Goal: Transaction & Acquisition: Download file/media

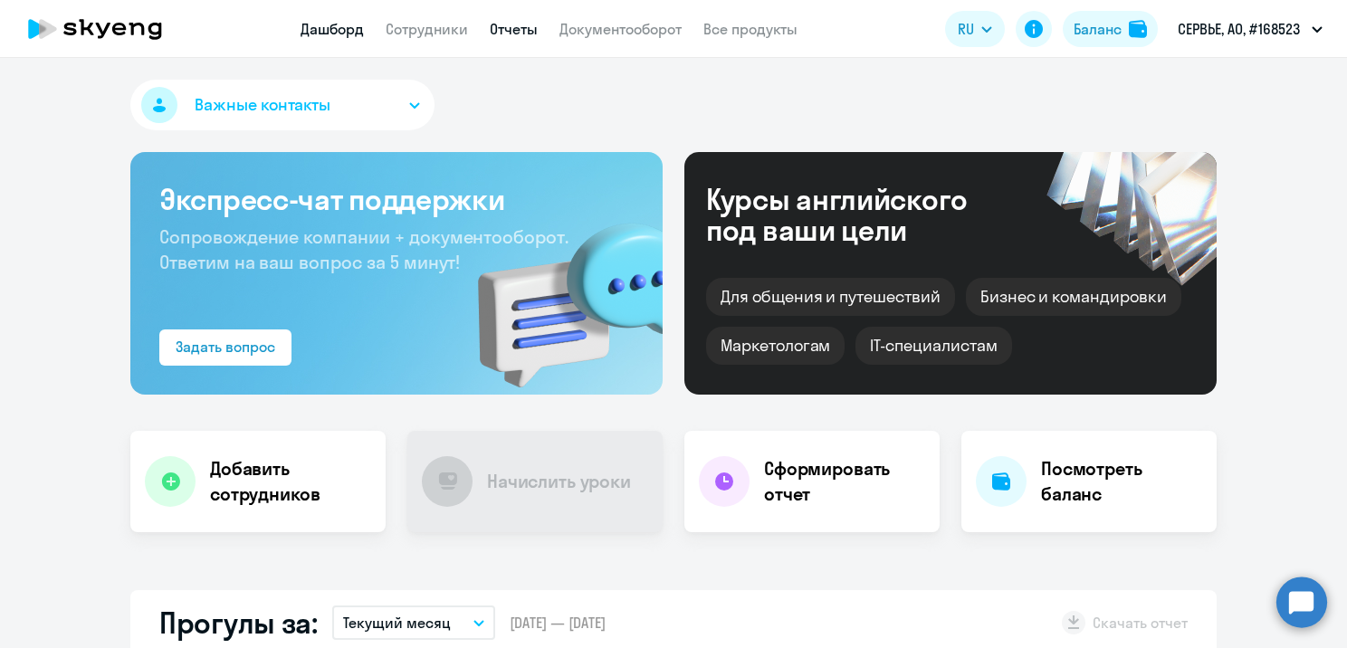
click at [512, 35] on link "Отчеты" at bounding box center [514, 29] width 48 height 18
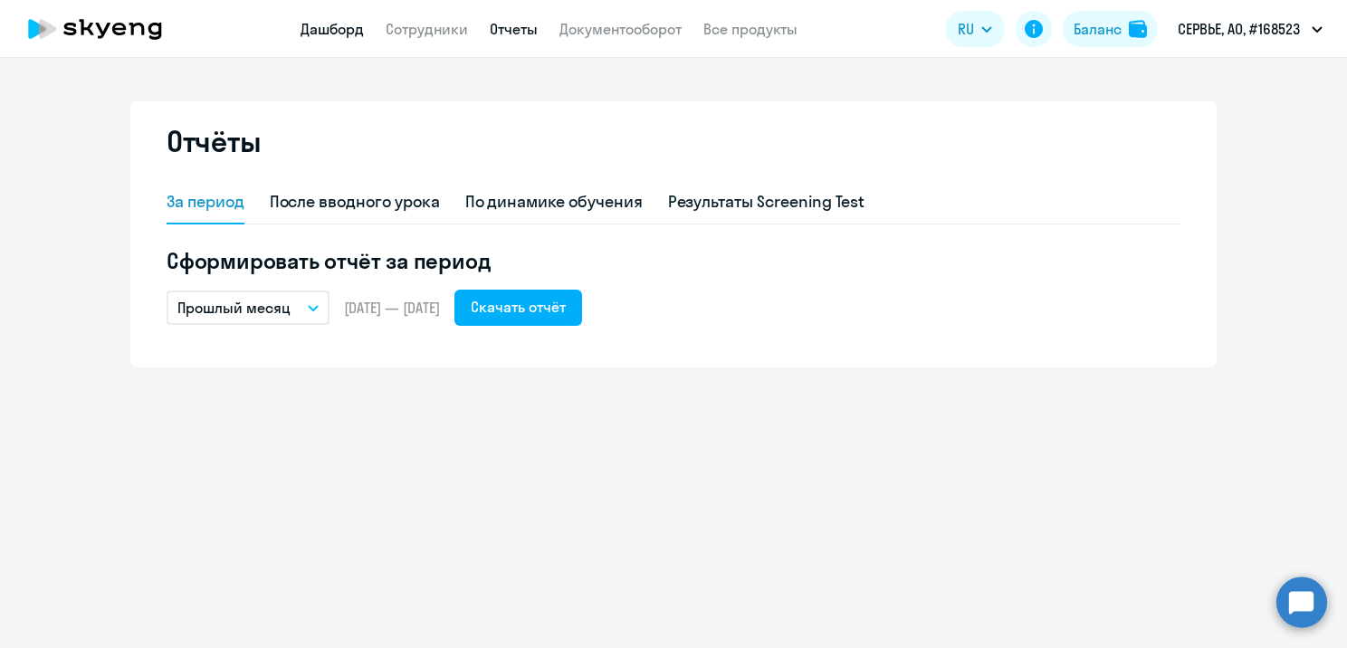
click at [323, 28] on link "Дашборд" at bounding box center [332, 29] width 63 height 18
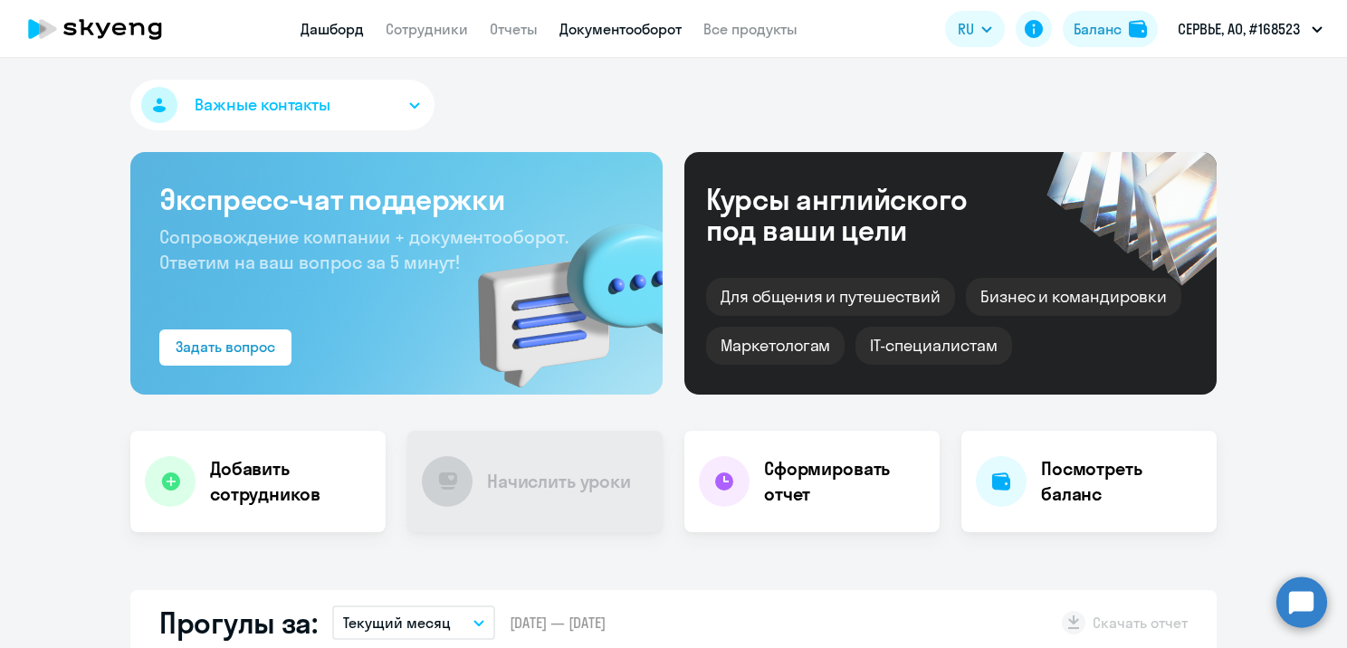
click at [652, 25] on link "Документооборот" at bounding box center [621, 29] width 122 height 18
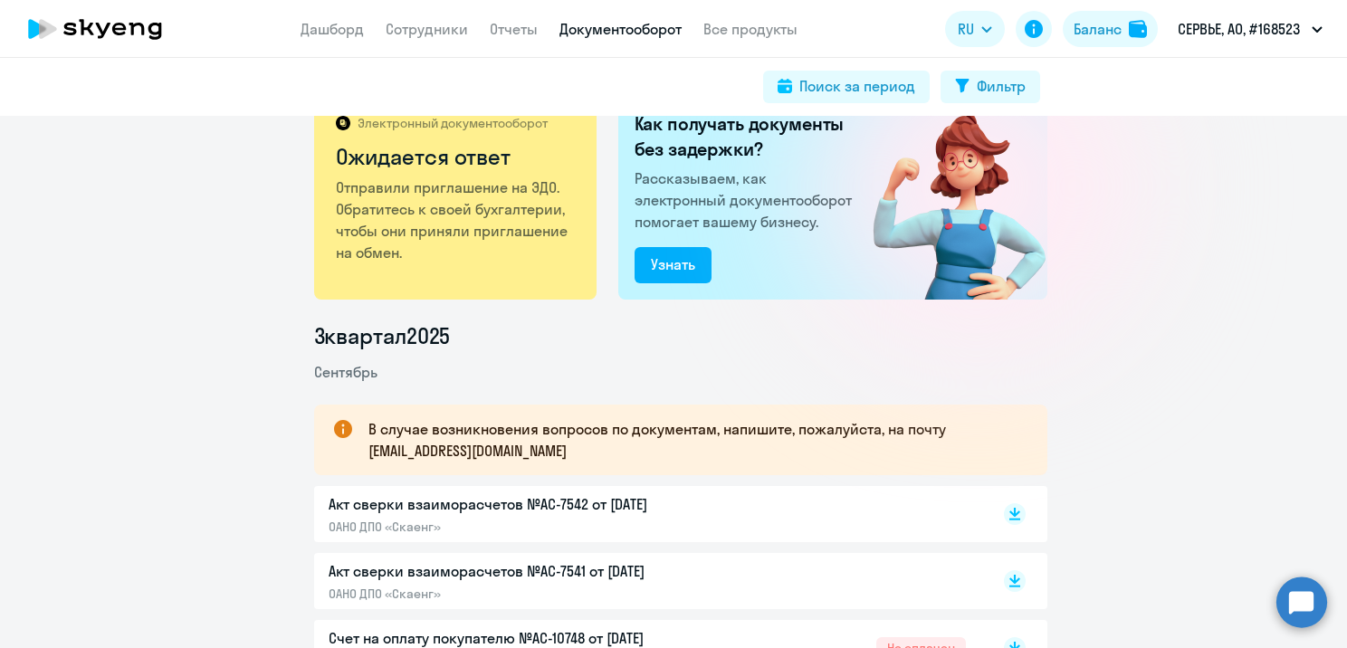
scroll to position [72, 0]
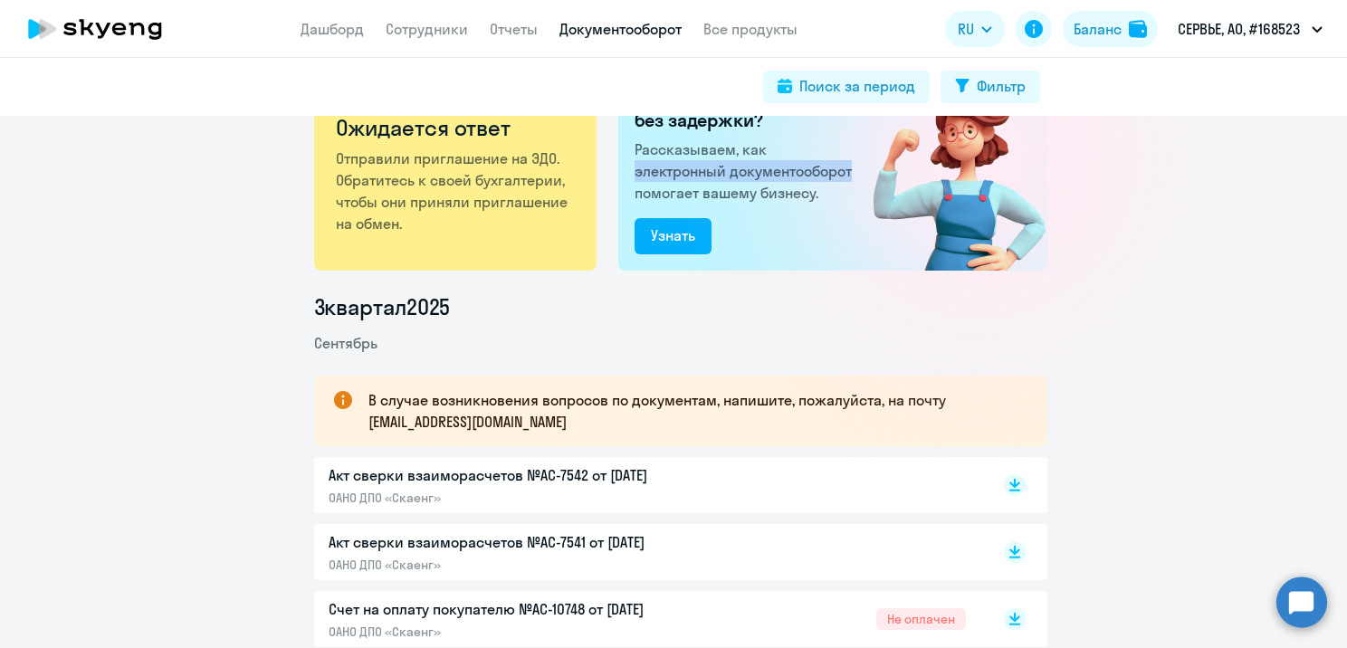
drag, startPoint x: 1330, startPoint y: 148, endPoint x: 1330, endPoint y: 162, distance: 13.6
click at [1330, 162] on div "Электронный документооборот Ожидается ответ Отправили приглашение на ЭДО. Обрат…" at bounding box center [673, 382] width 1347 height 532
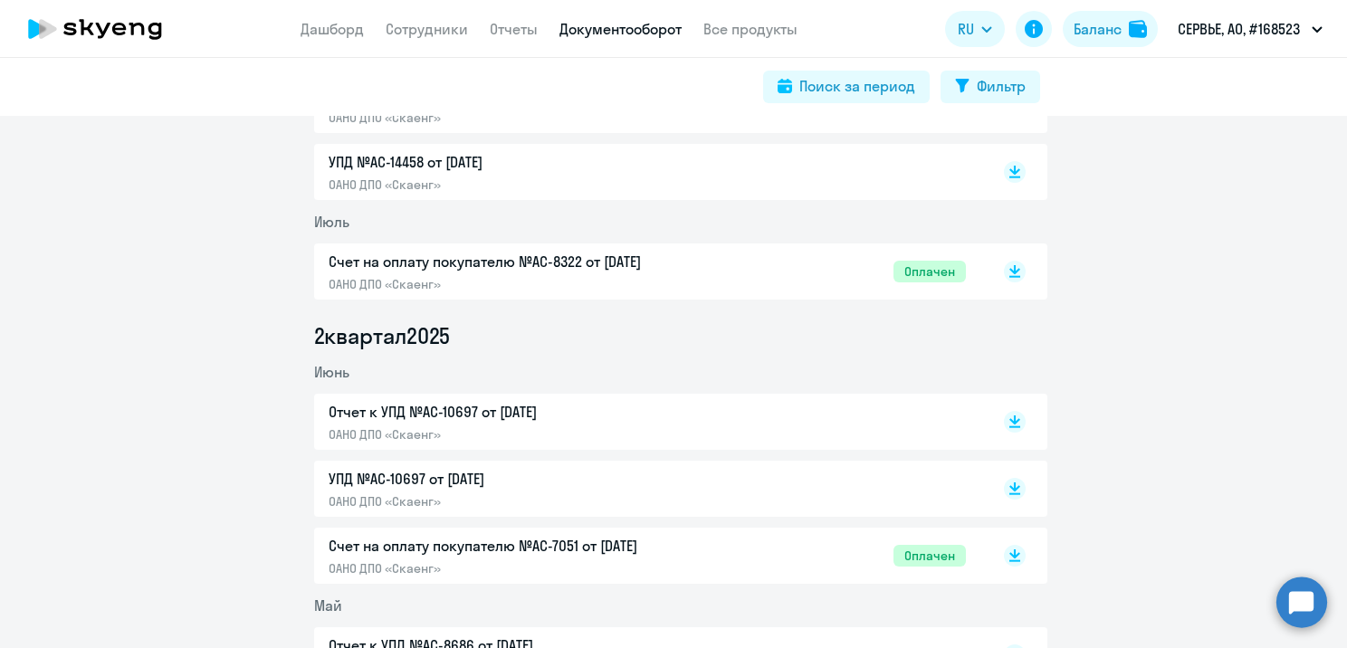
scroll to position [0, 0]
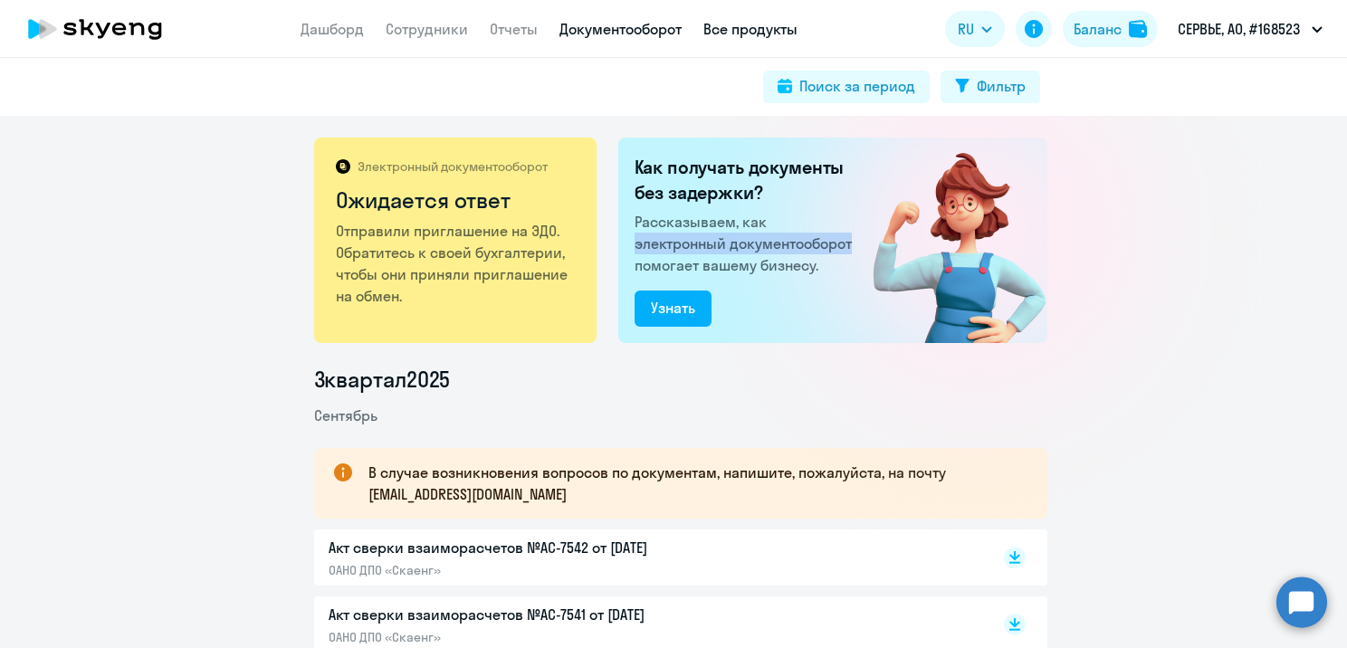
click at [720, 33] on link "Все продукты" at bounding box center [751, 29] width 94 height 18
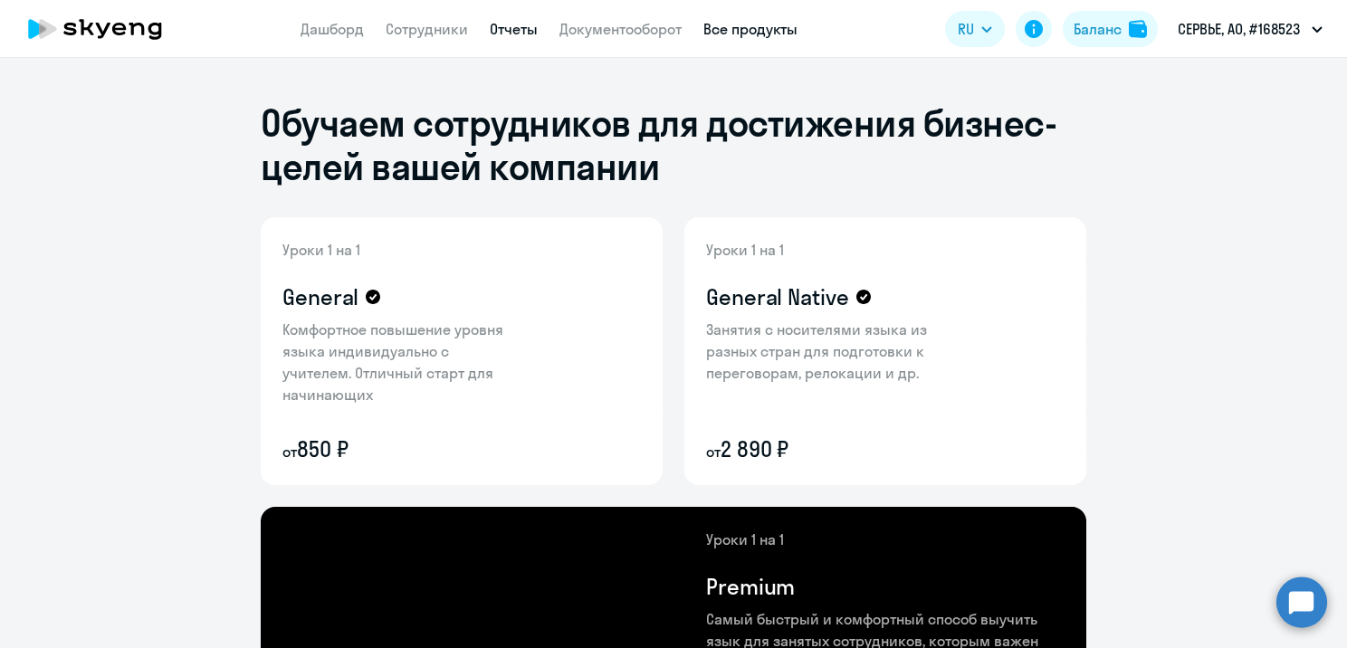
click at [495, 25] on link "Отчеты" at bounding box center [514, 29] width 48 height 18
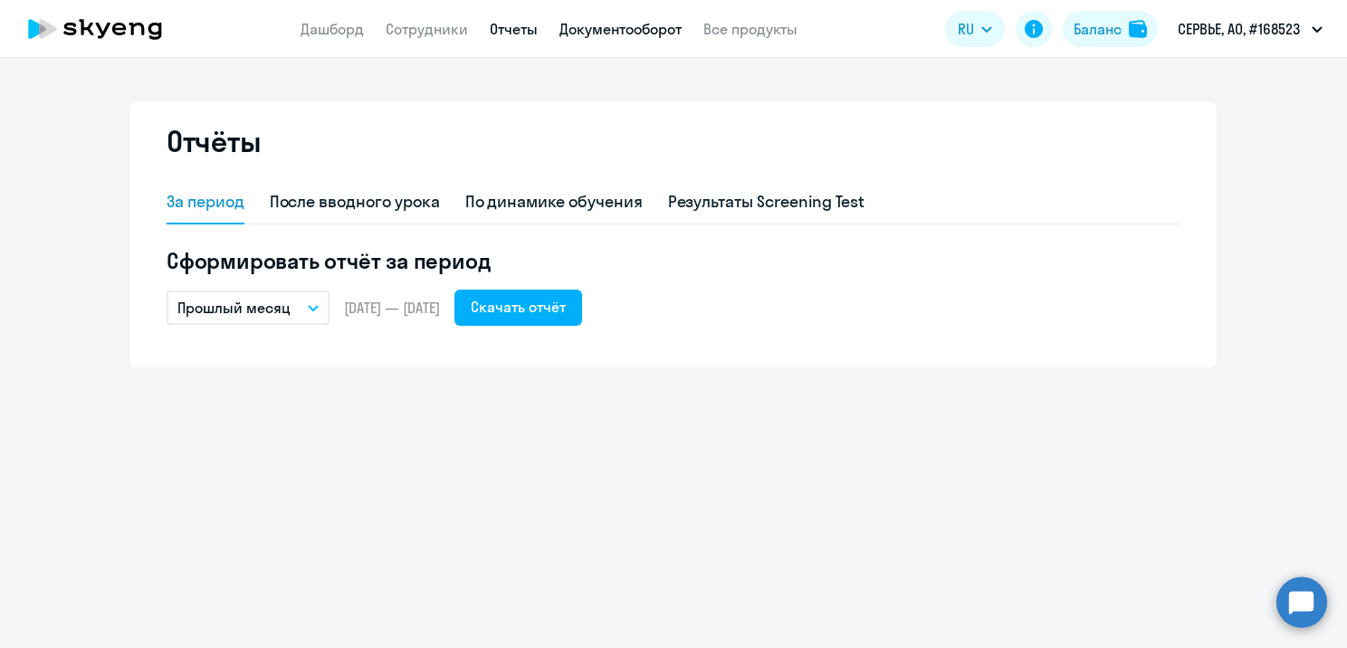
click at [586, 34] on link "Документооборот" at bounding box center [621, 29] width 122 height 18
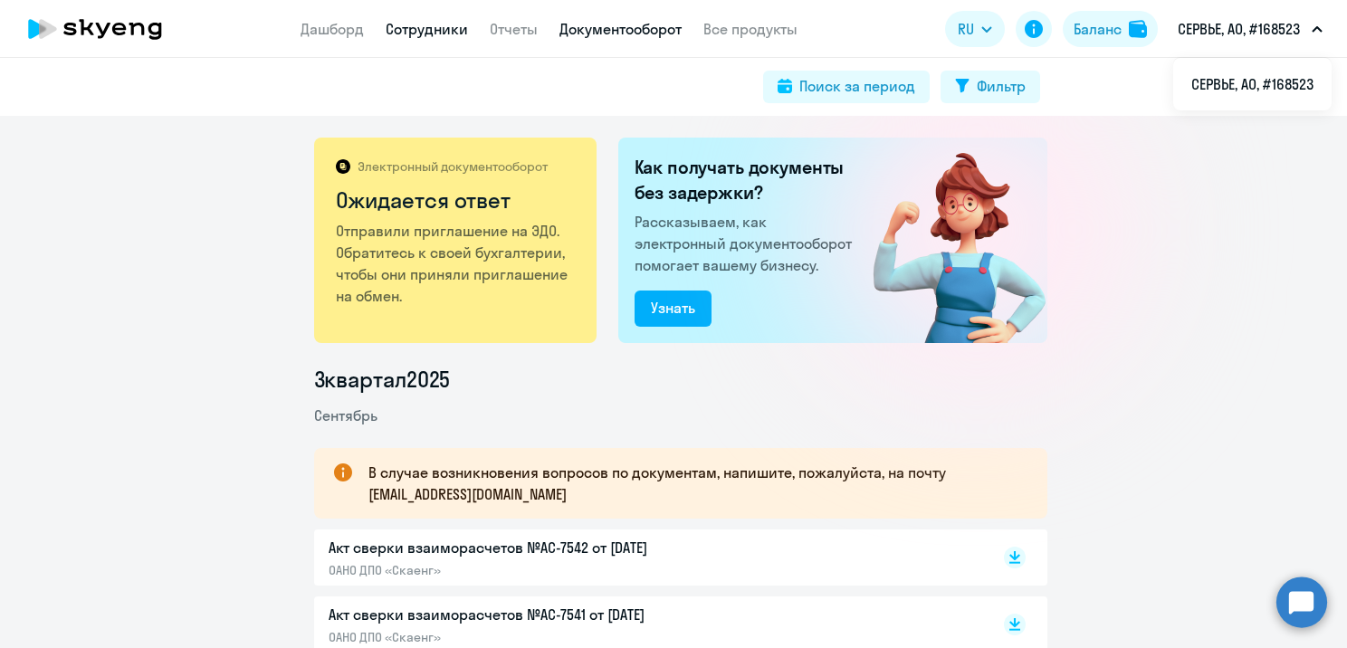
click at [438, 29] on link "Сотрудники" at bounding box center [427, 29] width 82 height 18
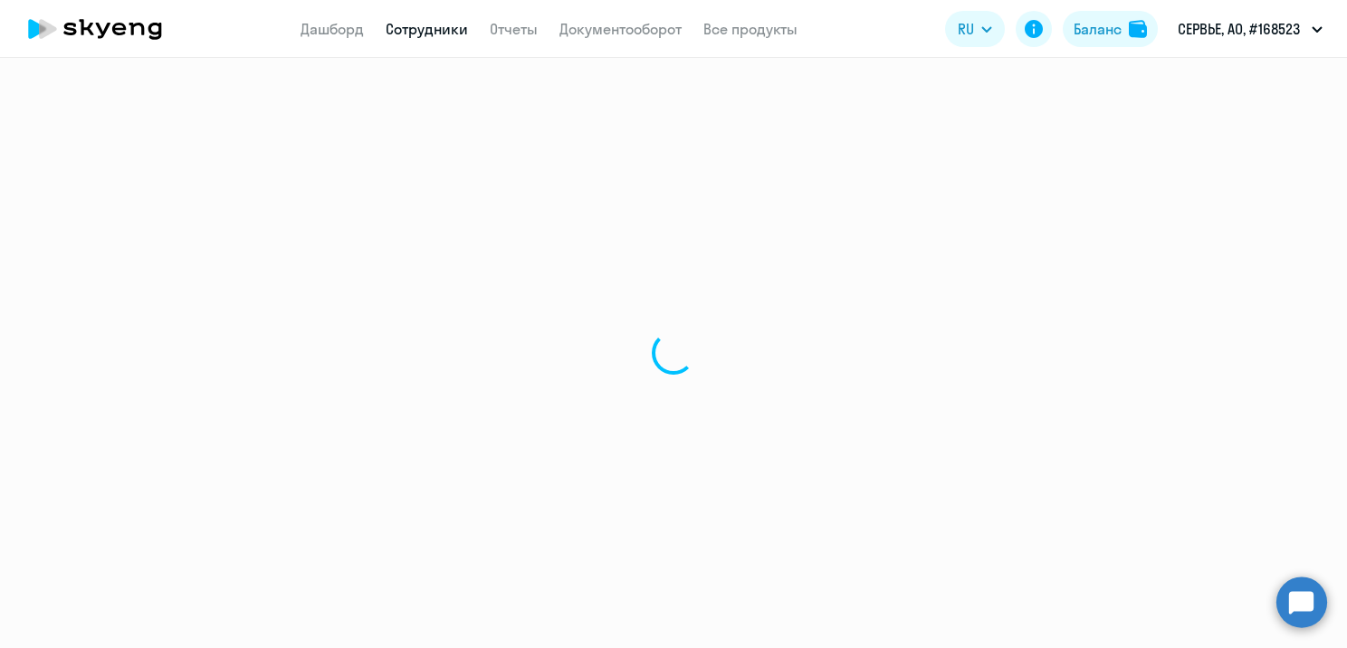
select select "30"
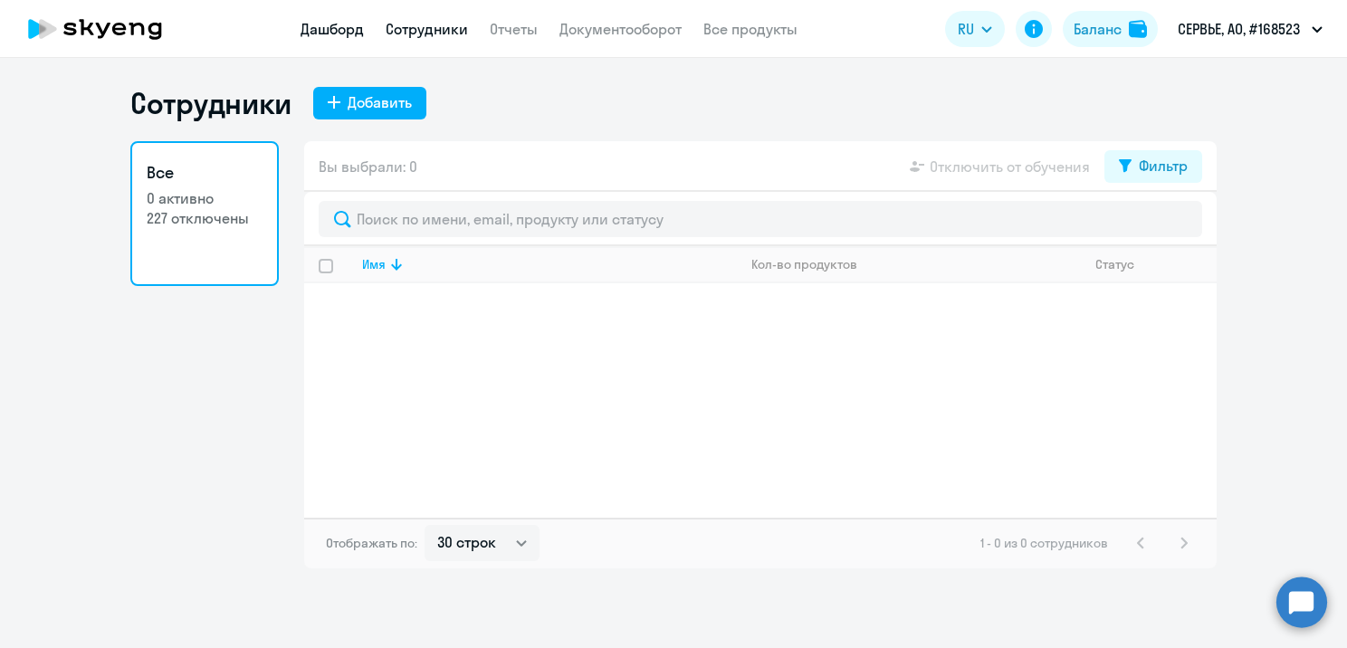
click at [337, 24] on link "Дашборд" at bounding box center [332, 29] width 63 height 18
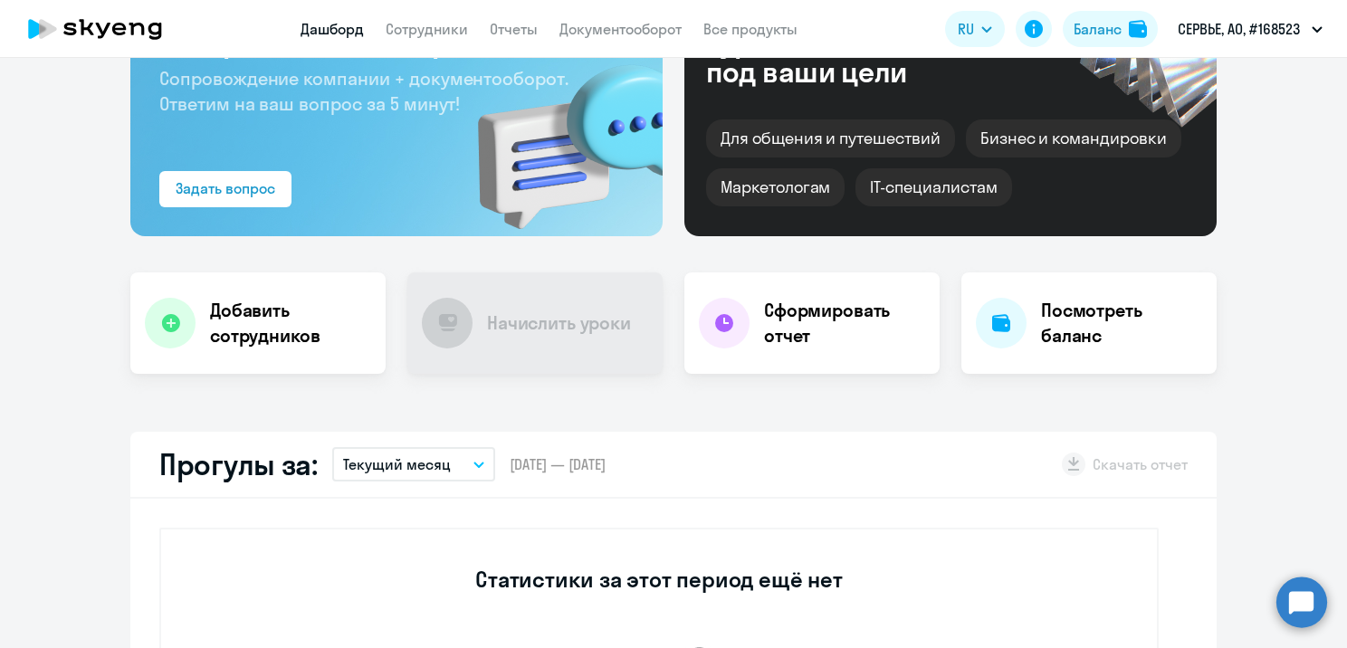
scroll to position [182, 0]
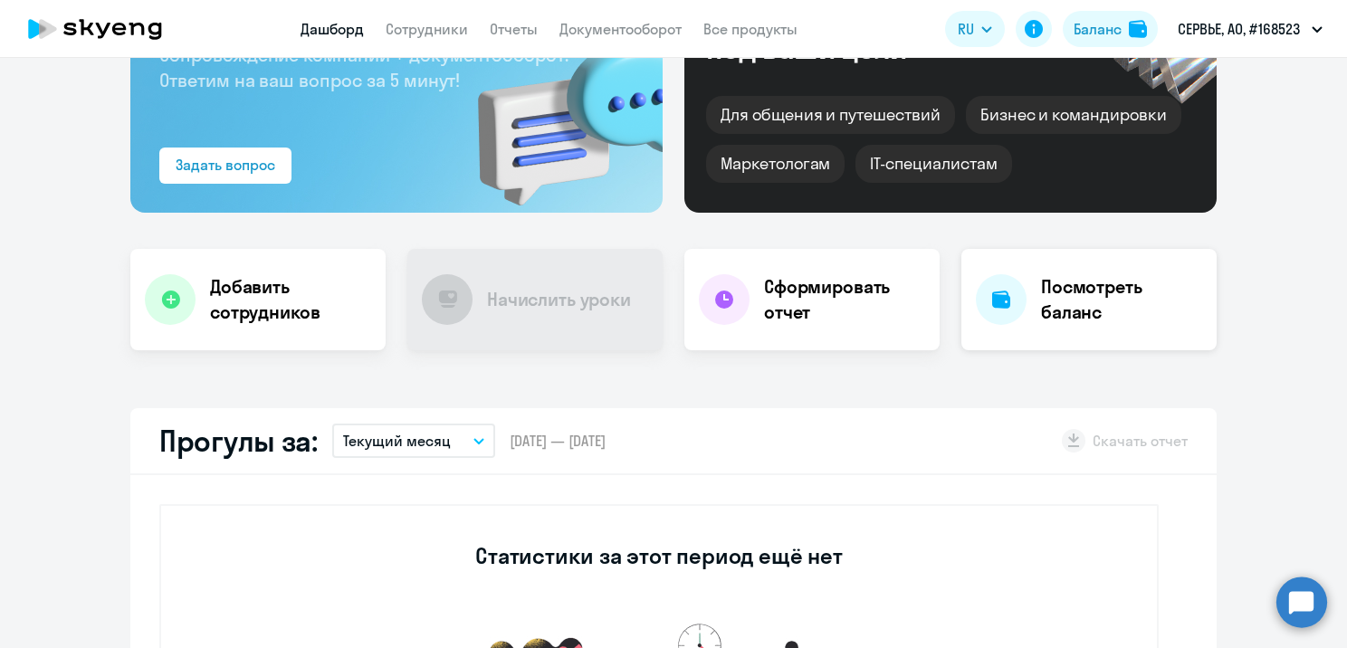
click at [1075, 302] on h4 "Посмотреть баланс" at bounding box center [1121, 299] width 161 height 51
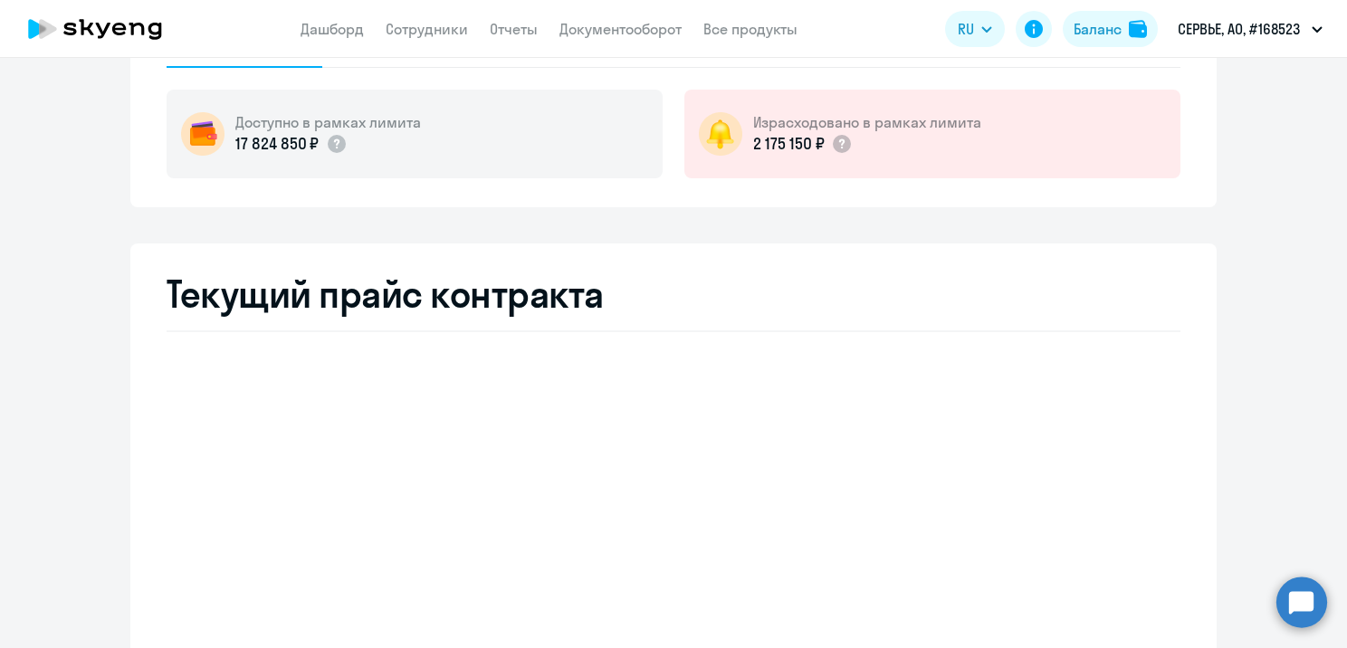
select select "english_adult_not_native_speaker"
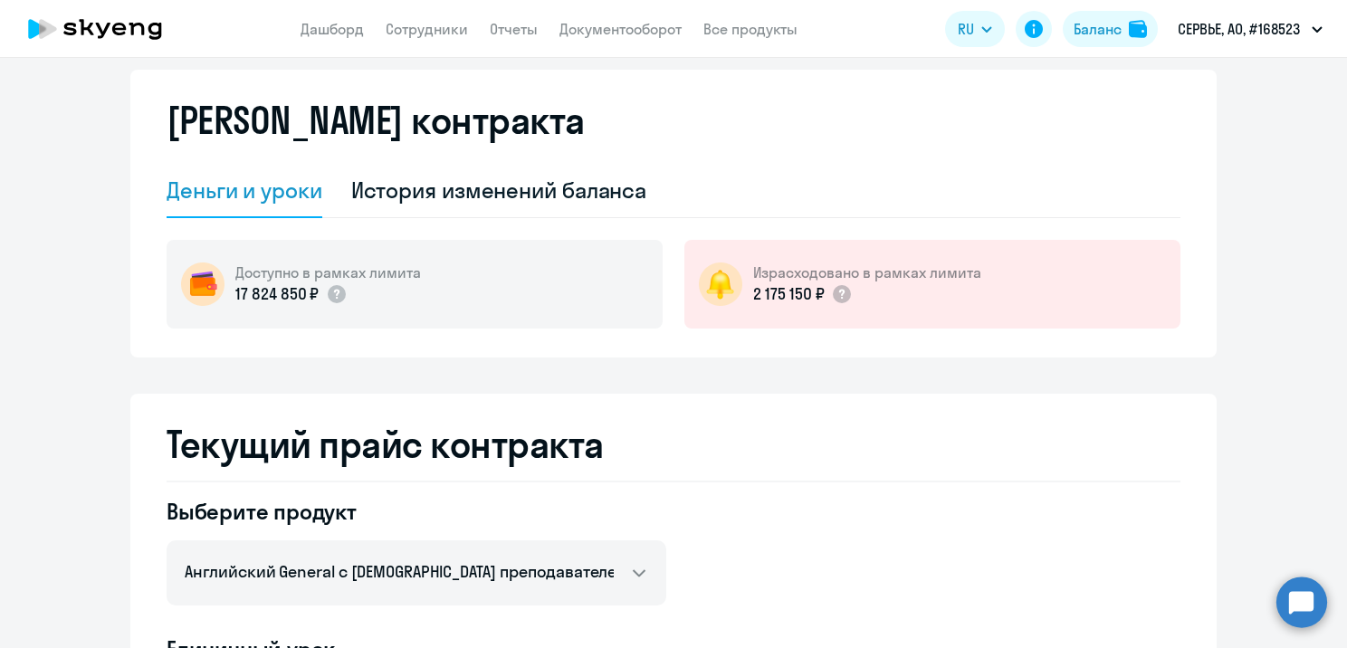
scroll to position [15, 0]
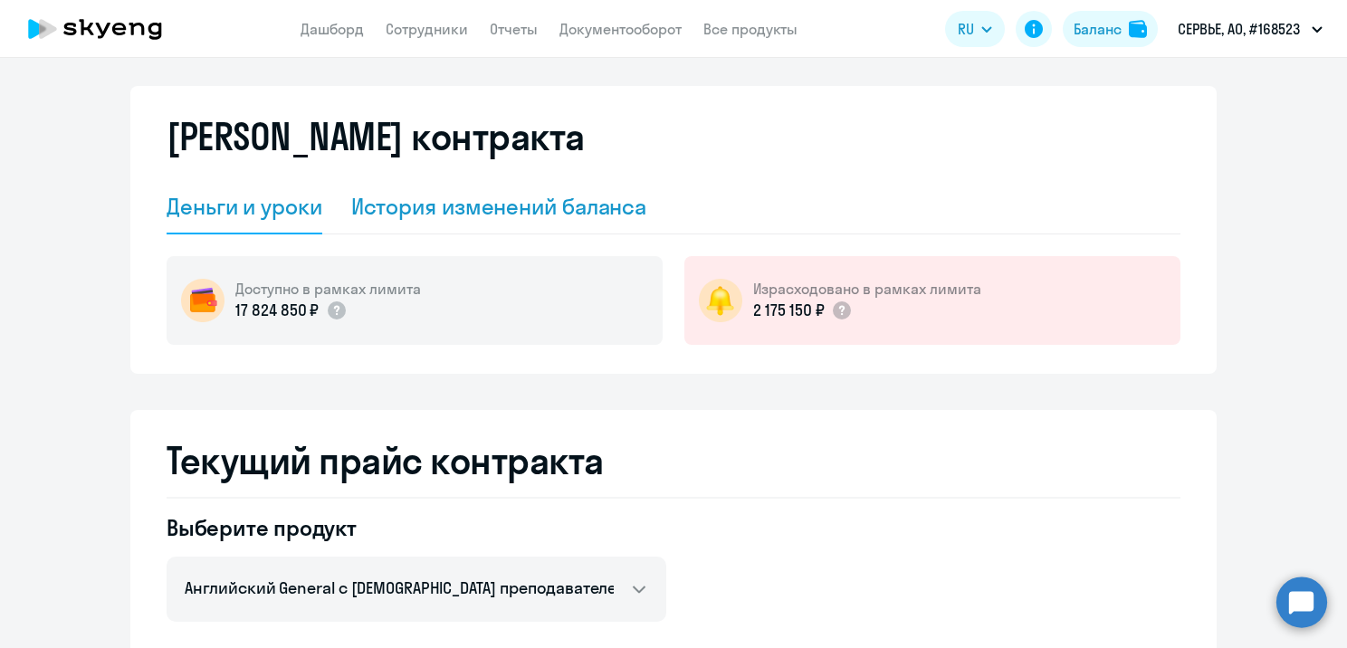
click at [522, 196] on div "История изменений баланса" at bounding box center [499, 206] width 296 height 29
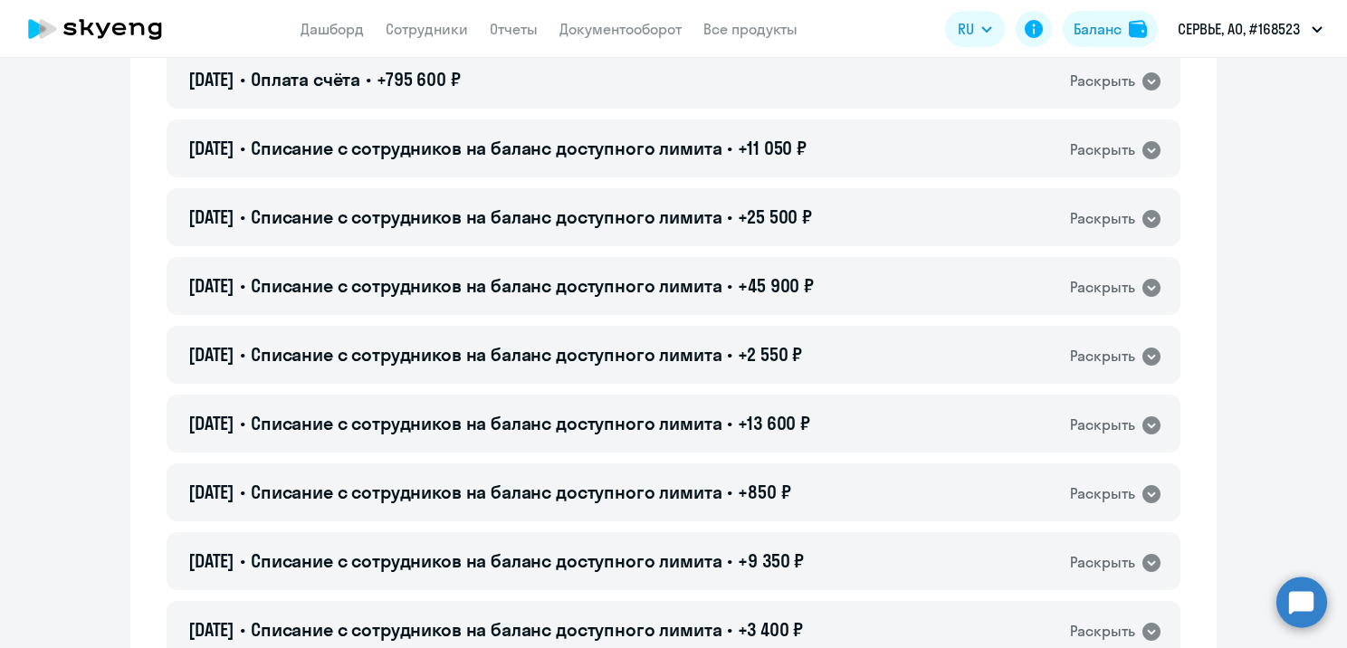
scroll to position [326, 0]
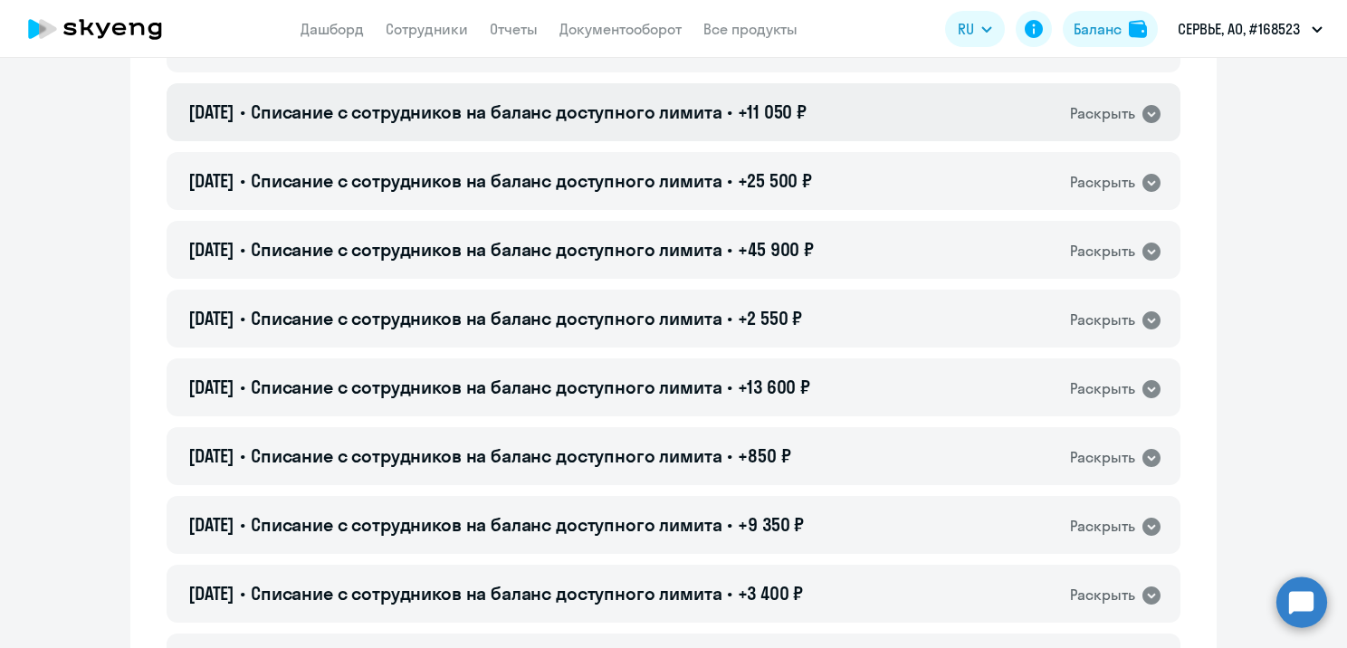
click at [474, 114] on span "Списание с сотрудников на баланс доступного лимита" at bounding box center [487, 112] width 472 height 23
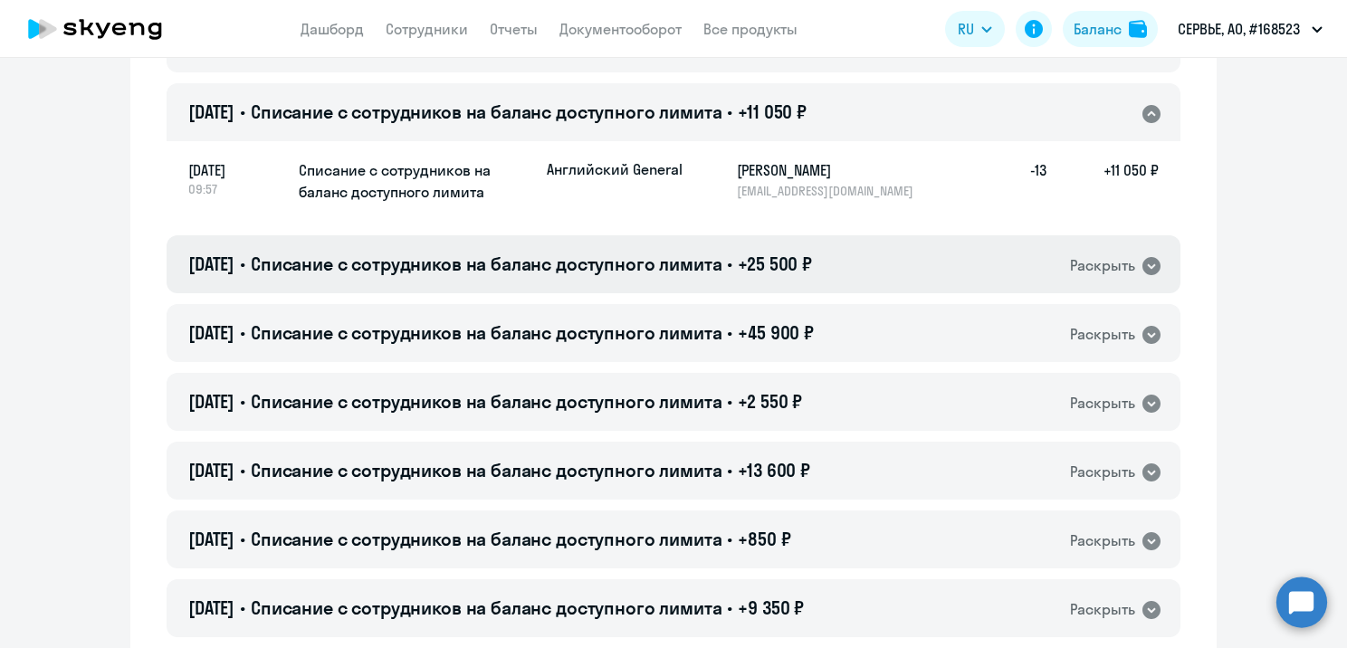
click at [464, 268] on span "Списание с сотрудников на баланс доступного лимита" at bounding box center [487, 264] width 472 height 23
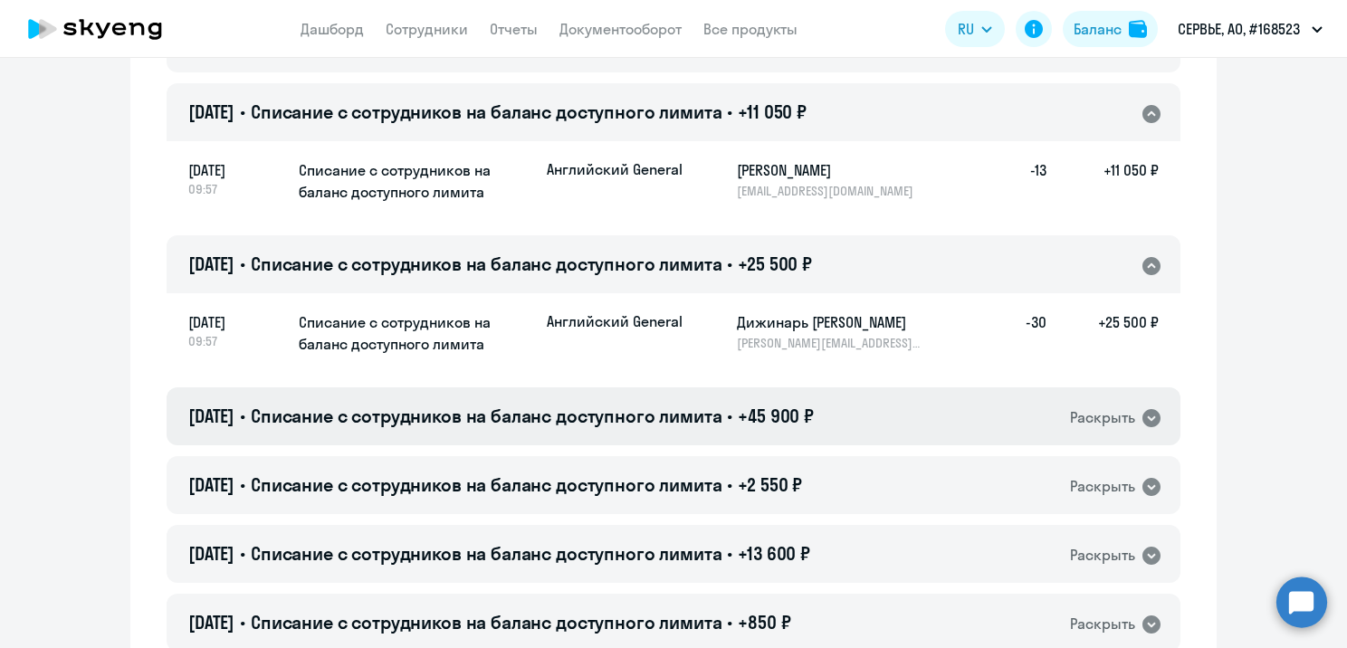
click at [489, 417] on span "Списание с сотрудников на баланс доступного лимита" at bounding box center [487, 416] width 472 height 23
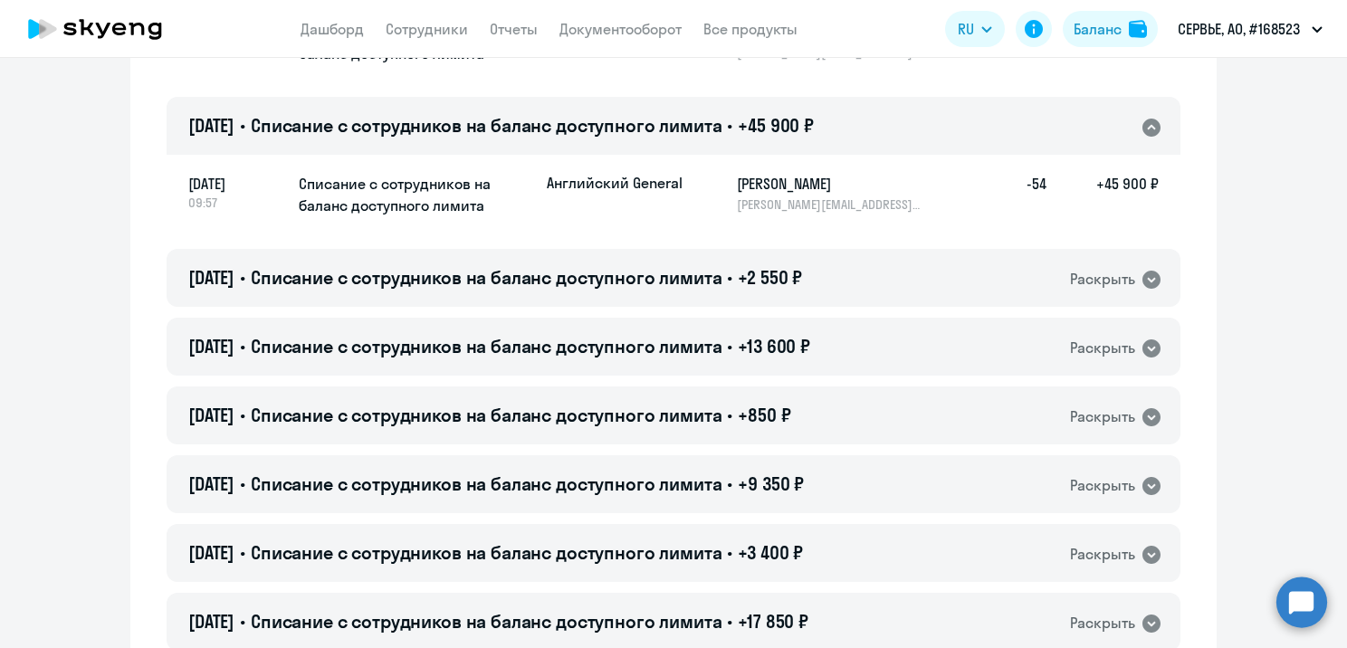
scroll to position [688, 0]
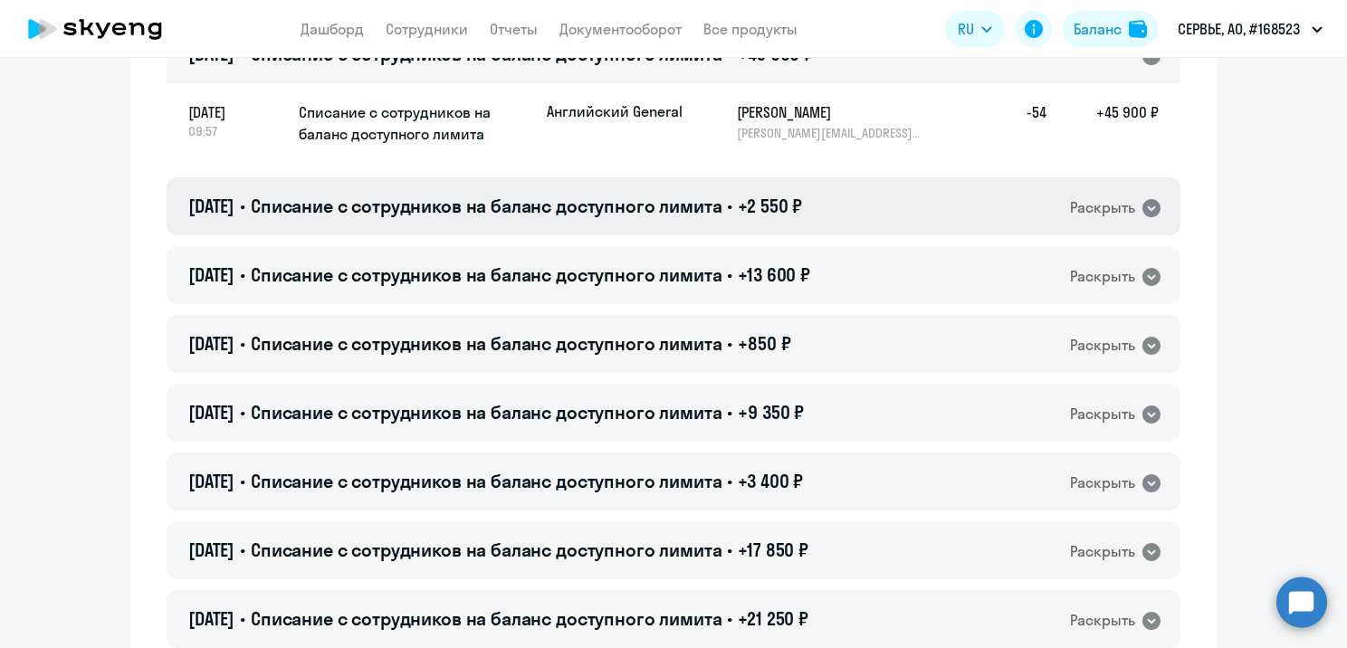
click at [662, 200] on span "Списание с сотрудников на баланс доступного лимита" at bounding box center [487, 206] width 472 height 23
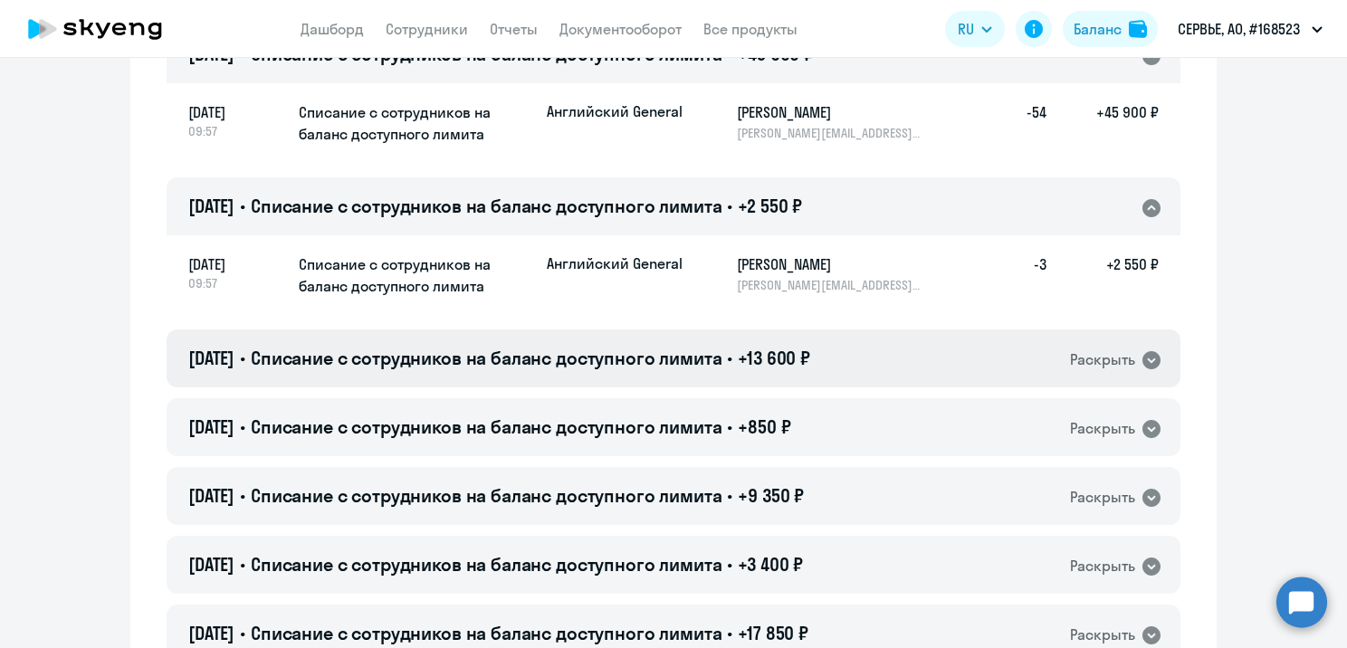
click at [572, 359] on span "Списание с сотрудников на баланс доступного лимита" at bounding box center [487, 358] width 472 height 23
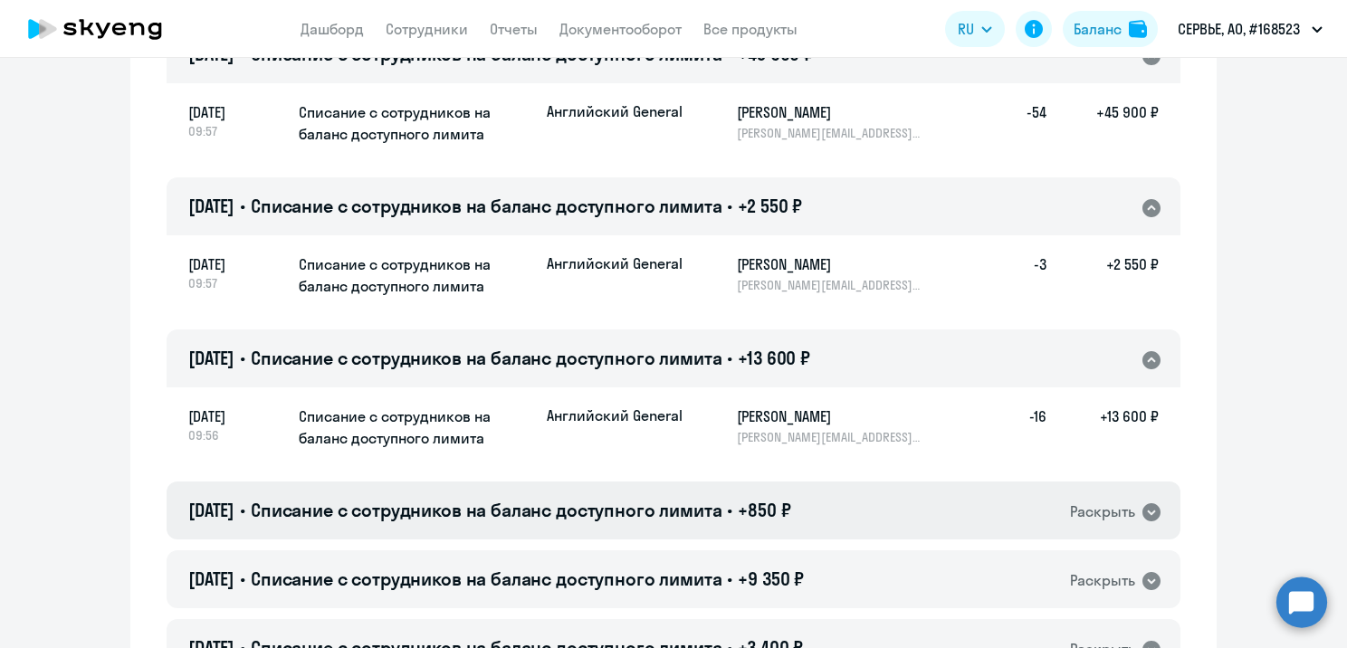
click at [554, 509] on span "Списание с сотрудников на баланс доступного лимита" at bounding box center [487, 510] width 472 height 23
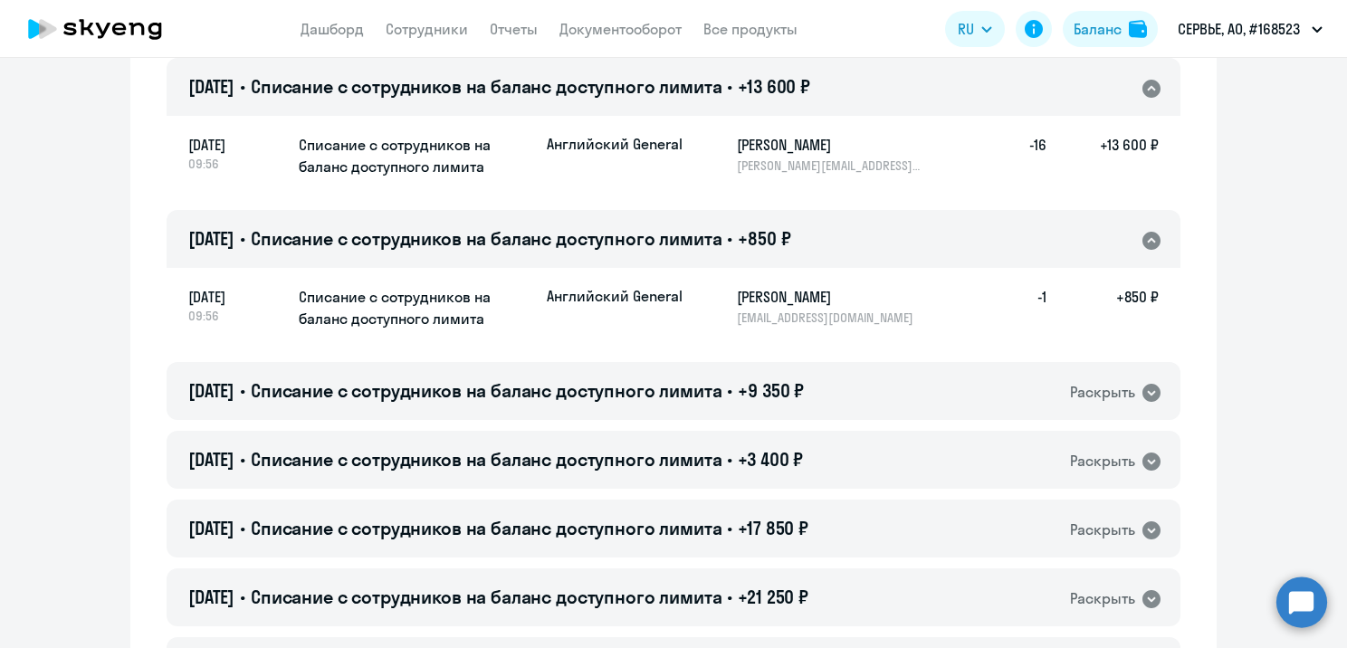
scroll to position [978, 0]
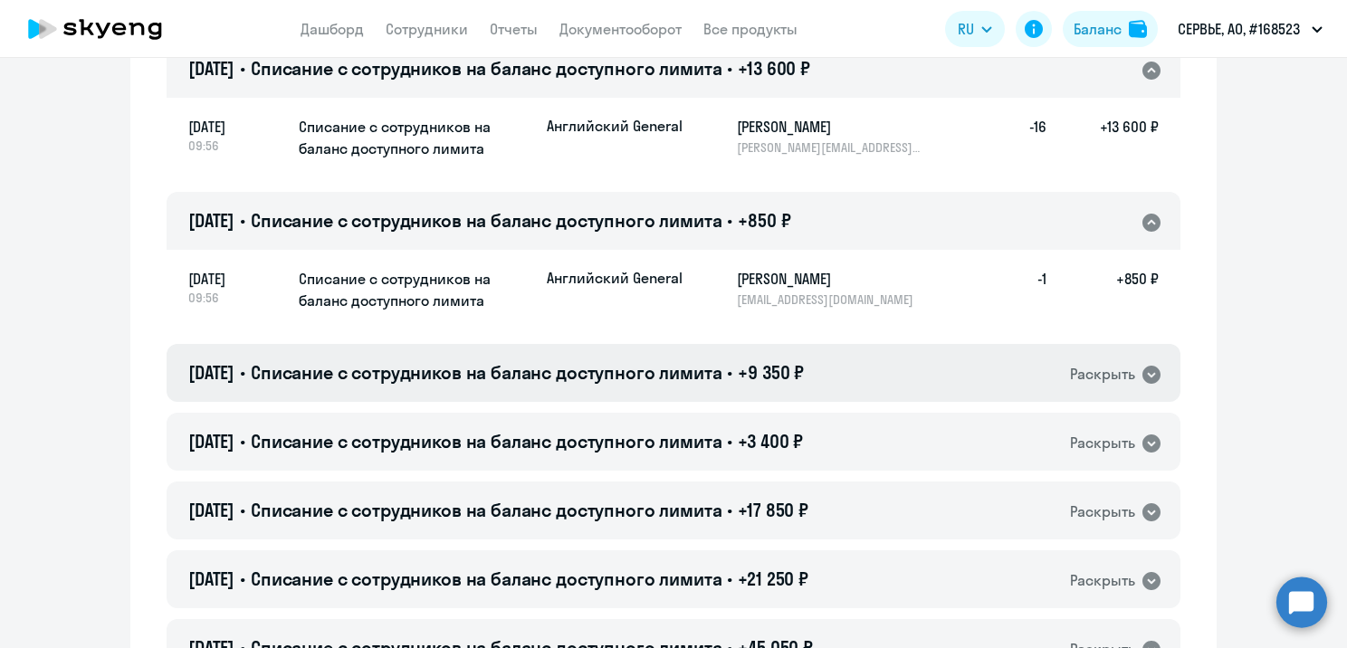
click at [502, 372] on span "Списание с сотрудников на баланс доступного лимита" at bounding box center [487, 372] width 472 height 23
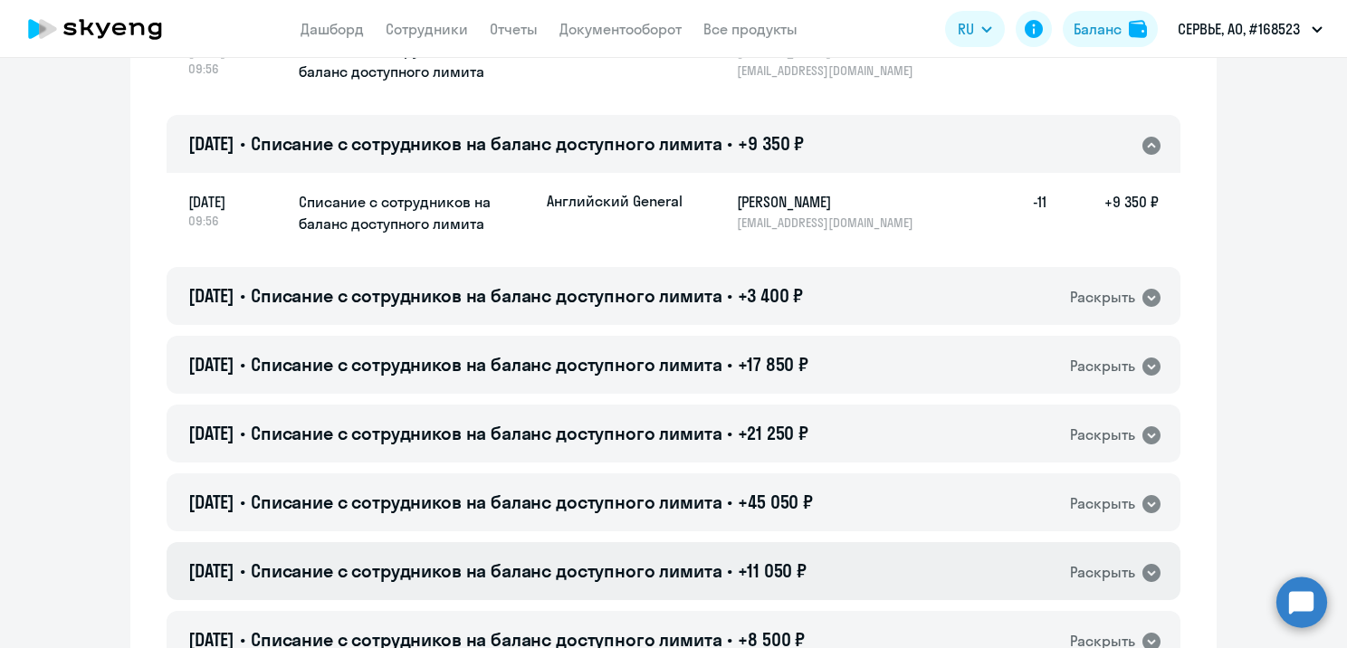
scroll to position [1231, 0]
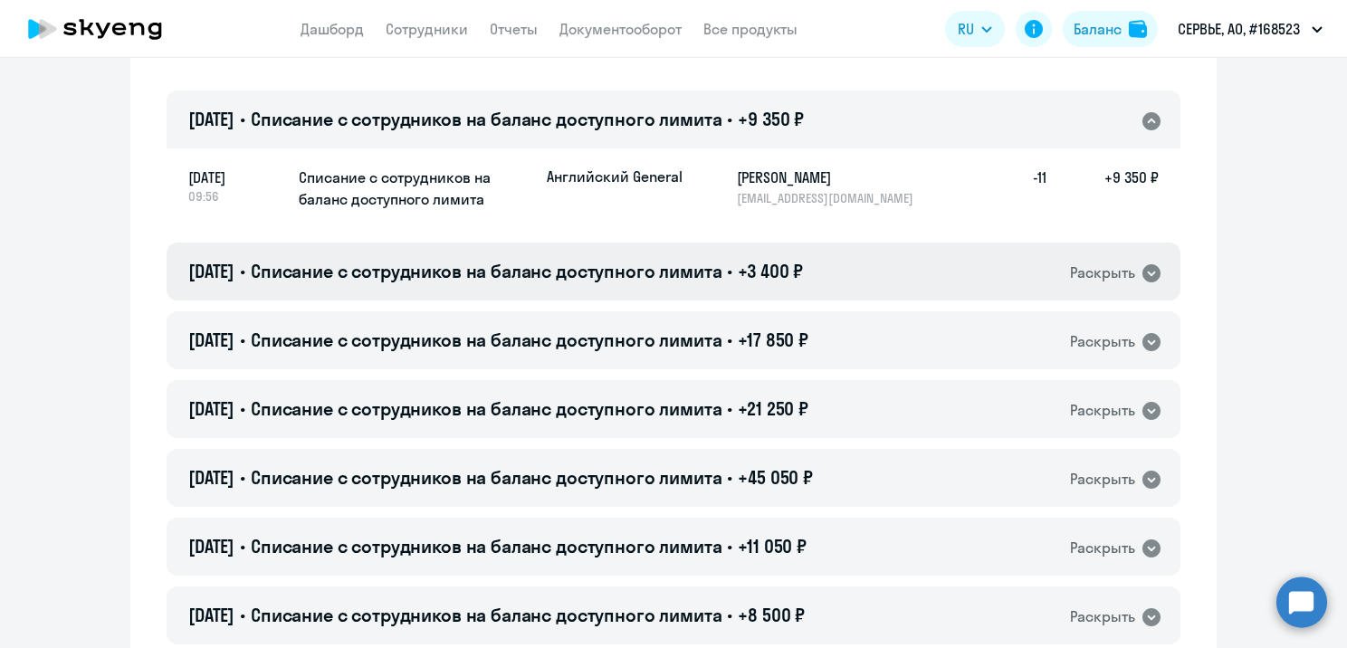
click at [478, 269] on span "Списание с сотрудников на баланс доступного лимита" at bounding box center [487, 271] width 472 height 23
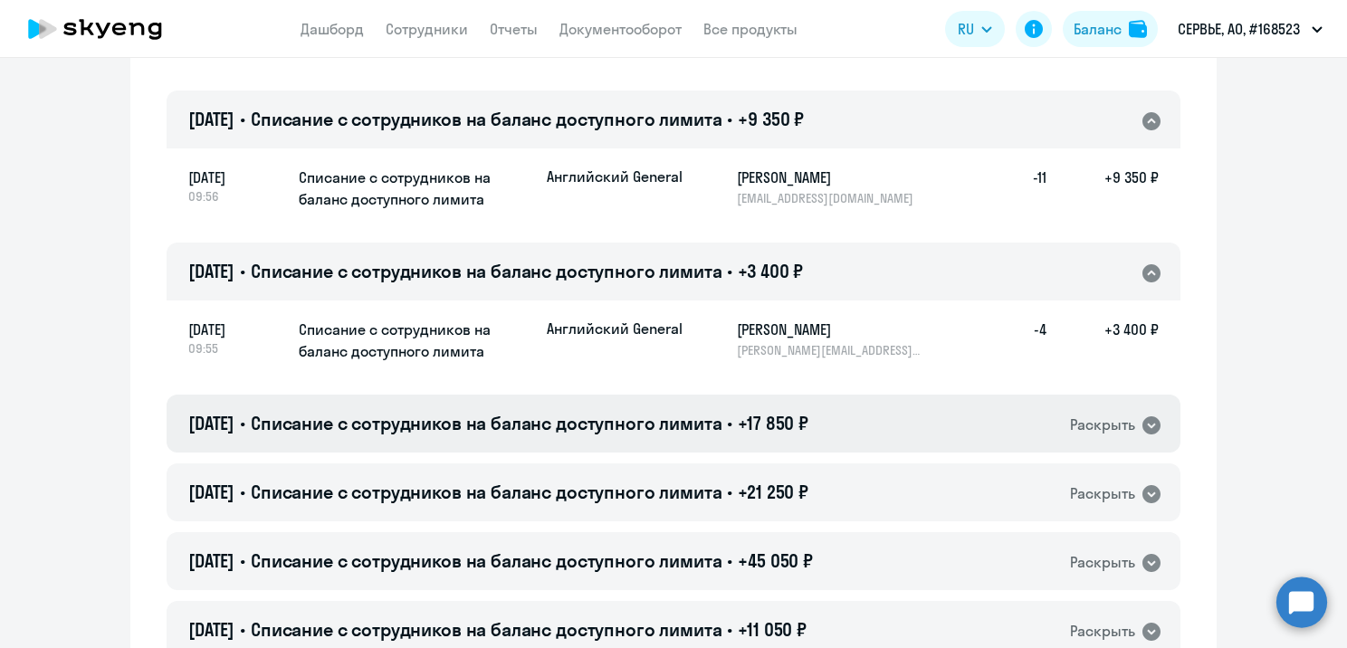
click at [496, 423] on span "Списание с сотрудников на баланс доступного лимита" at bounding box center [487, 423] width 472 height 23
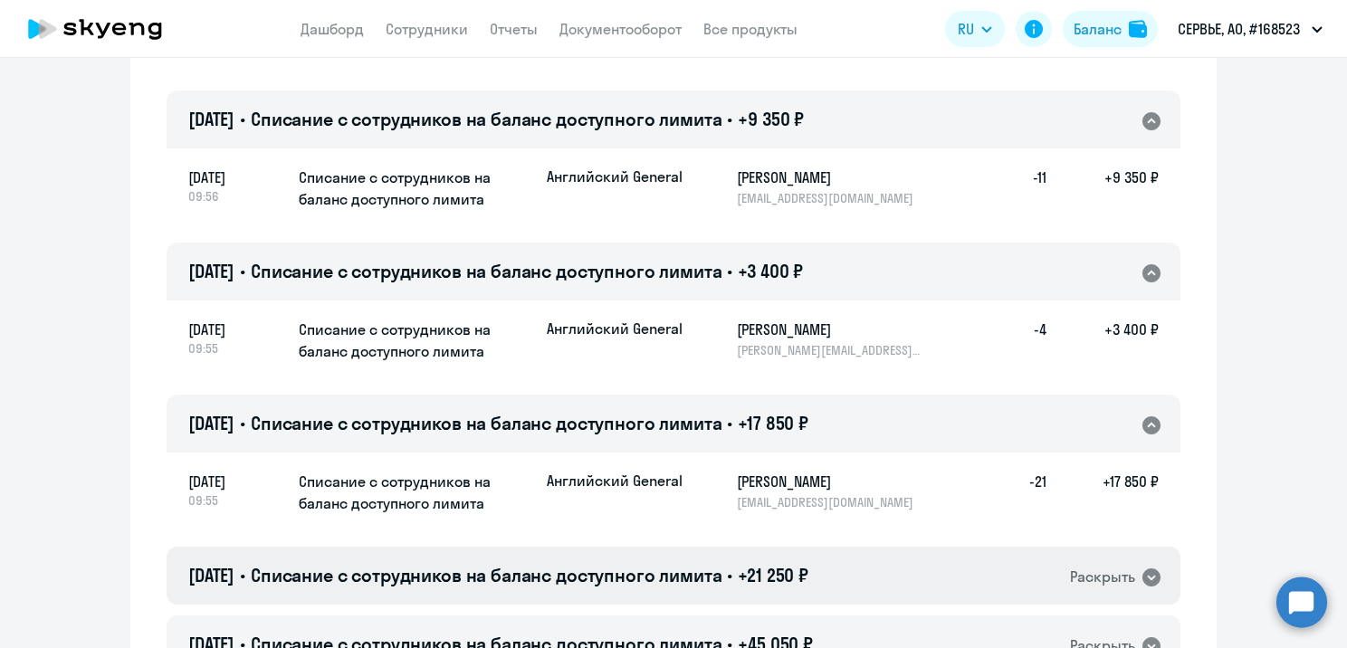
click at [491, 572] on span "Списание с сотрудников на баланс доступного лимита" at bounding box center [487, 575] width 472 height 23
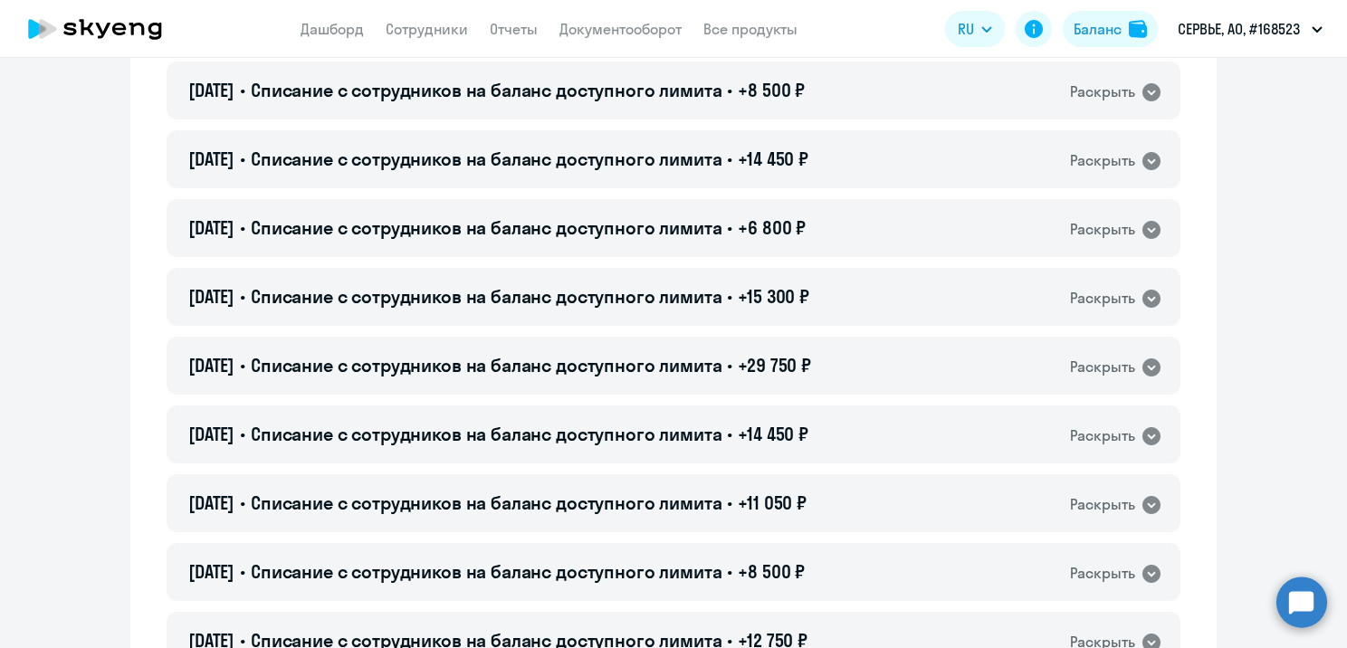
scroll to position [1654, 0]
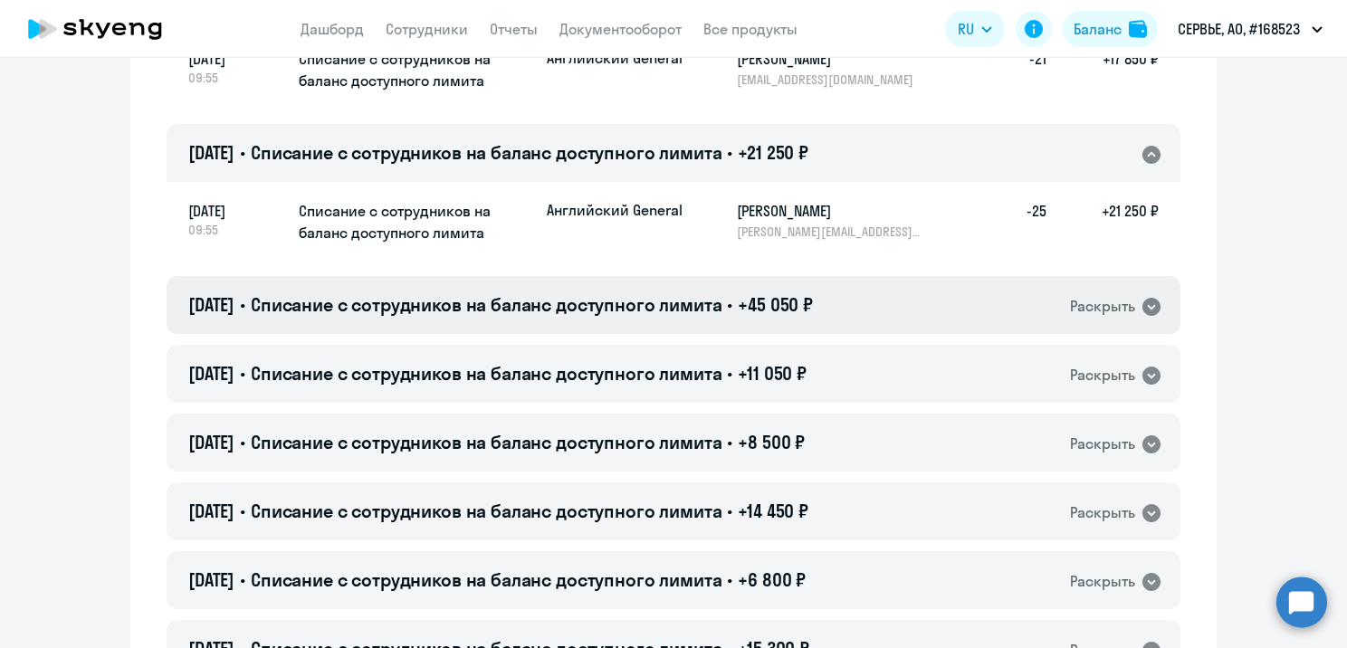
click at [564, 304] on span "Списание с сотрудников на баланс доступного лимита" at bounding box center [487, 304] width 472 height 23
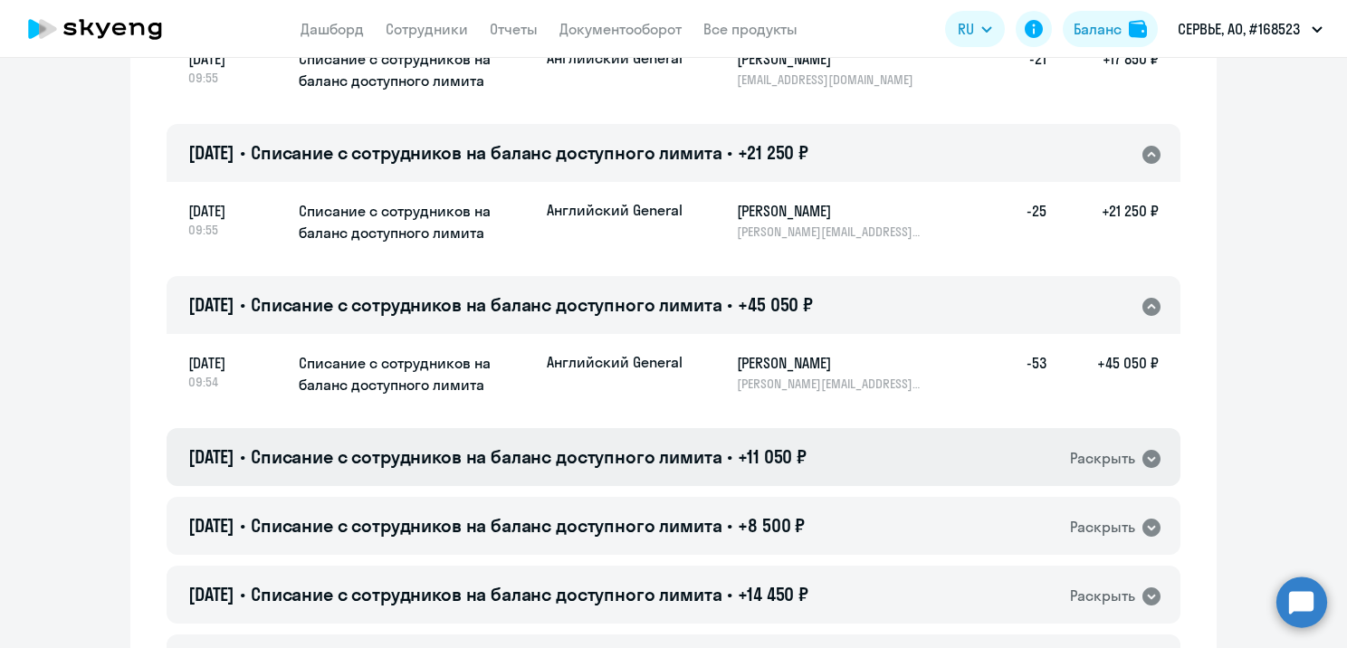
click at [547, 451] on span "Списание с сотрудников на баланс доступного лимита" at bounding box center [487, 456] width 472 height 23
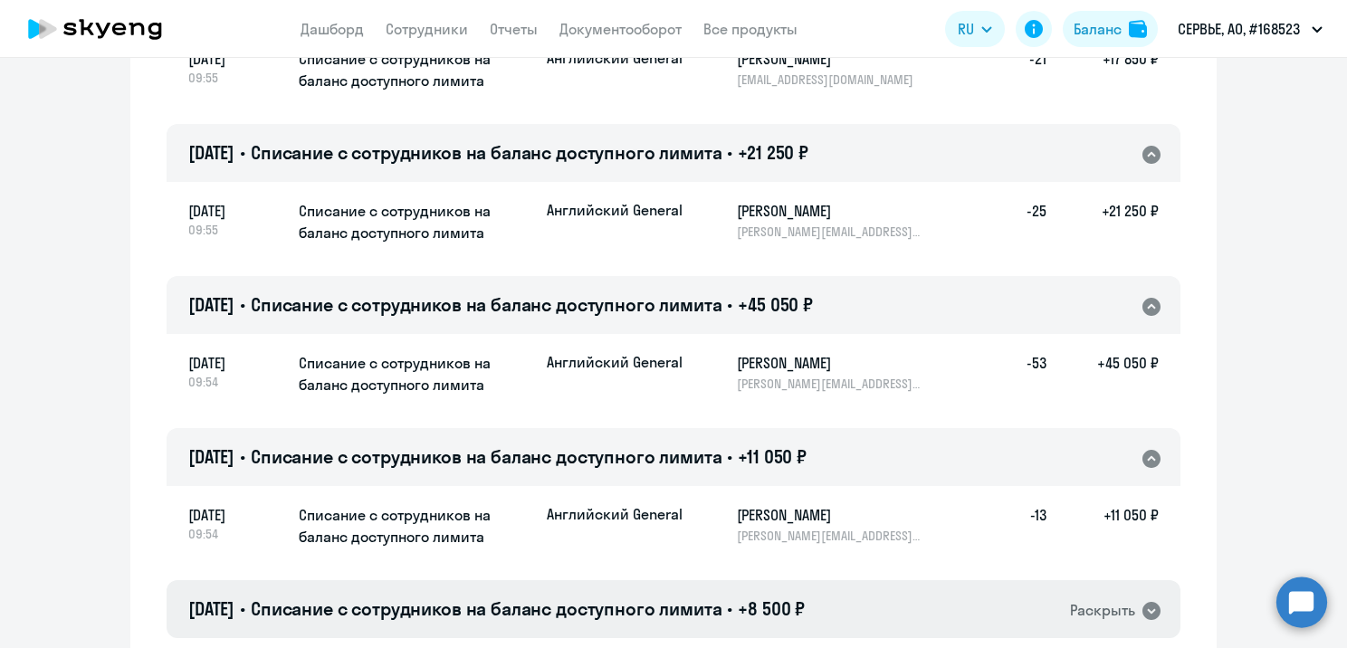
click at [531, 605] on span "Списание с сотрудников на баланс доступного лимита" at bounding box center [487, 609] width 472 height 23
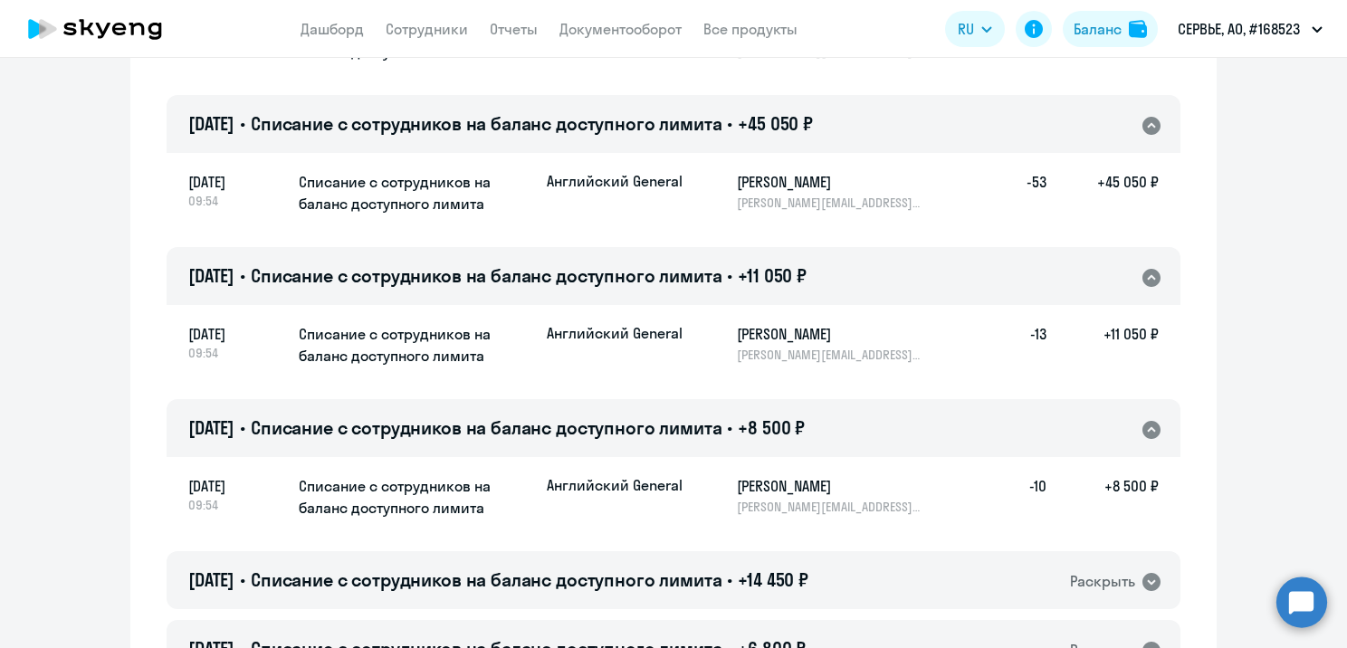
scroll to position [2197, 0]
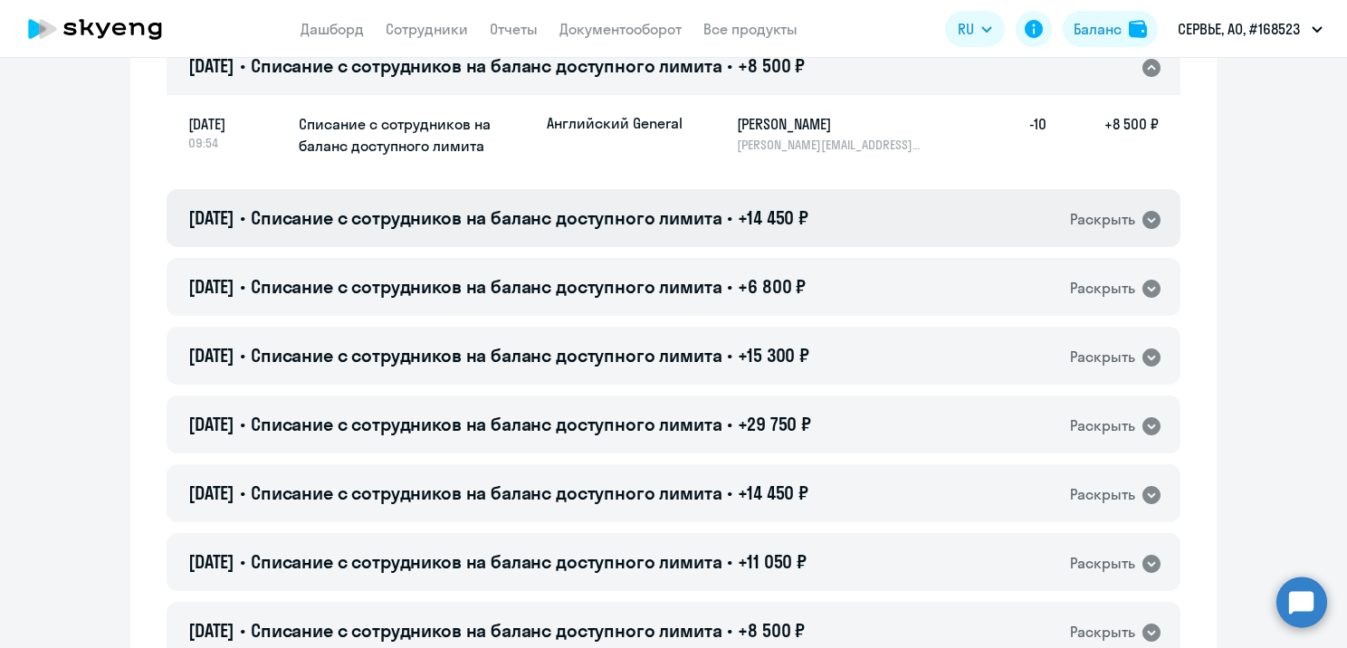
click at [723, 211] on span "Списание с сотрудников на баланс доступного лимита" at bounding box center [487, 217] width 472 height 23
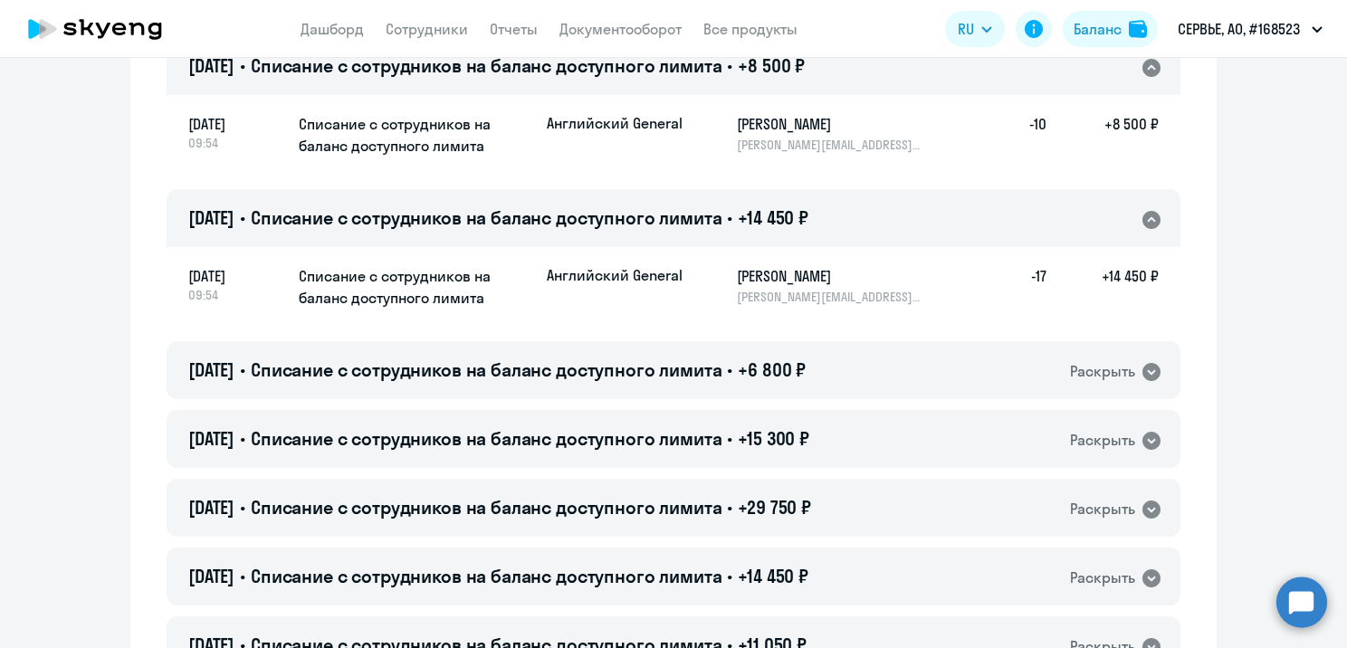
scroll to position [2288, 0]
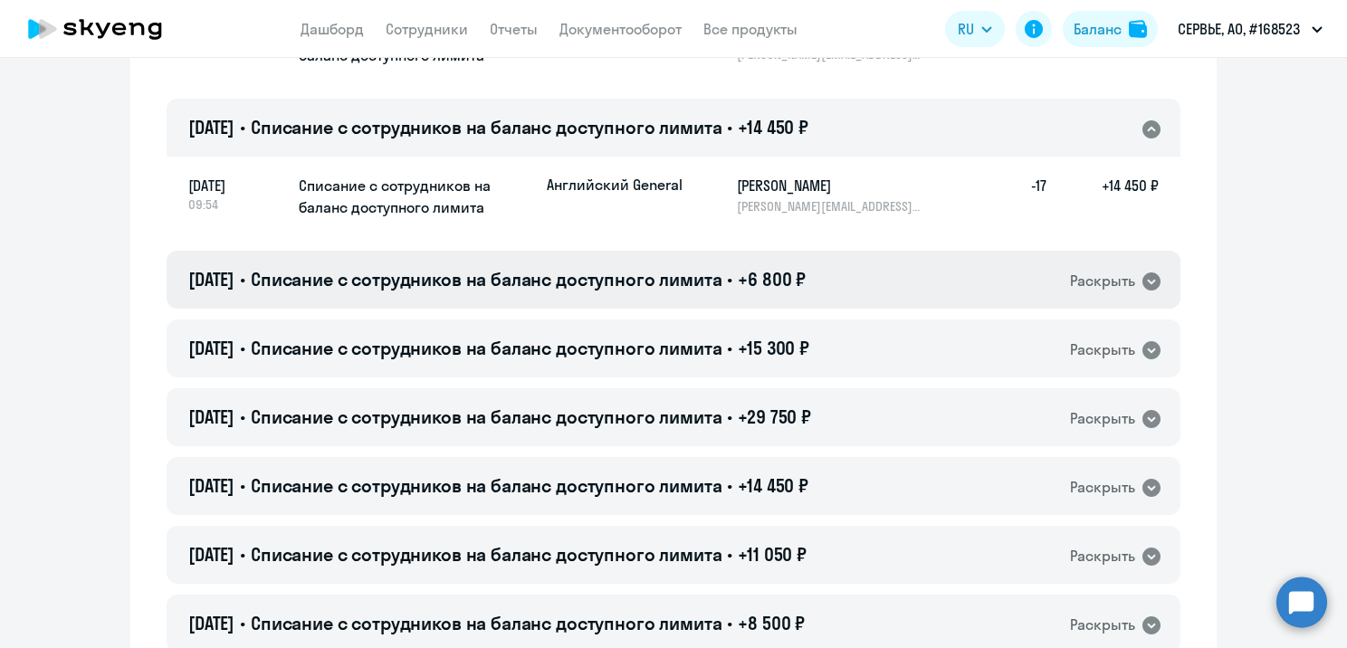
click at [786, 282] on span "+6 800 ₽" at bounding box center [772, 279] width 68 height 23
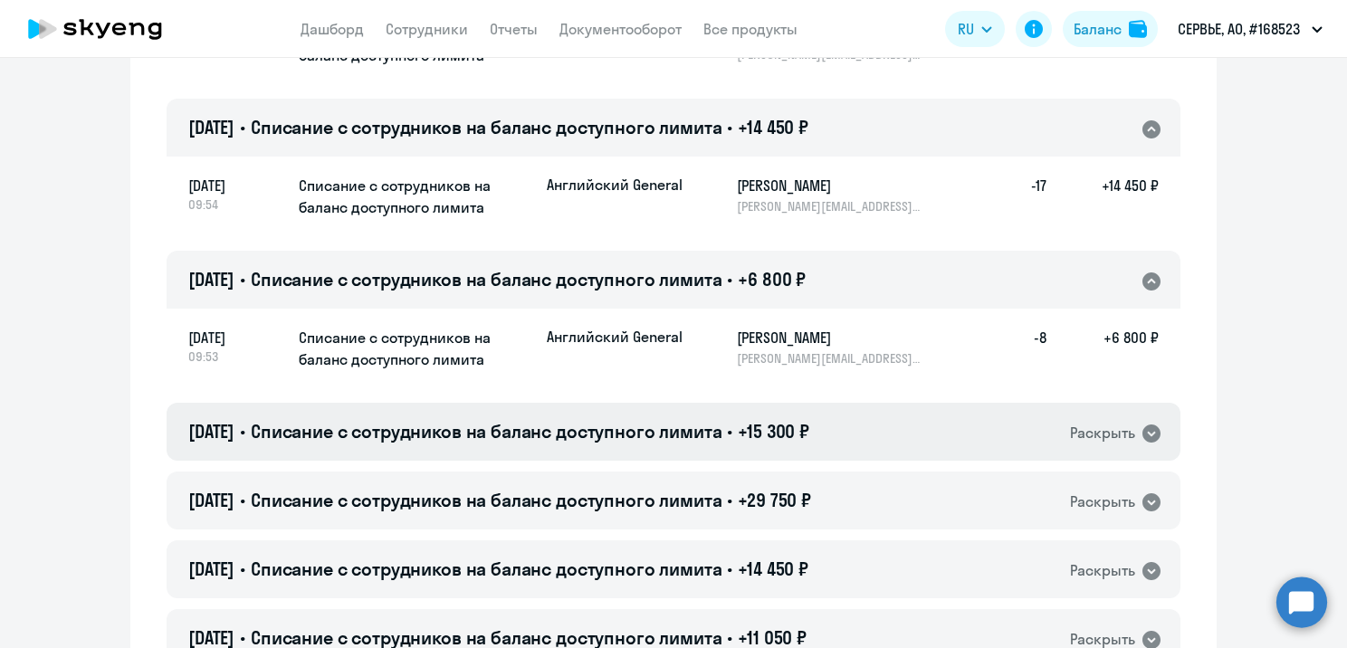
click at [764, 428] on span "+15 300 ₽" at bounding box center [774, 431] width 72 height 23
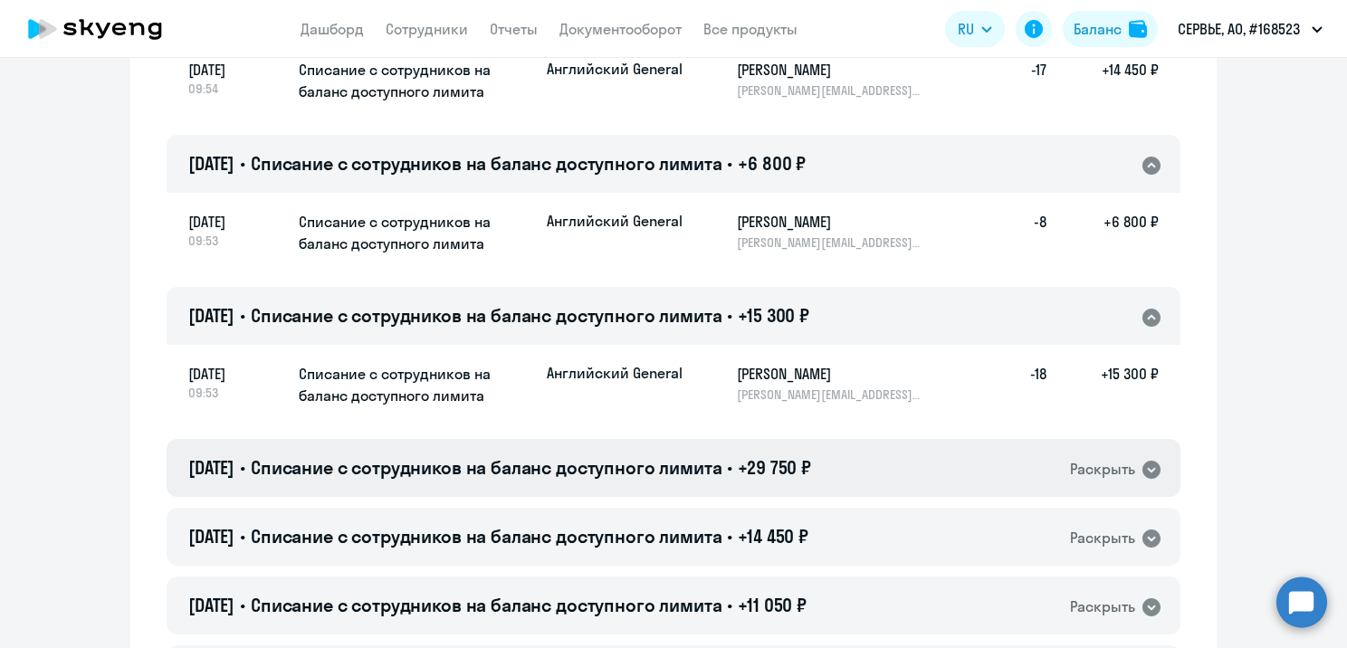
scroll to position [2469, 0]
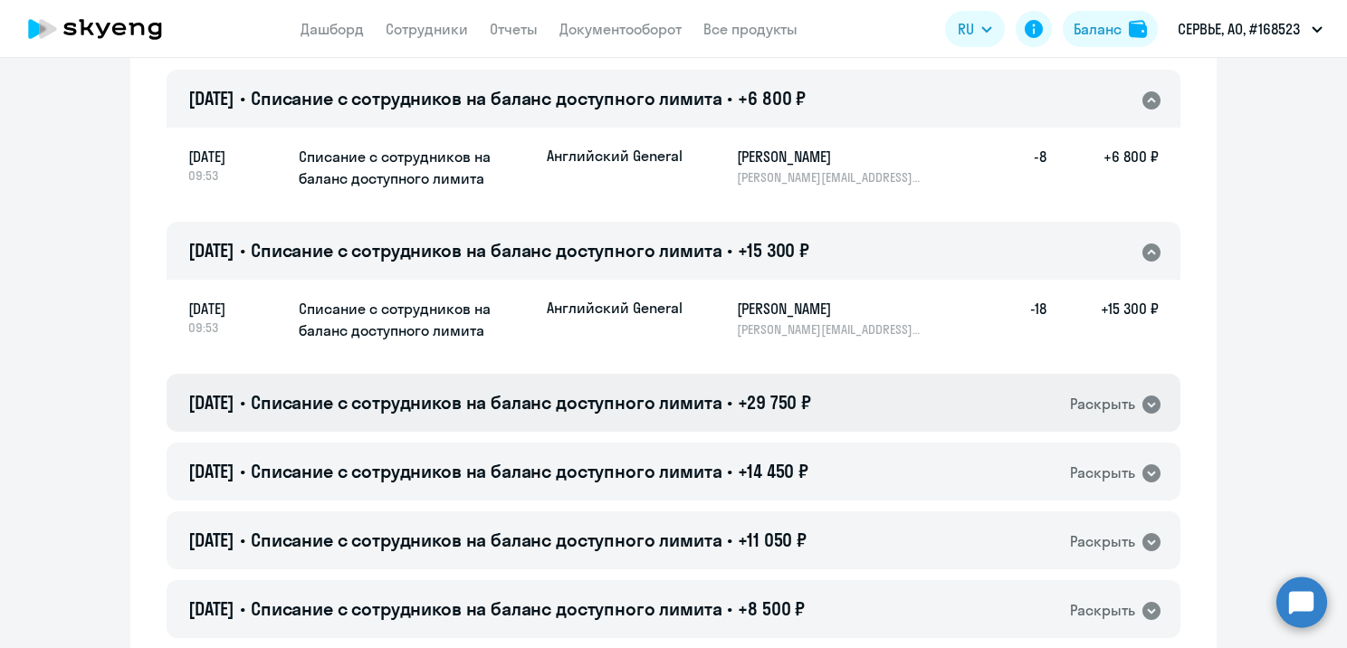
click at [779, 398] on span "+29 750 ₽" at bounding box center [774, 402] width 73 height 23
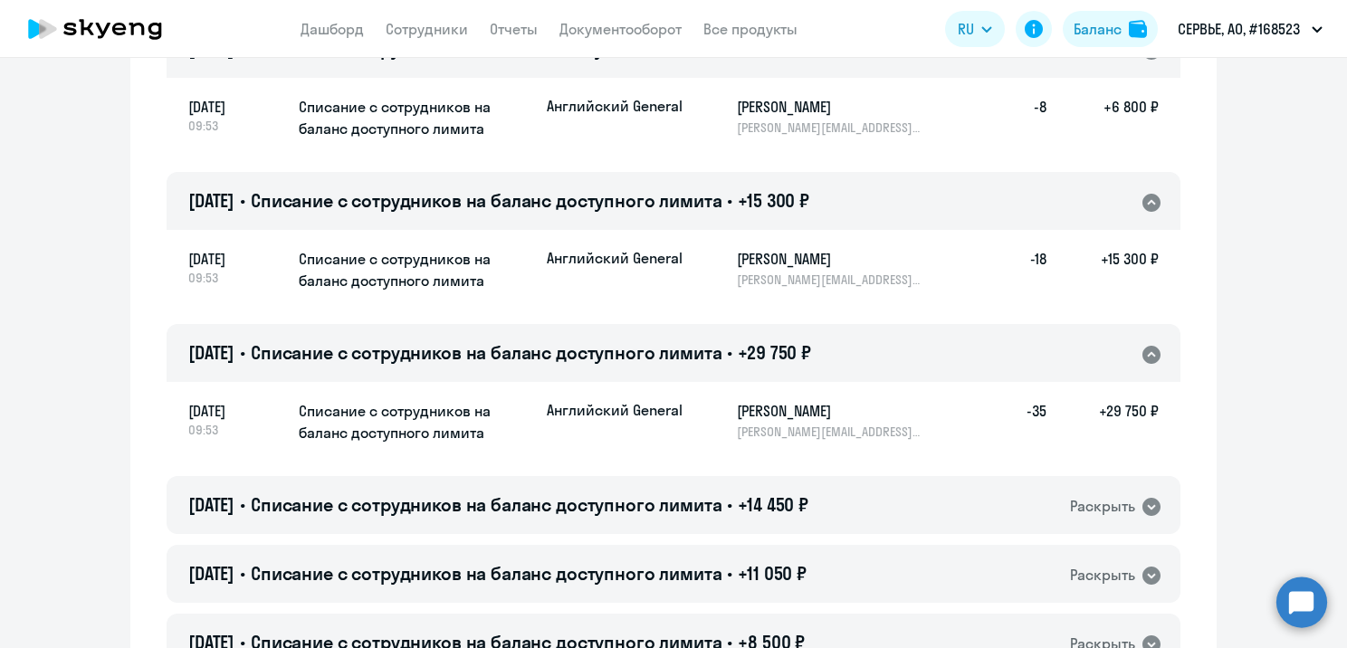
scroll to position [2741, 0]
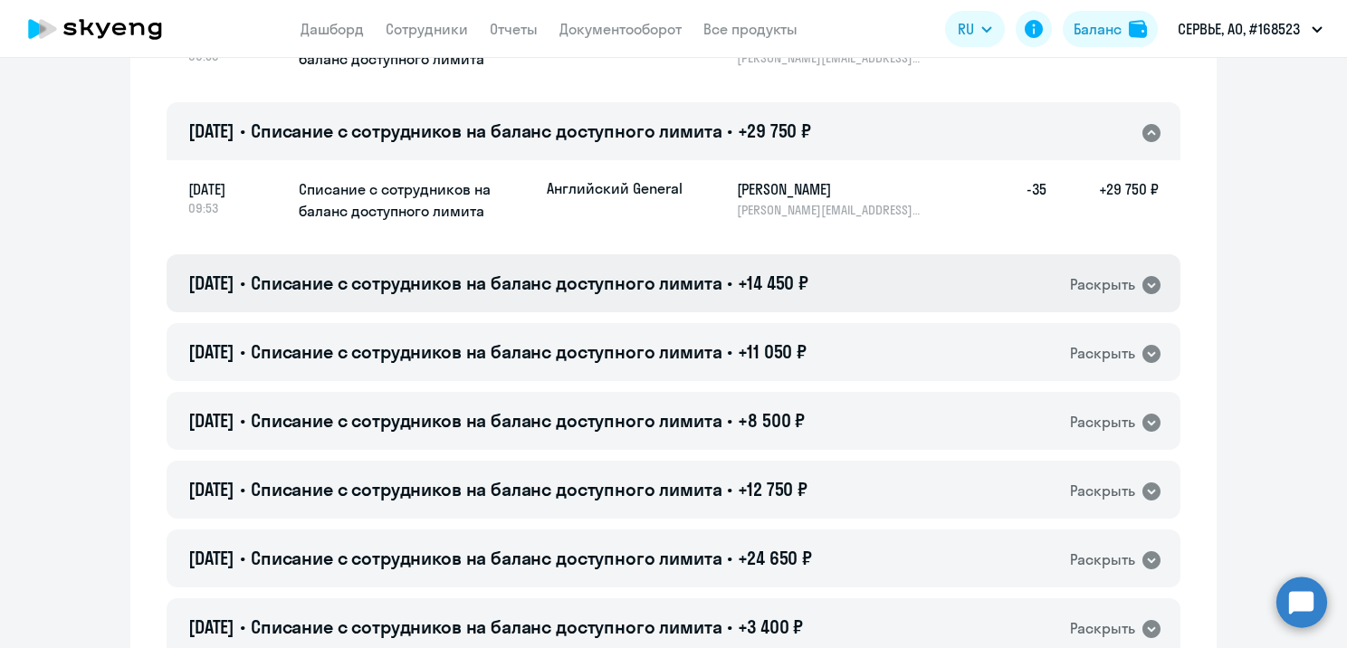
click at [781, 286] on span "+14 450 ₽" at bounding box center [773, 283] width 71 height 23
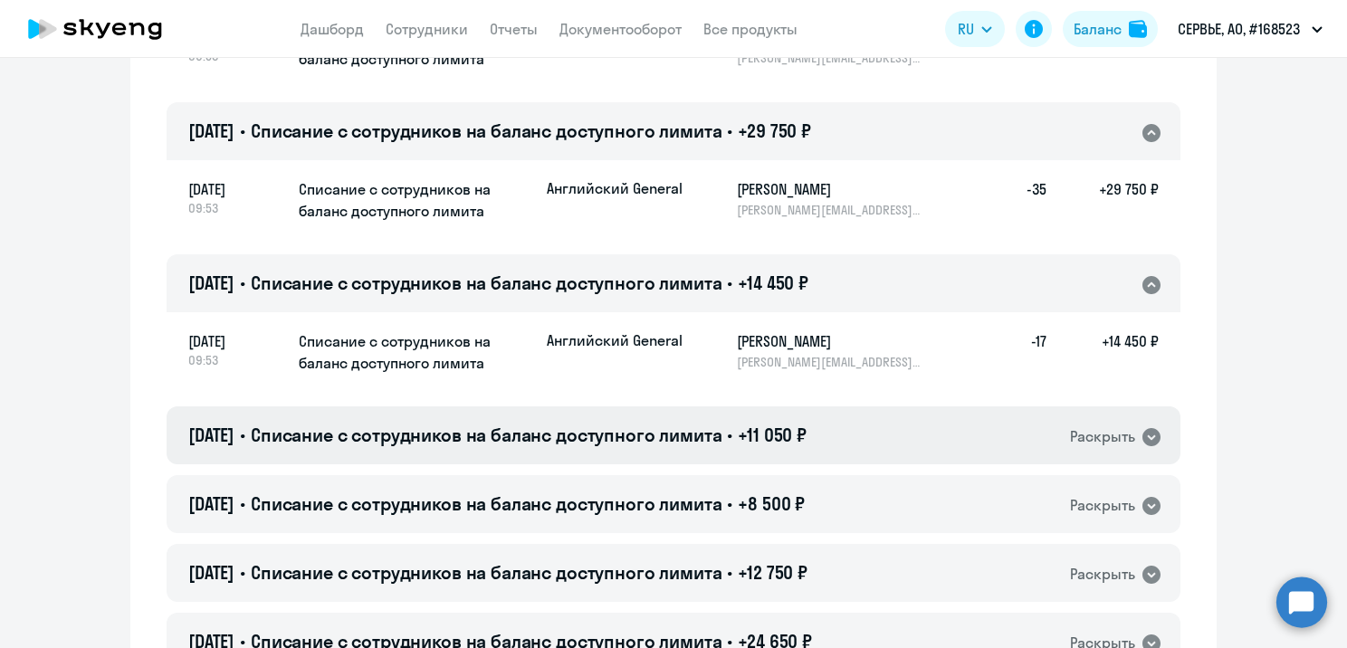
click at [773, 438] on span "+11 050 ₽" at bounding box center [772, 435] width 69 height 23
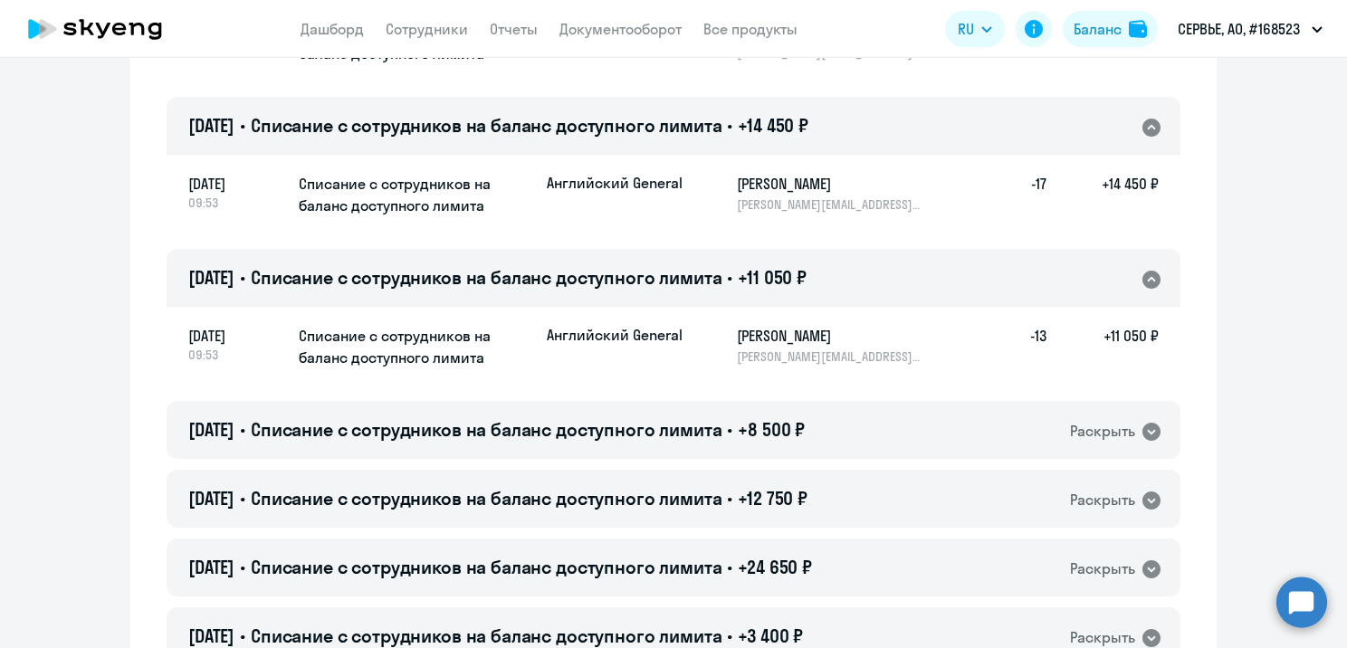
scroll to position [2922, 0]
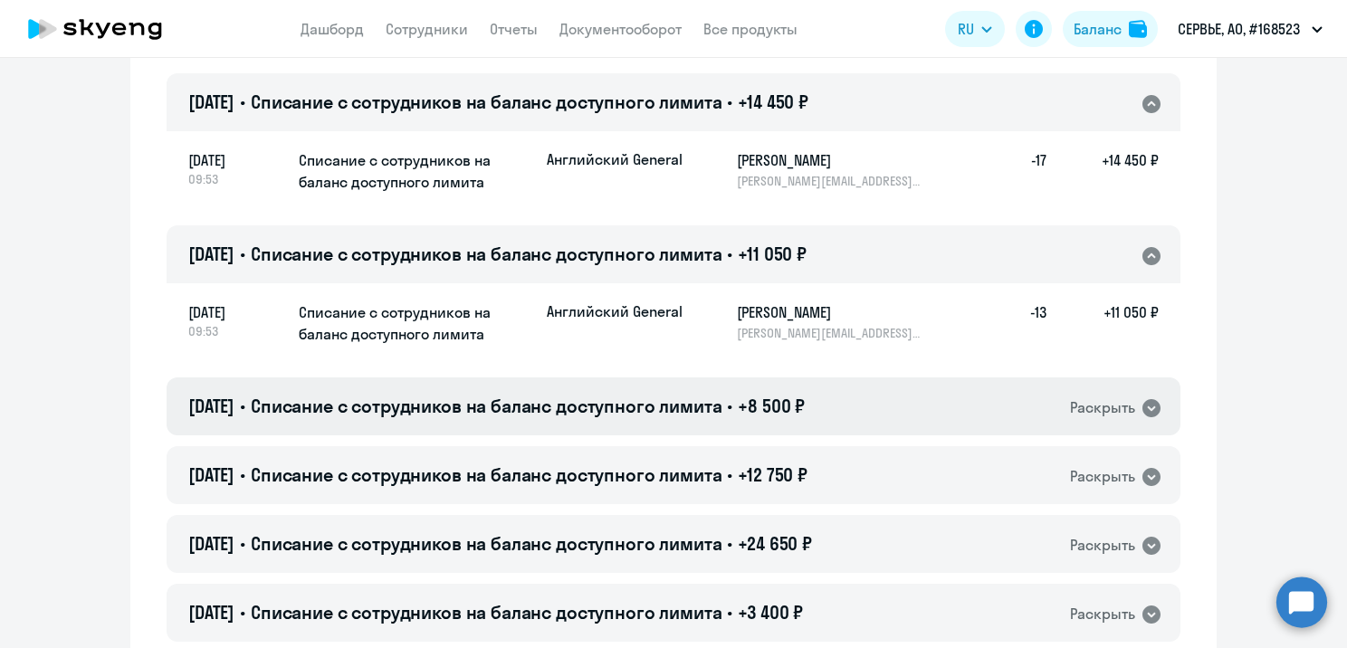
click at [771, 413] on span "+8 500 ₽" at bounding box center [771, 406] width 67 height 23
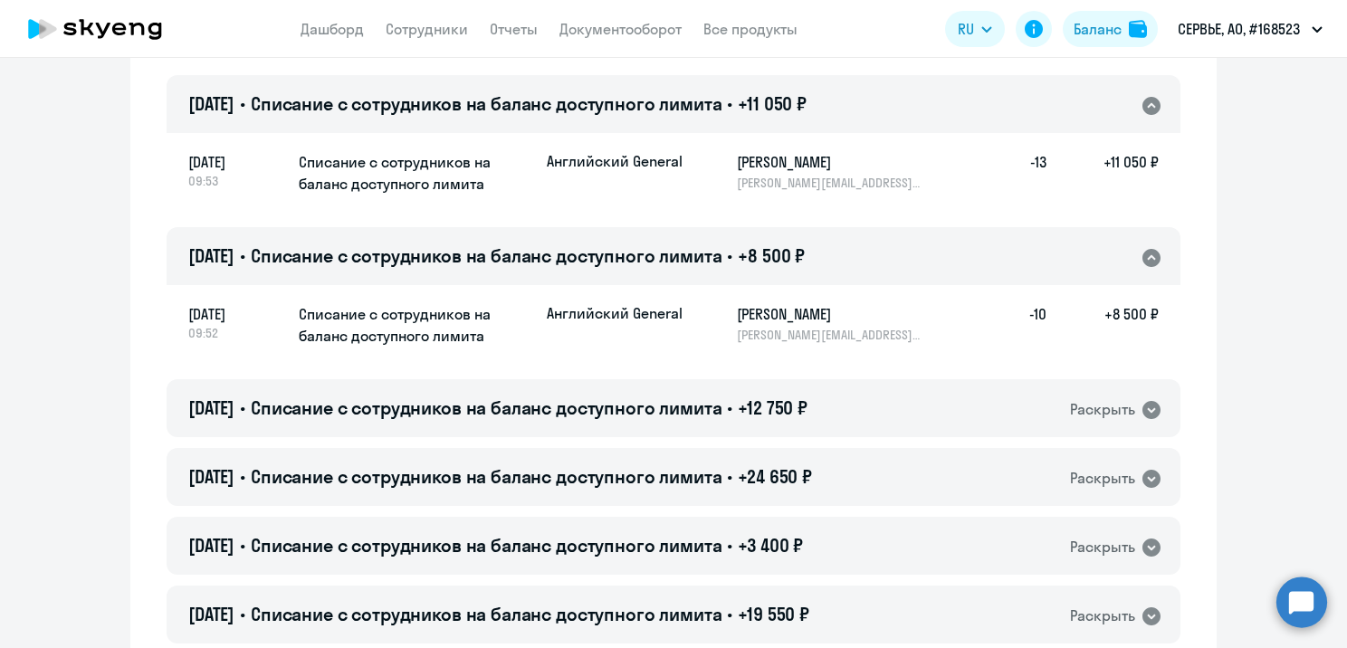
scroll to position [3103, 0]
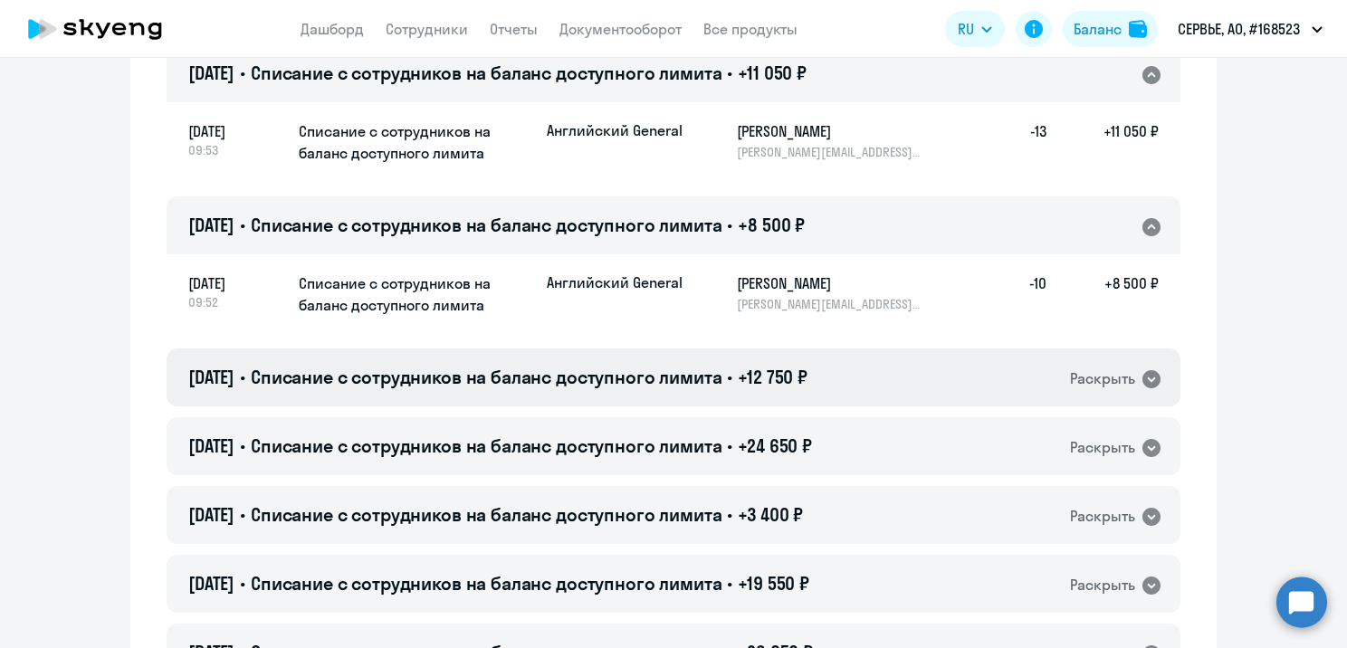
click at [767, 384] on span "+12 750 ₽" at bounding box center [773, 377] width 70 height 23
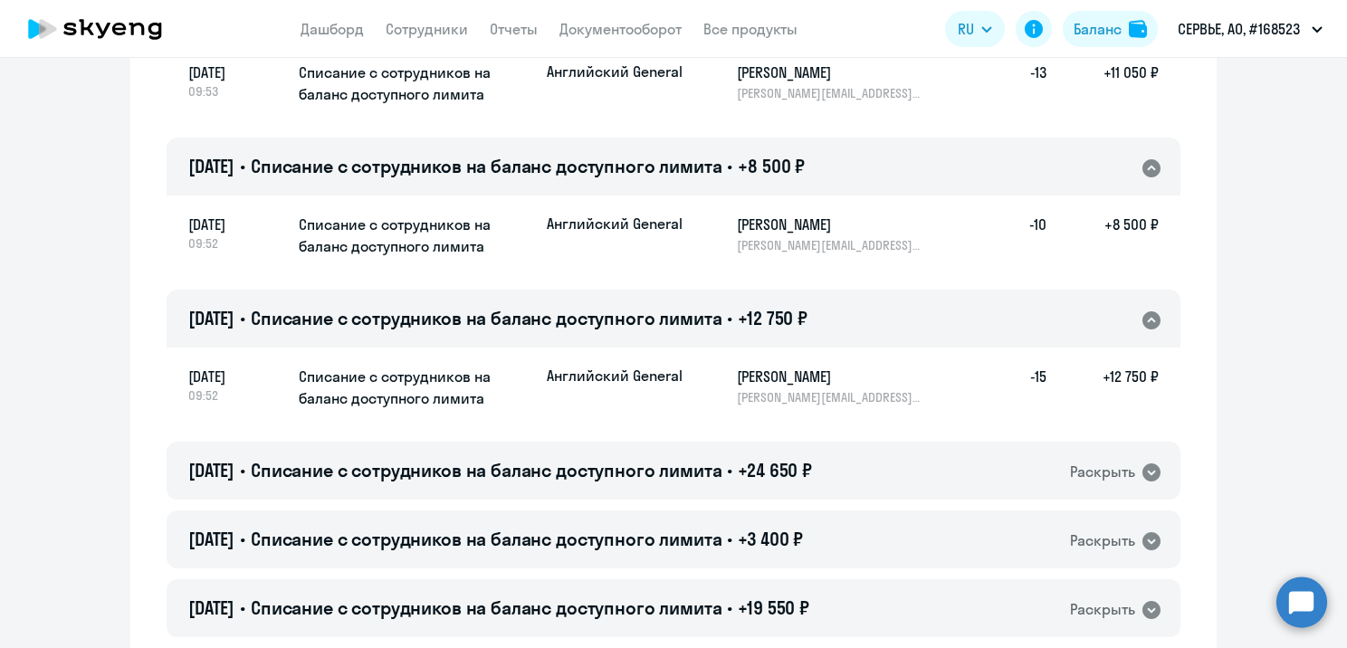
scroll to position [3284, 0]
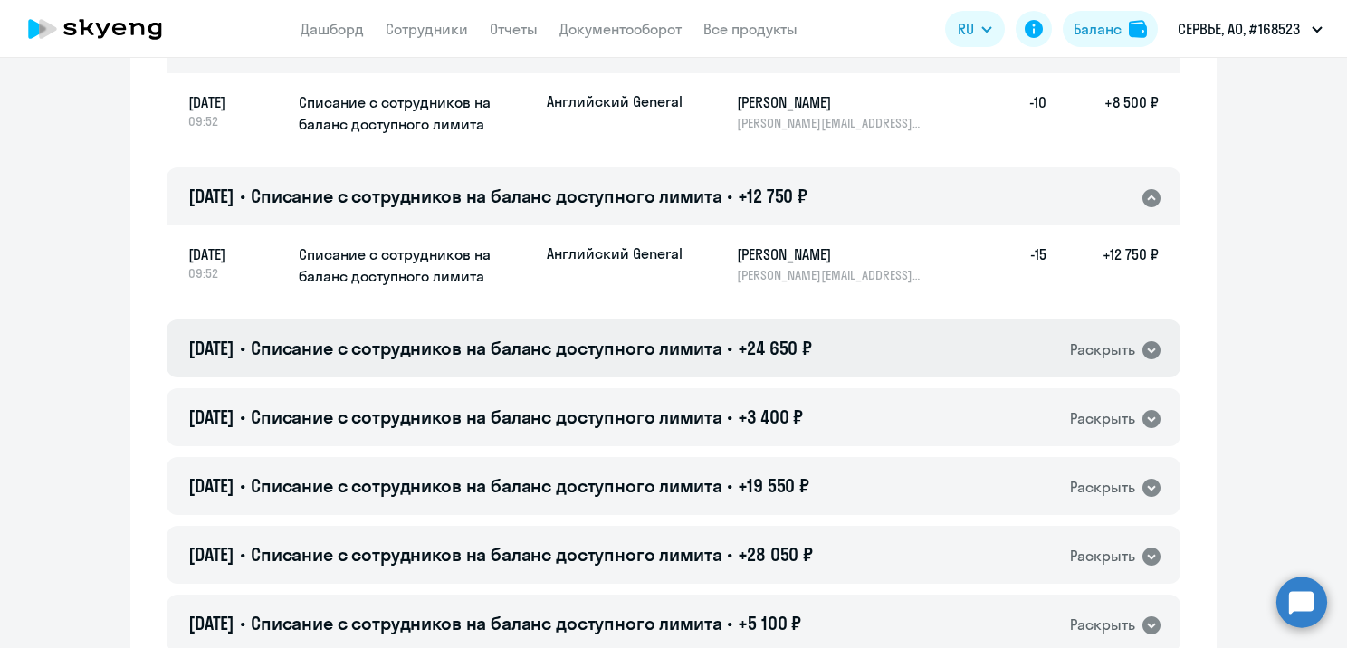
click at [757, 357] on span "+24 650 ₽" at bounding box center [775, 348] width 74 height 23
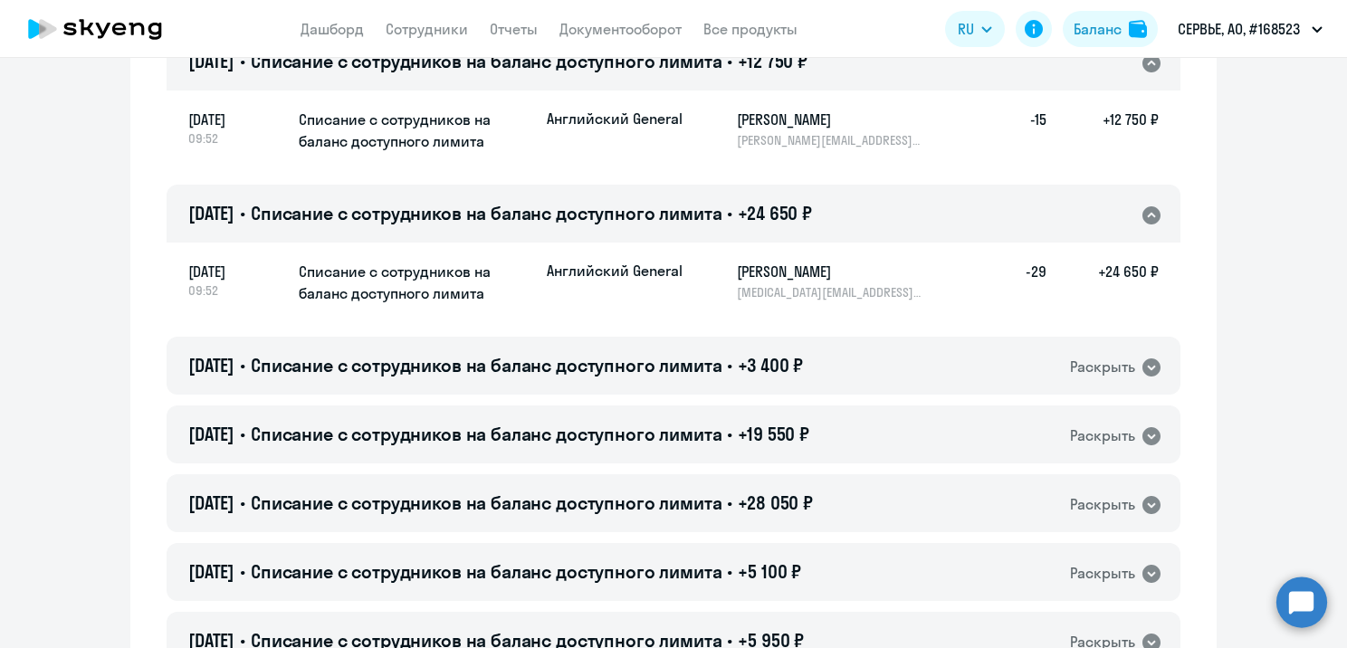
scroll to position [3465, 0]
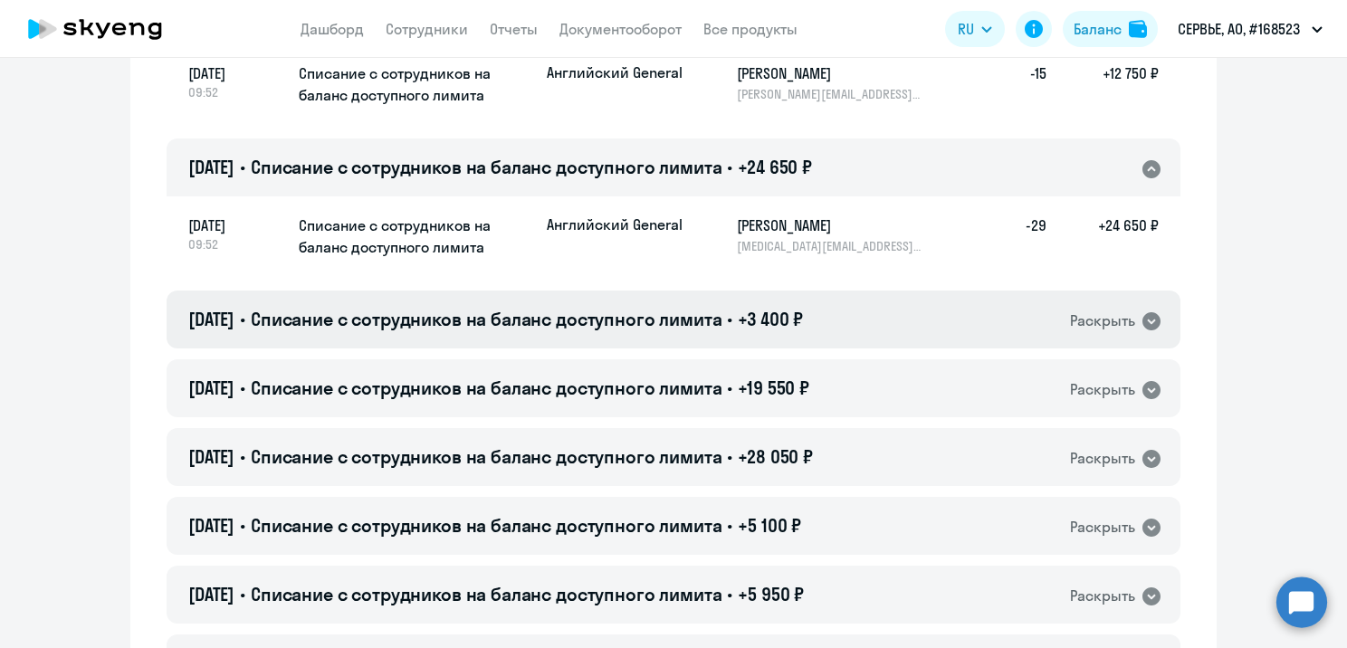
click at [752, 331] on h4 "[DATE] • Списание с сотрудников на баланс доступного лимита • +3 400 ₽" at bounding box center [495, 319] width 615 height 25
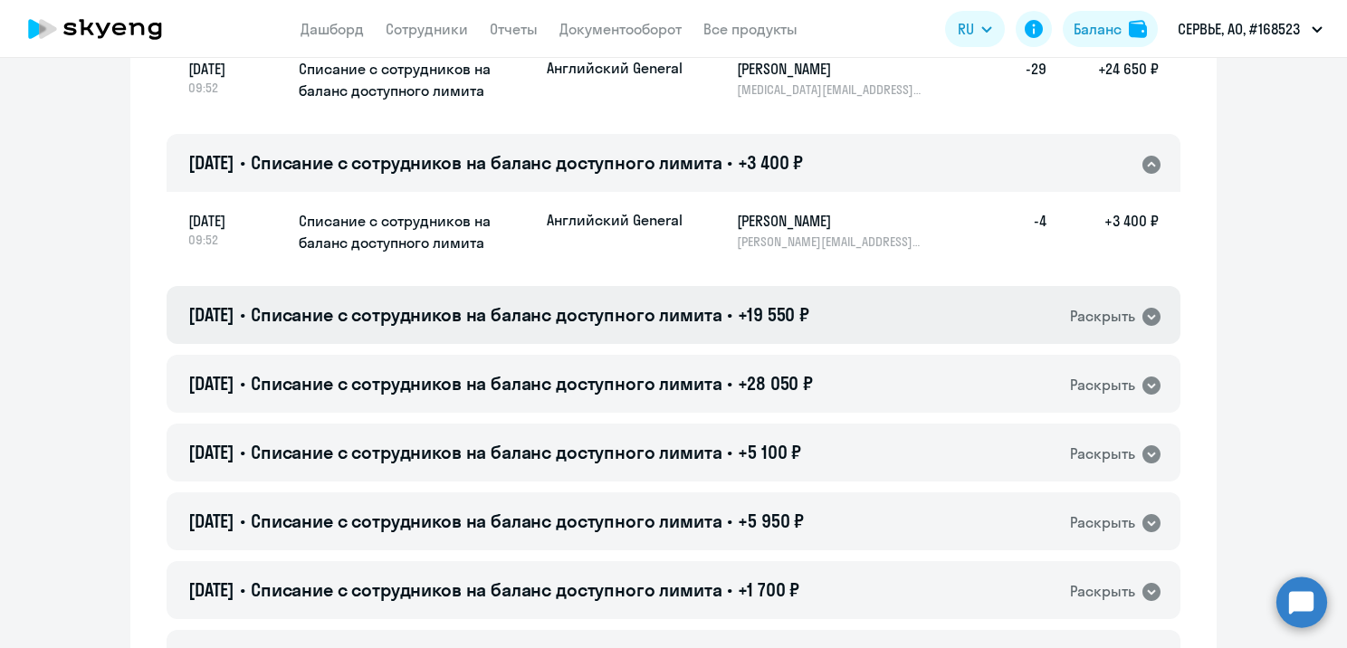
scroll to position [3646, 0]
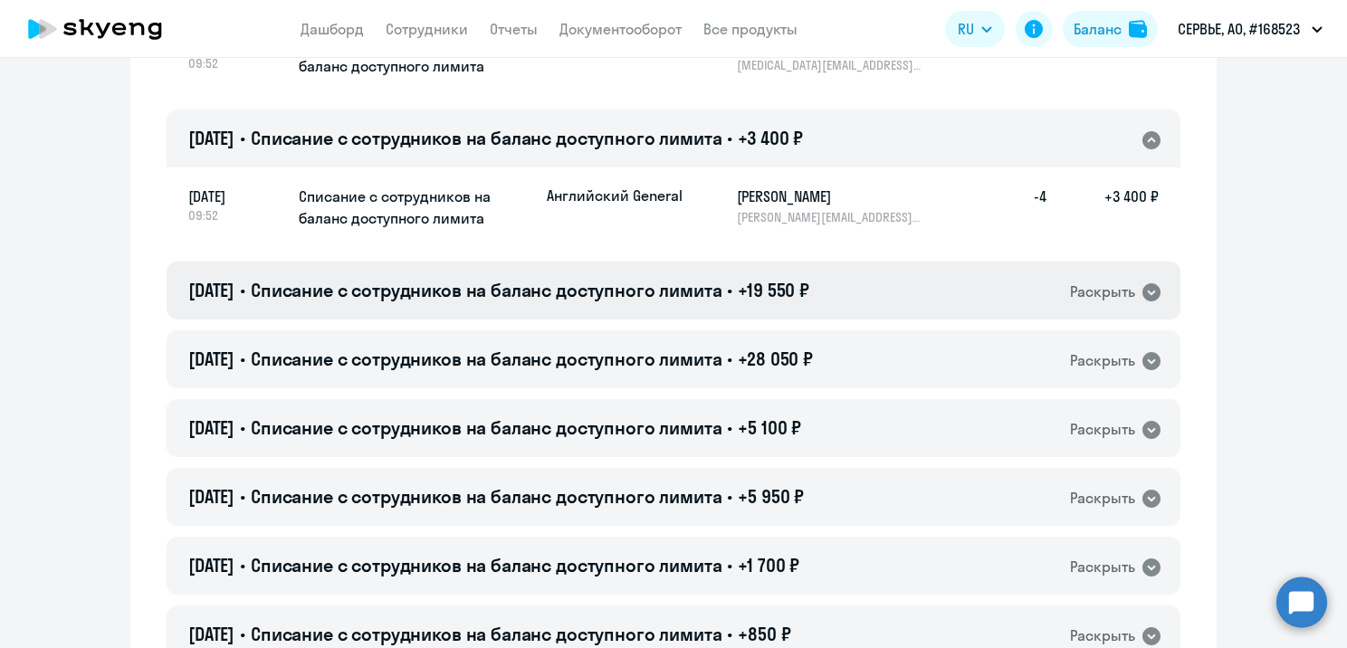
click at [732, 286] on span "•" at bounding box center [729, 290] width 5 height 23
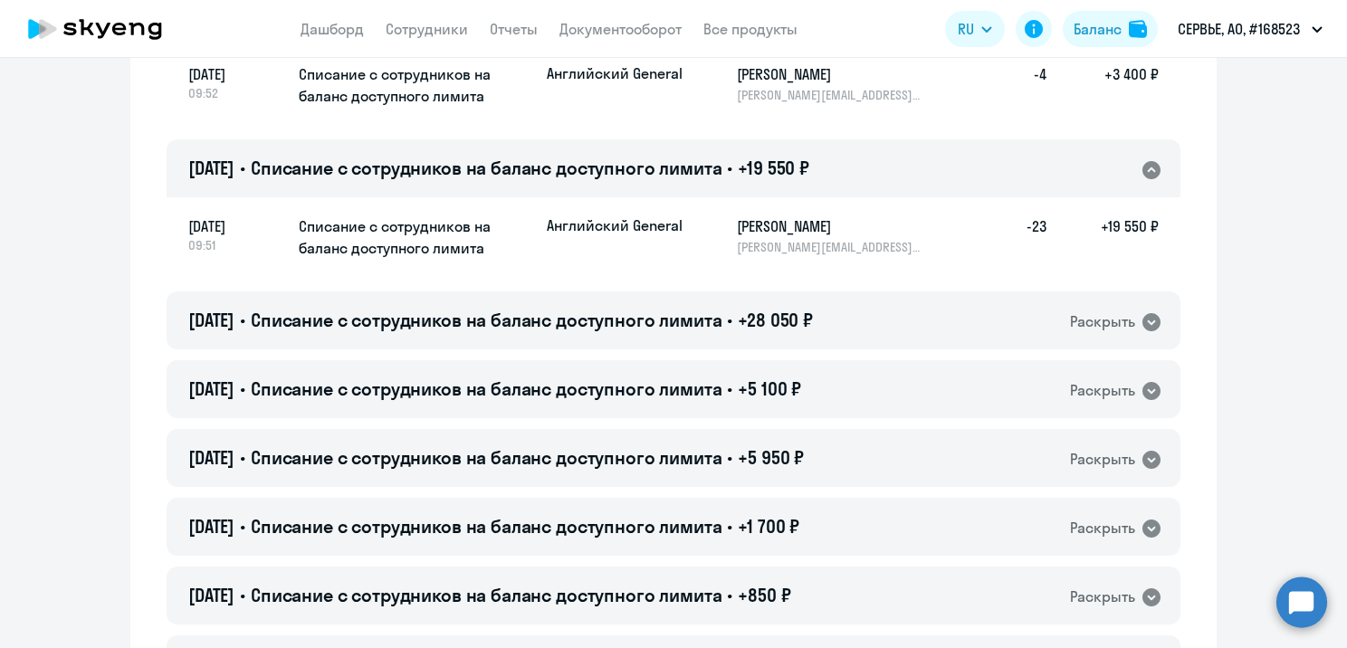
scroll to position [3827, 0]
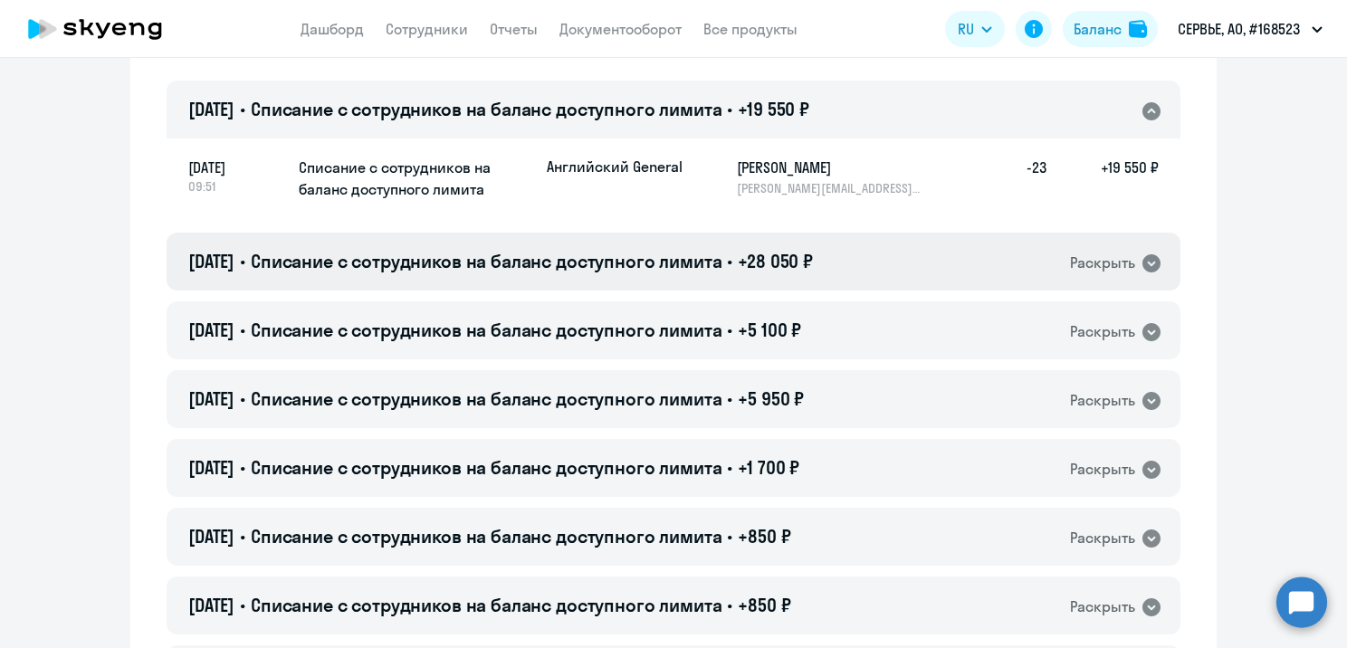
click at [732, 266] on span "•" at bounding box center [729, 261] width 5 height 23
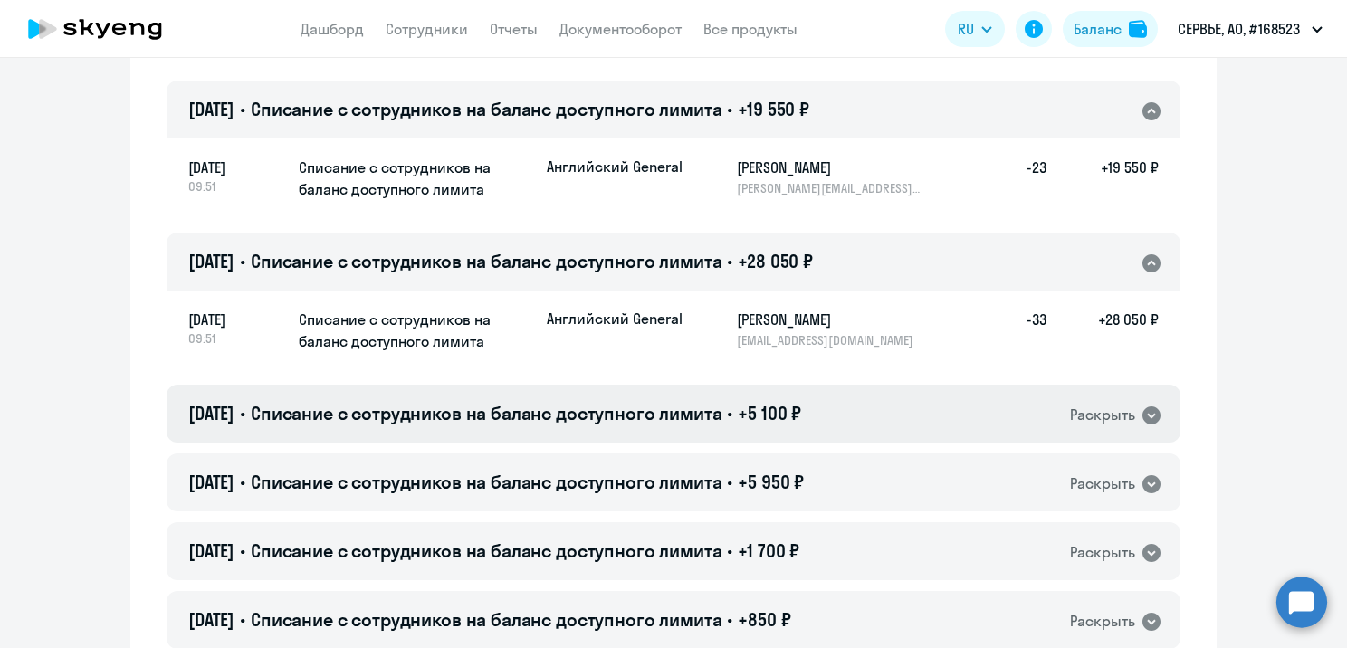
click at [723, 402] on span "Списание с сотрудников на баланс доступного лимита" at bounding box center [487, 413] width 472 height 23
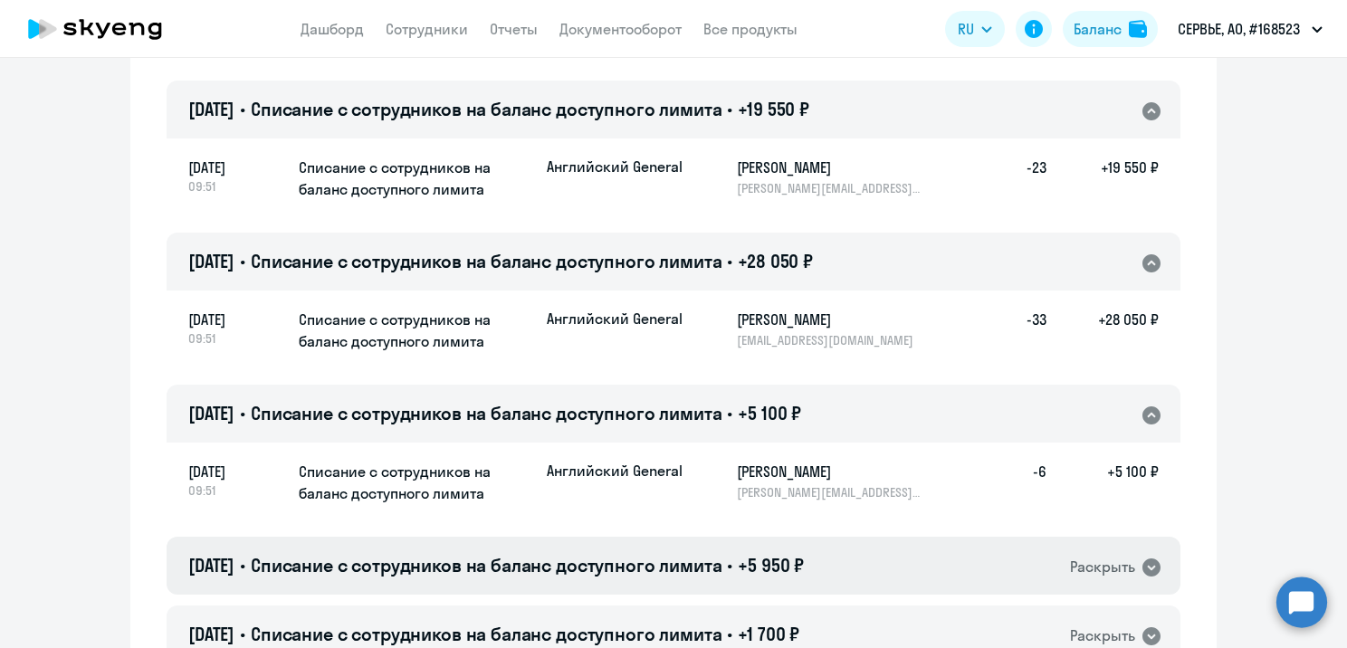
click at [744, 559] on h4 "[DATE] • Списание с сотрудников на баланс доступного лимита • +5 950 ₽" at bounding box center [496, 565] width 616 height 25
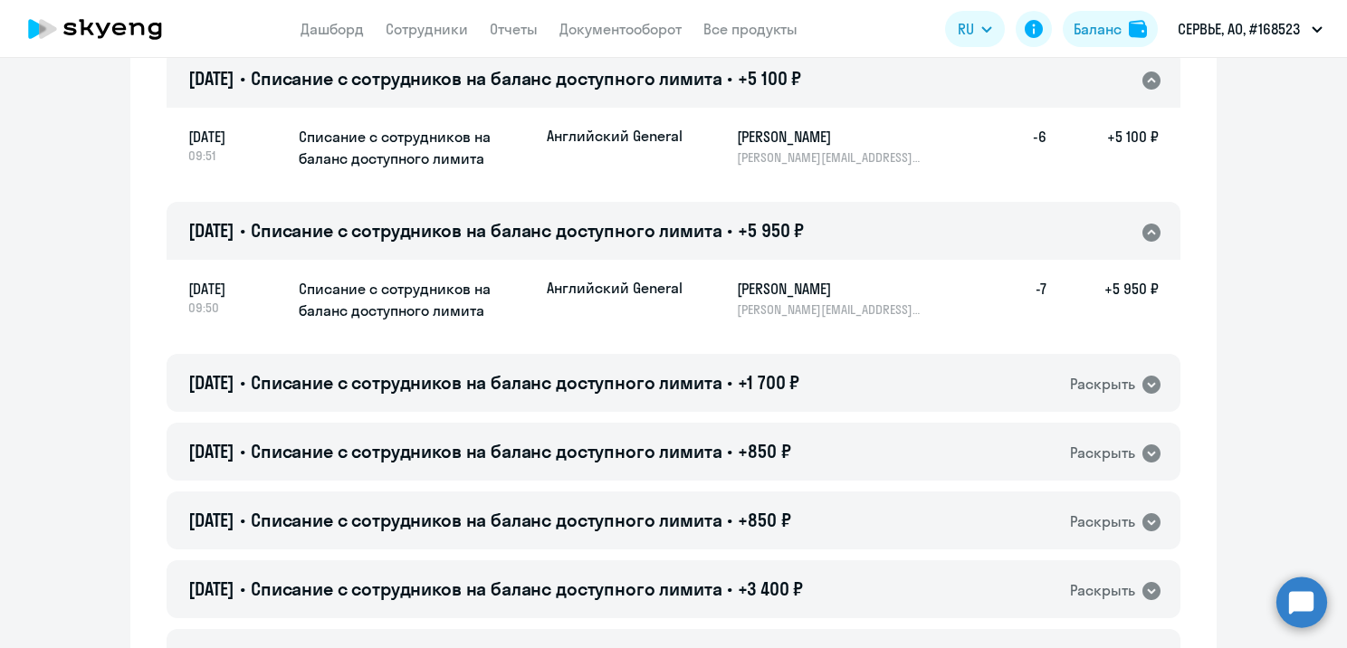
scroll to position [4189, 0]
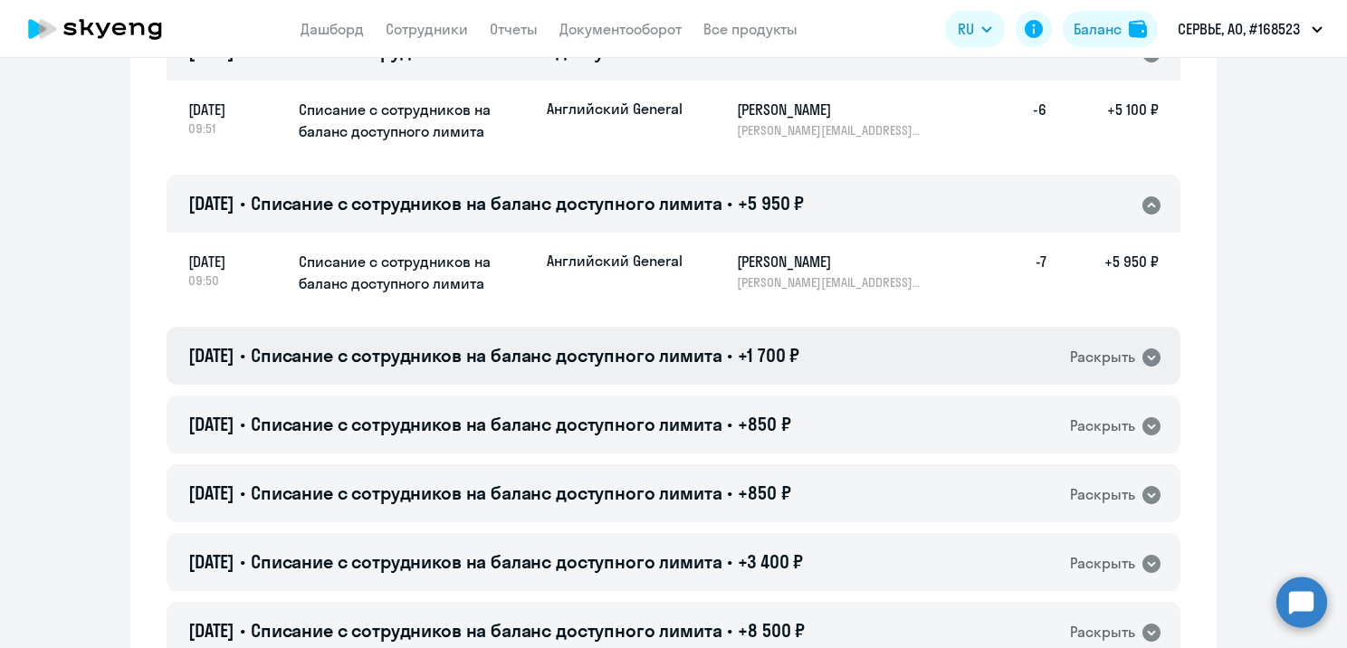
click at [799, 359] on span "+1 700 ₽" at bounding box center [769, 355] width 62 height 23
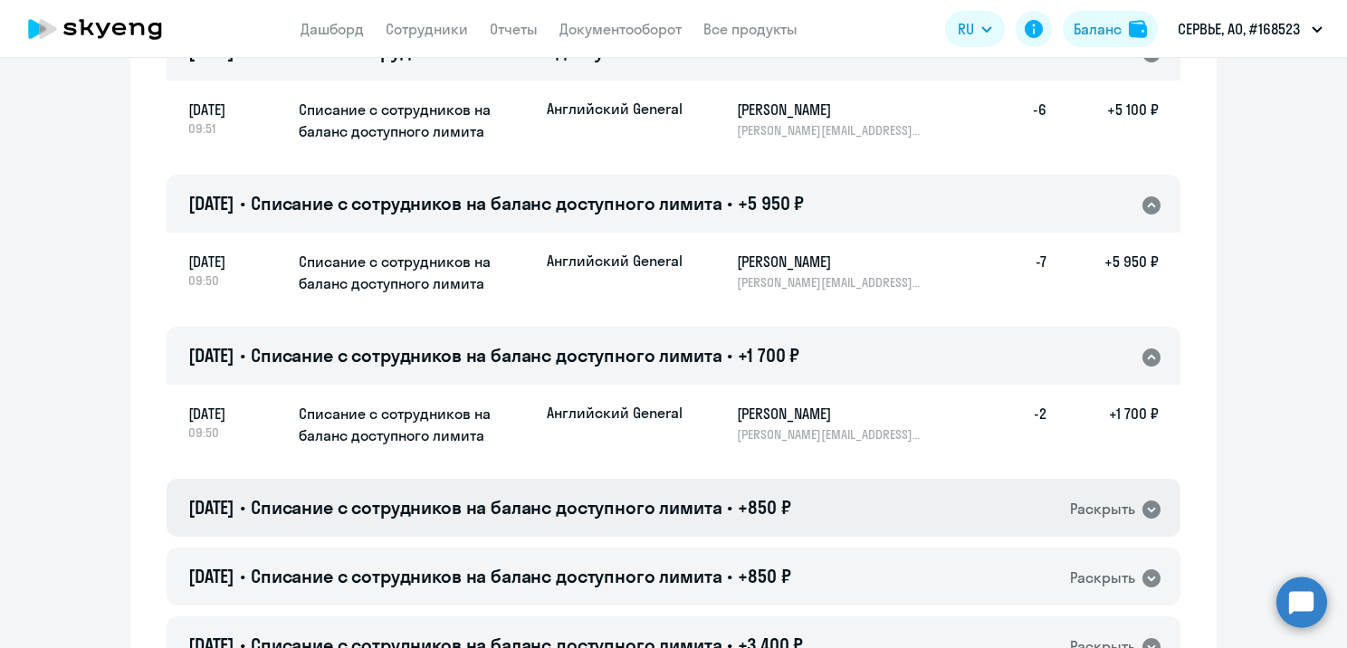
click at [744, 511] on h4 "[DATE] • Списание с сотрудников на баланс доступного лимита • +850 ₽" at bounding box center [489, 507] width 602 height 25
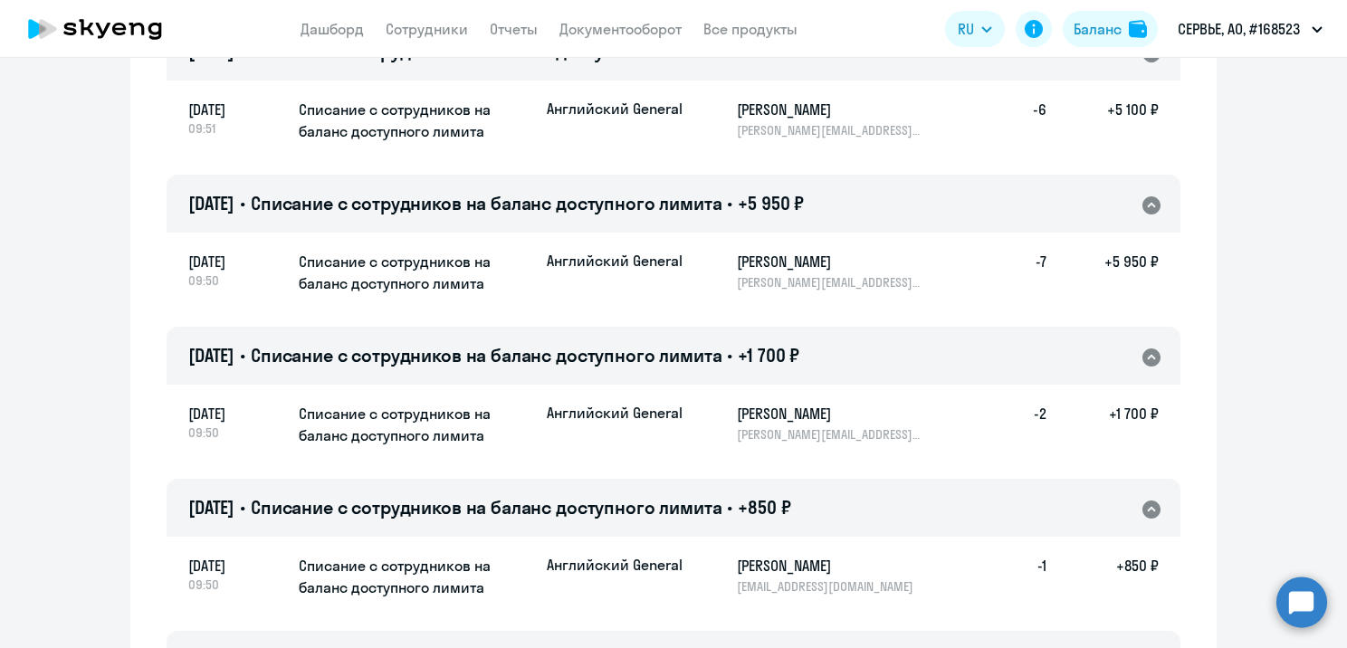
scroll to position [4461, 0]
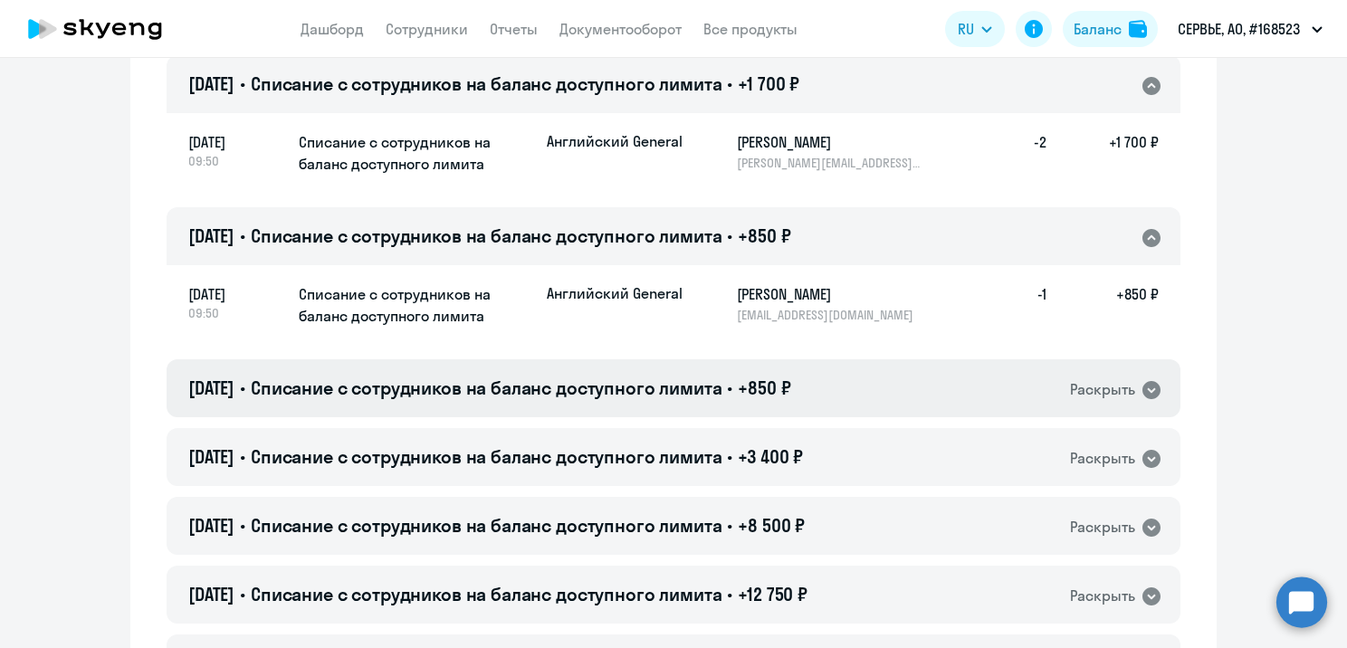
click at [786, 379] on span "+850 ₽" at bounding box center [764, 388] width 53 height 23
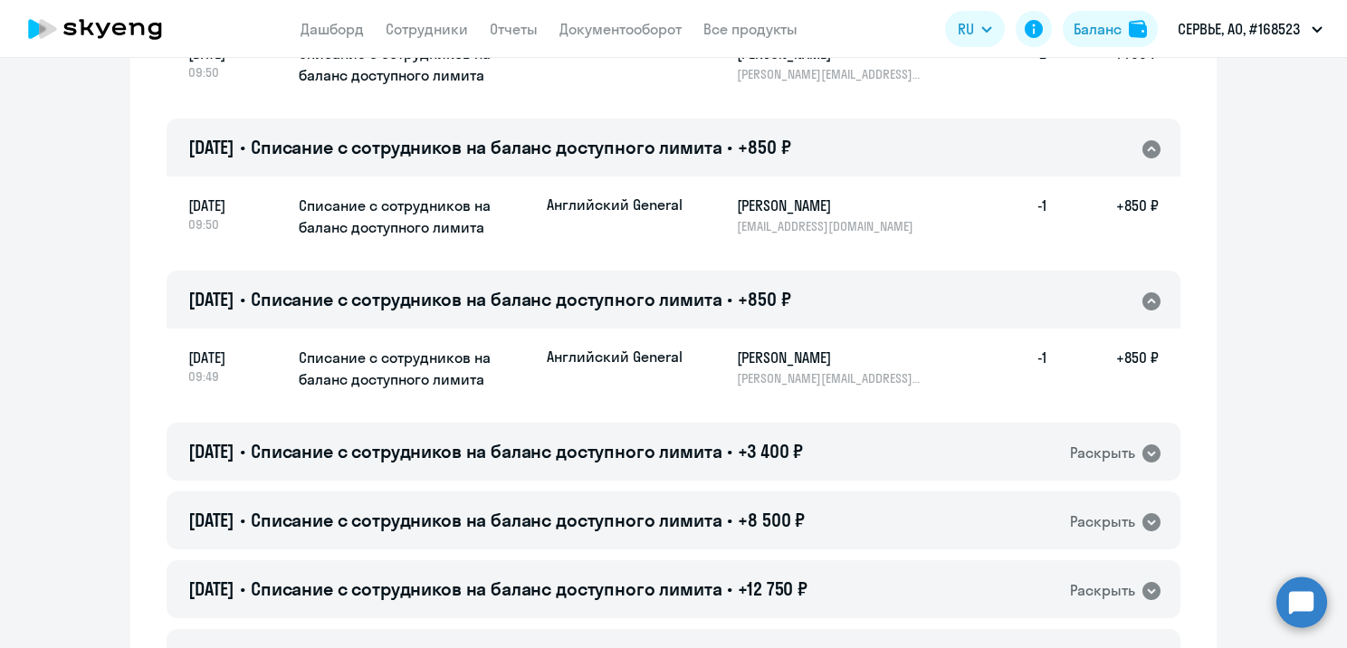
scroll to position [4552, 0]
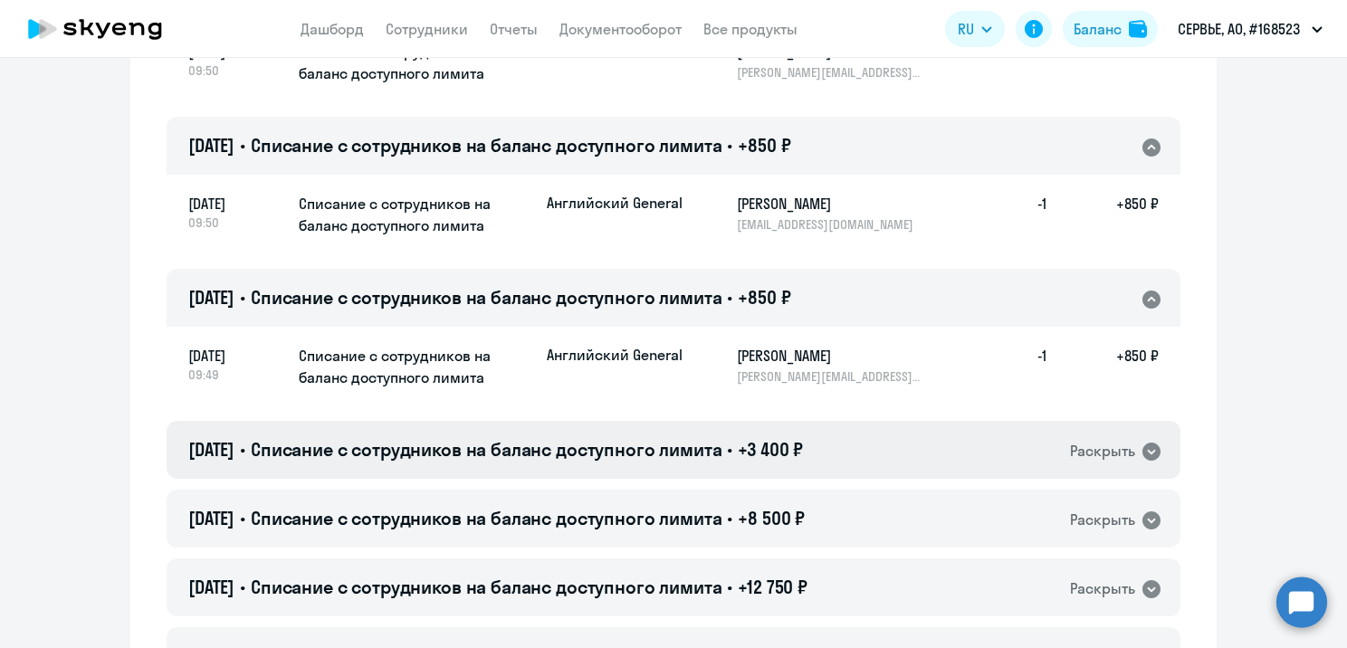
click at [764, 446] on span "+3 400 ₽" at bounding box center [770, 449] width 65 height 23
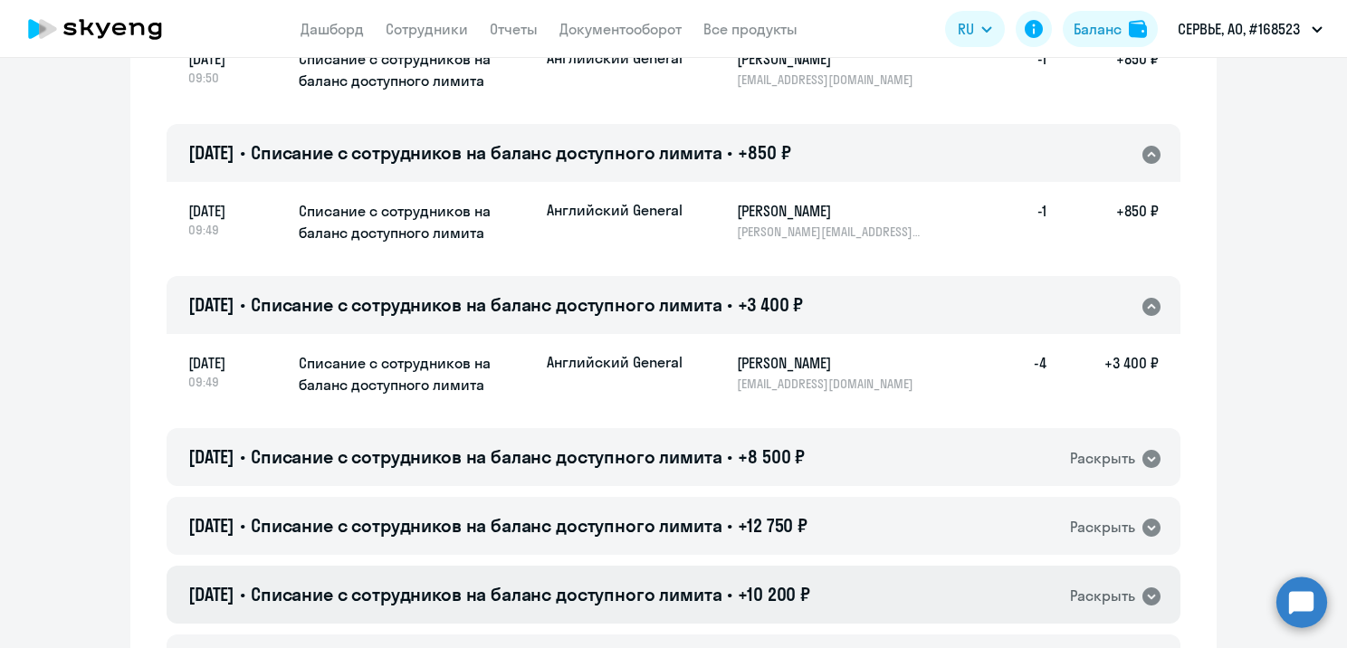
scroll to position [5004, 0]
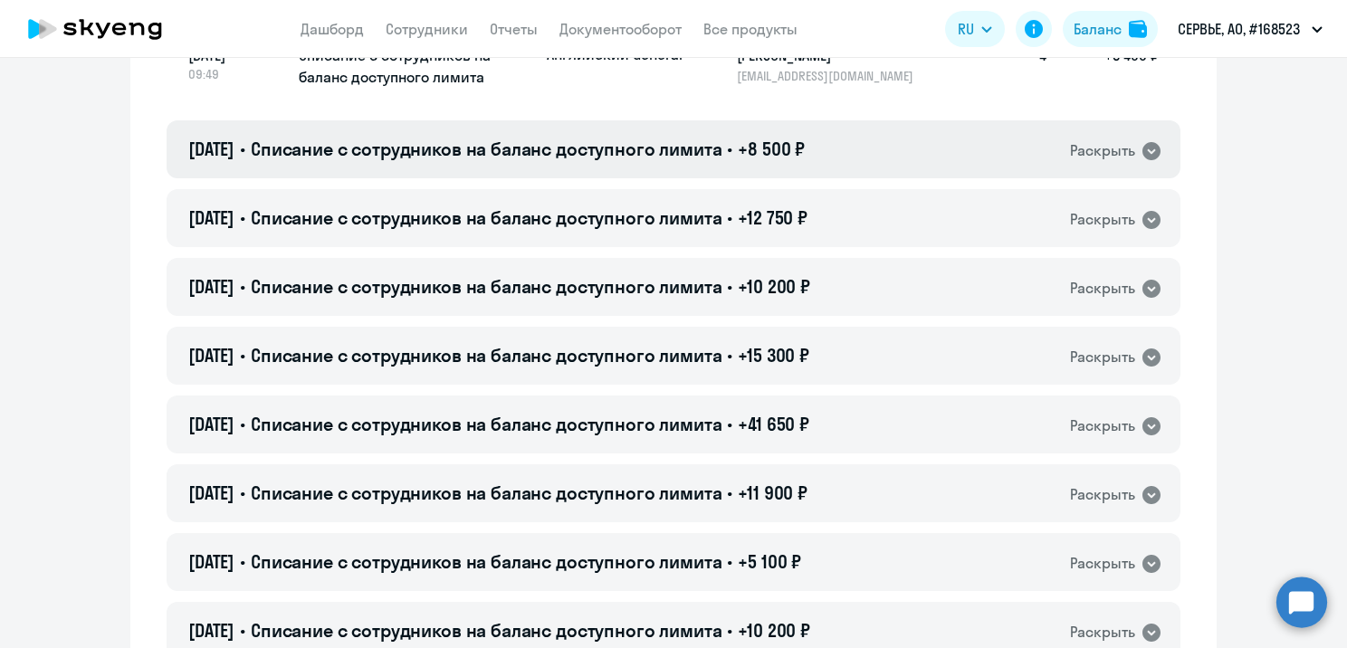
click at [773, 148] on span "+8 500 ₽" at bounding box center [771, 149] width 67 height 23
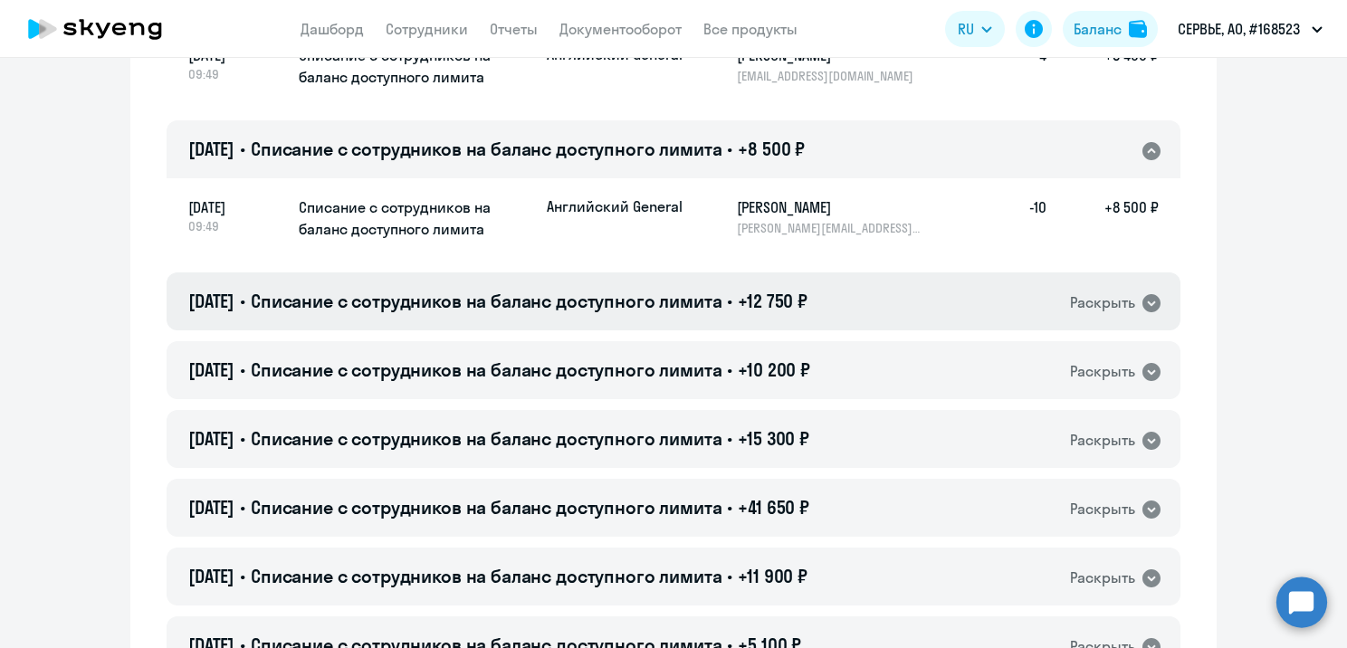
click at [765, 293] on span "+12 750 ₽" at bounding box center [773, 301] width 70 height 23
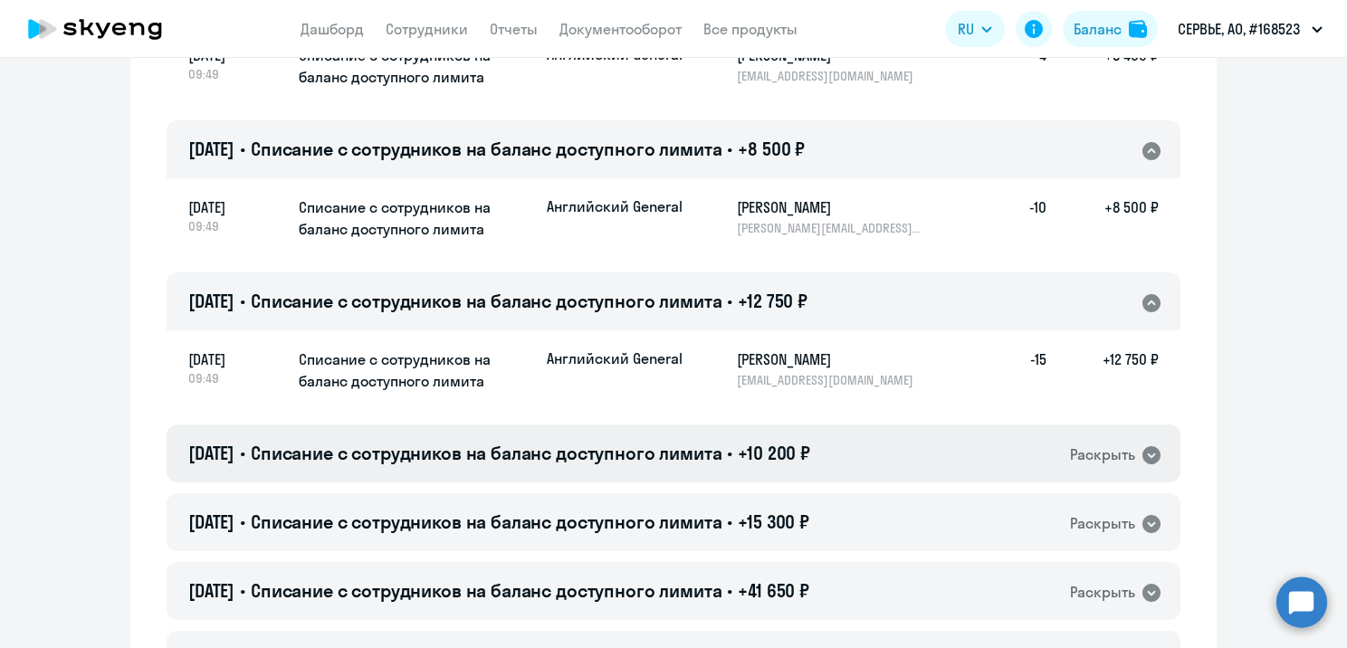
click at [765, 456] on span "+10 200 ₽" at bounding box center [774, 453] width 72 height 23
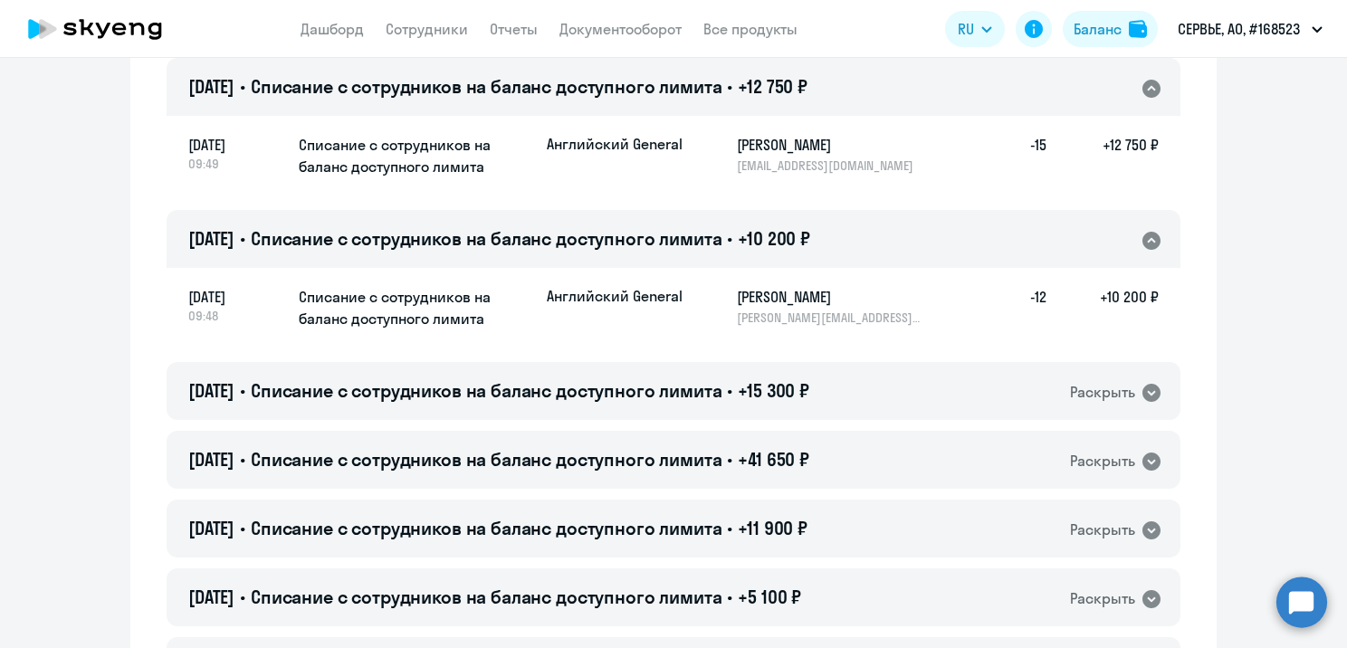
scroll to position [5276, 0]
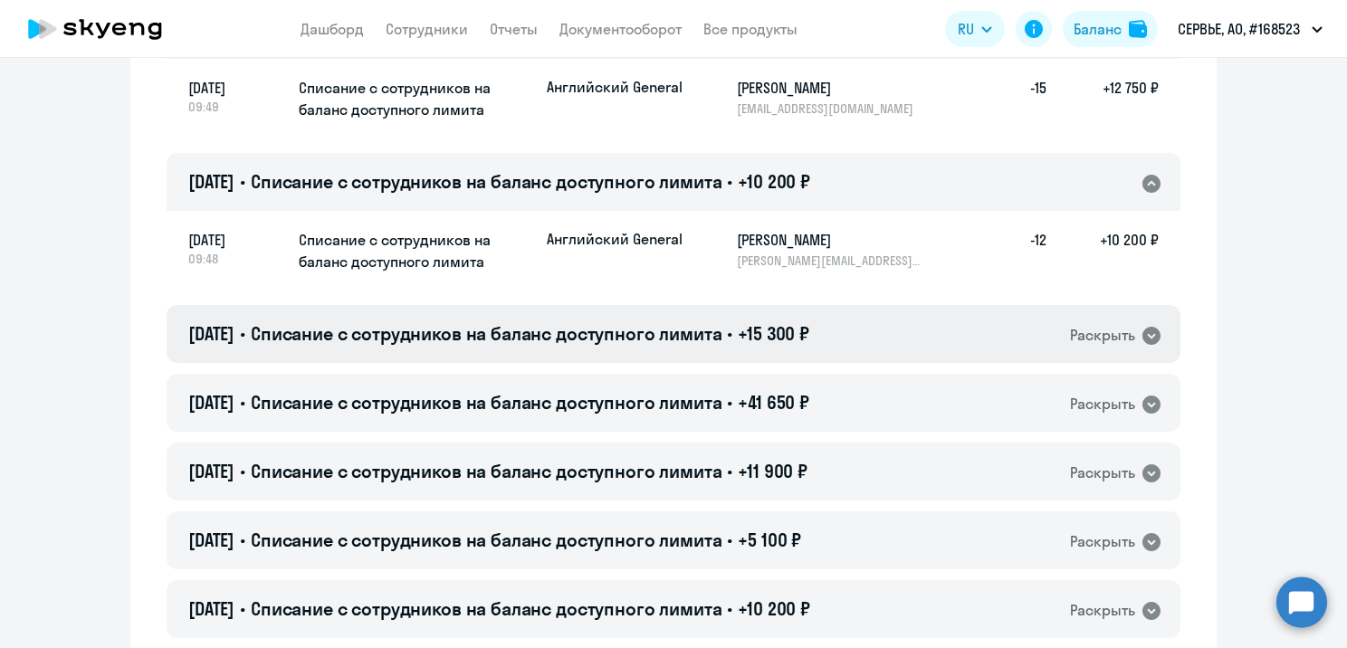
click at [723, 342] on span "Списание с сотрудников на баланс доступного лимита" at bounding box center [487, 333] width 472 height 23
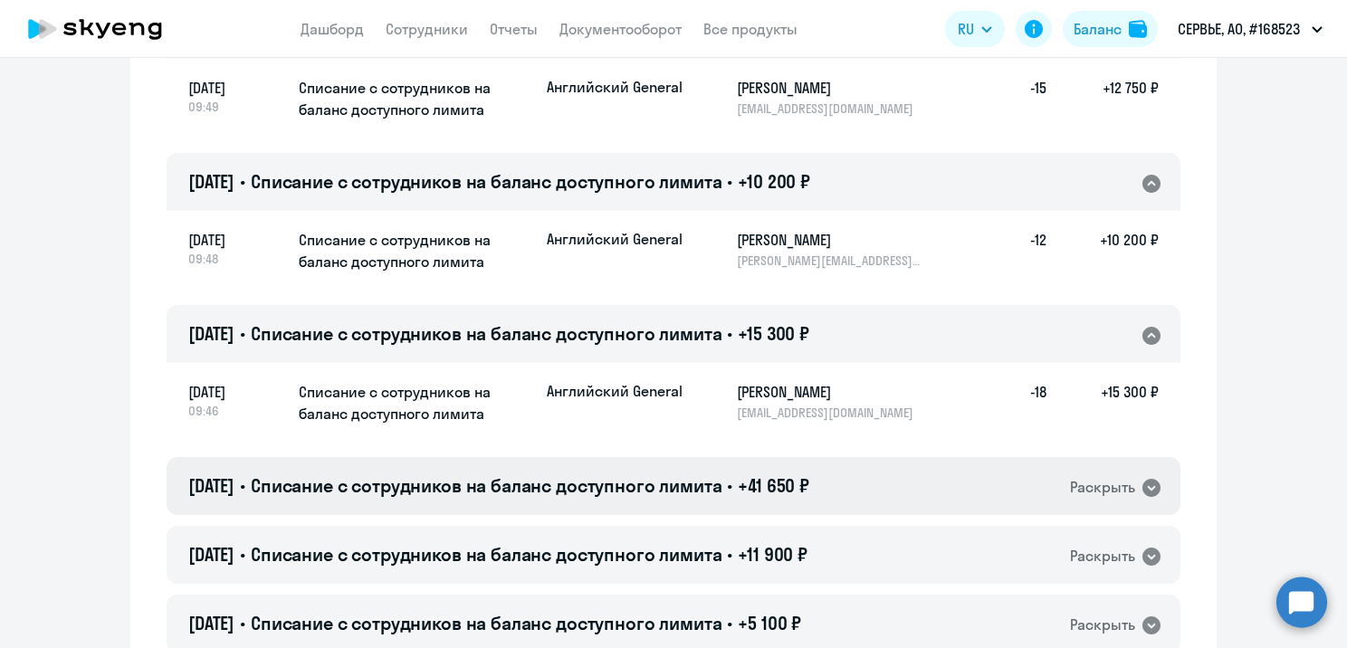
click at [721, 482] on span "Списание с сотрудников на баланс доступного лимита" at bounding box center [487, 485] width 472 height 23
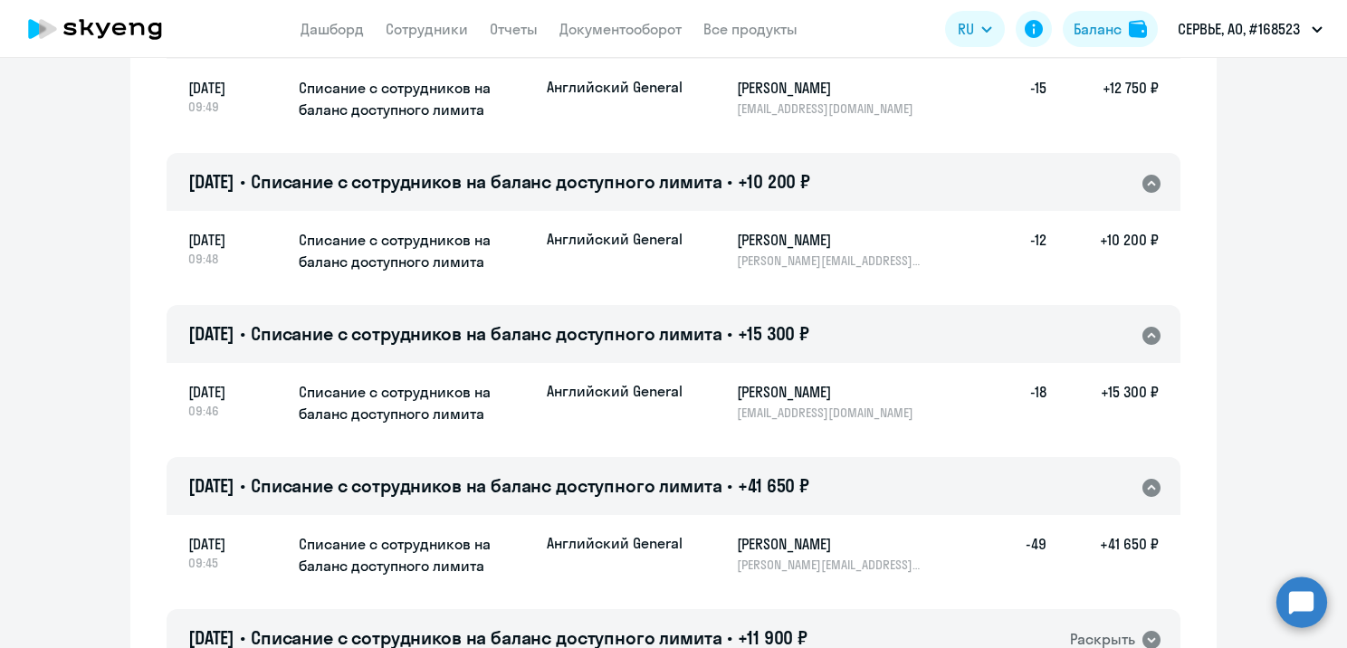
scroll to position [5457, 0]
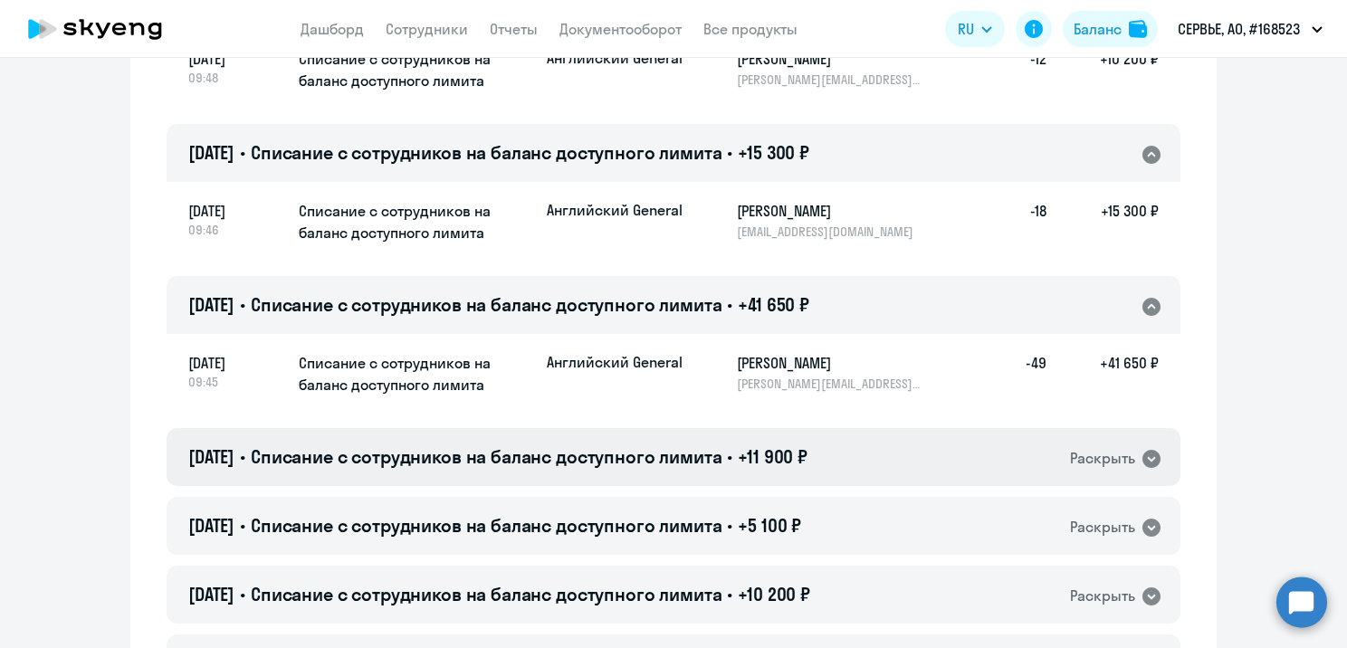
click at [719, 464] on span "Списание с сотрудников на баланс доступного лимита" at bounding box center [487, 456] width 472 height 23
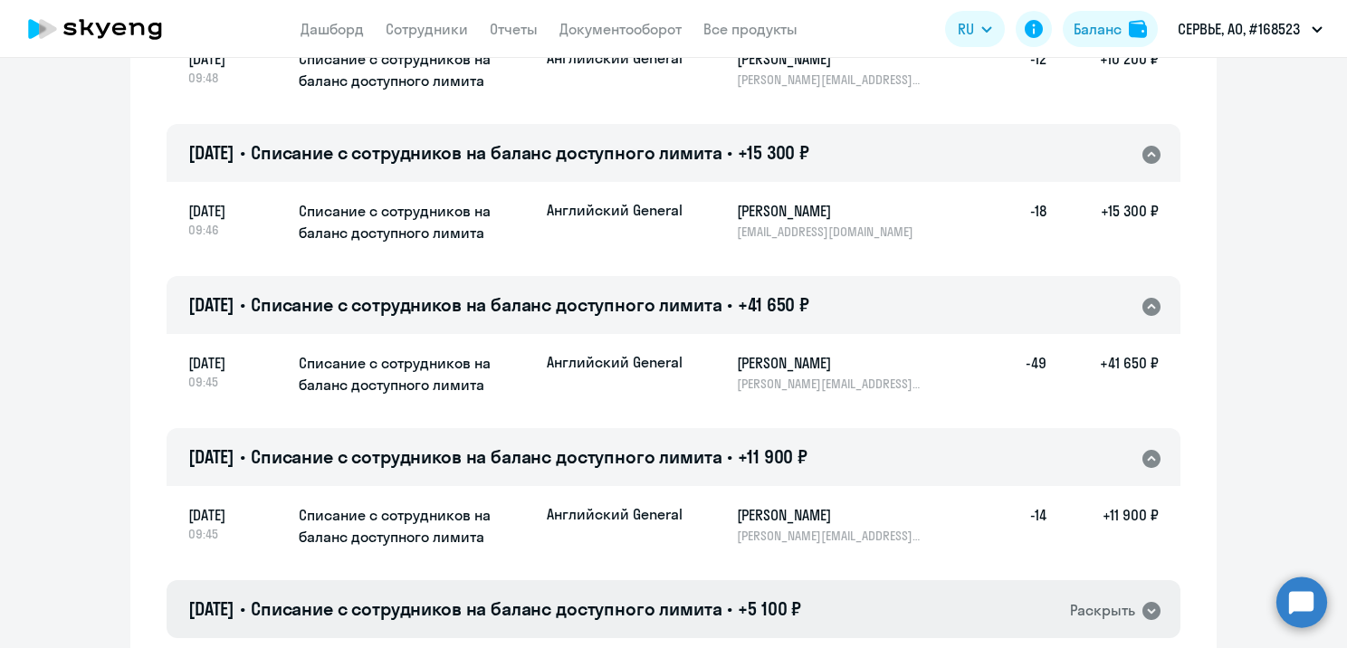
scroll to position [5638, 0]
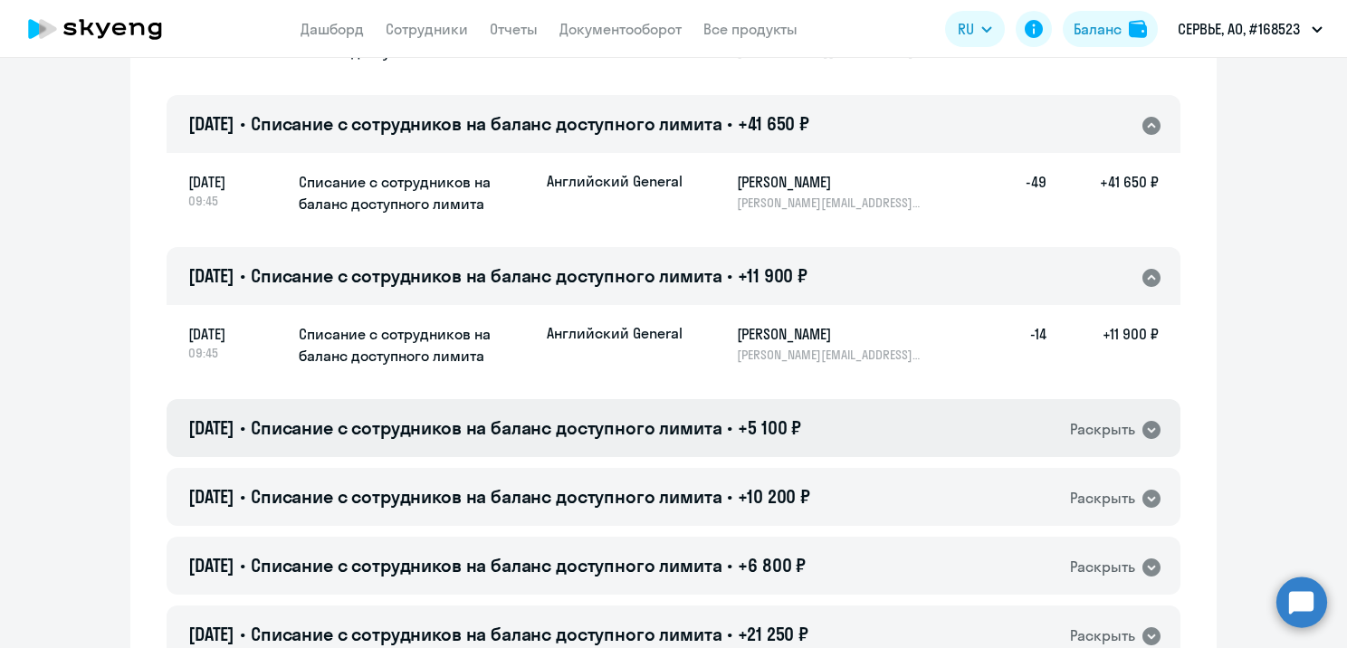
click at [801, 440] on h4 "[DATE] • Списание с сотрудников на баланс доступного лимита • +5 100 ₽" at bounding box center [494, 428] width 613 height 25
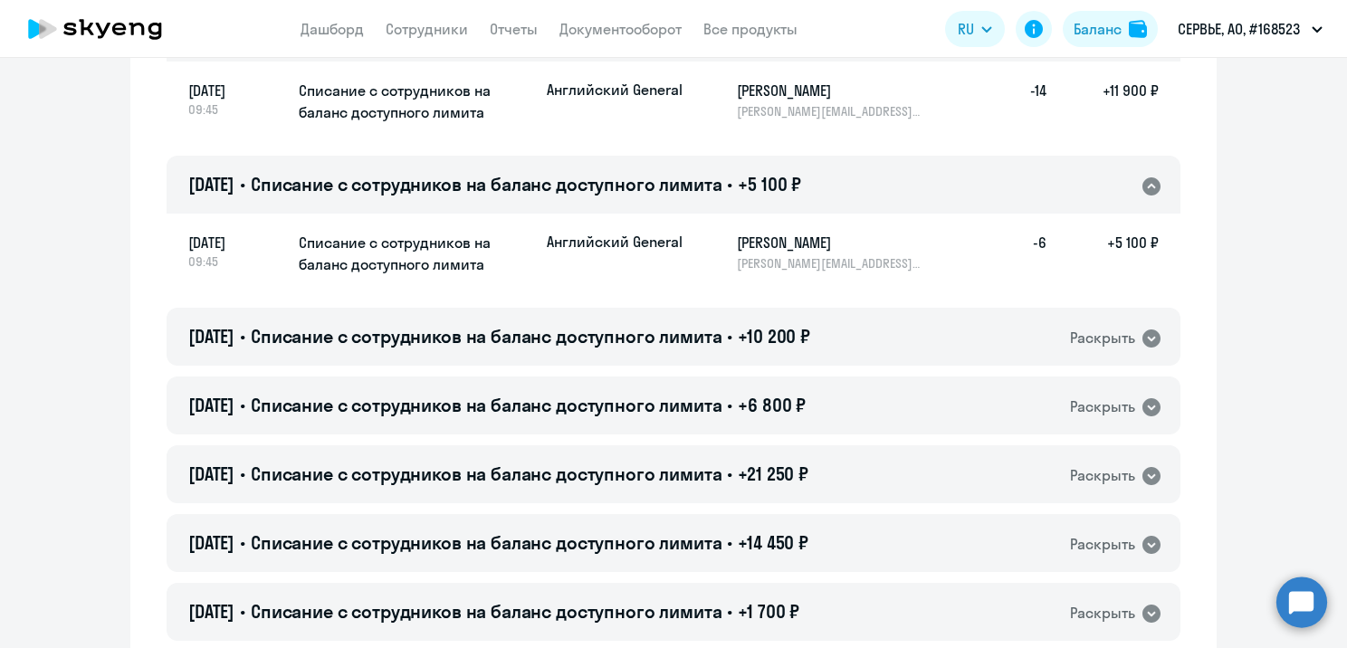
scroll to position [5910, 0]
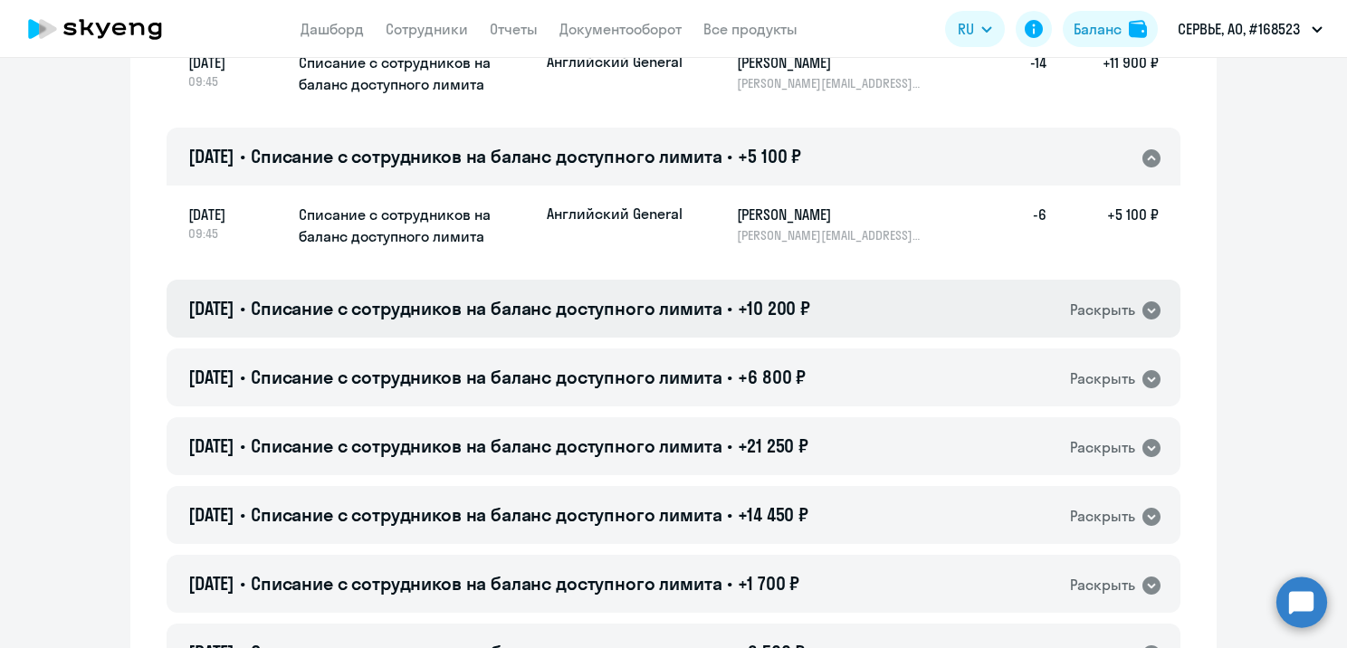
click at [771, 305] on span "+10 200 ₽" at bounding box center [774, 308] width 72 height 23
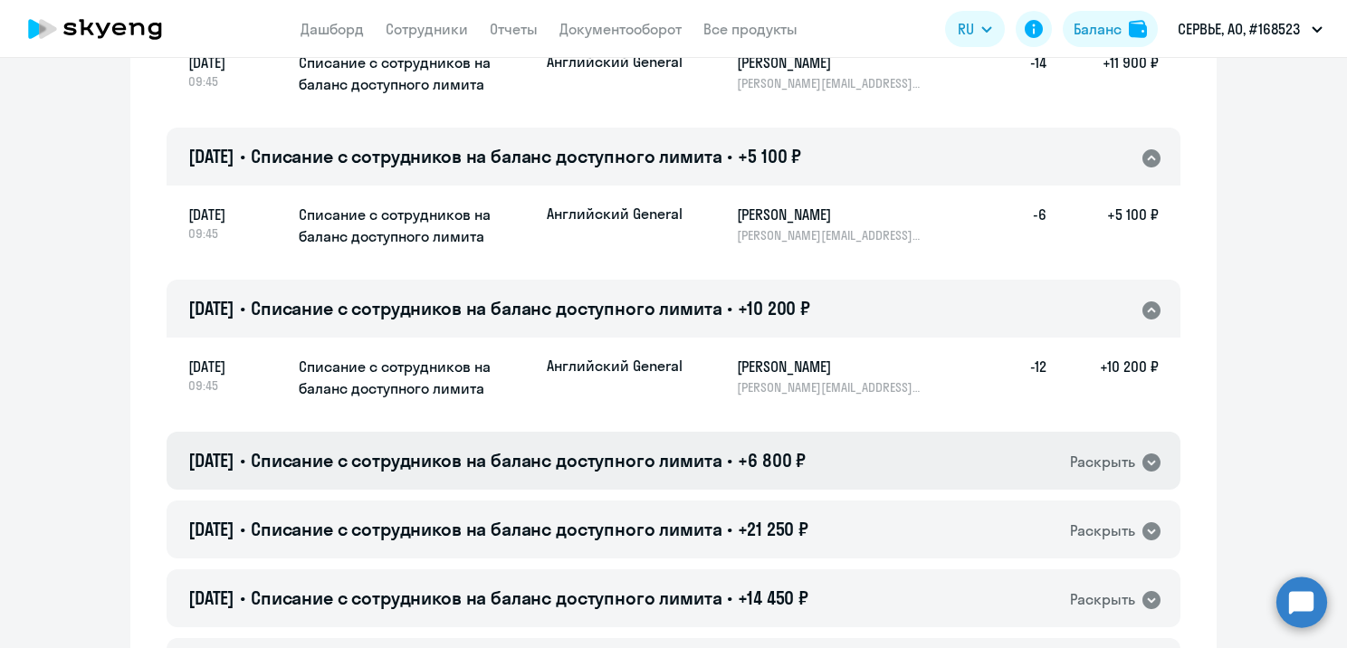
click at [723, 466] on span "Списание с сотрудников на баланс доступного лимита" at bounding box center [487, 460] width 472 height 23
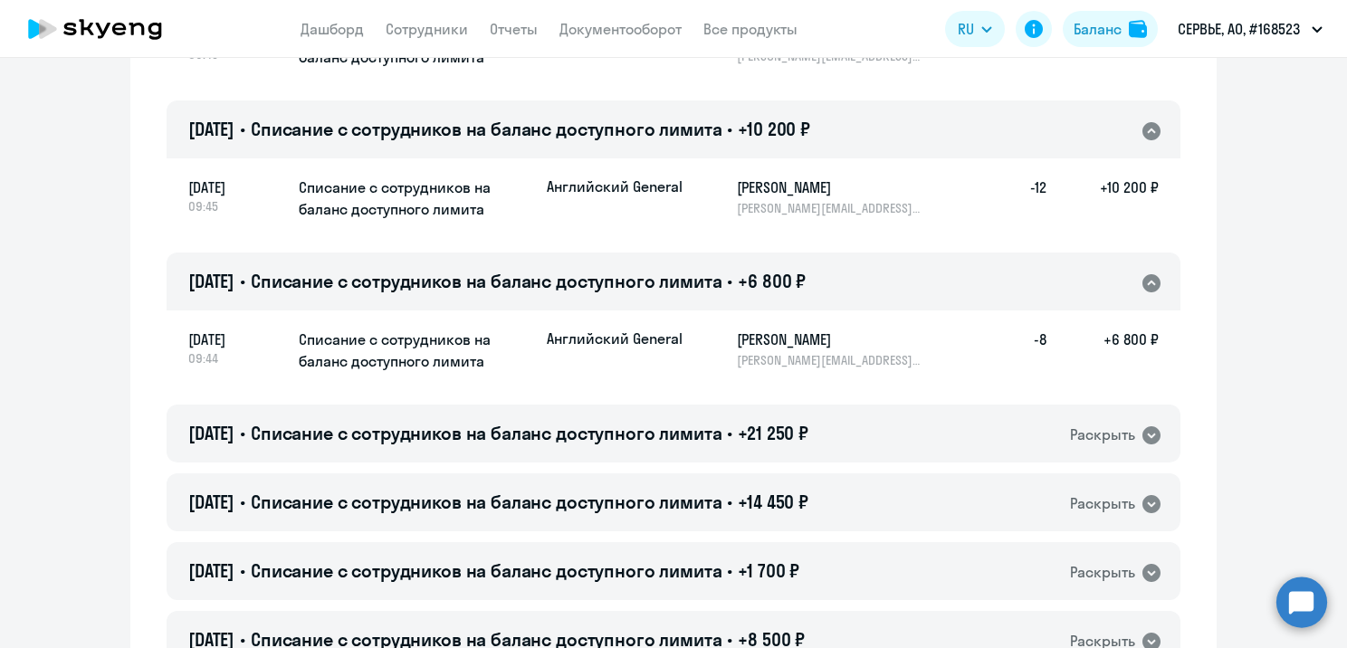
scroll to position [6091, 0]
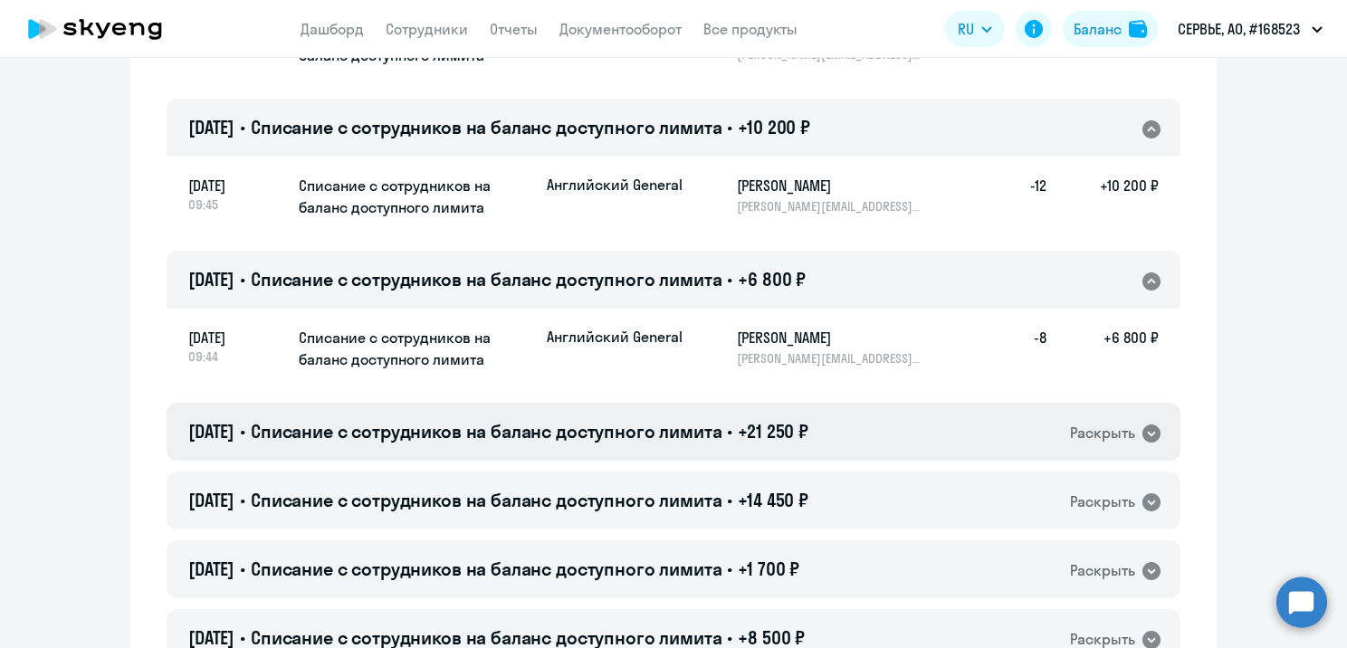
click at [711, 440] on span "Списание с сотрудников на баланс доступного лимита" at bounding box center [487, 431] width 472 height 23
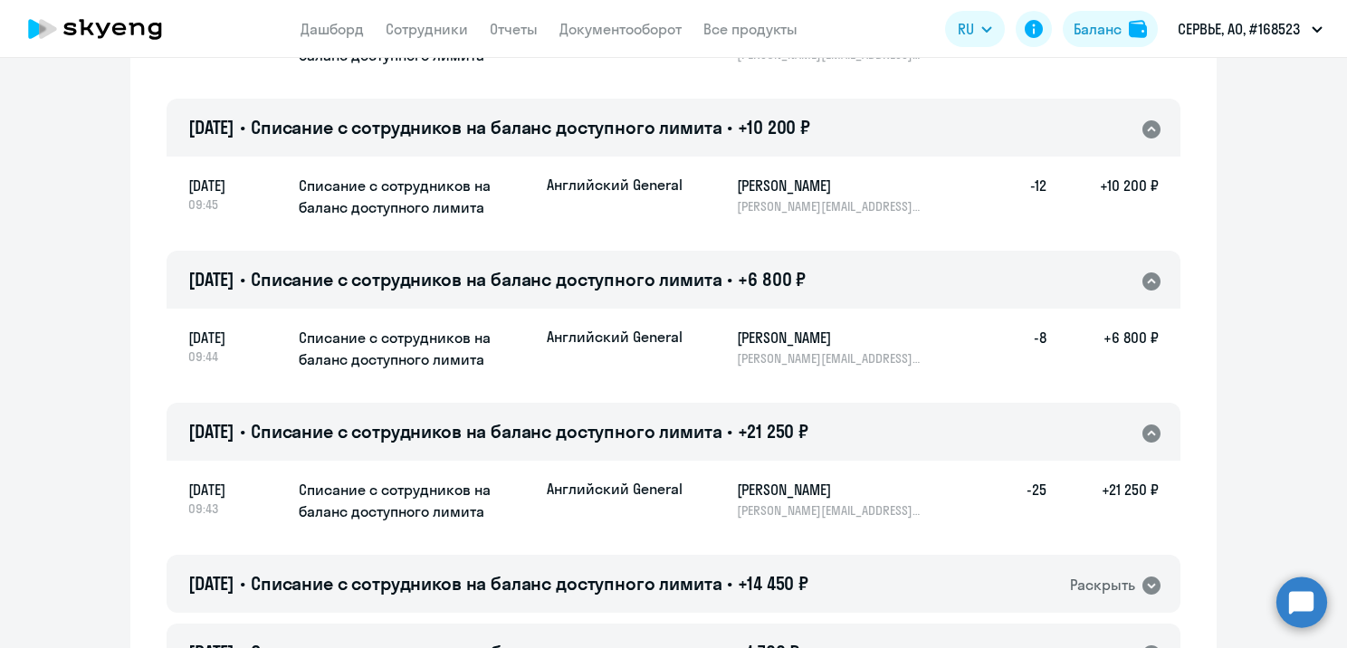
scroll to position [6362, 0]
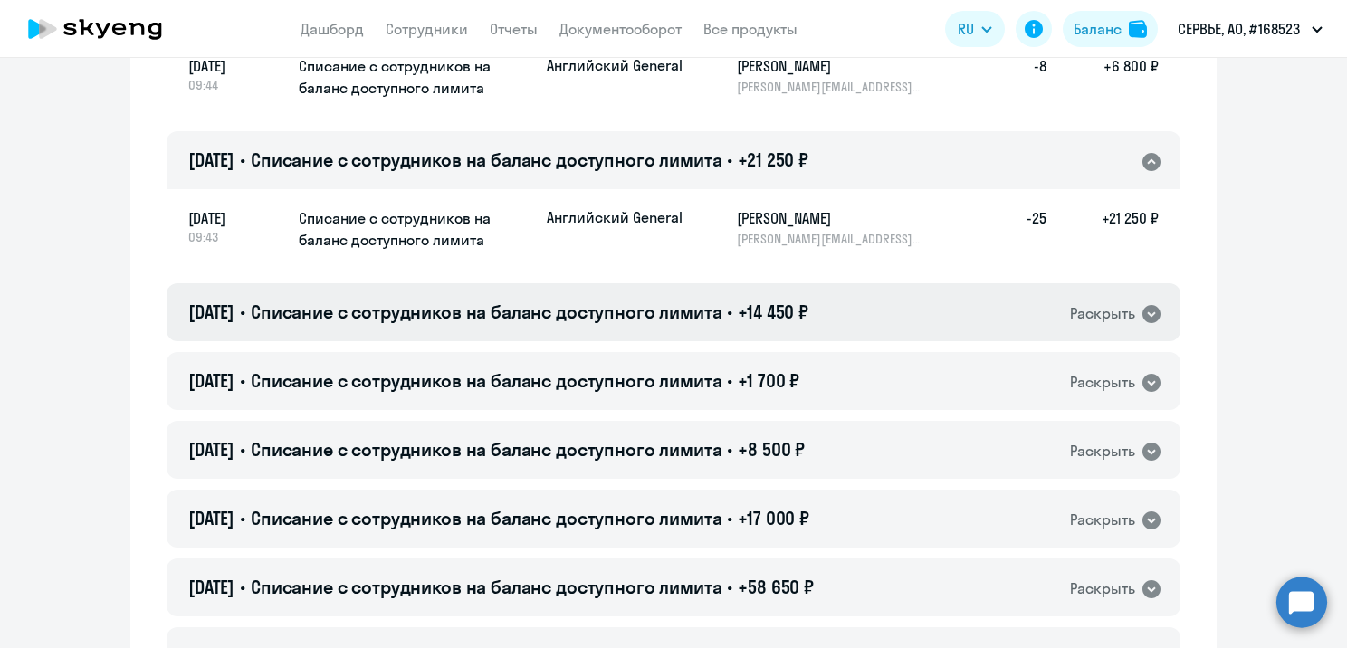
click at [723, 313] on span "Списание с сотрудников на баланс доступного лимита" at bounding box center [487, 312] width 472 height 23
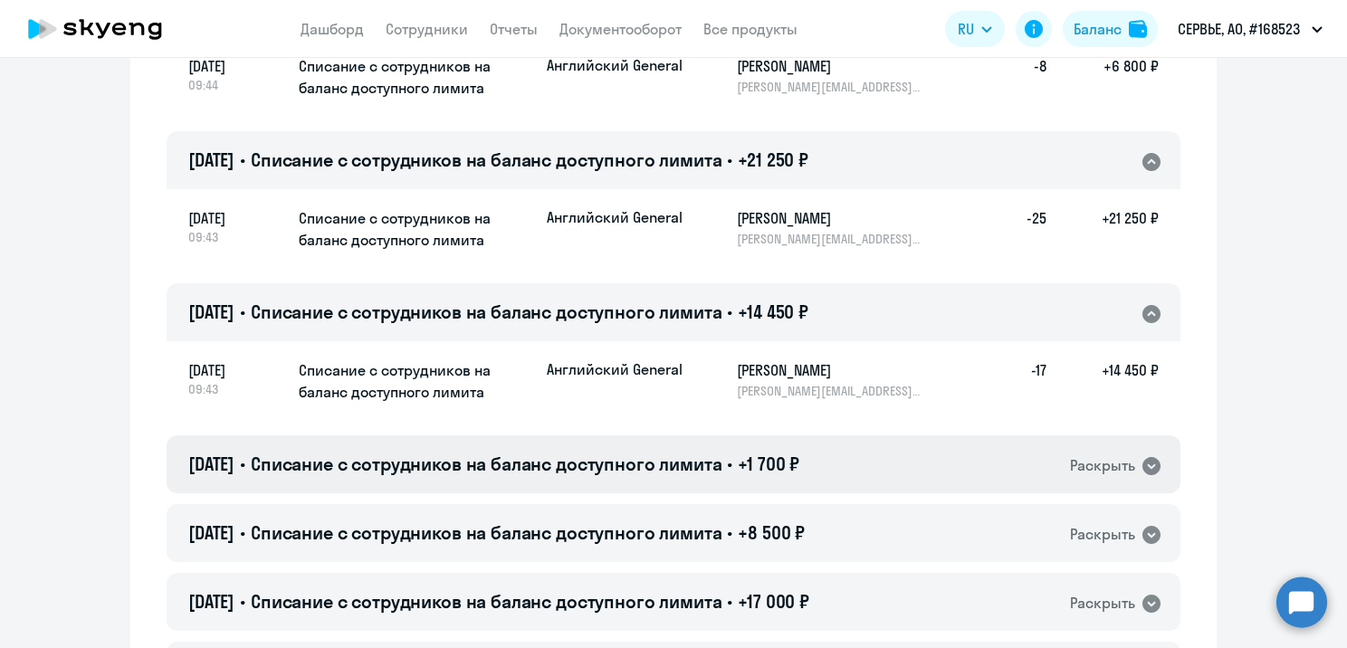
click at [710, 459] on span "Списание с сотрудников на баланс доступного лимита" at bounding box center [487, 464] width 472 height 23
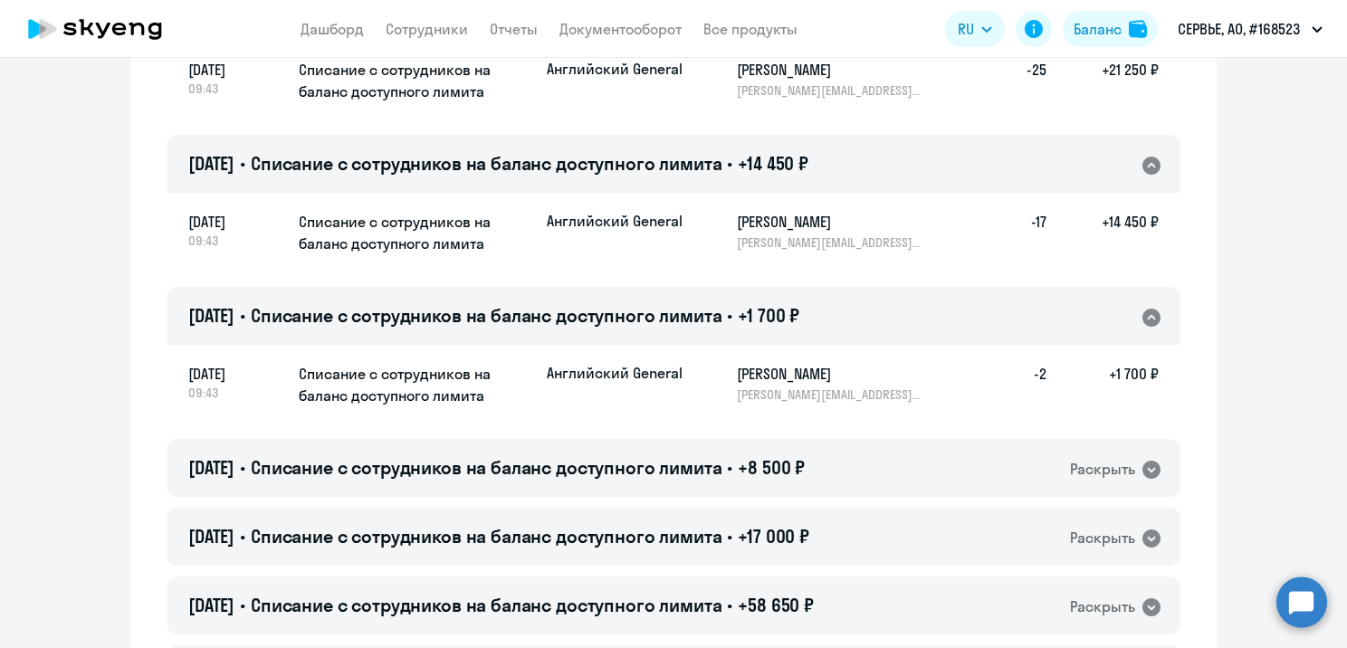
scroll to position [6543, 0]
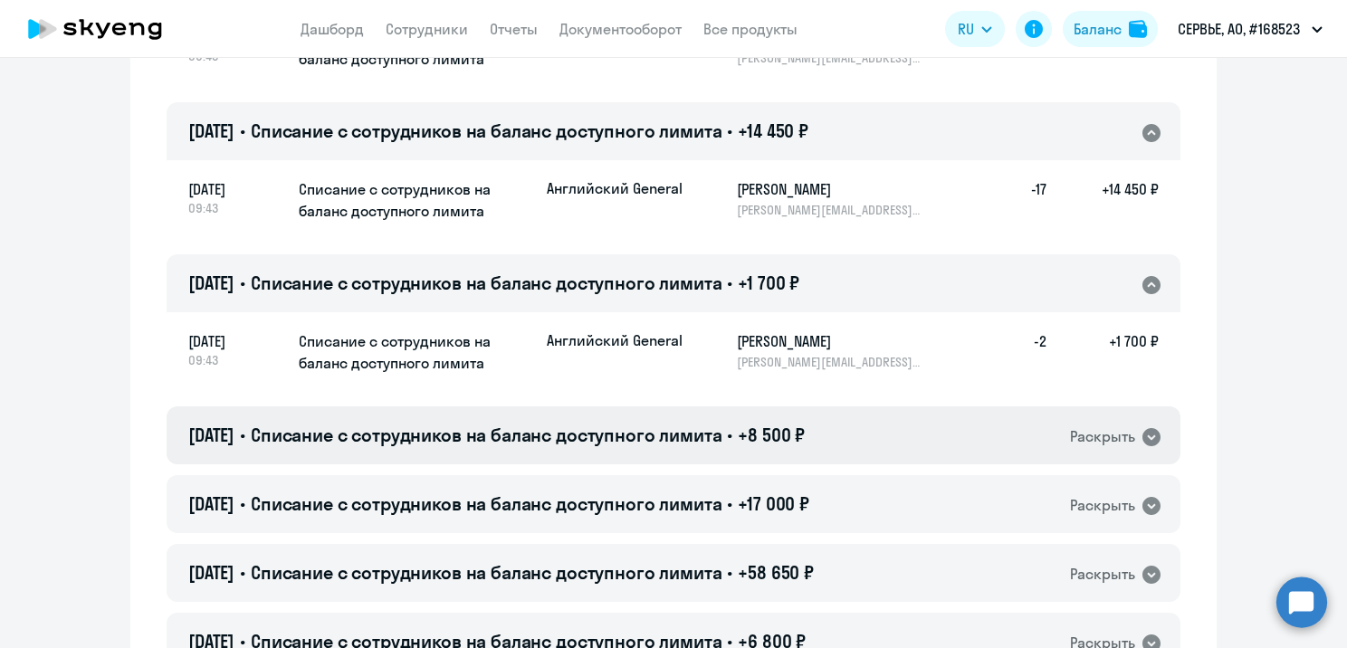
click at [704, 445] on span "Списание с сотрудников на баланс доступного лимита" at bounding box center [487, 435] width 472 height 23
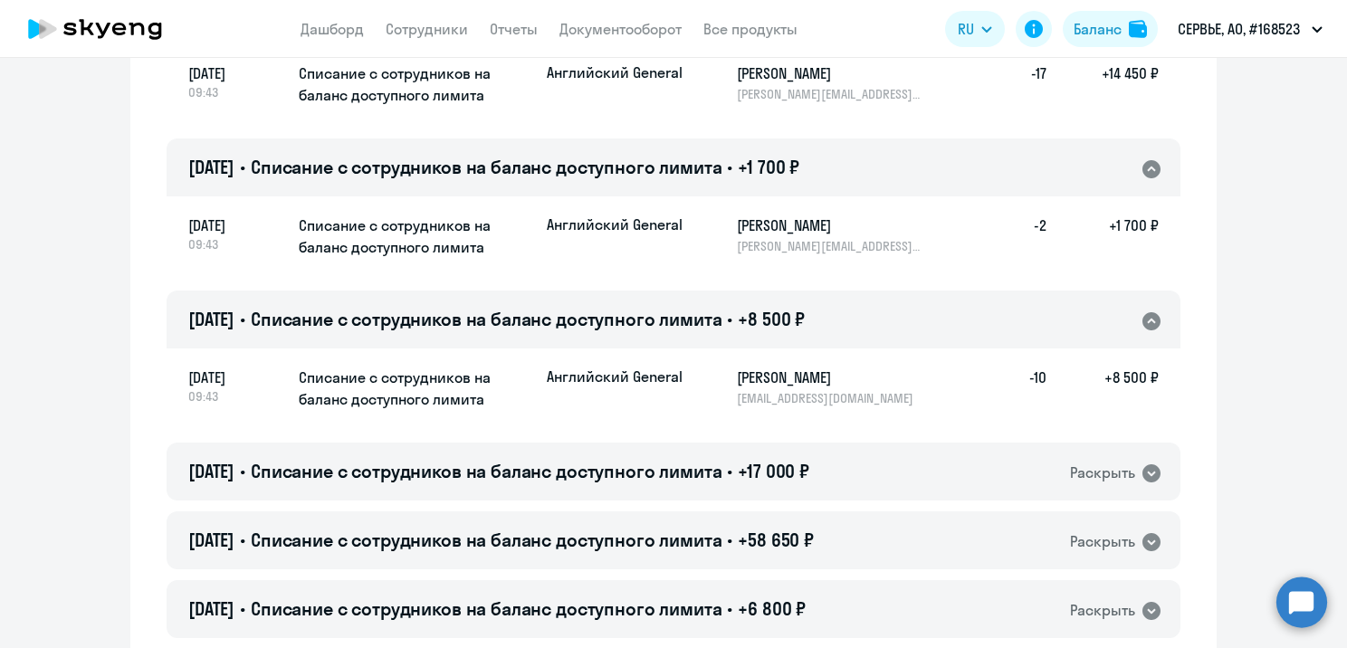
scroll to position [6725, 0]
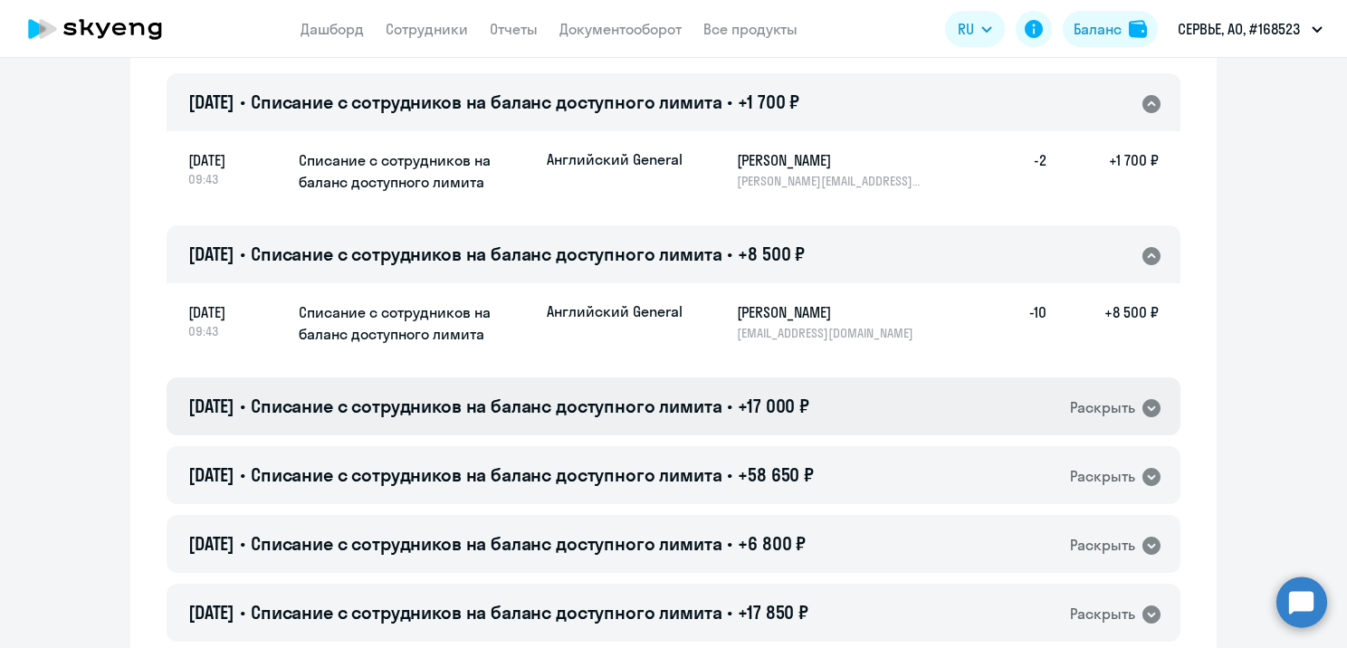
click at [709, 409] on span "Списание с сотрудников на баланс доступного лимита" at bounding box center [487, 406] width 472 height 23
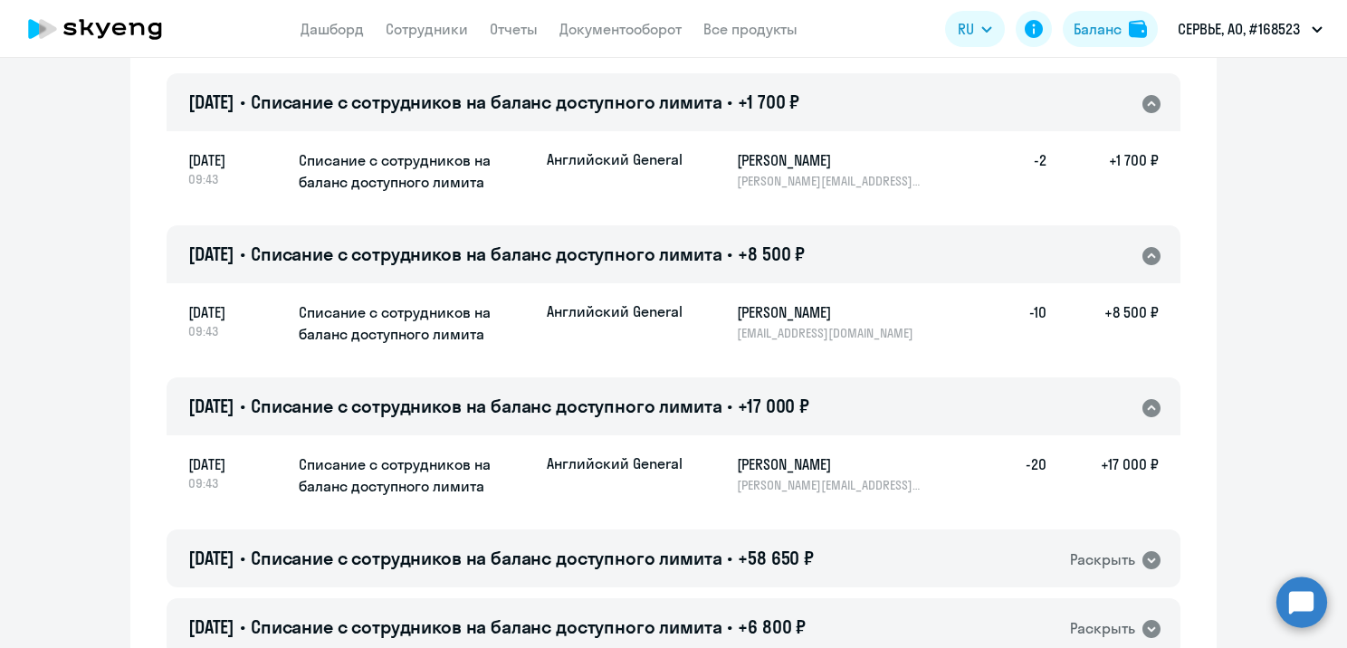
scroll to position [6996, 0]
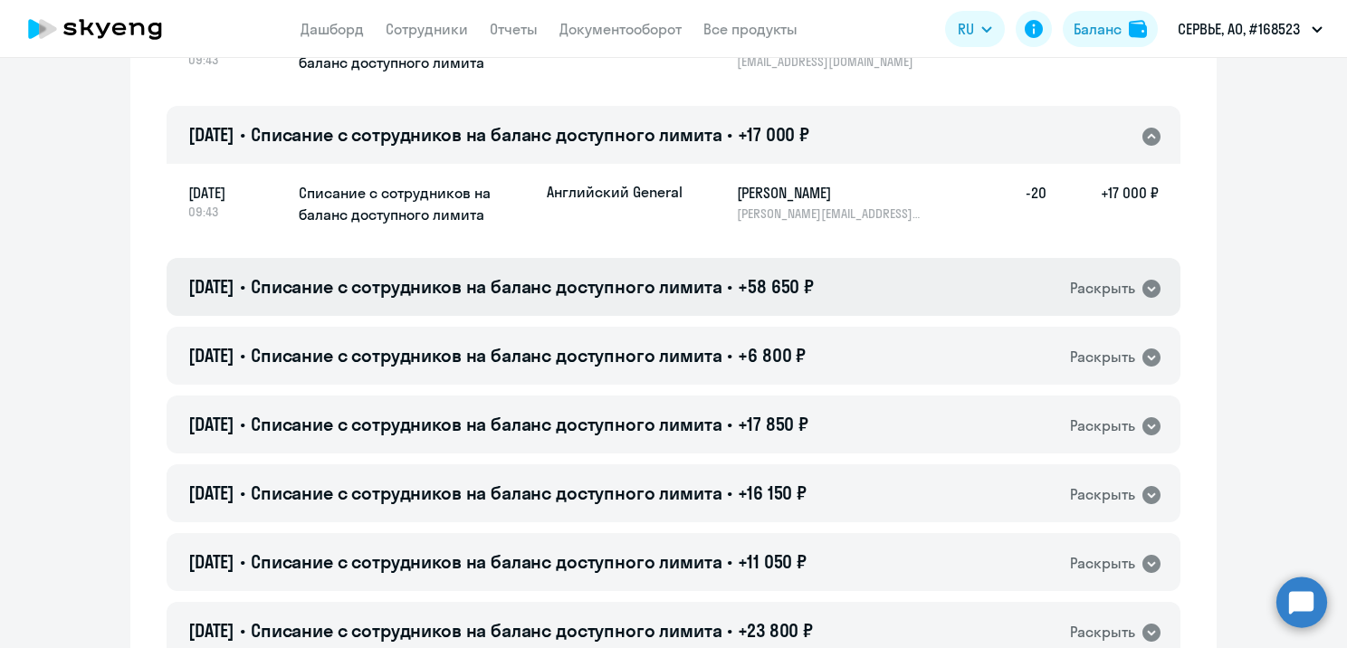
click at [717, 283] on span "Списание с сотрудников на баланс доступного лимита" at bounding box center [487, 286] width 472 height 23
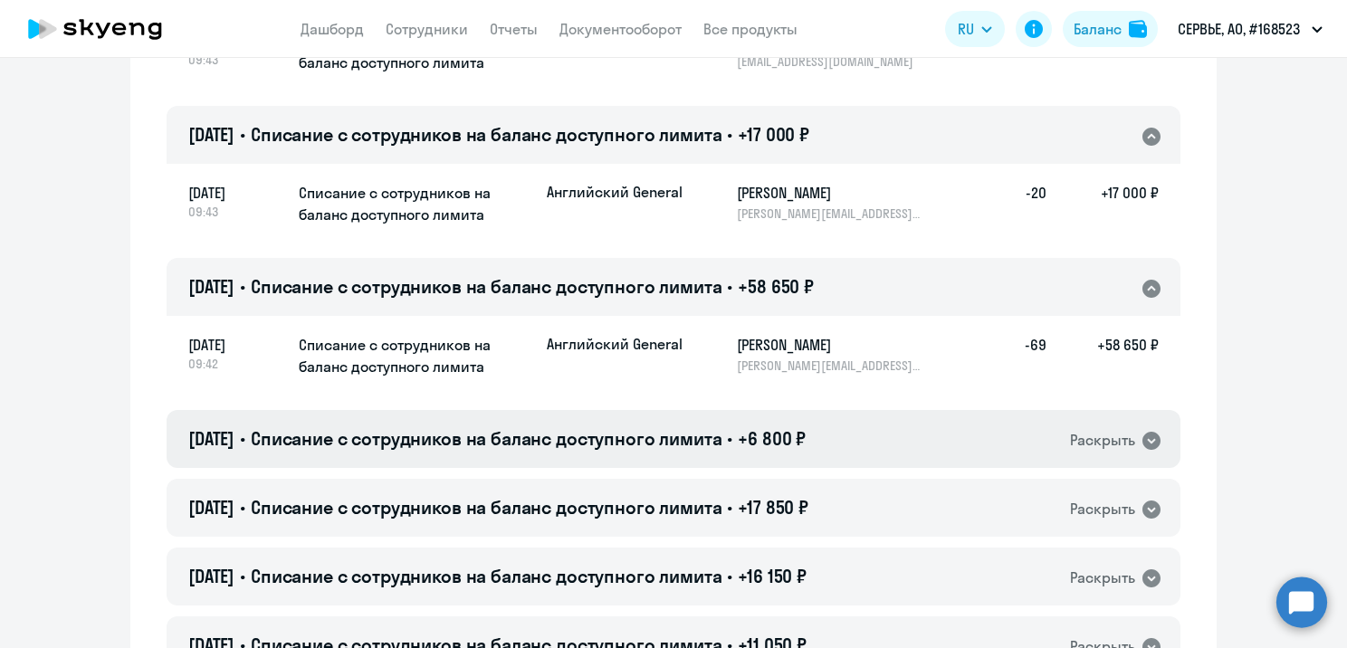
click at [705, 432] on span "Списание с сотрудников на баланс доступного лимита" at bounding box center [487, 438] width 472 height 23
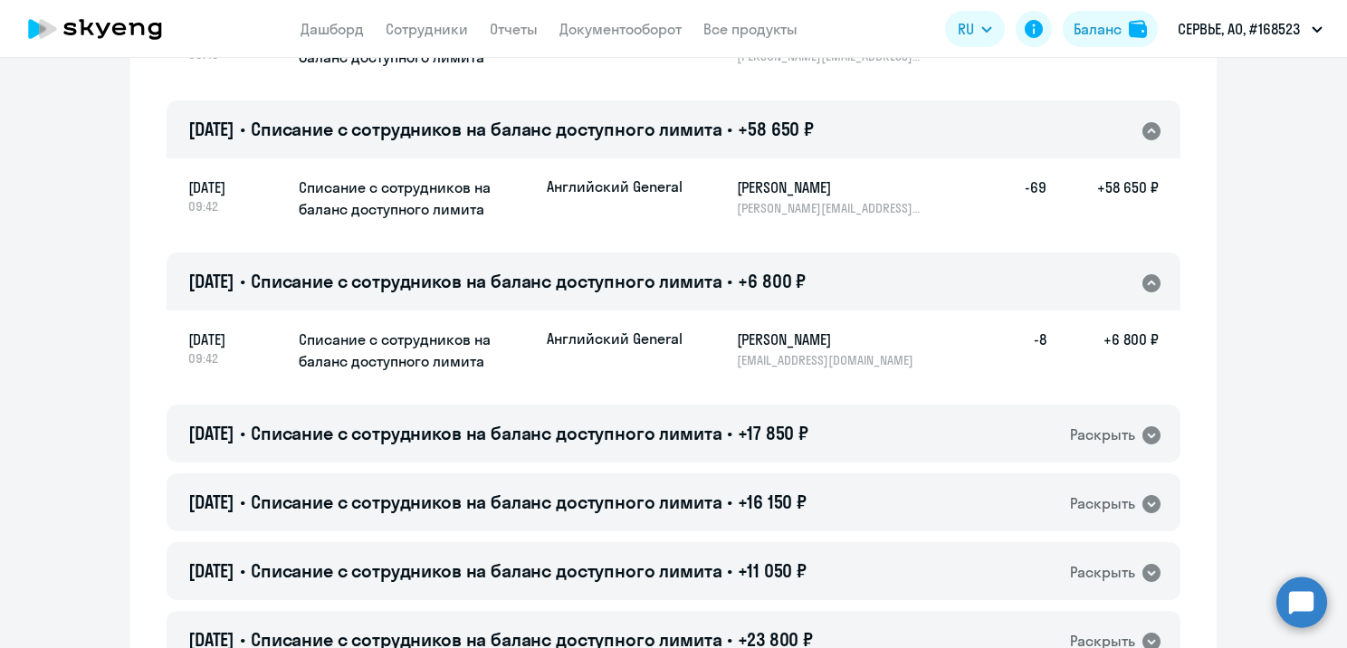
scroll to position [7177, 0]
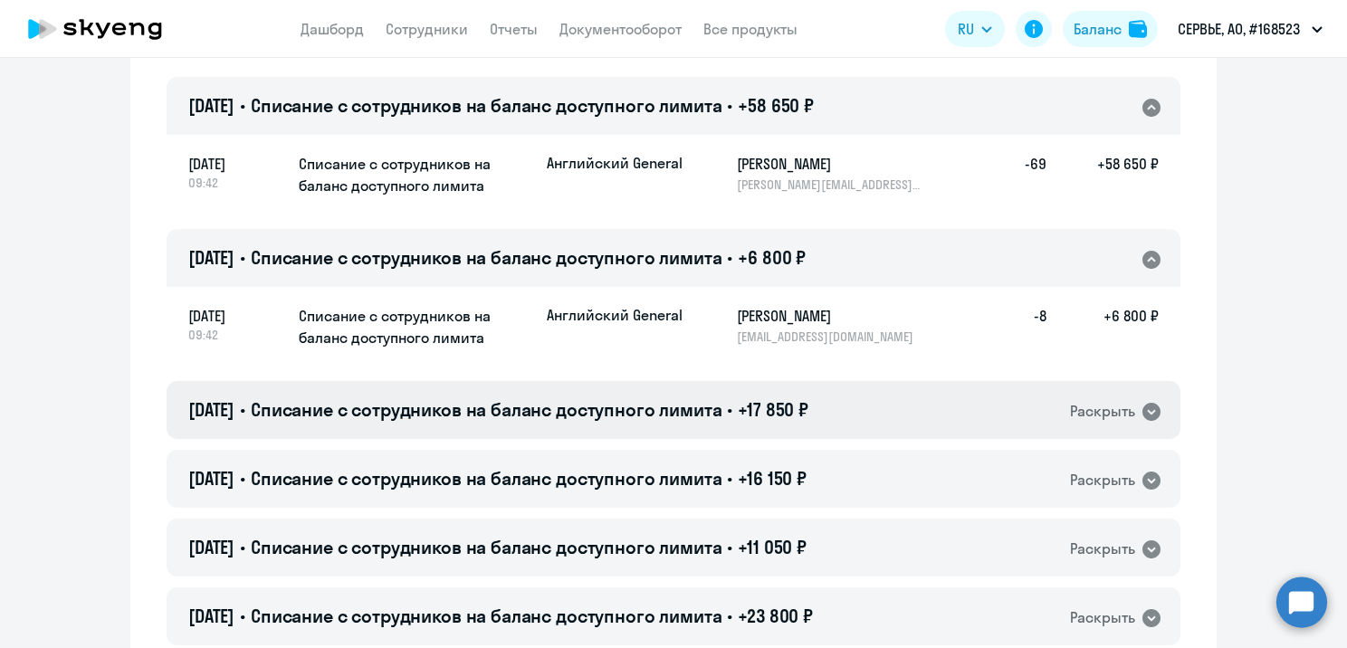
click at [705, 409] on span "Списание с сотрудников на баланс доступного лимита" at bounding box center [487, 409] width 472 height 23
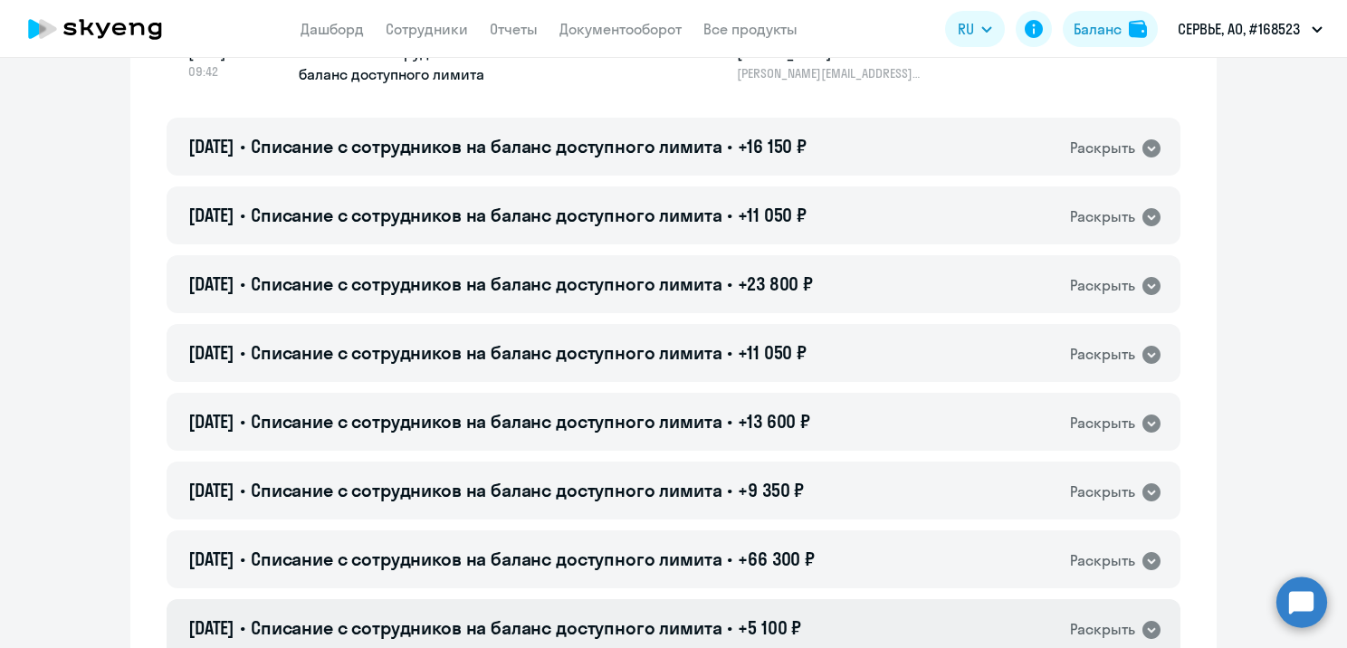
scroll to position [7811, 0]
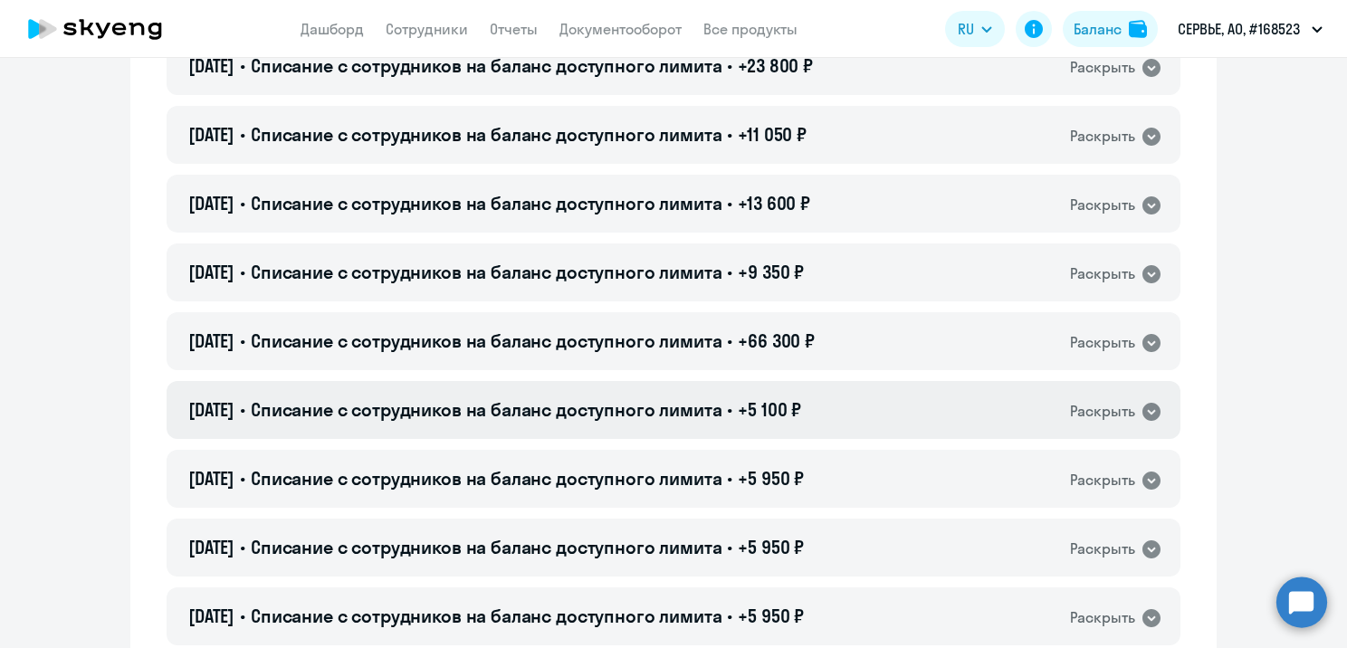
click at [665, 407] on span "Списание с сотрудников на баланс доступного лимита" at bounding box center [487, 409] width 472 height 23
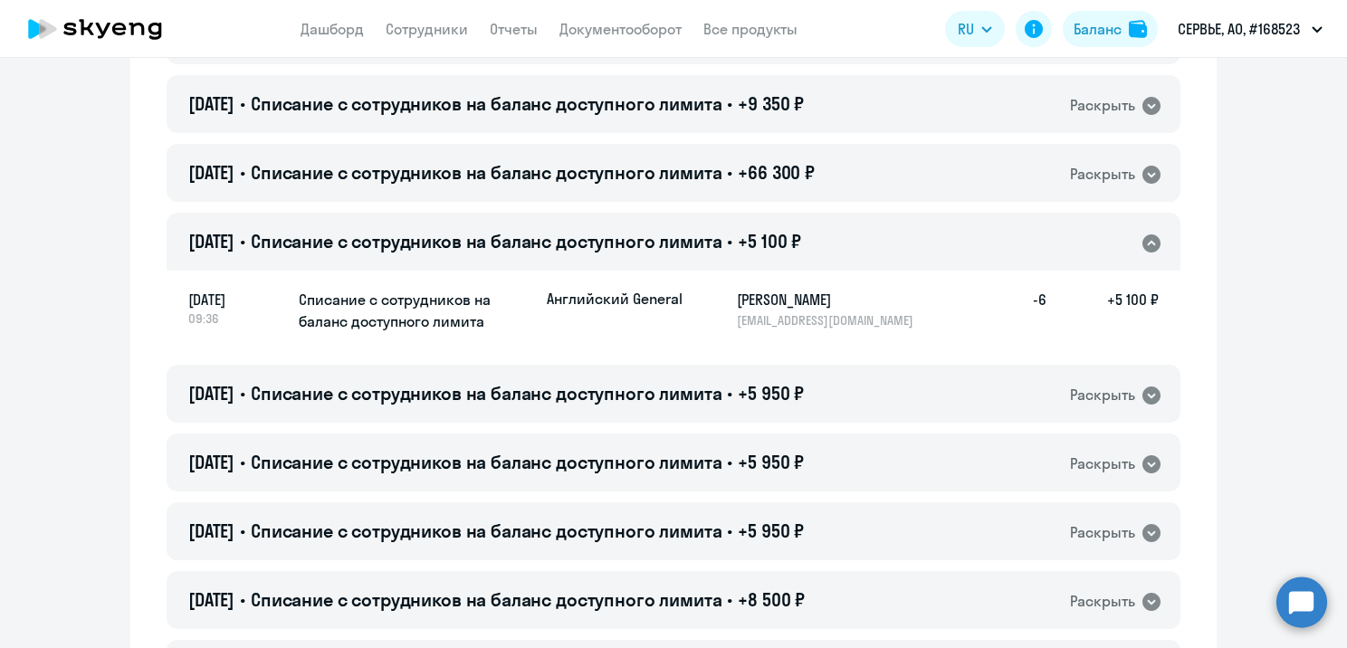
scroll to position [7992, 0]
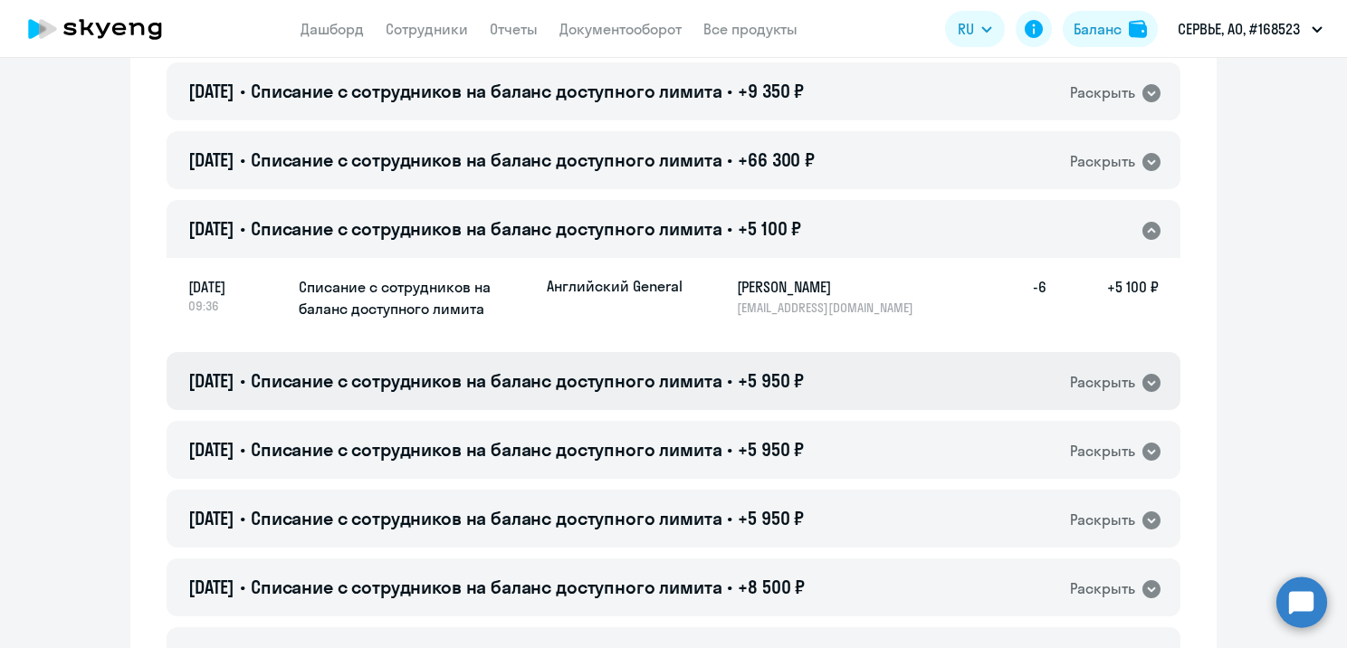
click at [847, 375] on div "[DATE] • Списание с сотрудников на баланс доступного лимита • +5 950 ₽ Раскрыть" at bounding box center [674, 381] width 1014 height 58
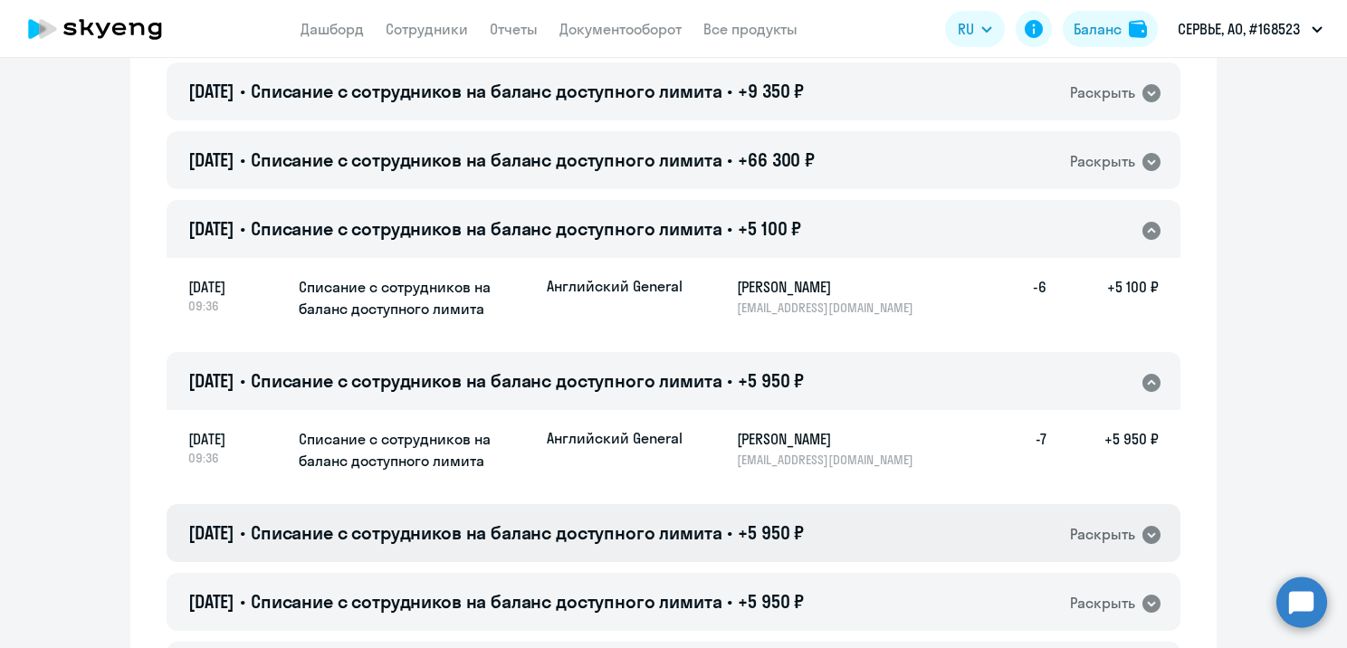
click at [859, 536] on div "[DATE] • Списание с сотрудников на баланс доступного лимита • +5 950 ₽ Раскрыть" at bounding box center [674, 533] width 1014 height 58
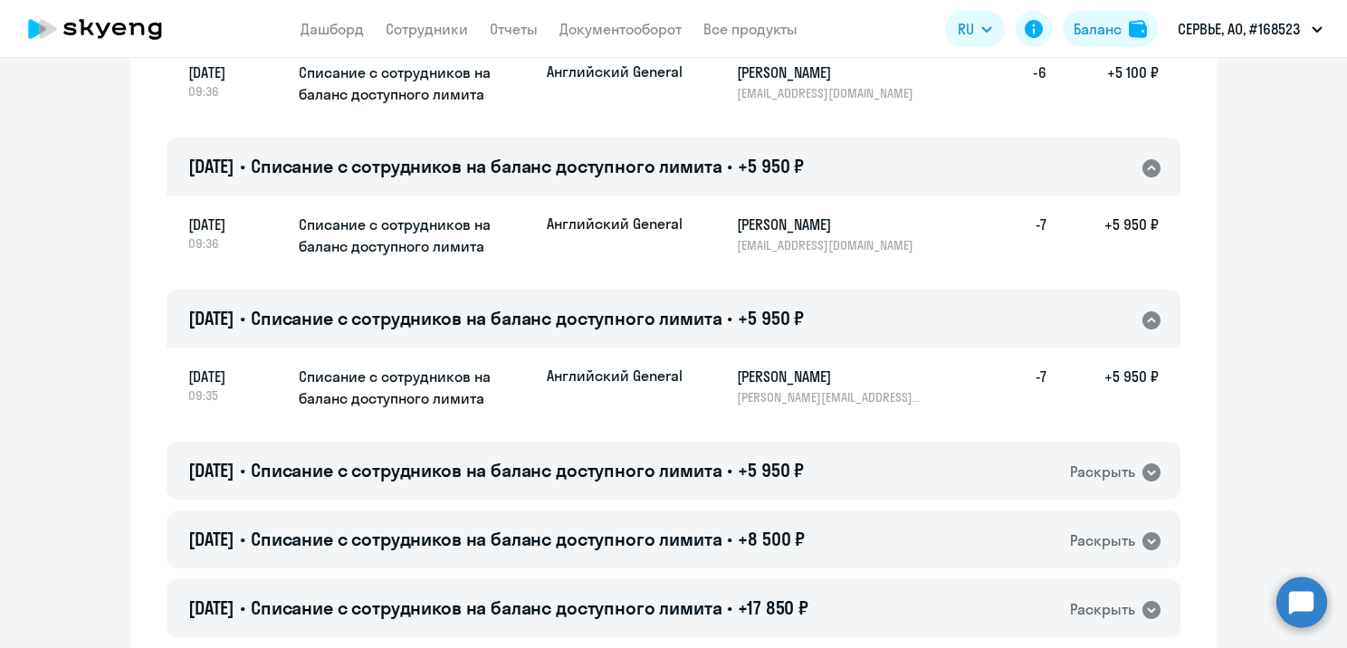
scroll to position [8354, 0]
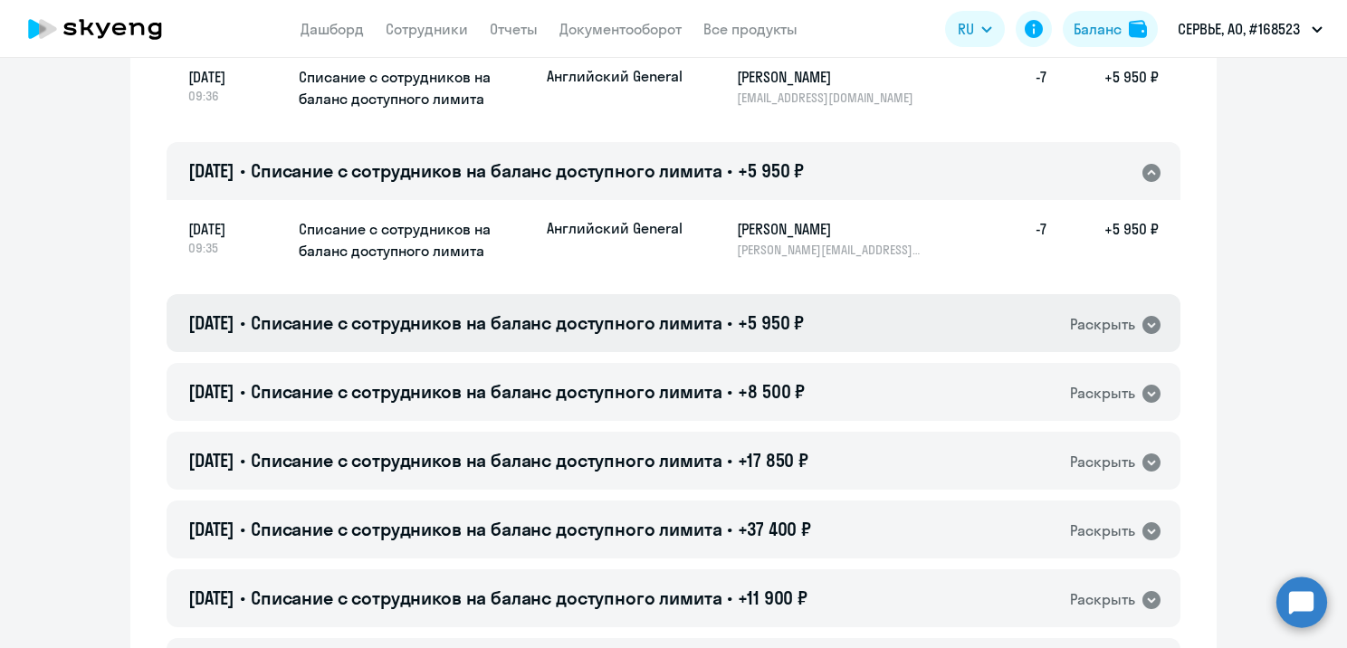
click at [896, 320] on div "[DATE] • Списание с сотрудников на баланс доступного лимита • +5 950 ₽ Раскрыть" at bounding box center [674, 323] width 1014 height 58
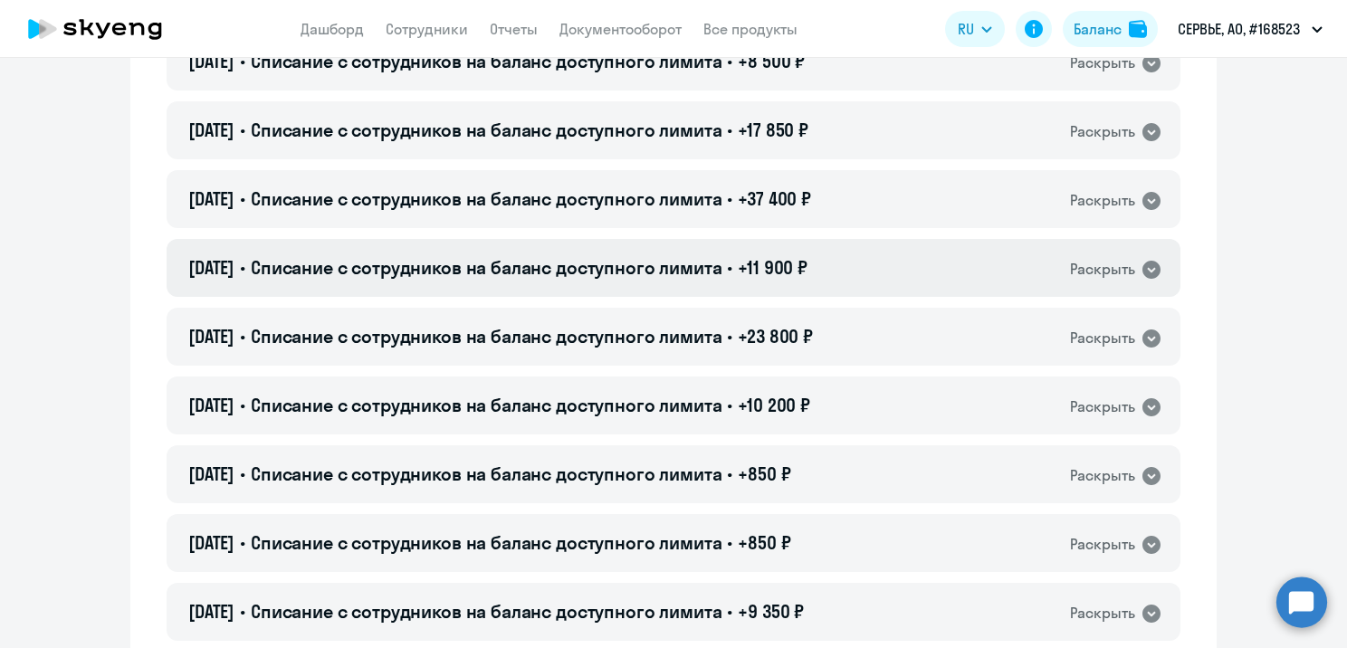
scroll to position [8988, 0]
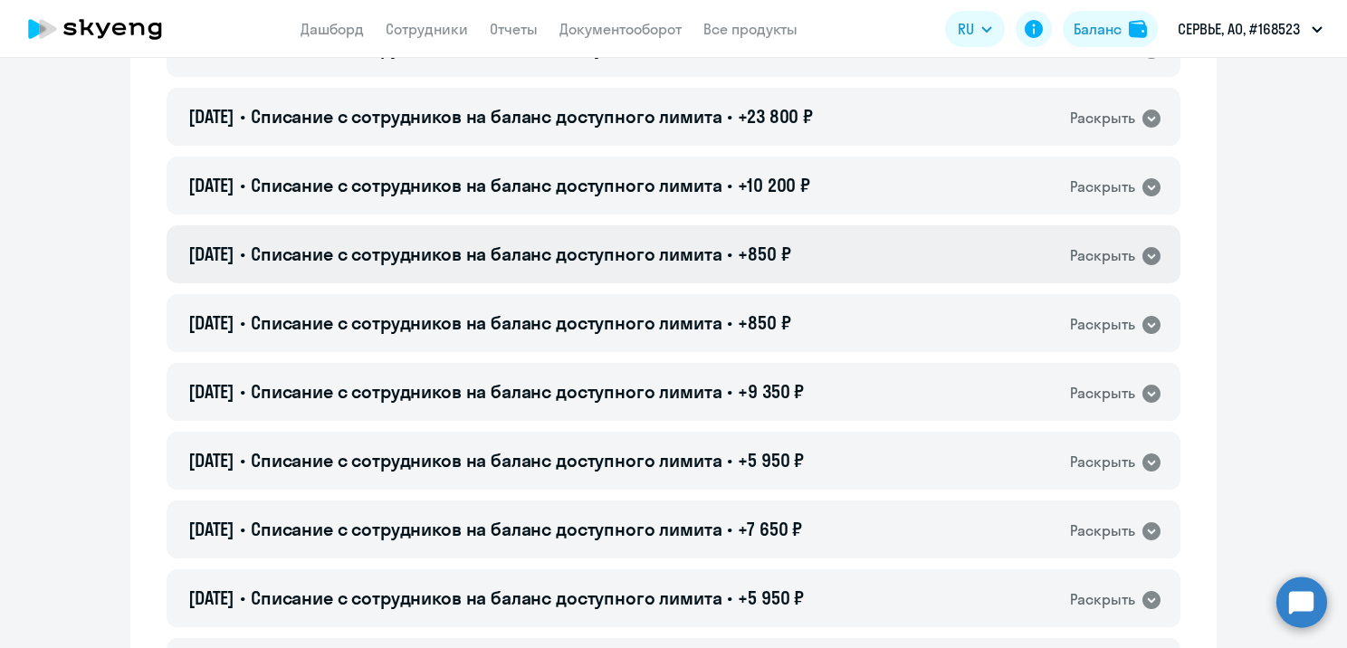
click at [873, 257] on div "[DATE] • Списание с сотрудников на баланс доступного лимита • +850 ₽ Раскрыть" at bounding box center [674, 254] width 1014 height 58
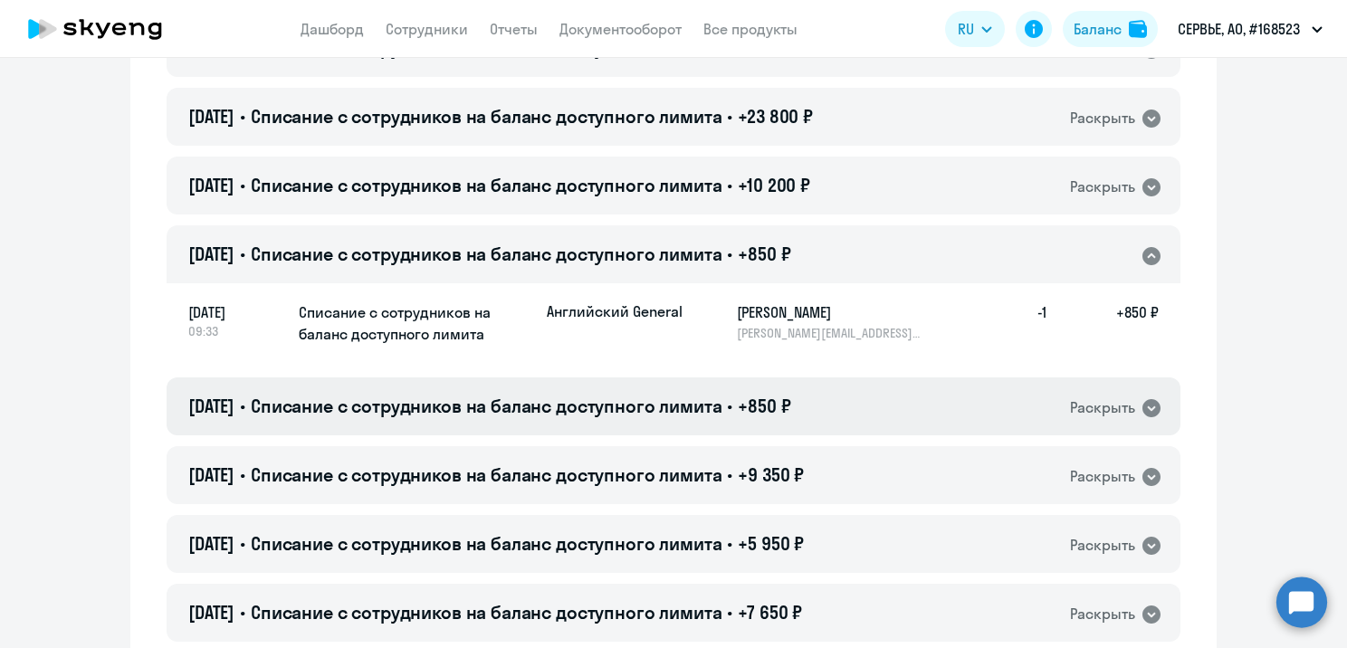
click at [866, 415] on div "[DATE] • Списание с сотрудников на баланс доступного лимита • +850 ₽ Раскрыть" at bounding box center [674, 407] width 1014 height 58
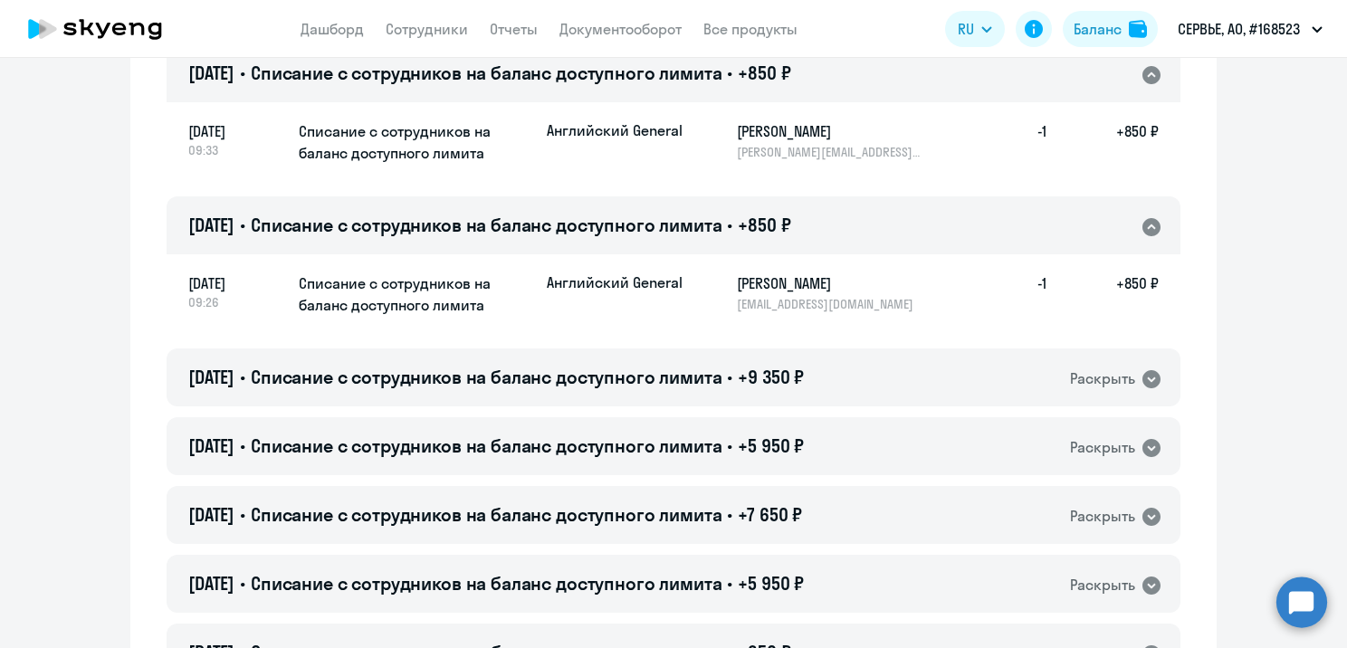
scroll to position [9350, 0]
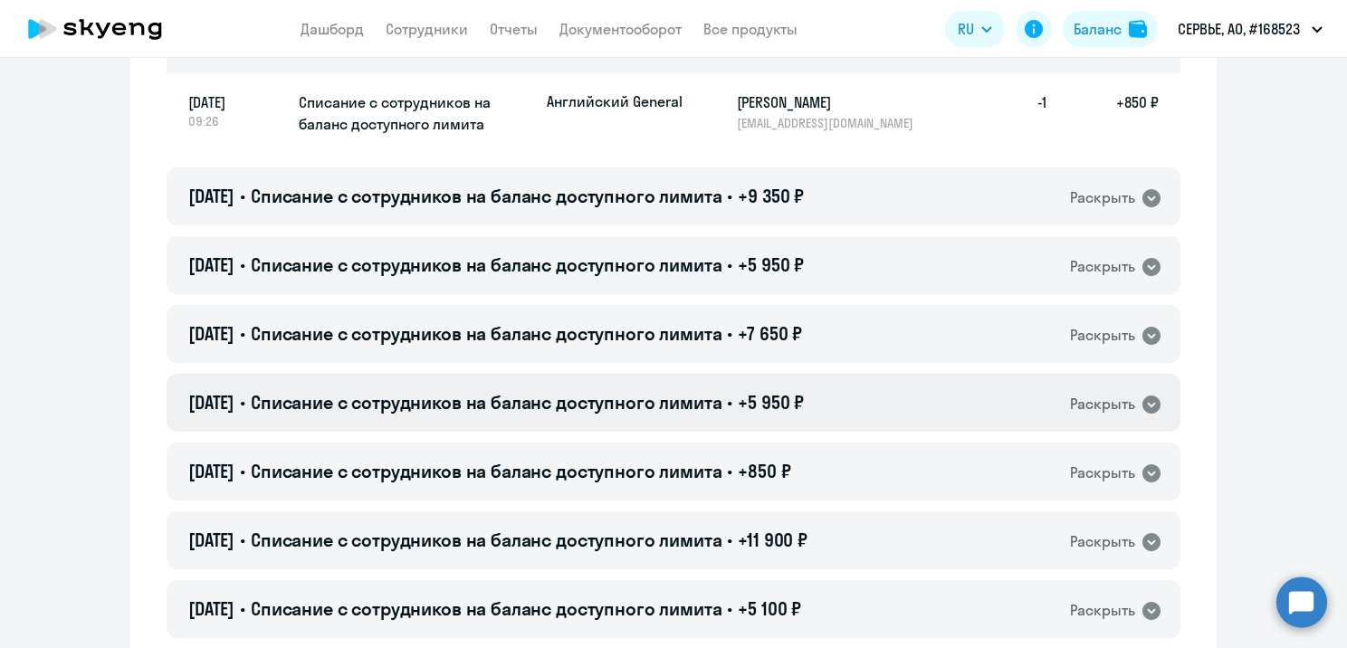
click at [829, 413] on div "[DATE] • Списание с сотрудников на баланс доступного лимита • +5 950 ₽ Раскрыть" at bounding box center [674, 403] width 1014 height 58
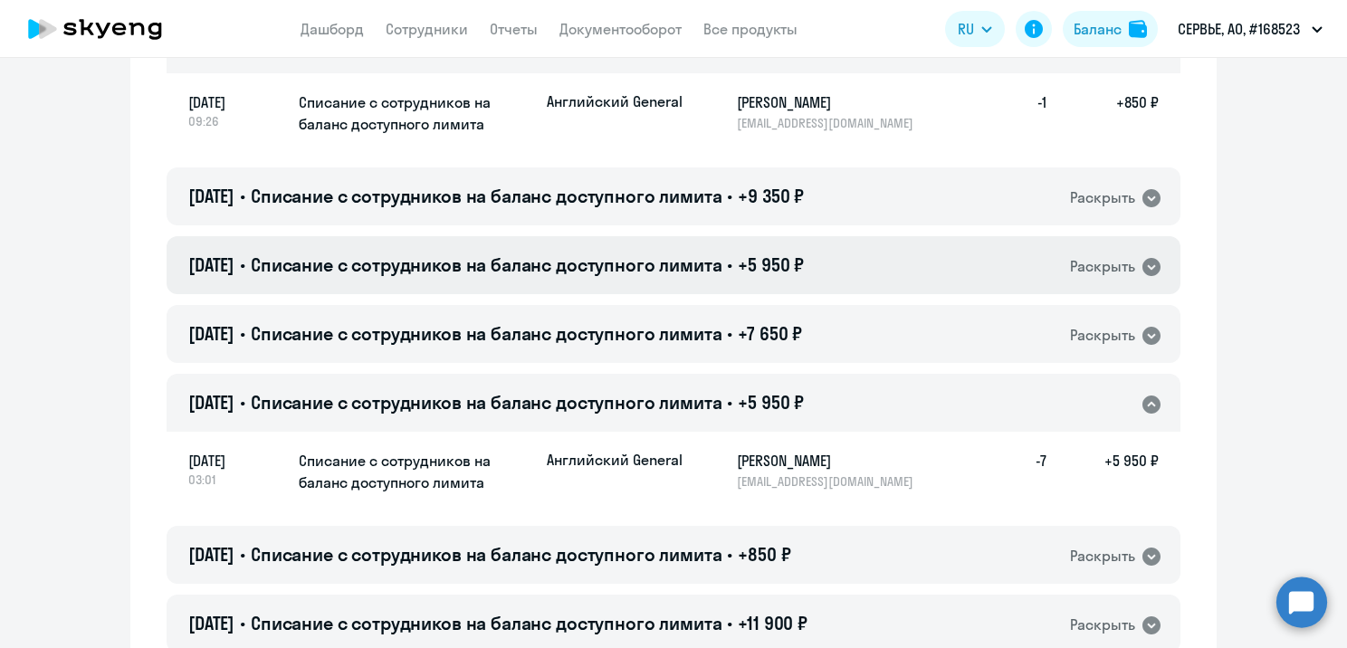
click at [850, 268] on div "[DATE] • Списание с сотрудников на баланс доступного лимита • +5 950 ₽ Раскрыть" at bounding box center [674, 265] width 1014 height 58
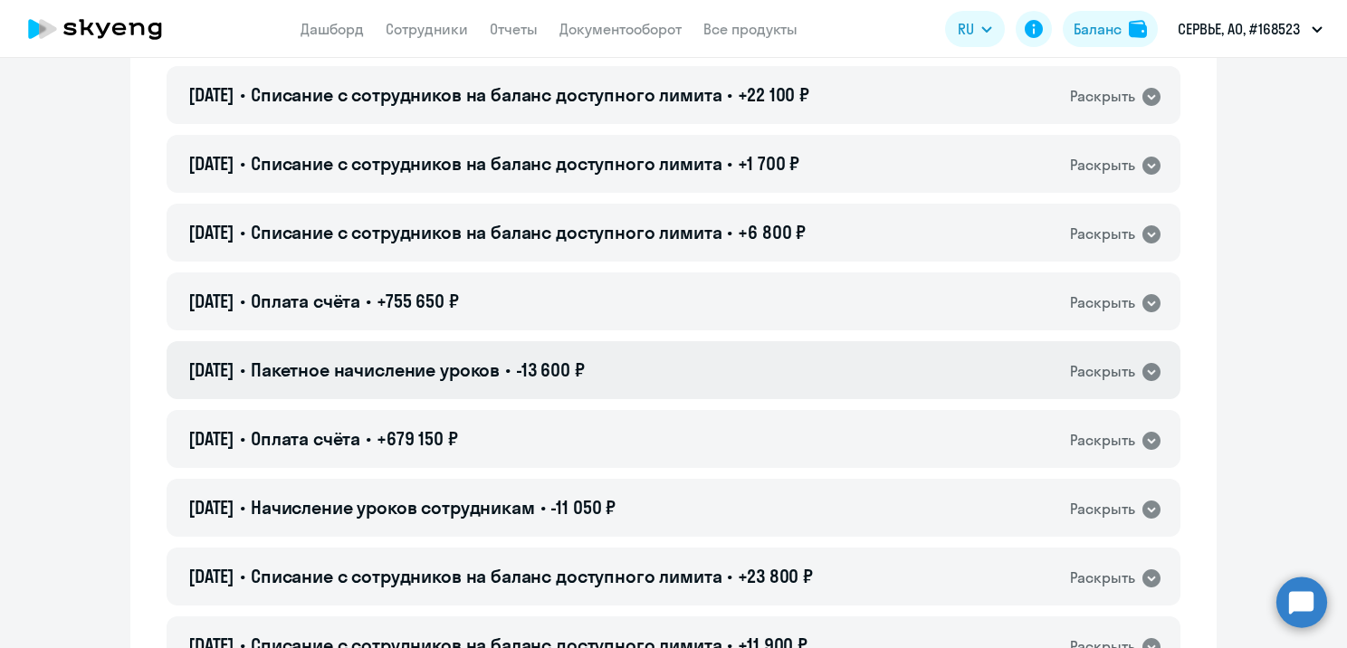
scroll to position [11252, 0]
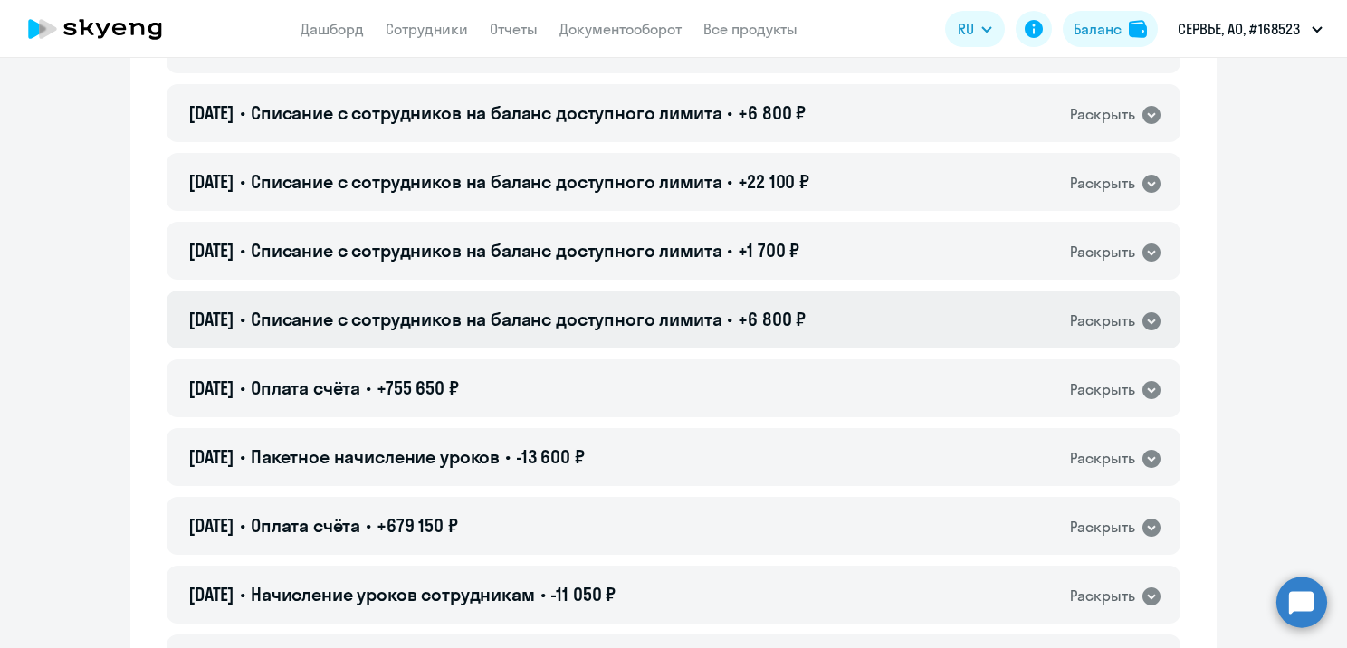
click at [806, 322] on span "+6 800 ₽" at bounding box center [772, 319] width 68 height 23
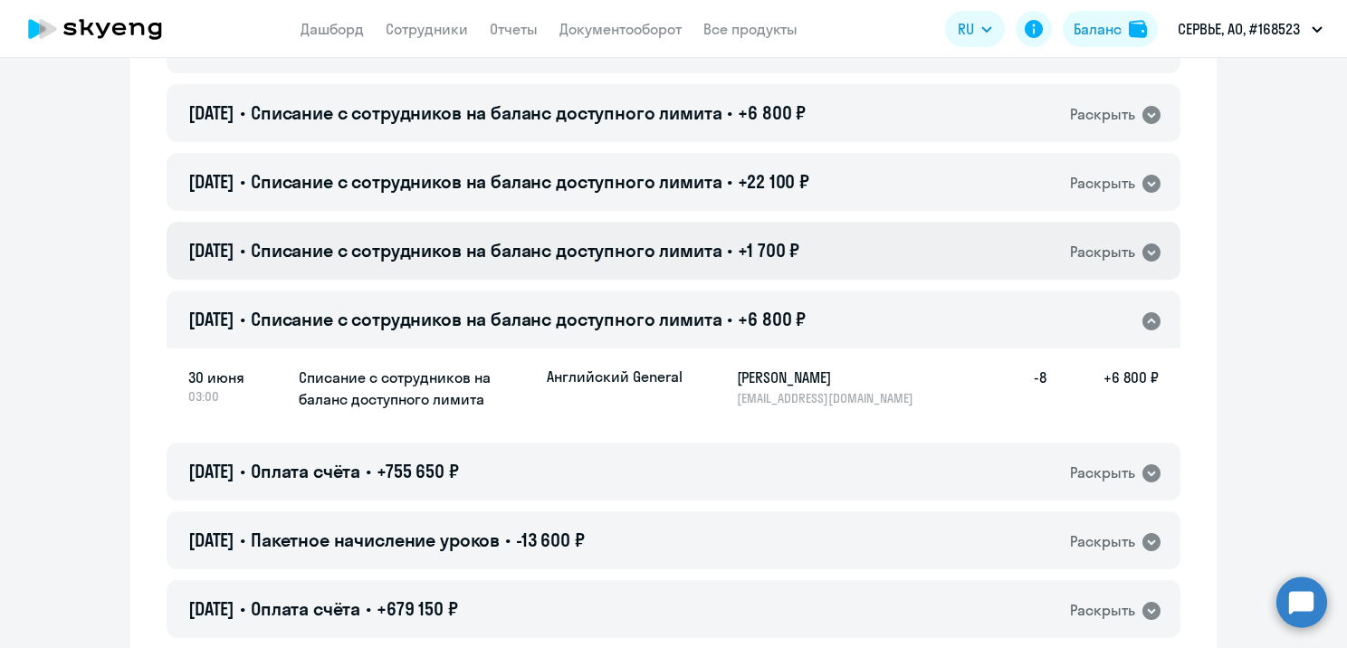
click at [862, 250] on div "[DATE] • Списание с сотрудников на баланс доступного лимита • +1 700 ₽ Раскрыть" at bounding box center [674, 251] width 1014 height 58
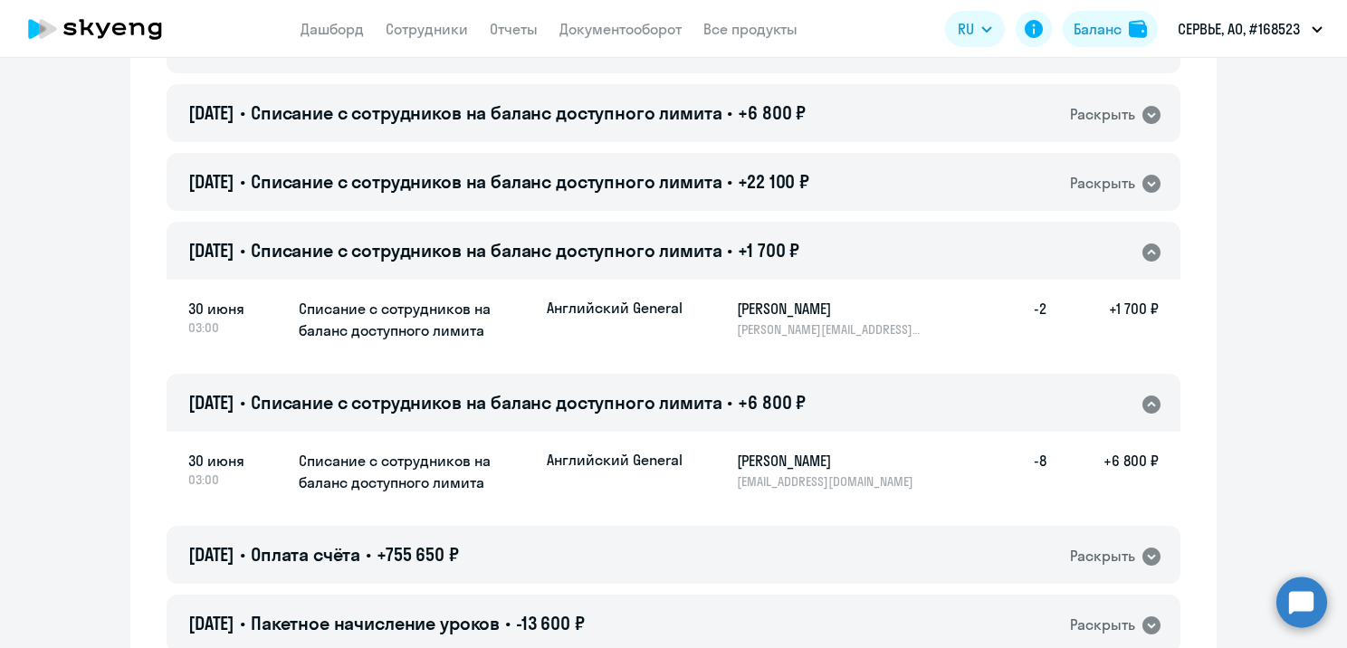
click at [846, 188] on div "[DATE] • Списание с сотрудников на баланс доступного лимита • +22 100 ₽ Раскрыть" at bounding box center [674, 182] width 1014 height 58
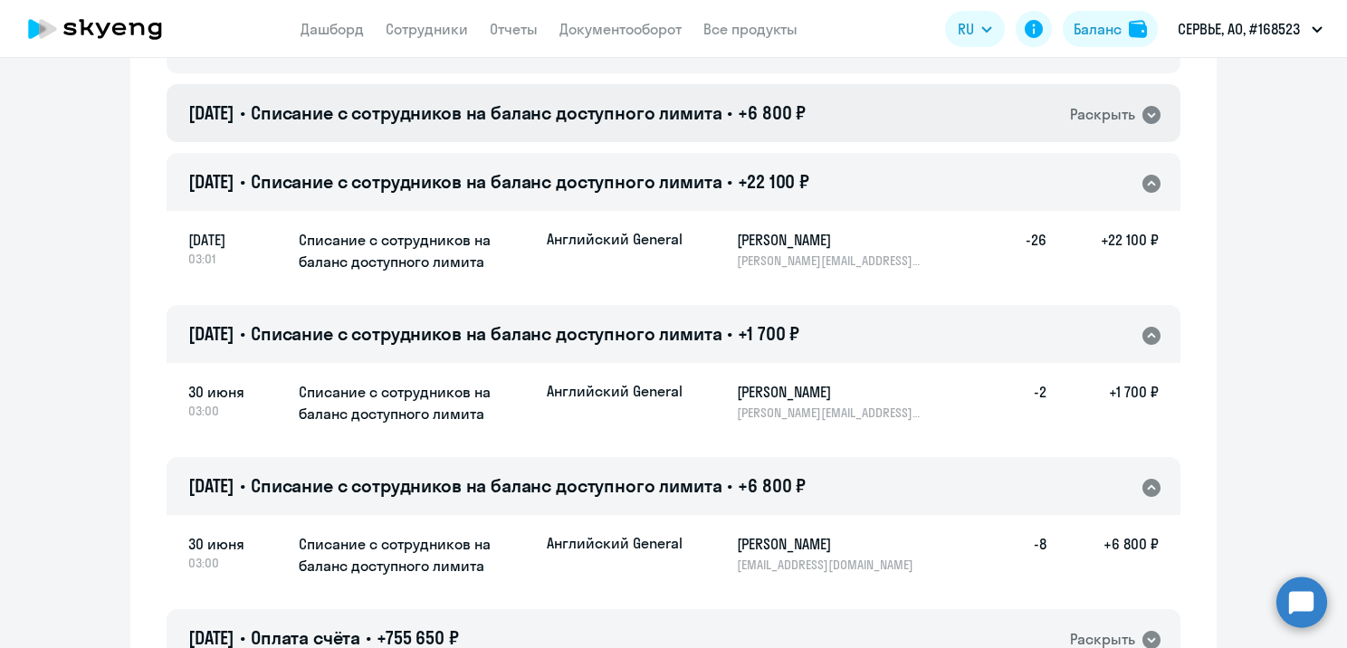
click at [850, 118] on div "[DATE] • Списание с сотрудников на баланс доступного лимита • +6 800 ₽ Раскрыть" at bounding box center [674, 113] width 1014 height 58
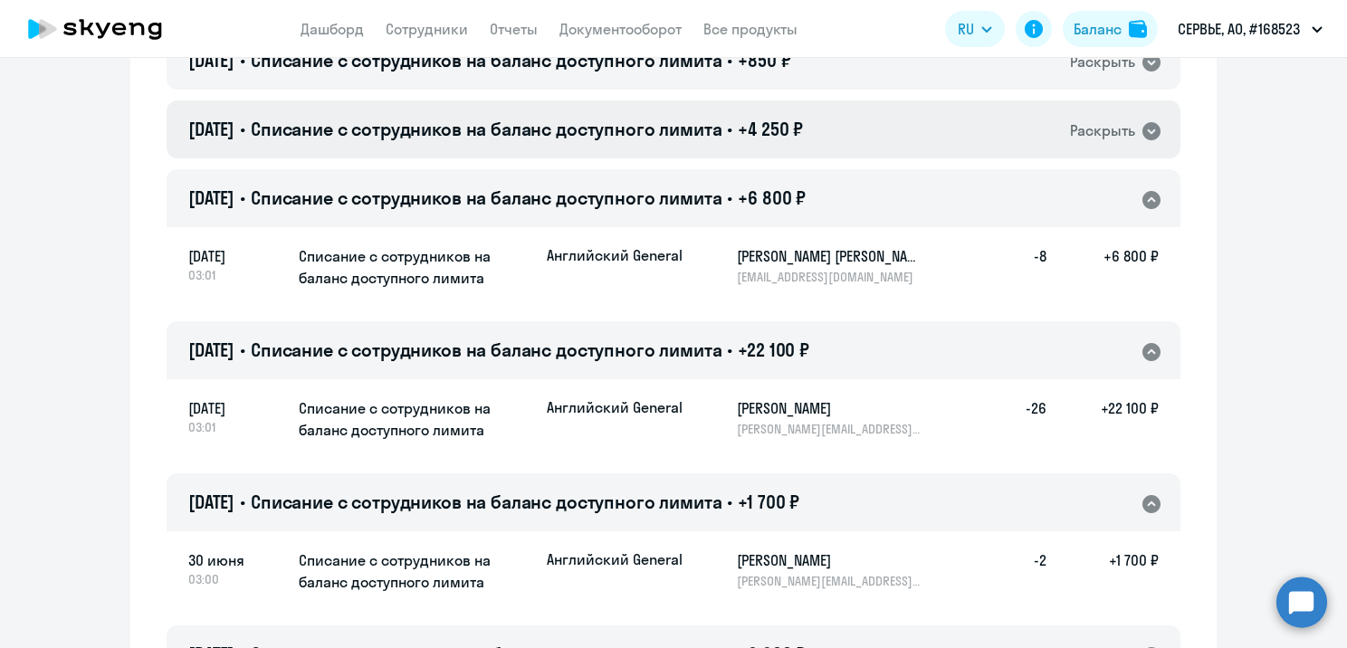
scroll to position [11071, 0]
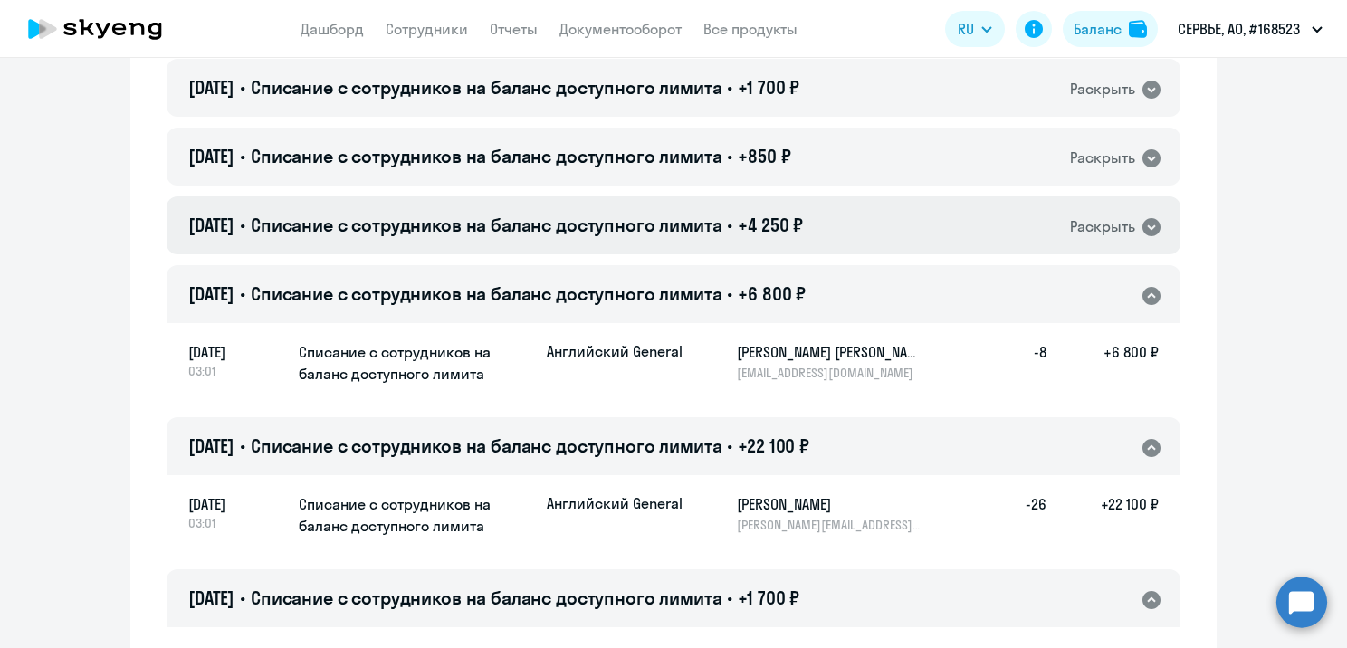
click at [838, 216] on div "[DATE] • Списание с сотрудников на баланс доступного лимита • +4 250 ₽ Раскрыть" at bounding box center [674, 225] width 1014 height 58
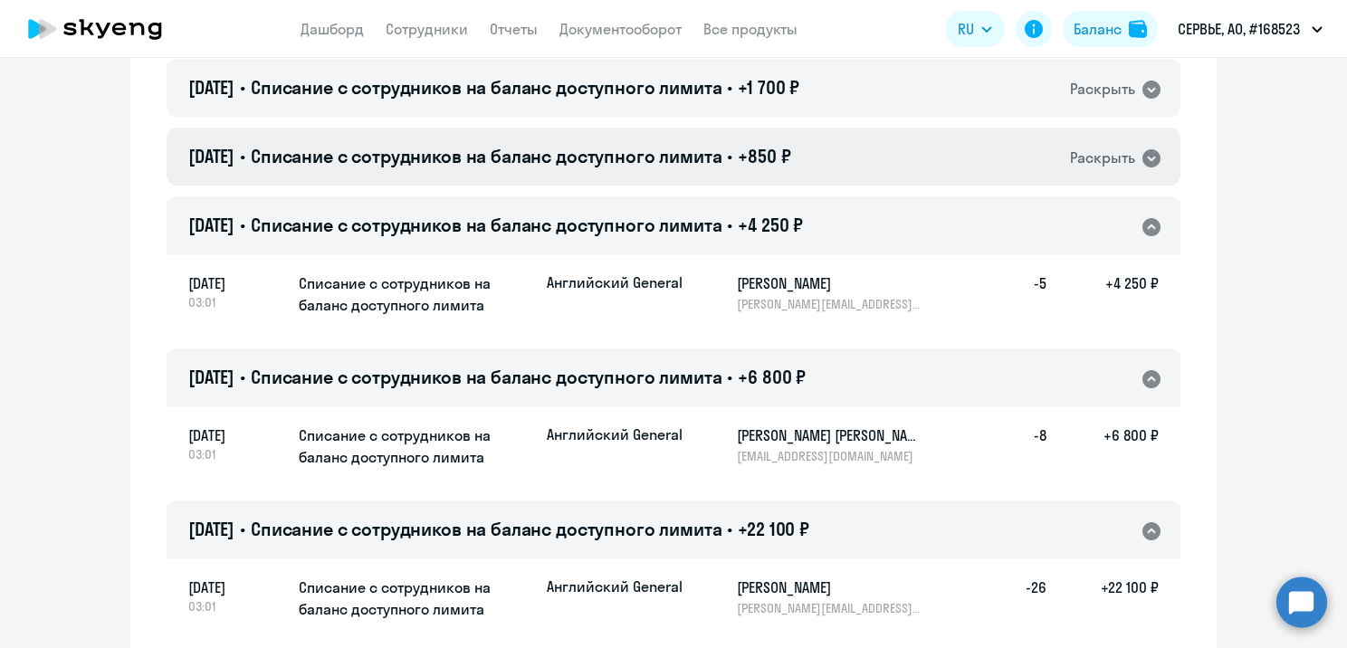
click at [830, 162] on div "[DATE] • Списание с сотрудников на баланс доступного лимита • +850 ₽ Раскрыть" at bounding box center [674, 157] width 1014 height 58
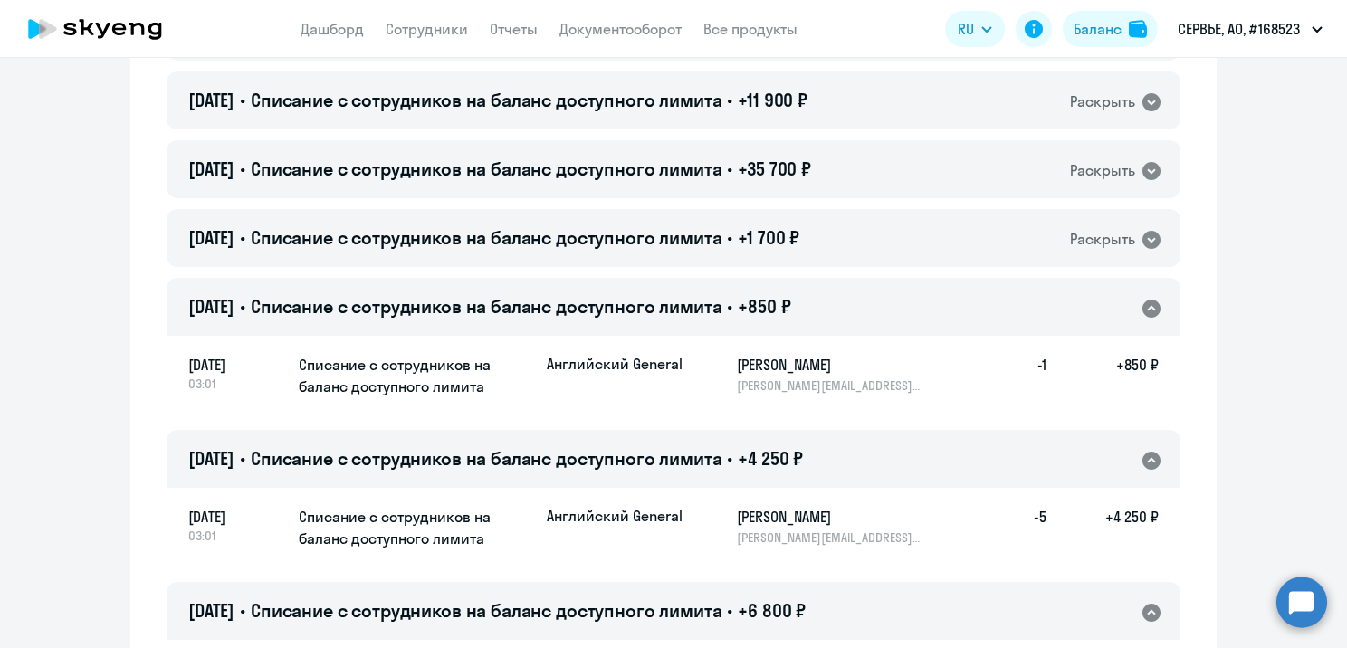
scroll to position [10890, 0]
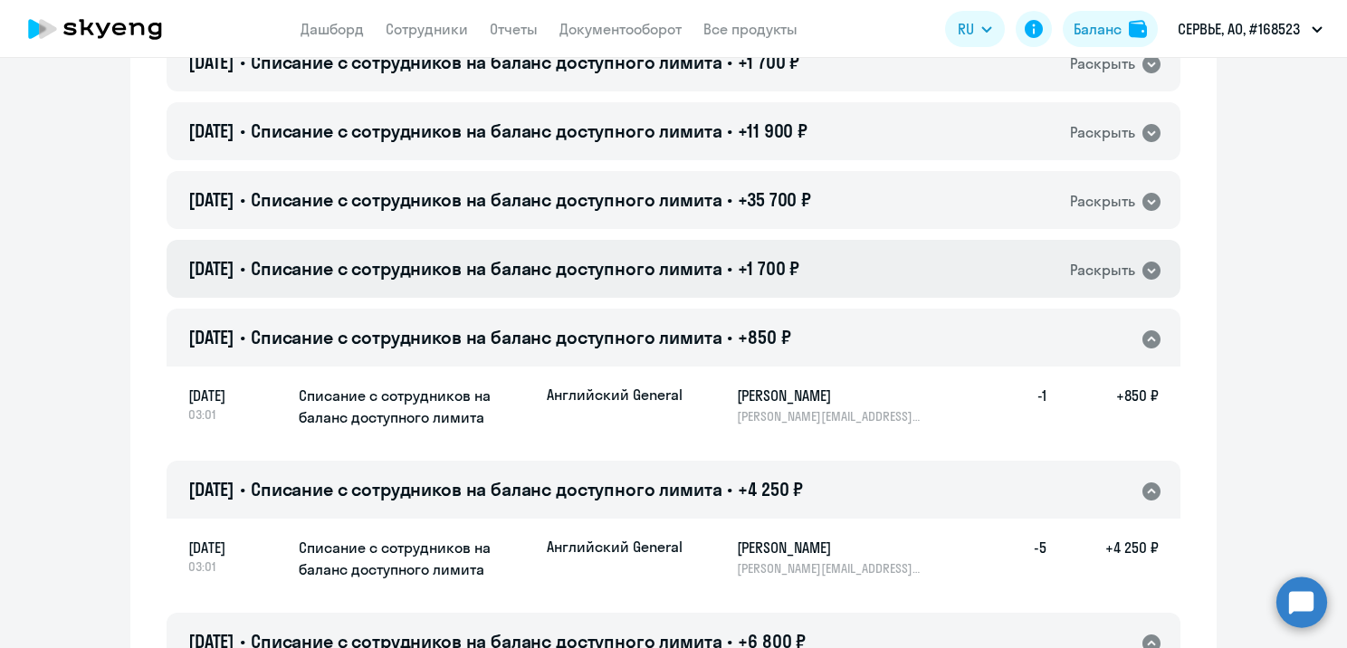
click at [837, 272] on div "[DATE] • Списание с сотрудников на баланс доступного лимита • +1 700 ₽ Раскрыть" at bounding box center [674, 269] width 1014 height 58
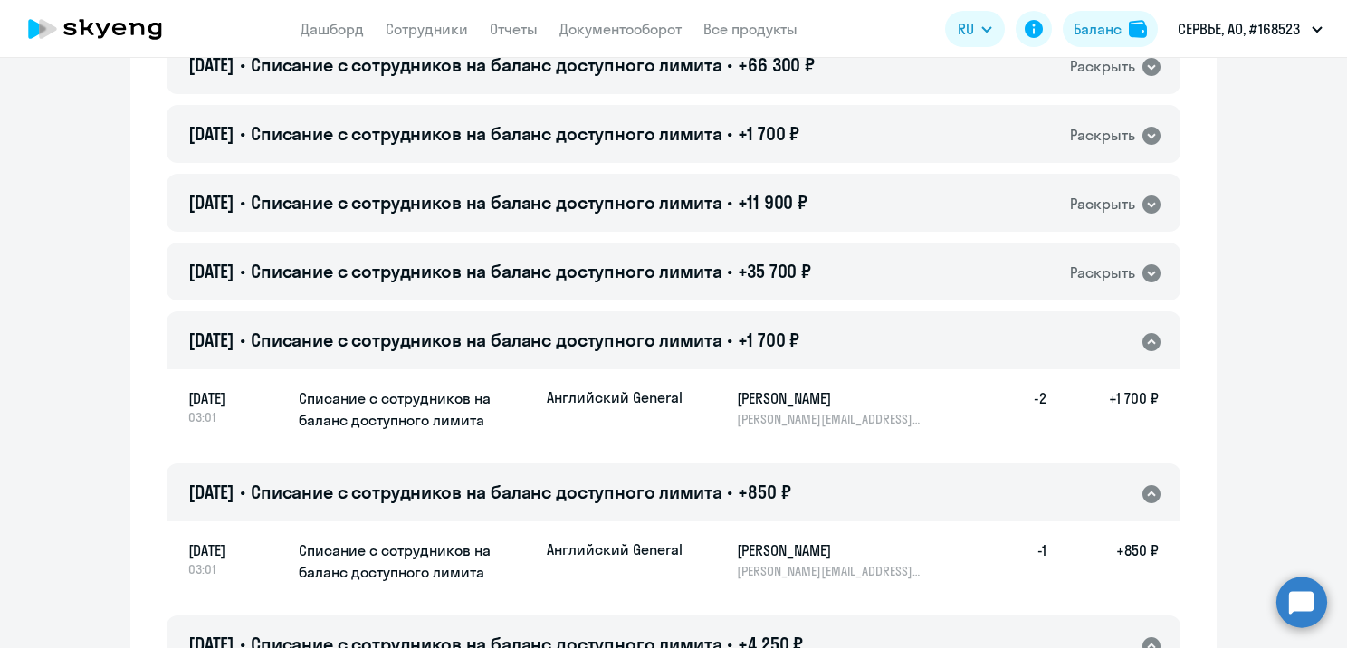
scroll to position [10799, 0]
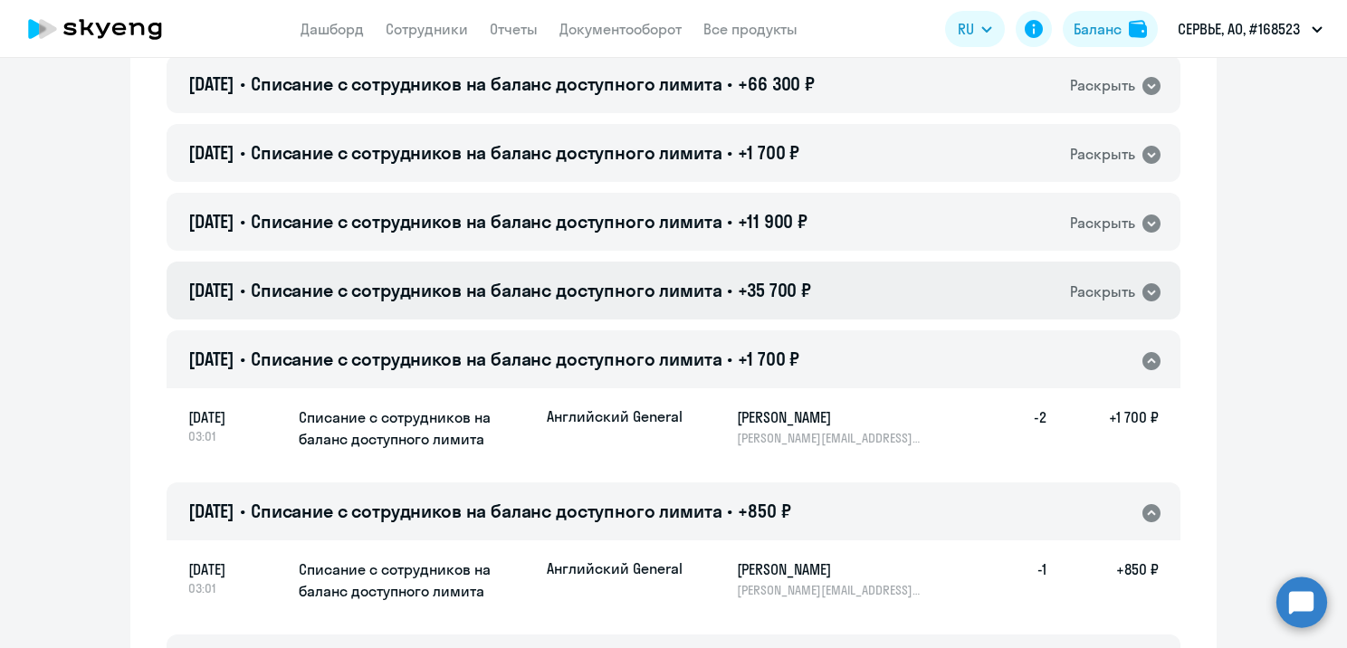
click at [811, 283] on span "+35 700 ₽" at bounding box center [774, 290] width 73 height 23
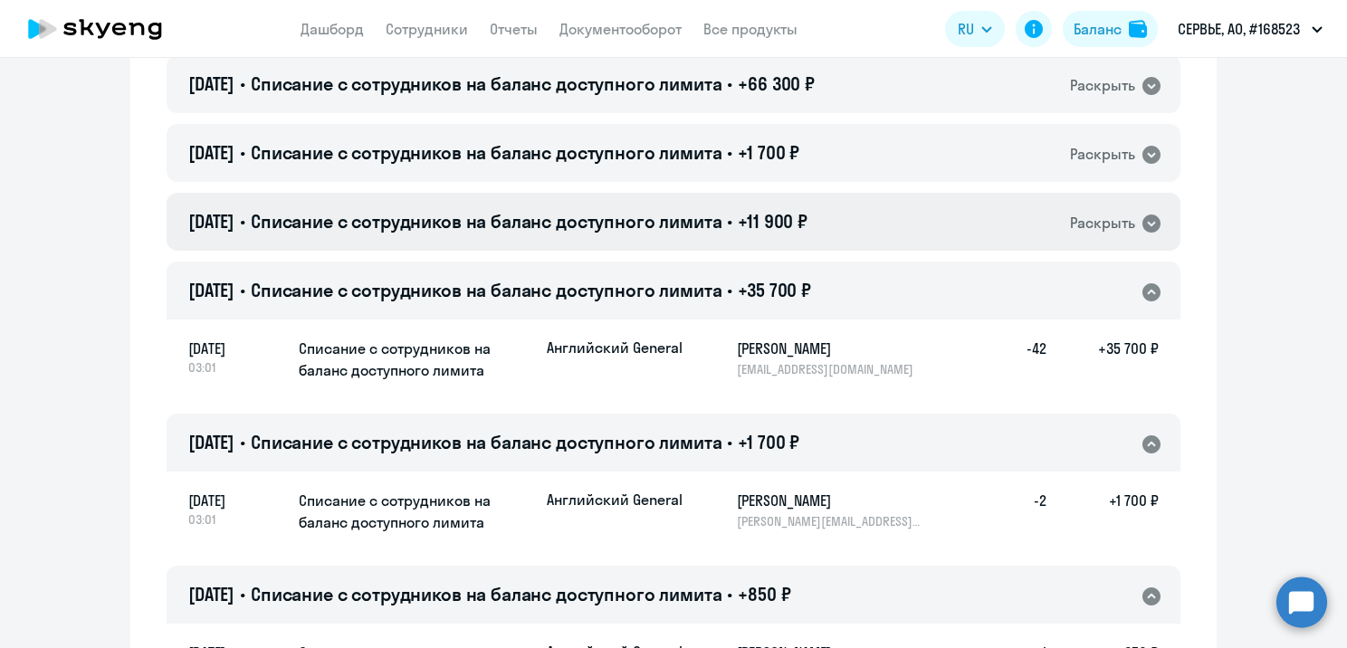
click at [808, 219] on span "+11 900 ₽" at bounding box center [773, 221] width 70 height 23
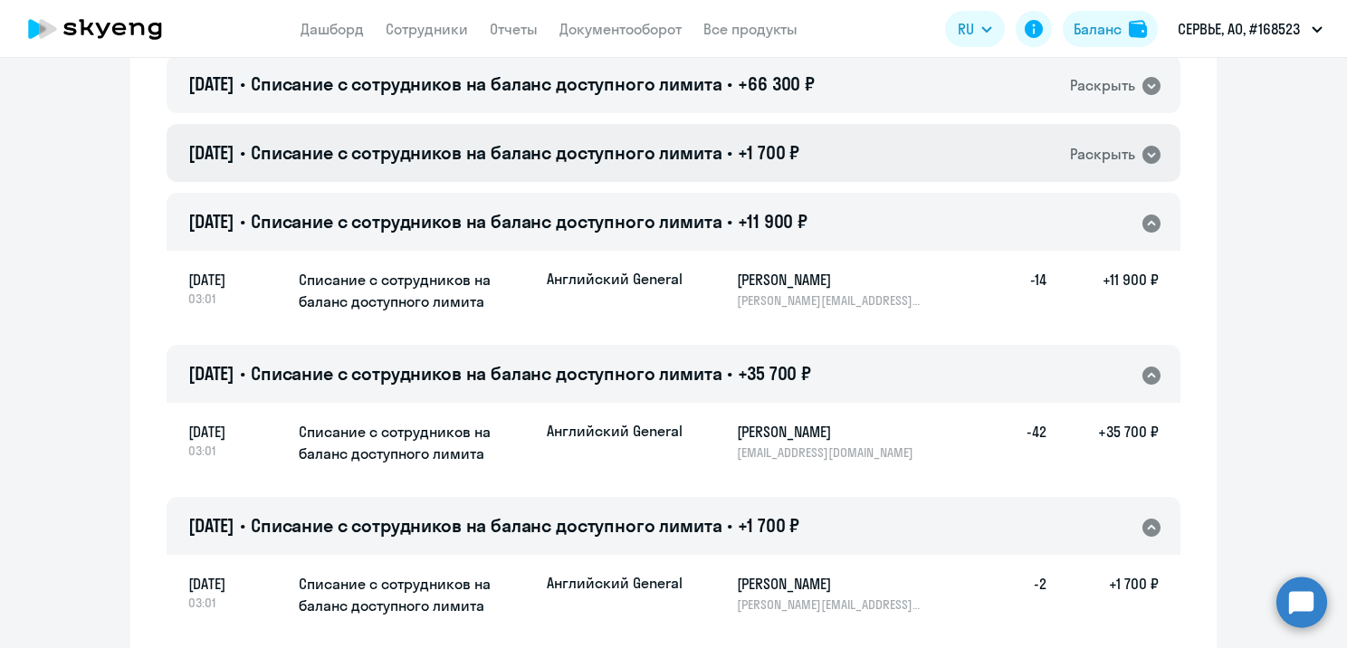
click at [828, 158] on div "[DATE] • Списание с сотрудников на баланс доступного лимита • +1 700 ₽ Раскрыть" at bounding box center [674, 153] width 1014 height 58
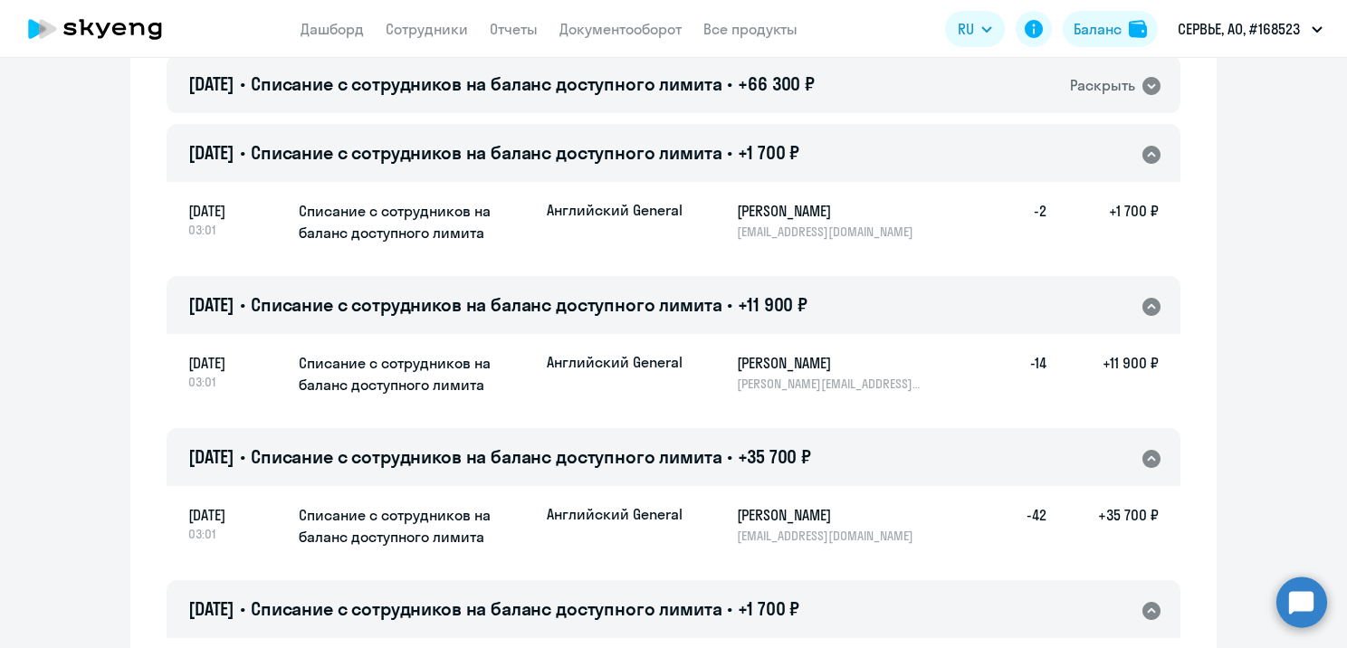
scroll to position [10618, 0]
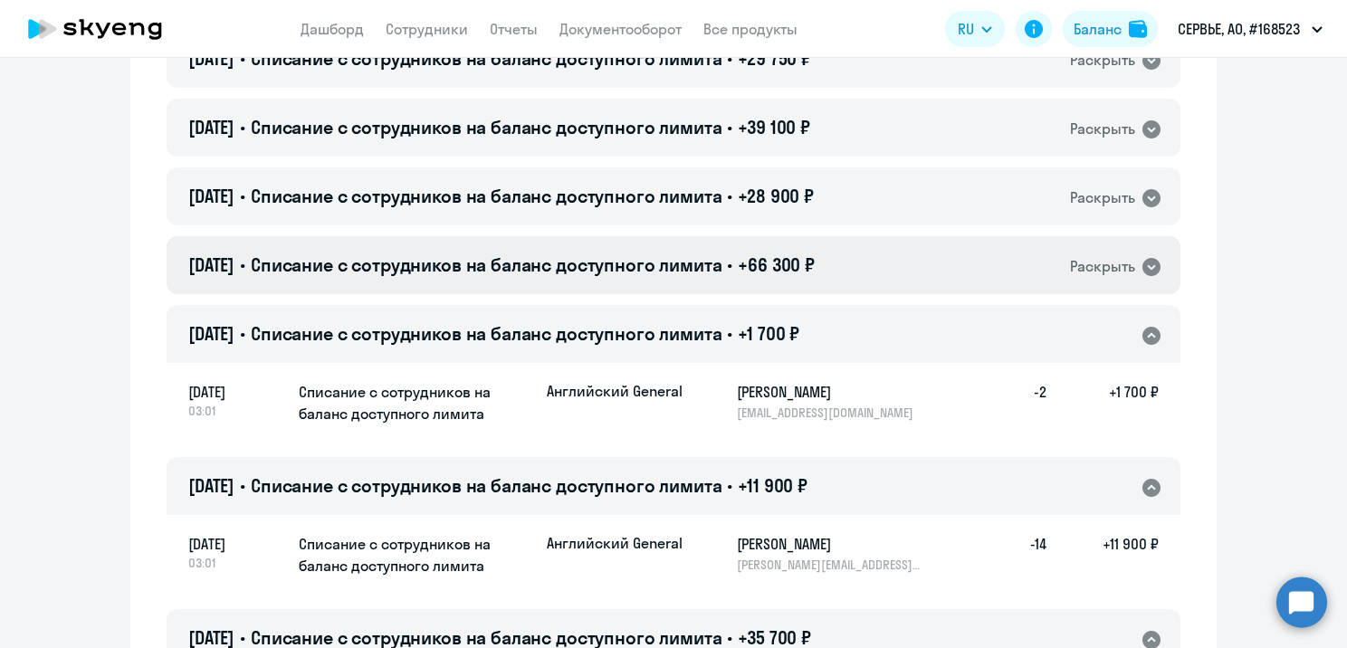
click at [838, 267] on div "[DATE] • Списание с сотрудников на баланс доступного лимита • +66 300 ₽ Раскрыть" at bounding box center [674, 265] width 1014 height 58
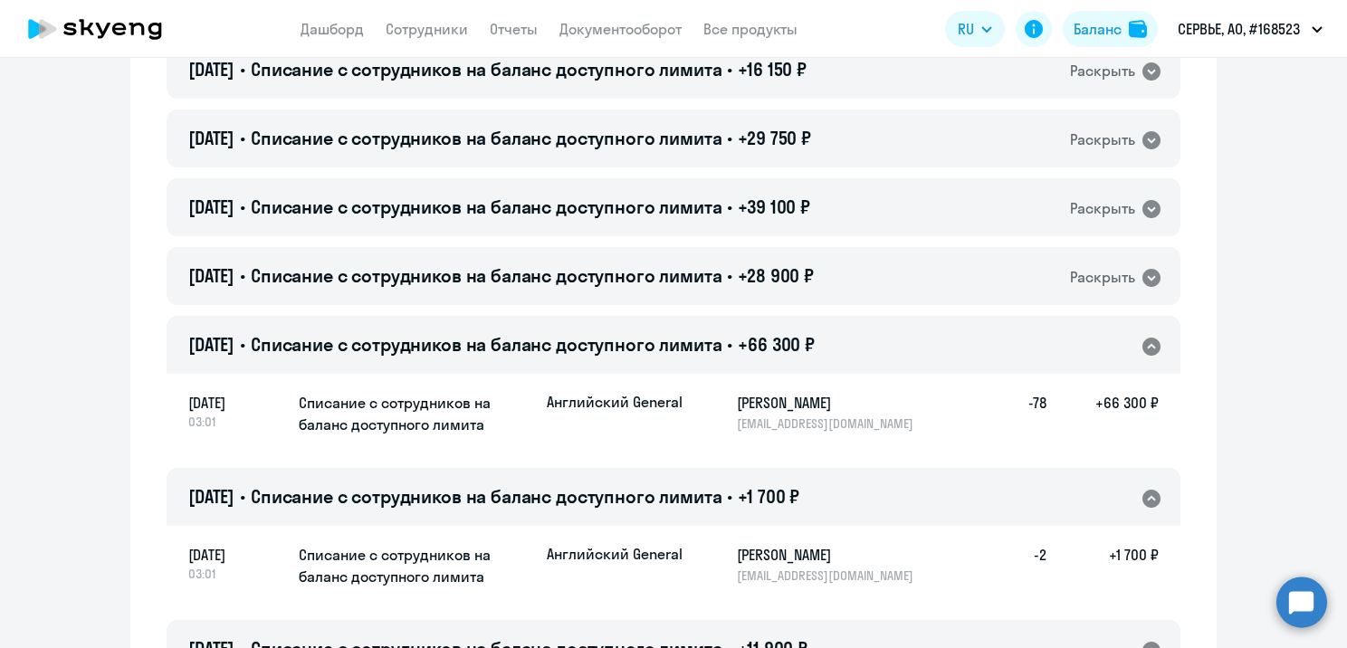
scroll to position [10527, 0]
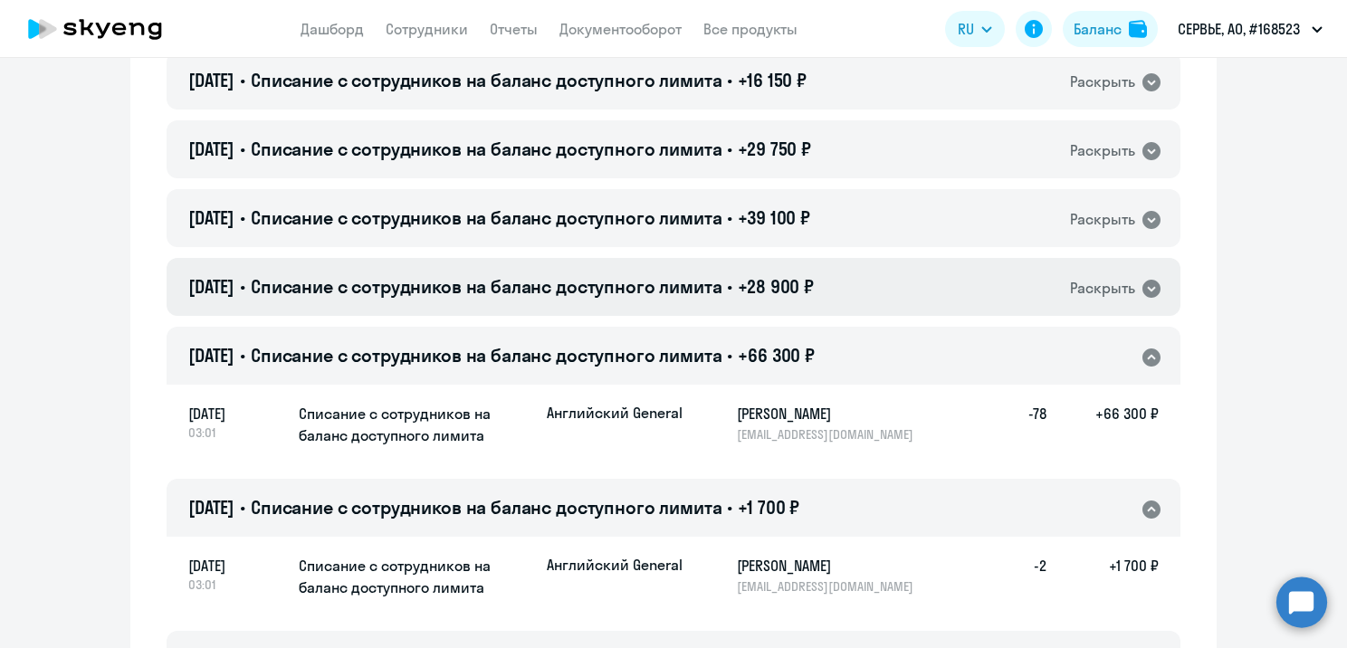
click at [834, 282] on div "[DATE] • Списание с сотрудников на баланс доступного лимита • +28 900 ₽ Раскрыть" at bounding box center [674, 287] width 1014 height 58
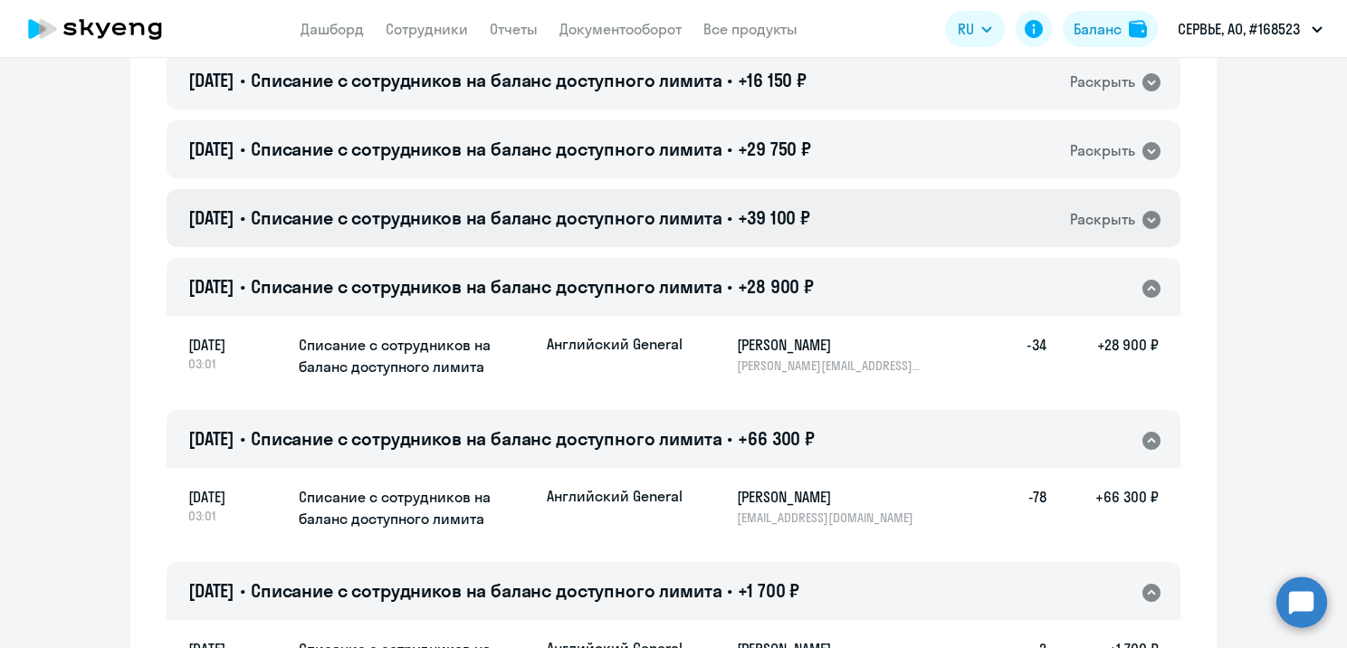
click at [840, 214] on div "[DATE] • Списание с сотрудников на баланс доступного лимита • +39 100 ₽ Раскрыть" at bounding box center [674, 218] width 1014 height 58
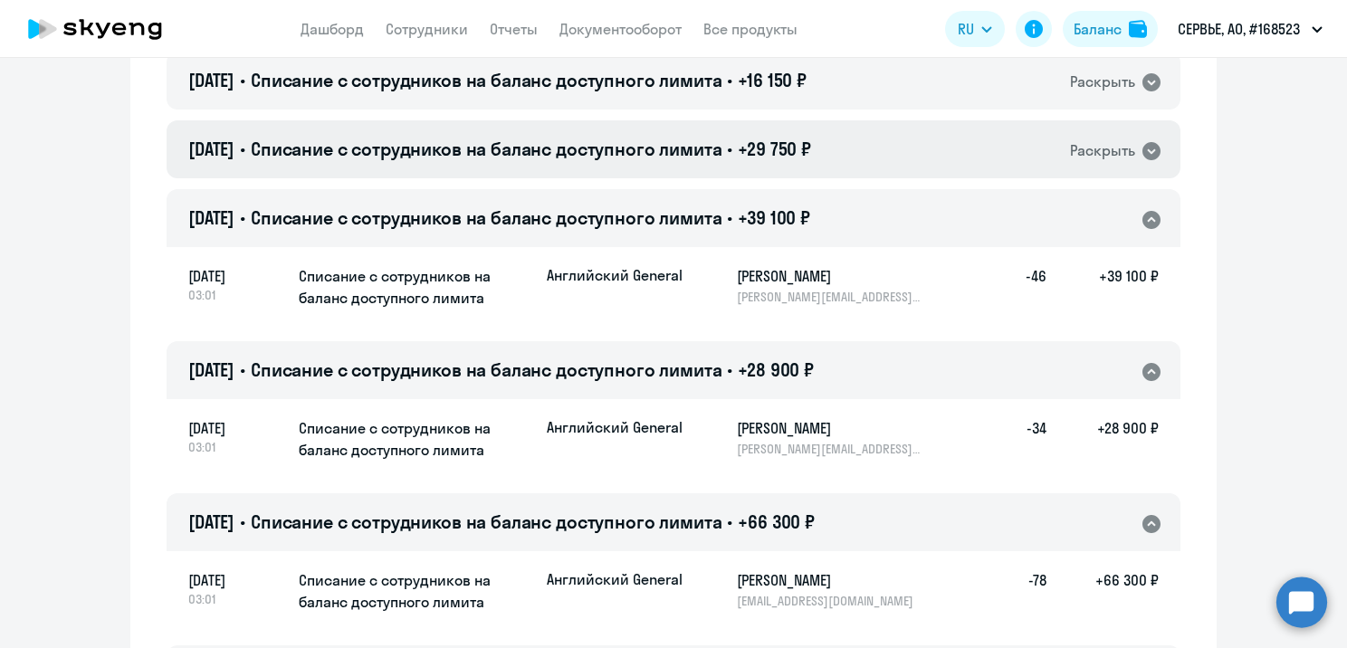
click at [846, 151] on div "[DATE] • Списание с сотрудников на баланс доступного лимита • +29 750 ₽ Раскрыть" at bounding box center [674, 149] width 1014 height 58
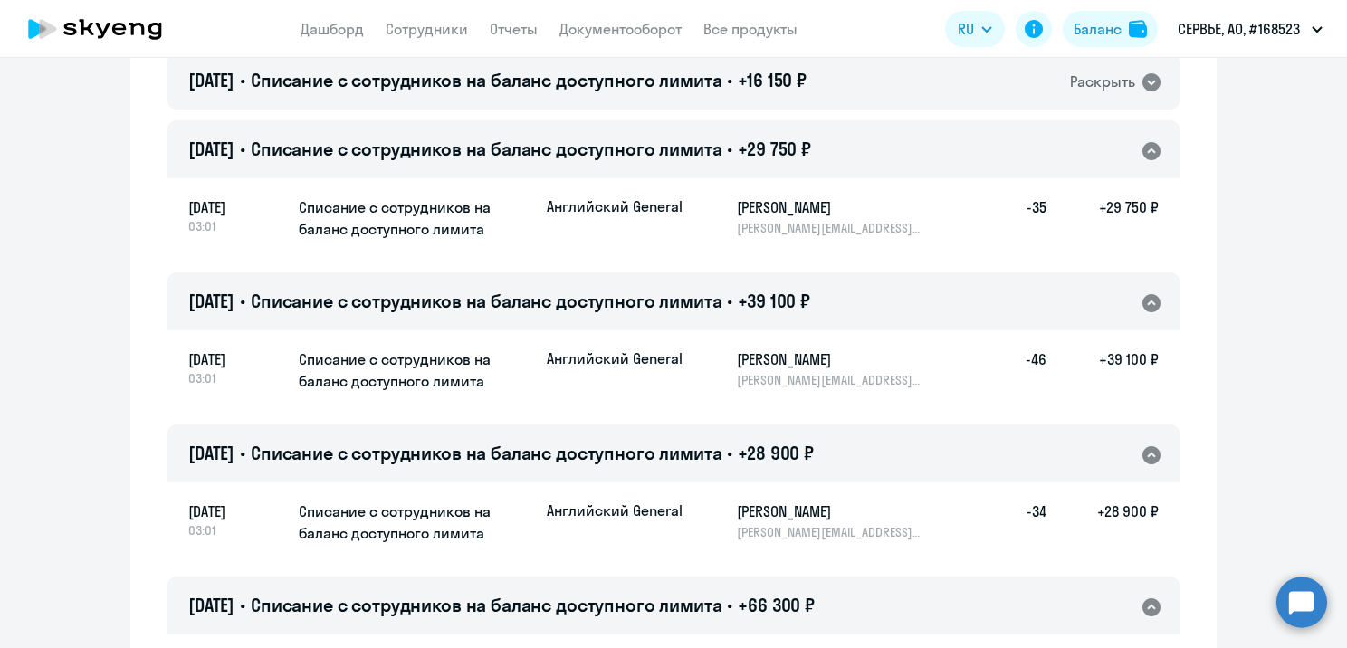
scroll to position [10437, 0]
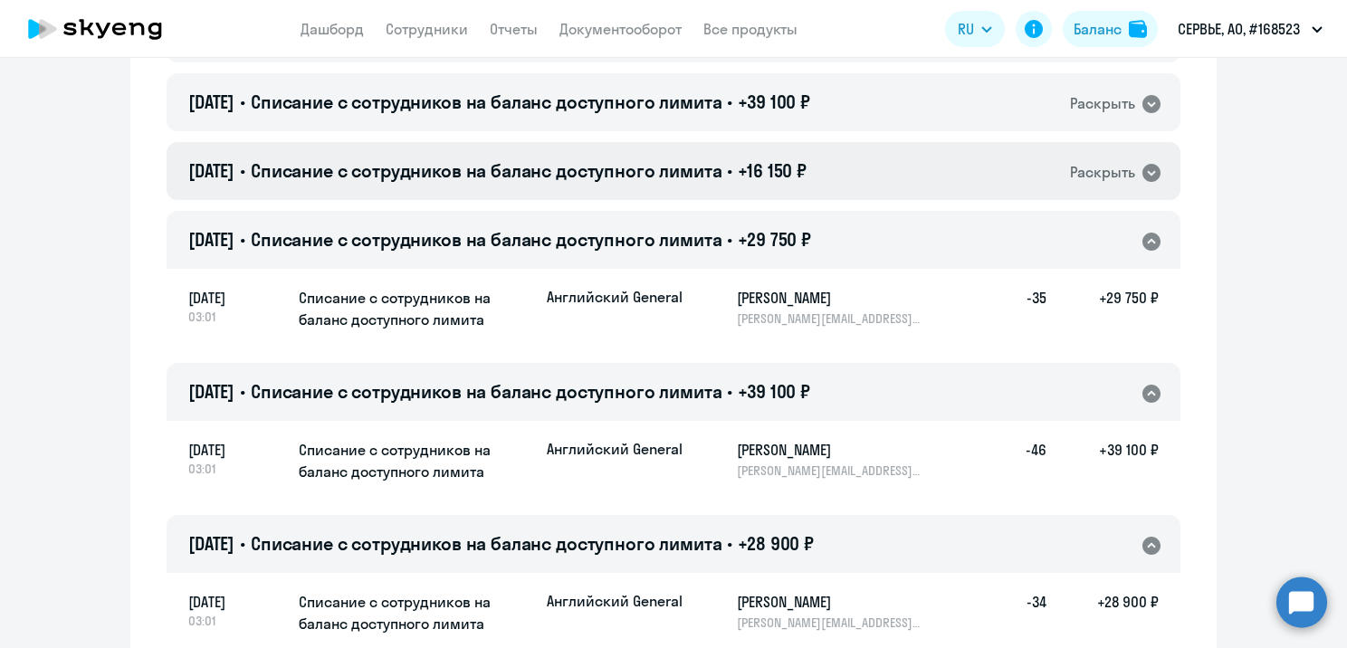
click at [838, 166] on div "[DATE] • Списание с сотрудников на баланс доступного лимита • +16 150 ₽ Раскрыть" at bounding box center [674, 171] width 1014 height 58
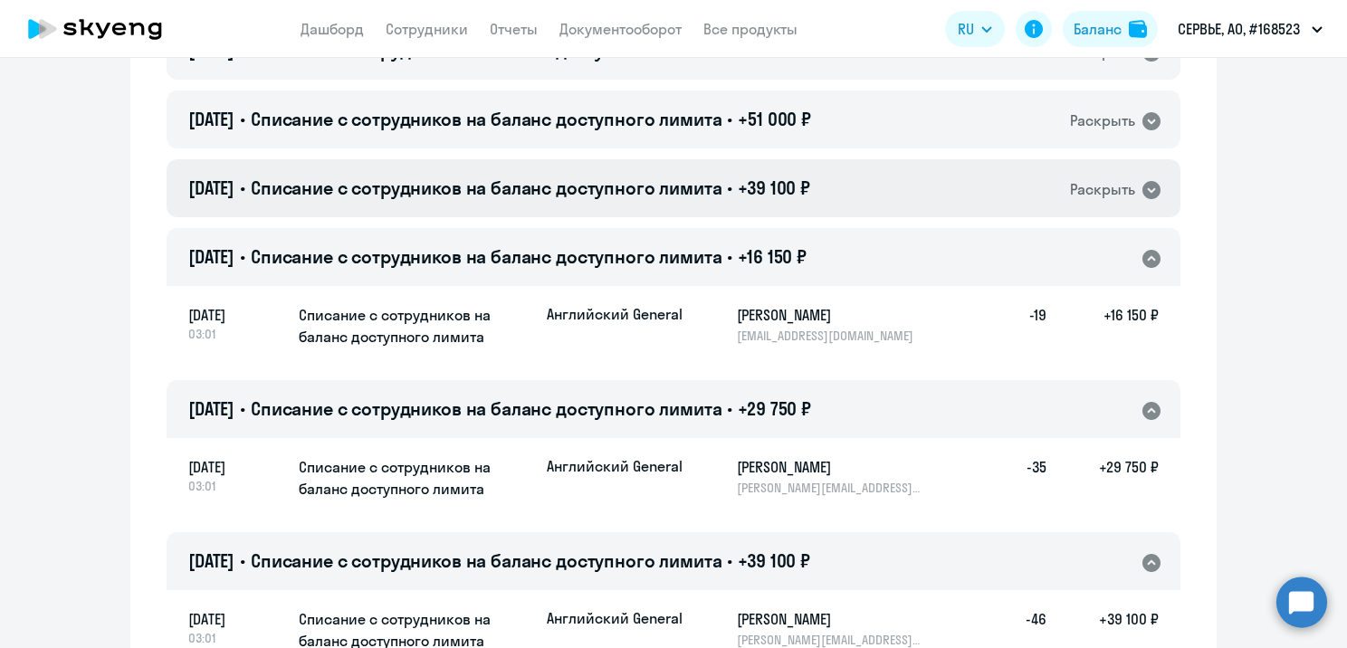
scroll to position [10346, 0]
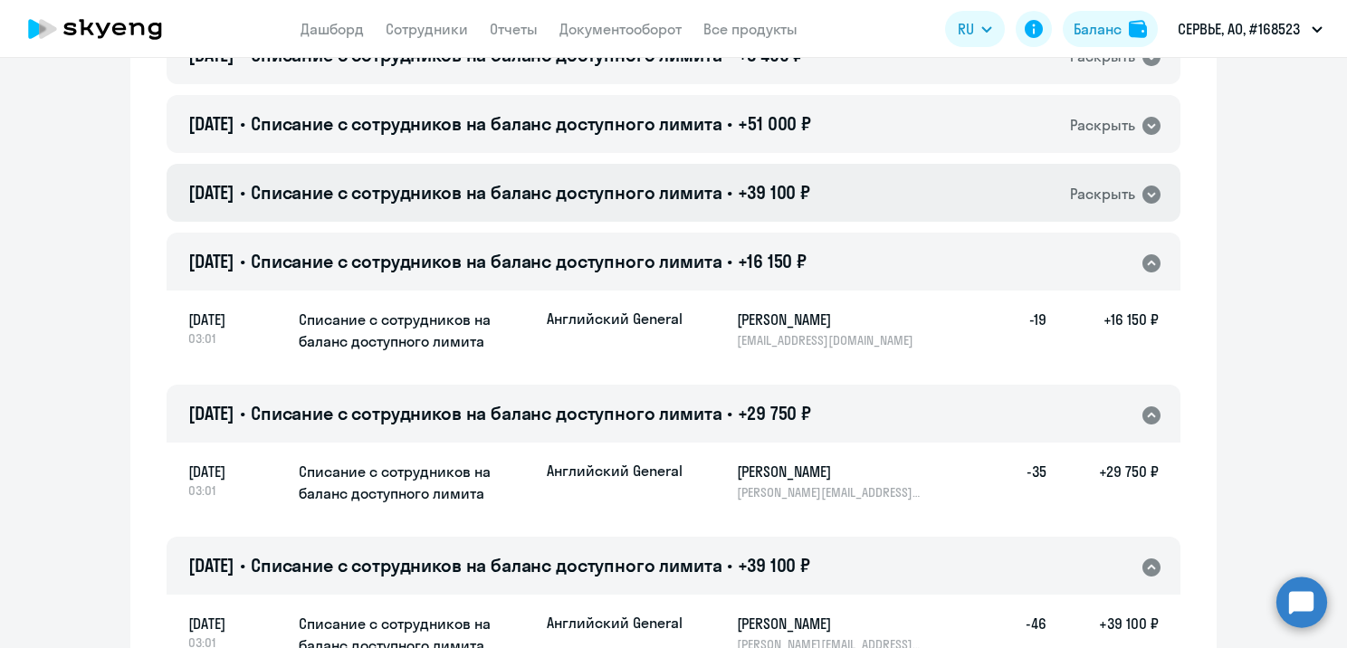
click at [835, 189] on div "[DATE] • Списание с сотрудников на баланс доступного лимита • +39 100 ₽ Раскрыть" at bounding box center [674, 193] width 1014 height 58
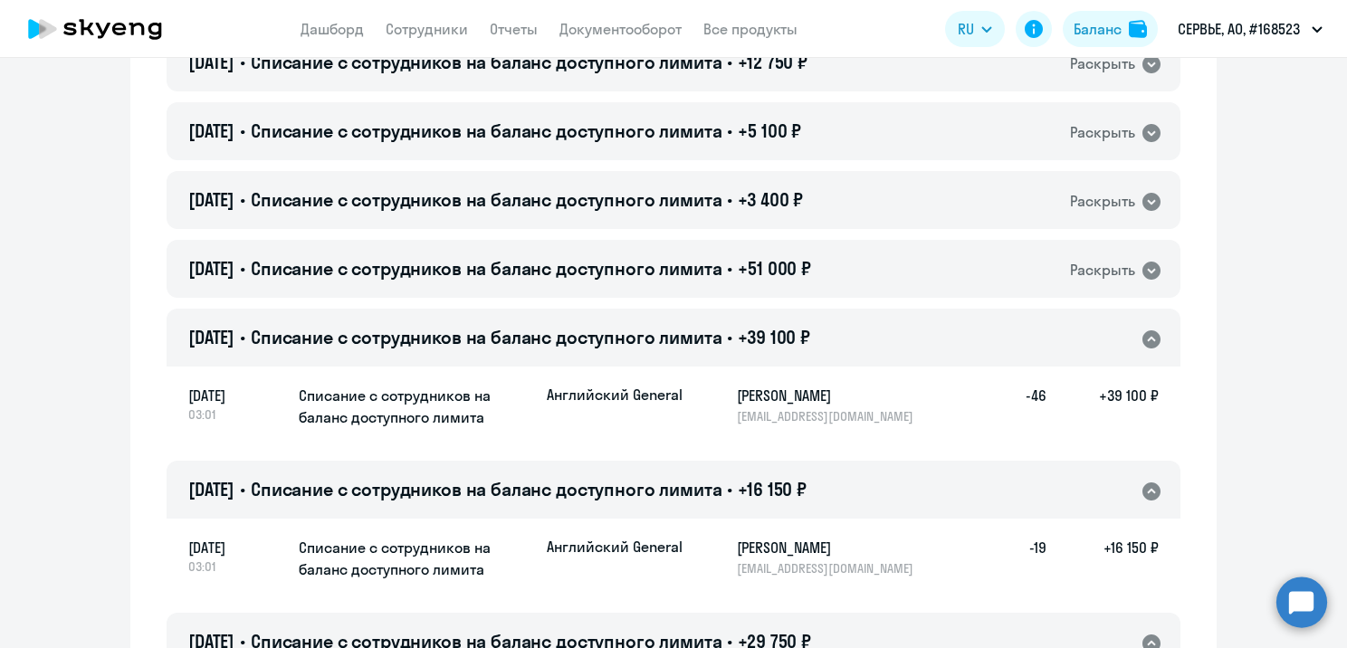
scroll to position [10165, 0]
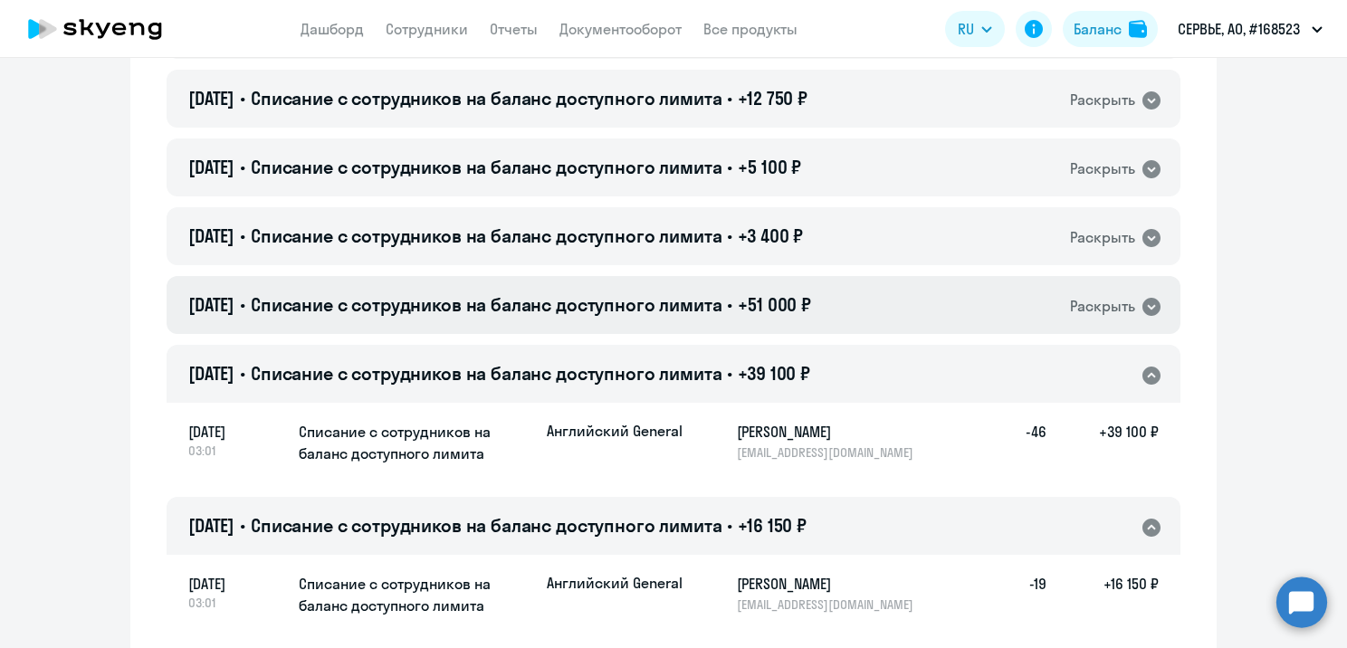
click at [811, 311] on span "+51 000 ₽" at bounding box center [774, 304] width 73 height 23
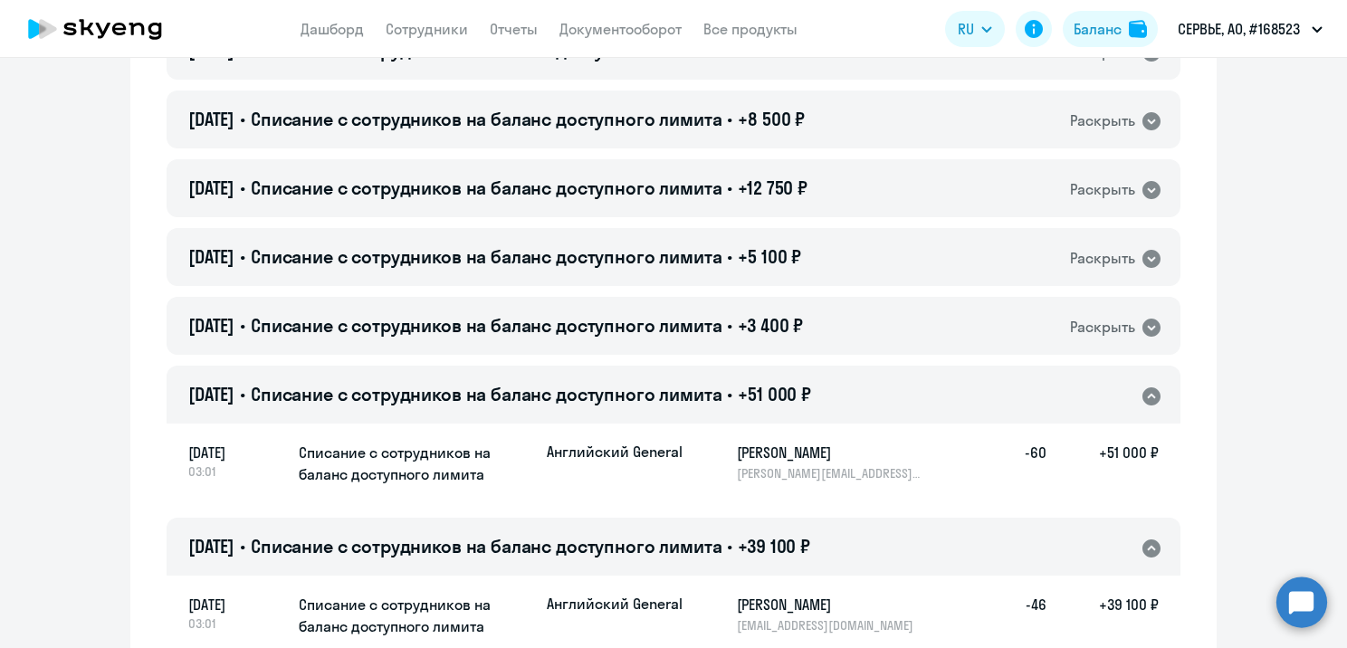
scroll to position [10075, 0]
click at [828, 314] on div "[DATE] • Списание с сотрудников на баланс доступного лимита • +3 400 ₽ Раскрыть" at bounding box center [674, 327] width 1014 height 58
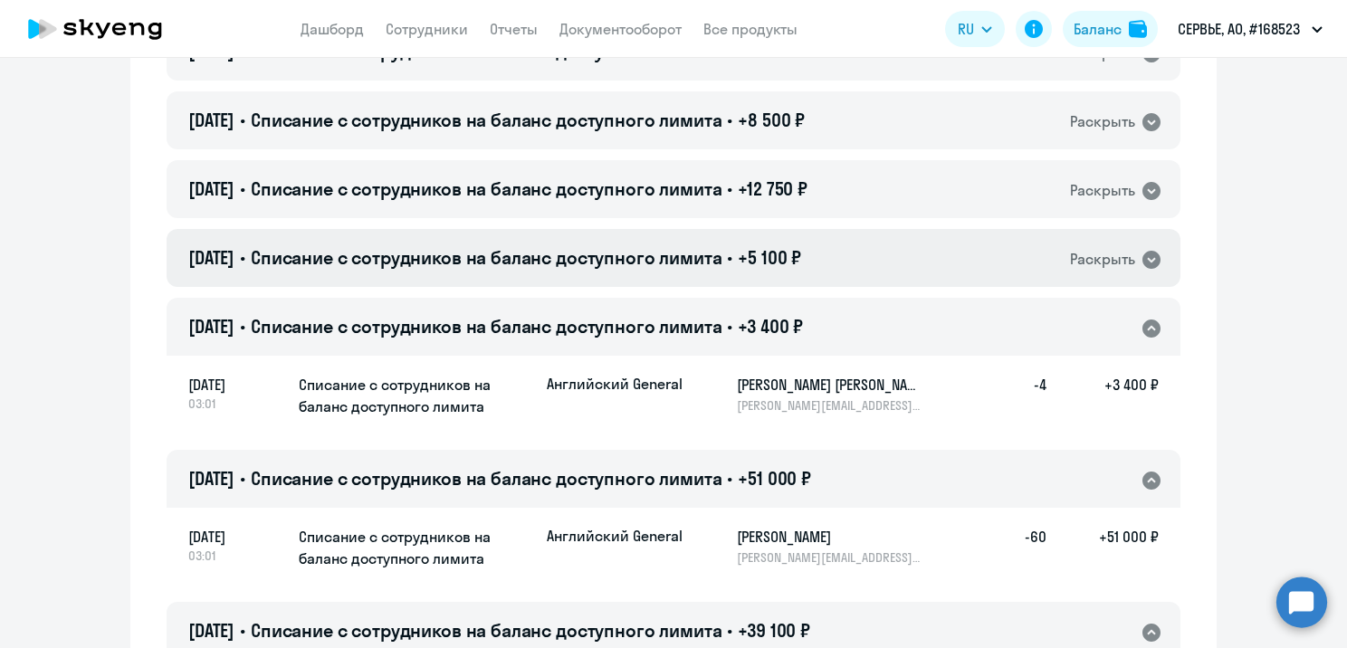
click at [838, 257] on div "[DATE] • Списание с сотрудников на баланс доступного лимита • +5 100 ₽ Раскрыть" at bounding box center [674, 258] width 1014 height 58
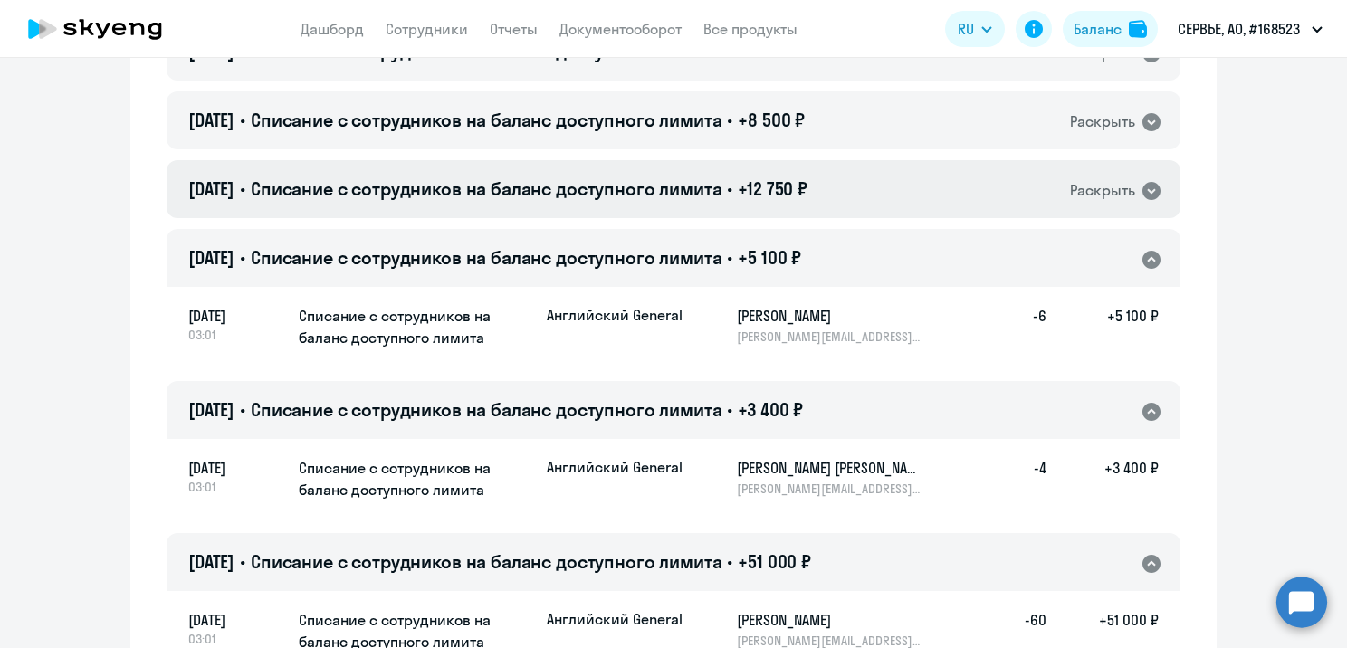
click at [808, 191] on span "+12 750 ₽" at bounding box center [773, 188] width 70 height 23
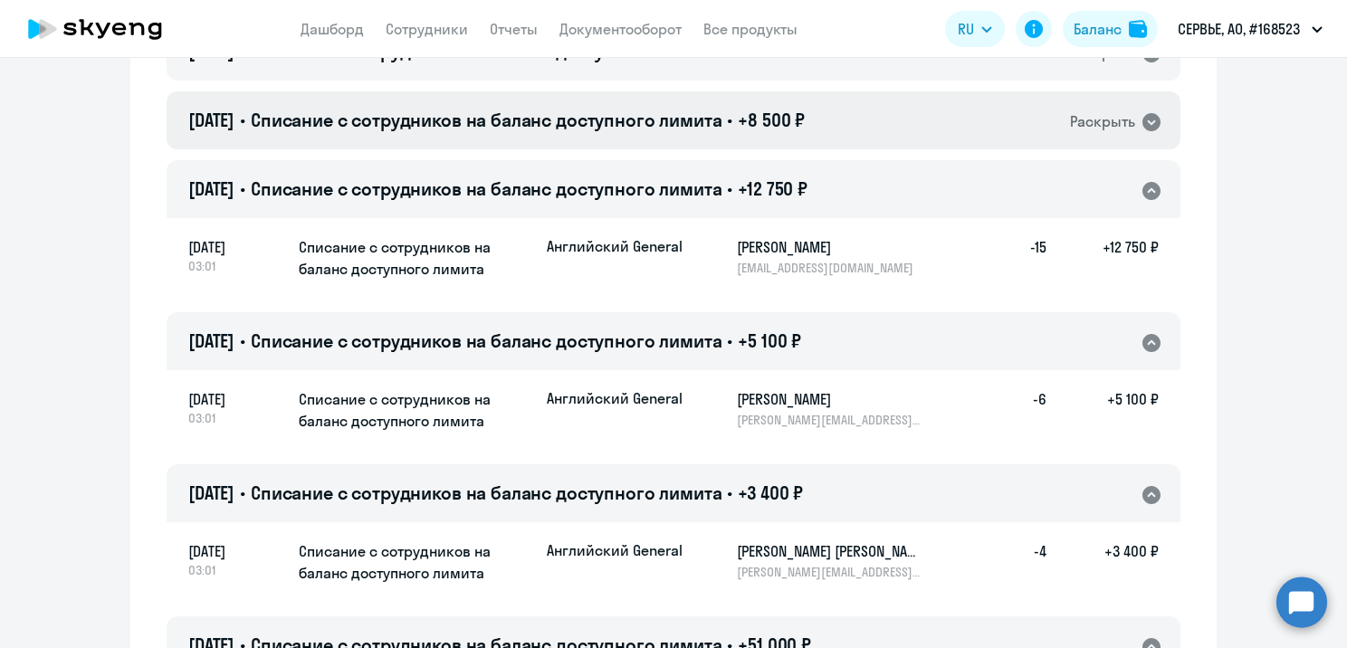
click at [841, 127] on div "[DATE] • Списание с сотрудников на баланс доступного лимита • +8 500 ₽ Раскрыть" at bounding box center [674, 120] width 1014 height 58
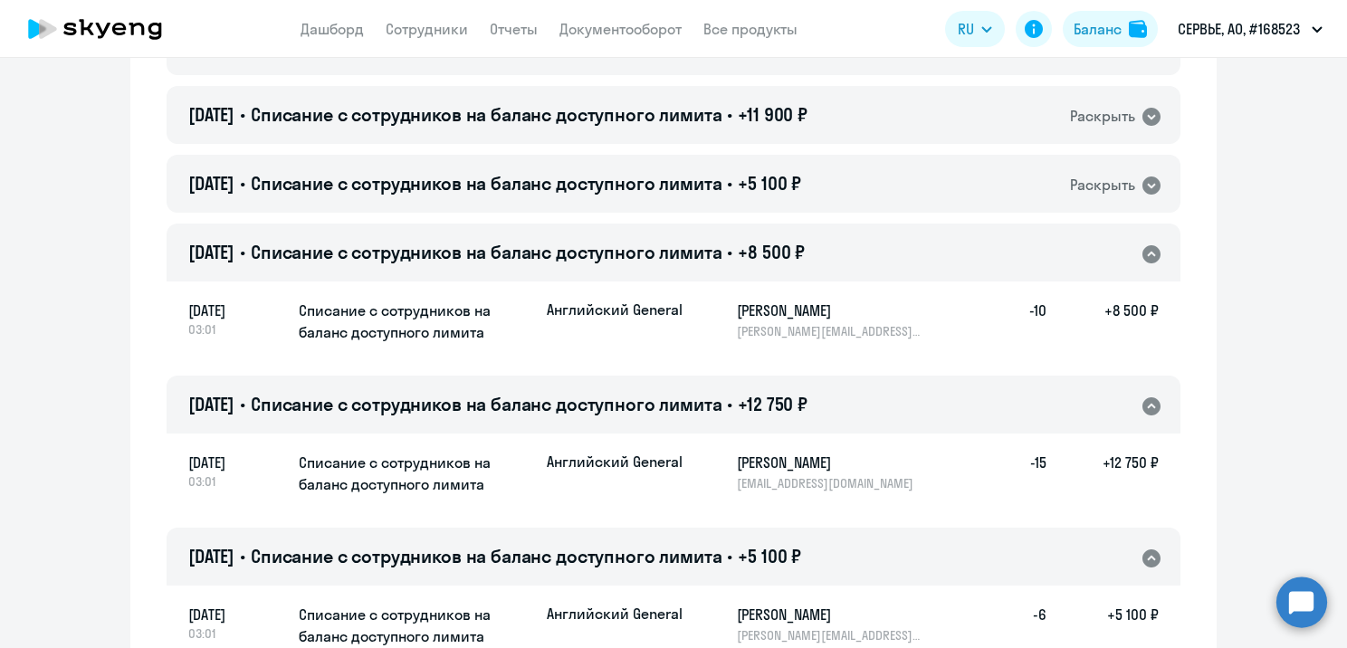
scroll to position [9894, 0]
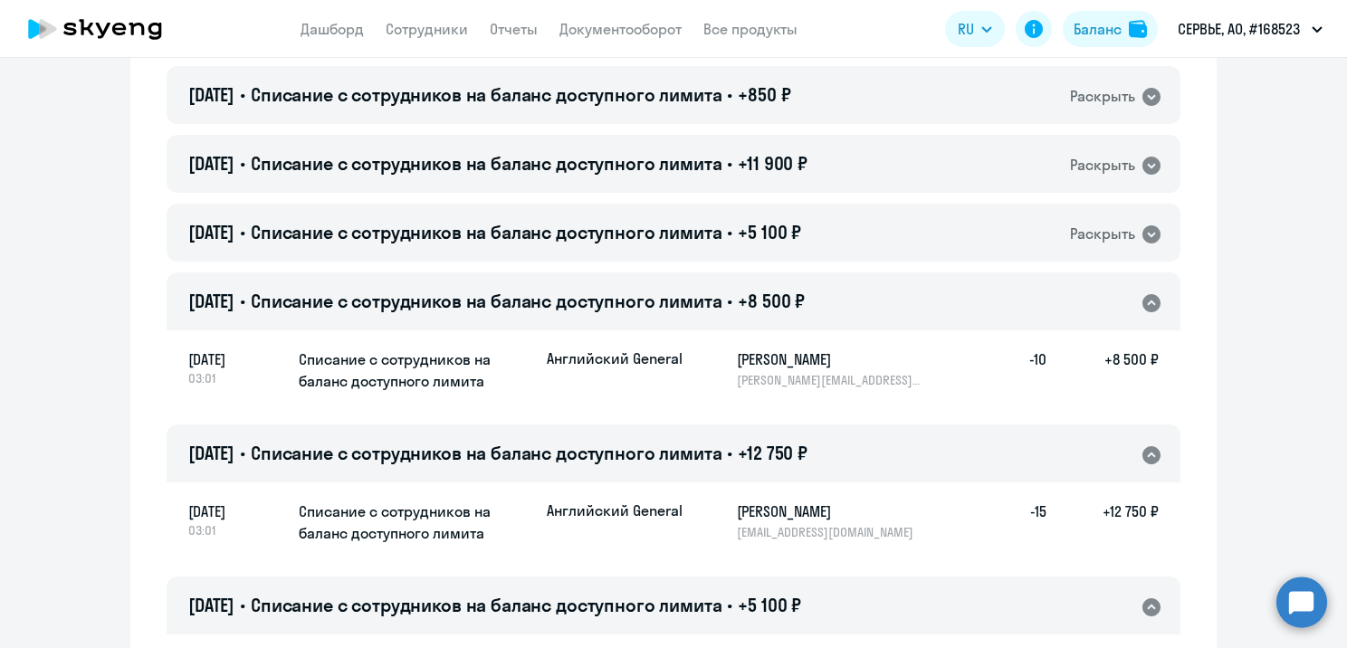
click at [856, 300] on div "[DATE] • Списание с сотрудников на баланс доступного лимита • +8 500 ₽ Раскрыть" at bounding box center [674, 302] width 1014 height 58
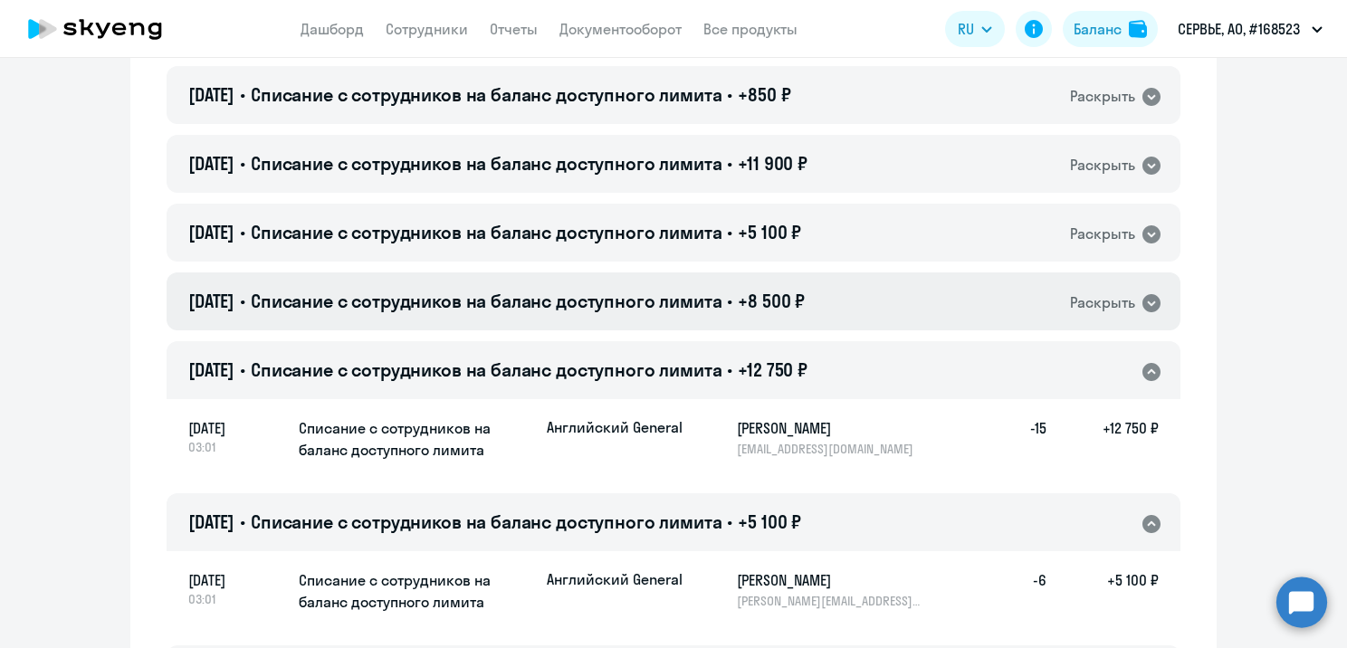
click at [856, 294] on div "[DATE] • Списание с сотрудников на баланс доступного лимита • +8 500 ₽ Раскрыть" at bounding box center [674, 302] width 1014 height 58
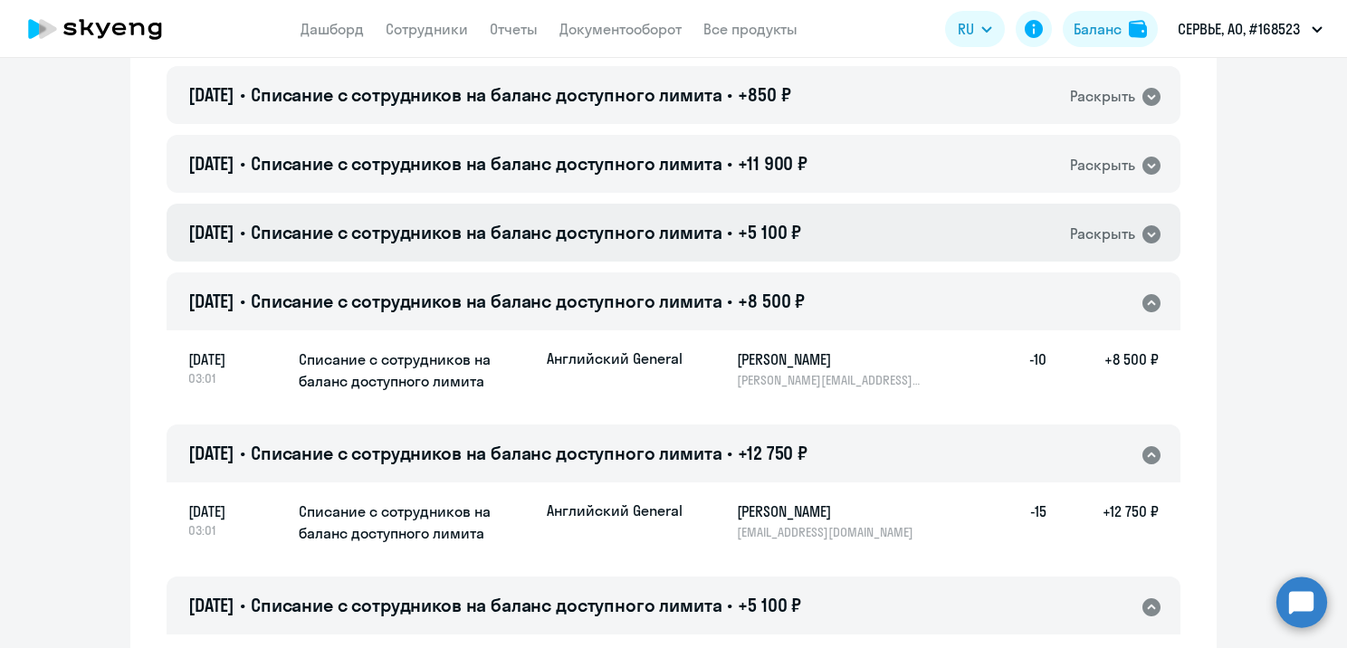
click at [844, 226] on div "[DATE] • Списание с сотрудников на баланс доступного лимита • +5 100 ₽ Раскрыть" at bounding box center [674, 233] width 1014 height 58
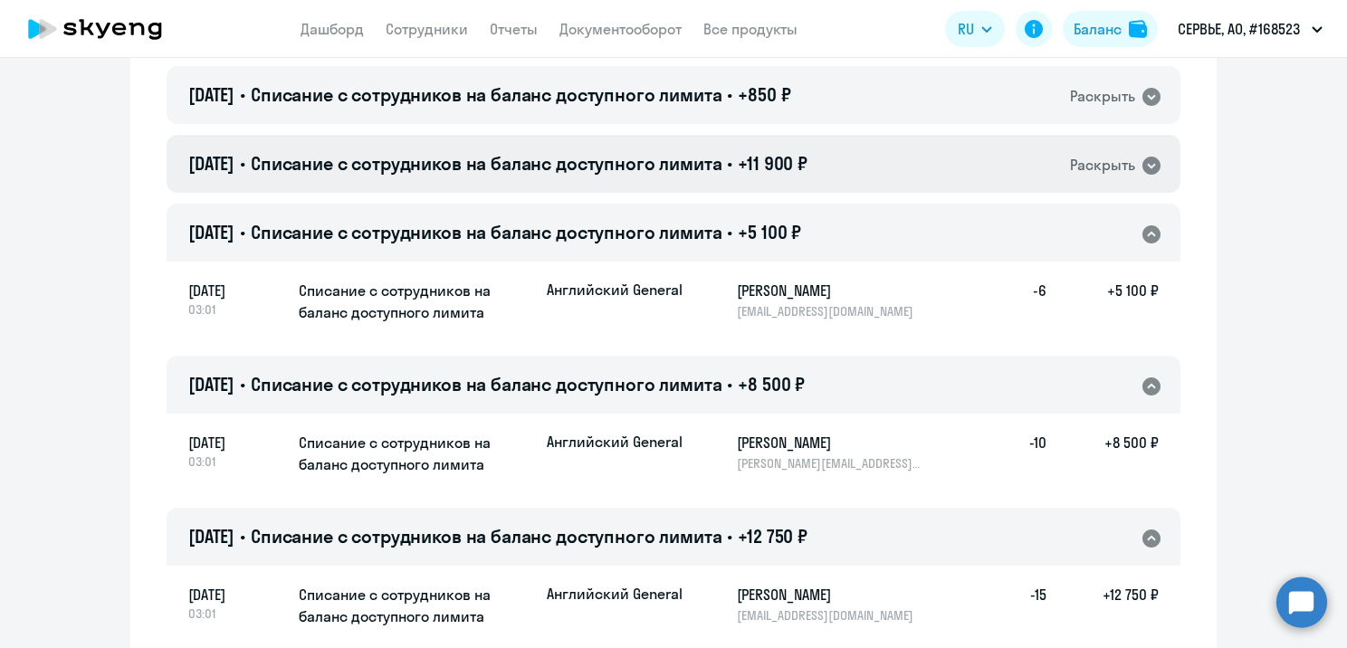
click at [828, 163] on div "[DATE] • Списание с сотрудников на баланс доступного лимита • +11 900 ₽ Раскрыть" at bounding box center [674, 164] width 1014 height 58
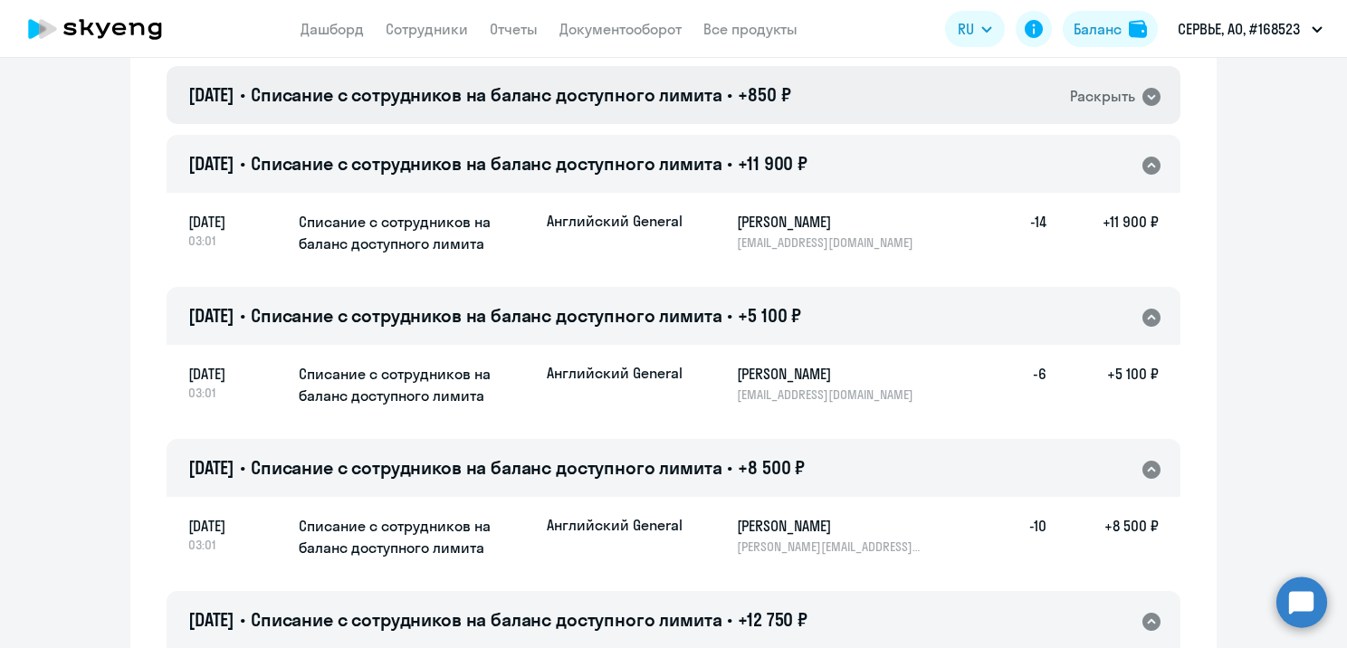
click at [829, 81] on div "[DATE] • Списание с сотрудников на баланс доступного лимита • +850 ₽ Раскрыть" at bounding box center [674, 95] width 1014 height 58
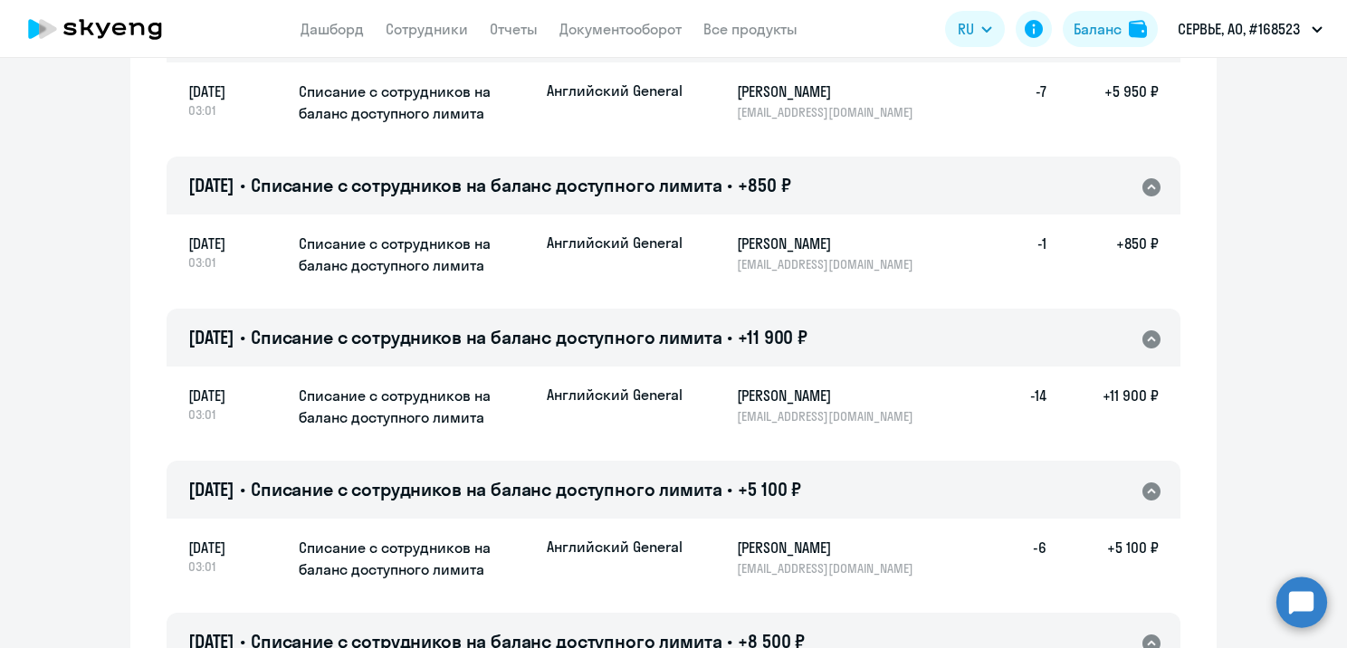
scroll to position [9622, 0]
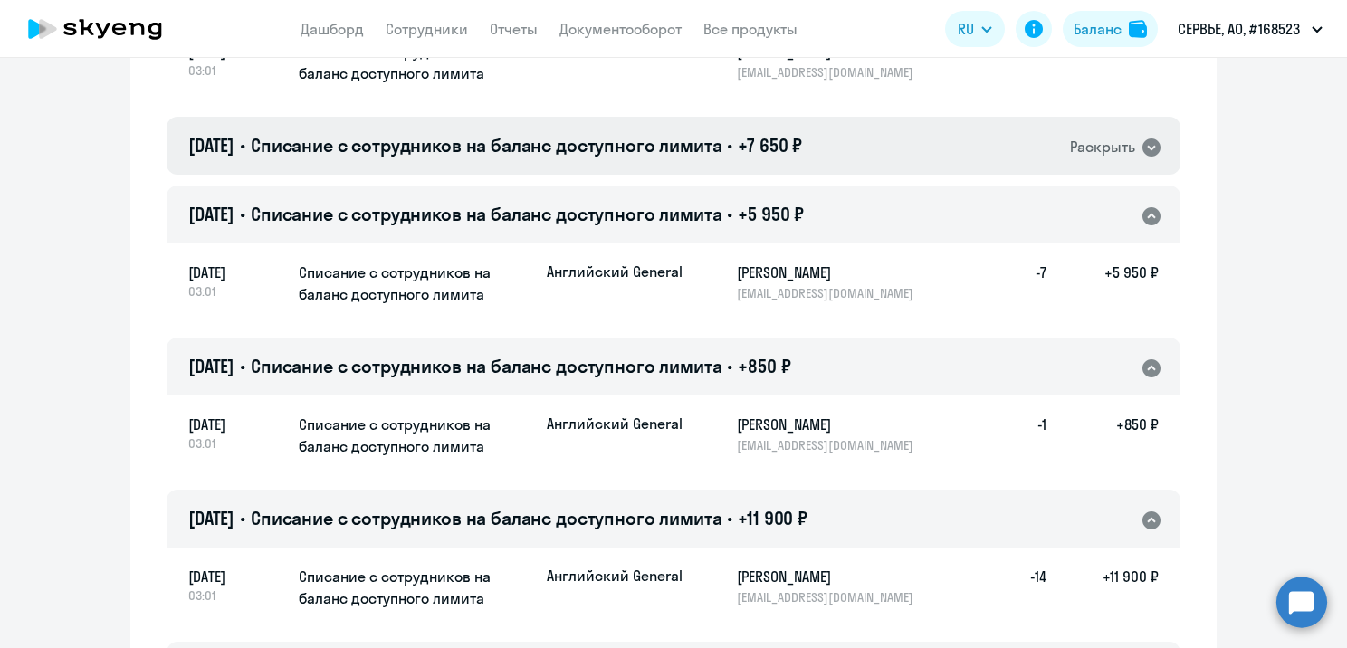
click at [909, 143] on div "[DATE] • Списание с сотрудников на баланс доступного лимита • +7 650 ₽ Раскрыть" at bounding box center [674, 146] width 1014 height 58
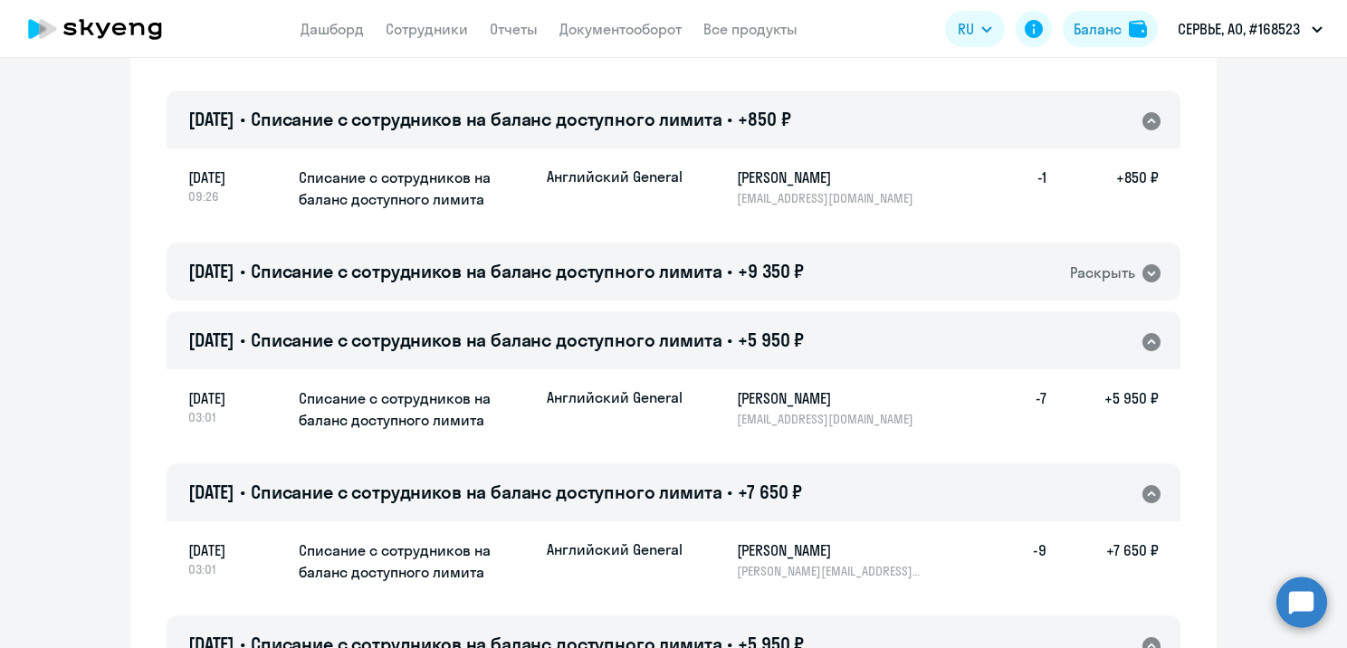
scroll to position [9260, 0]
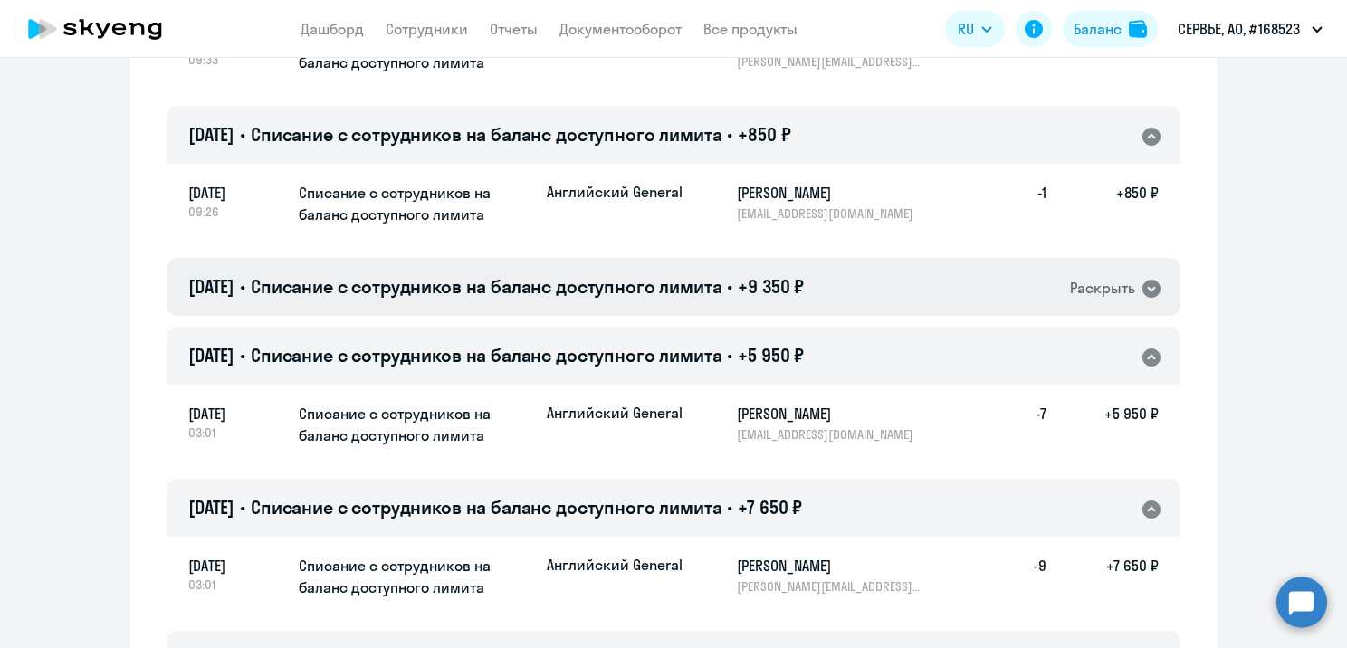
click at [810, 302] on div "[DATE] • Списание с сотрудников на баланс доступного лимита • +9 350 ₽ Раскрыть" at bounding box center [674, 287] width 1014 height 58
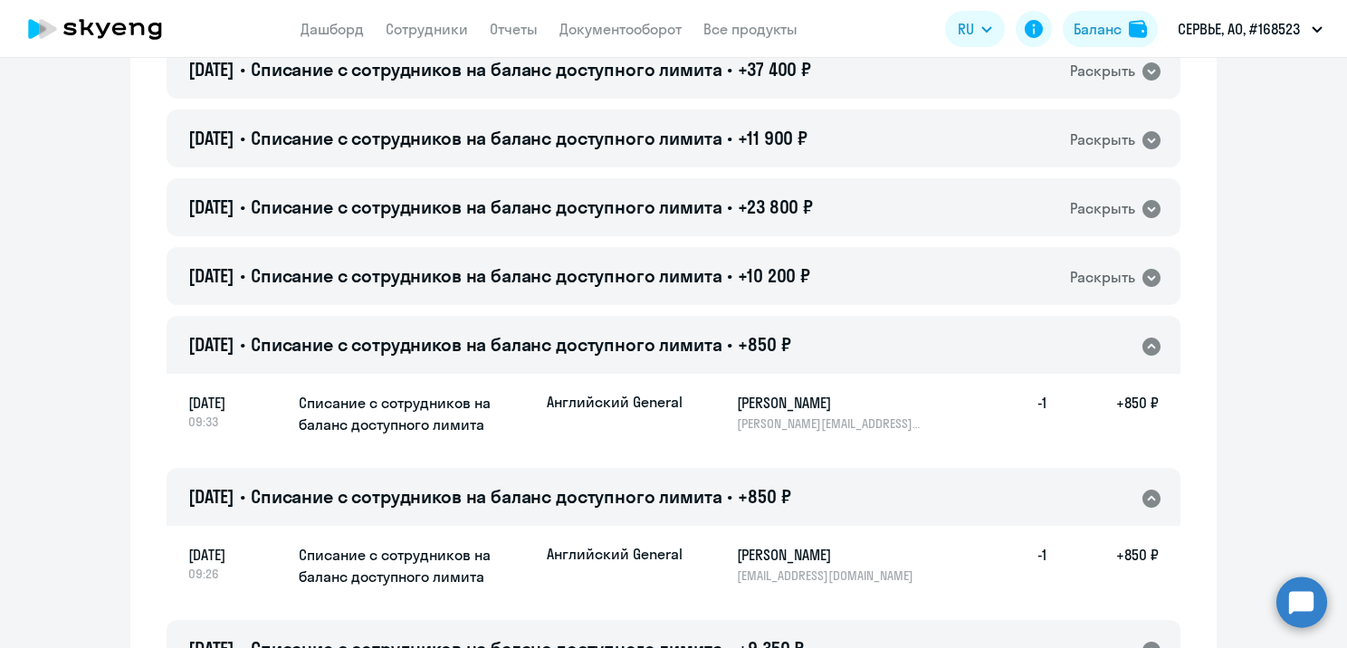
scroll to position [8807, 0]
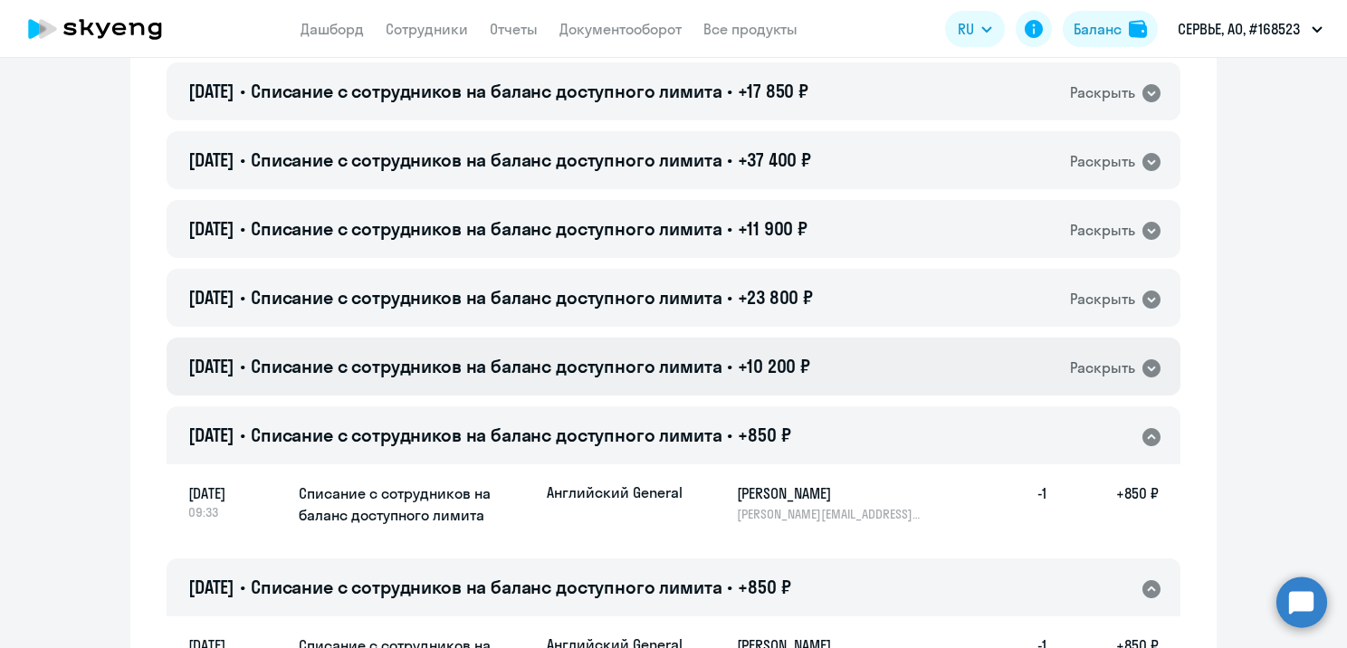
click at [847, 363] on div "[DATE] • Списание с сотрудников на баланс доступного лимита • +10 200 ₽ Раскрыть" at bounding box center [674, 367] width 1014 height 58
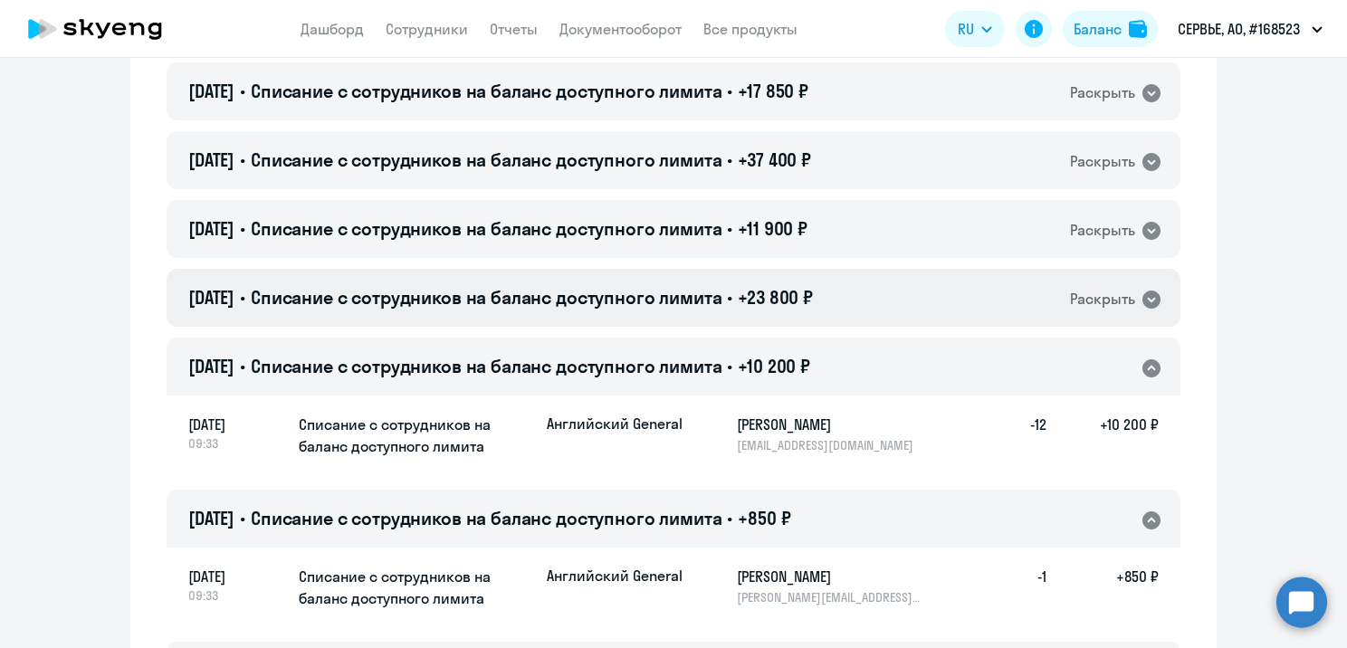
click at [866, 309] on div "[DATE] • Списание с сотрудников на баланс доступного лимита • +23 800 ₽ Раскрыть" at bounding box center [674, 298] width 1014 height 58
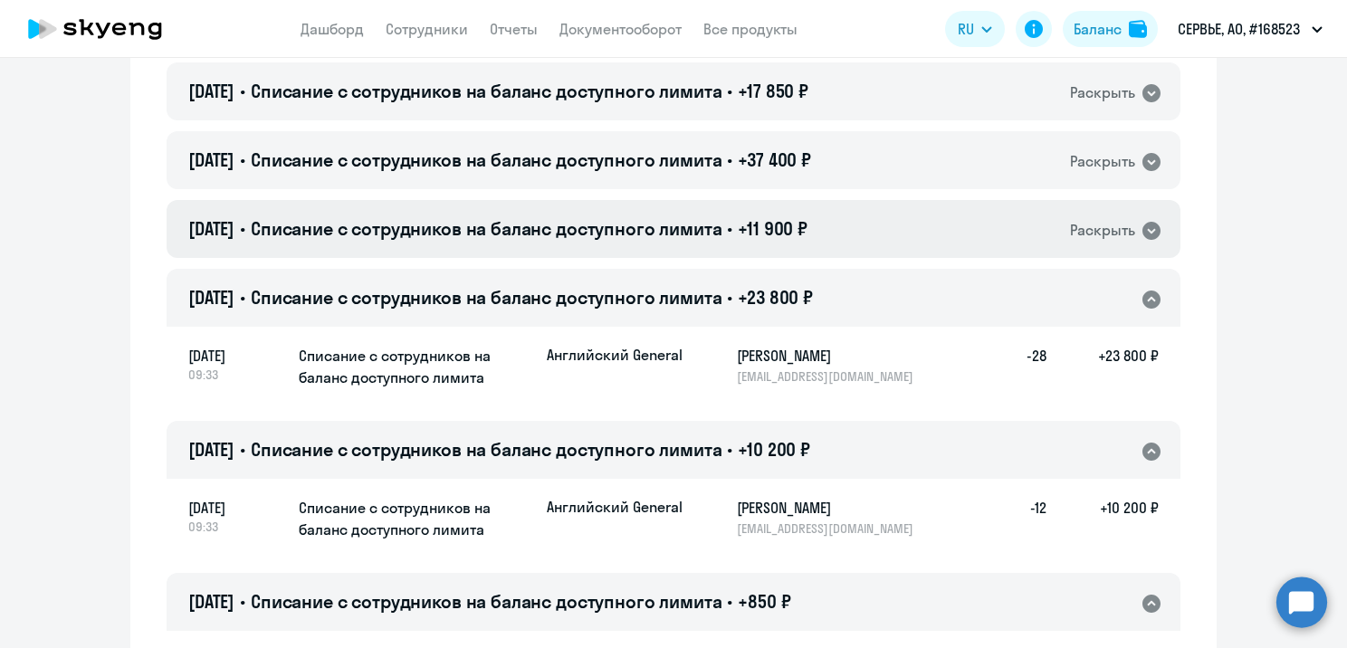
click at [857, 229] on div "[DATE] • Списание с сотрудников на баланс доступного лимита • +11 900 ₽ Раскрыть" at bounding box center [674, 229] width 1014 height 58
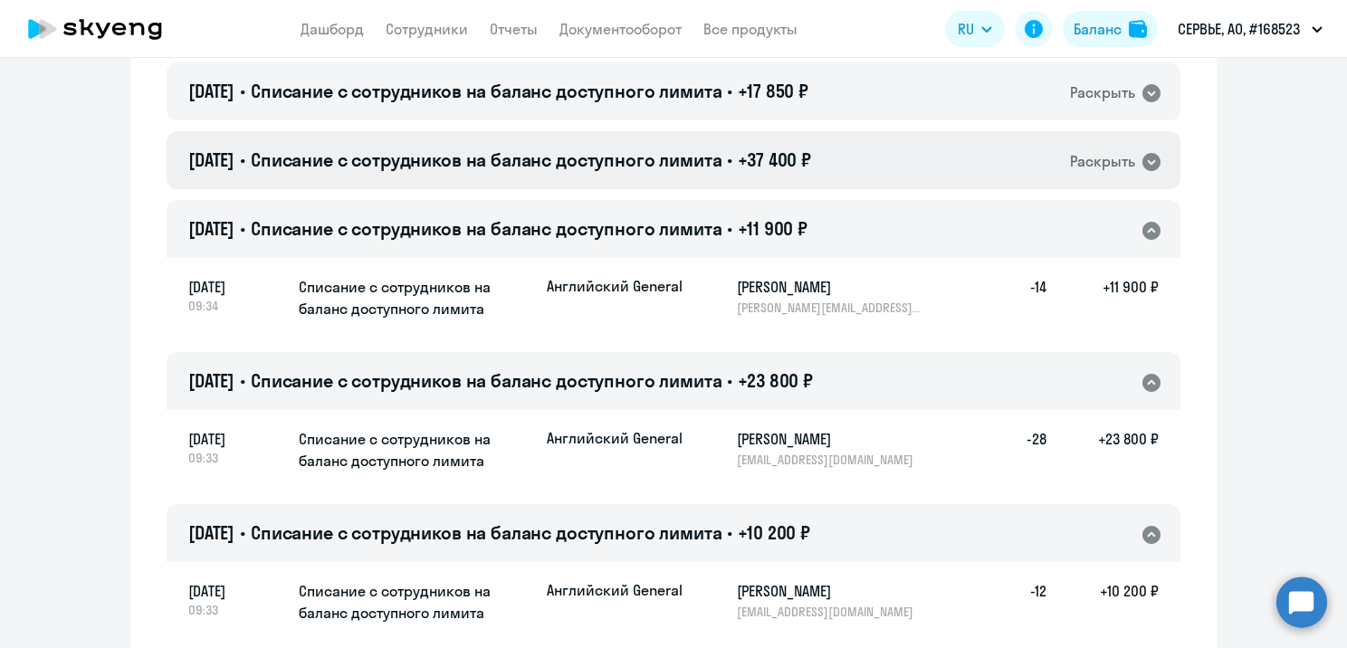
click at [847, 174] on div "[DATE] • Списание с сотрудников на баланс доступного лимита • +37 400 ₽ Раскрыть" at bounding box center [674, 160] width 1014 height 58
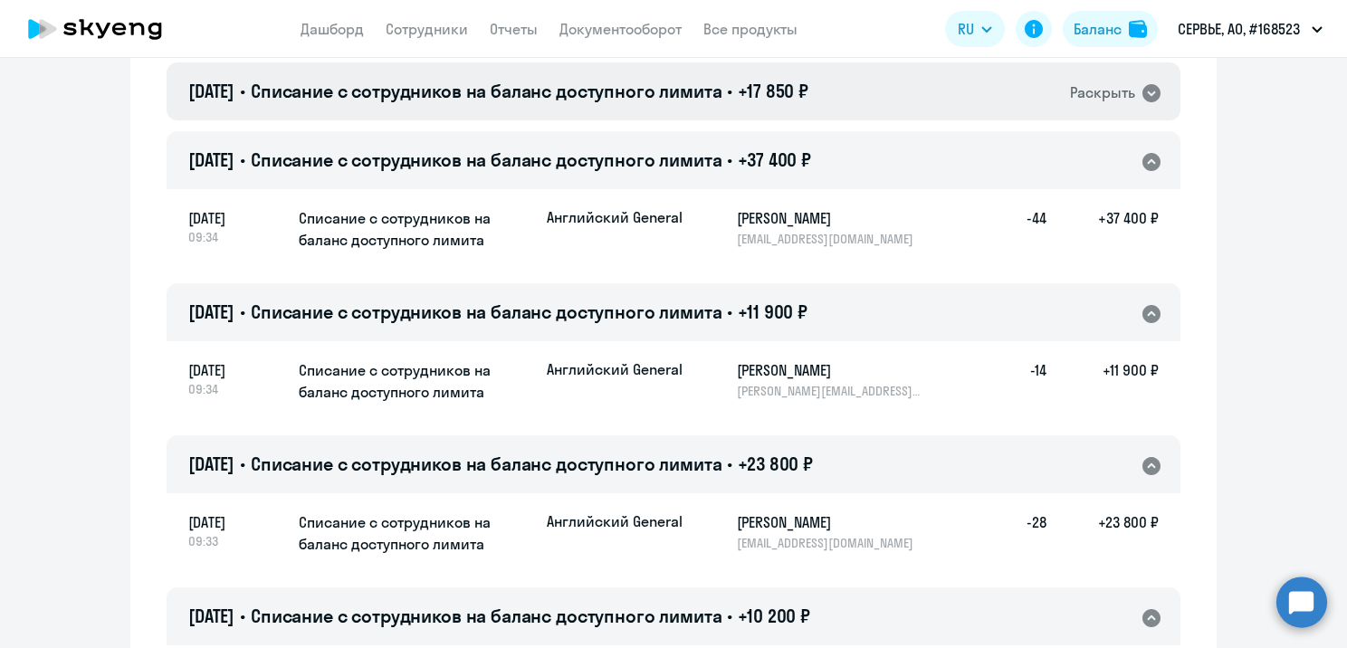
click at [854, 87] on div "[DATE] • Списание с сотрудников на баланс доступного лимита • +17 850 ₽ Раскрыть" at bounding box center [674, 91] width 1014 height 58
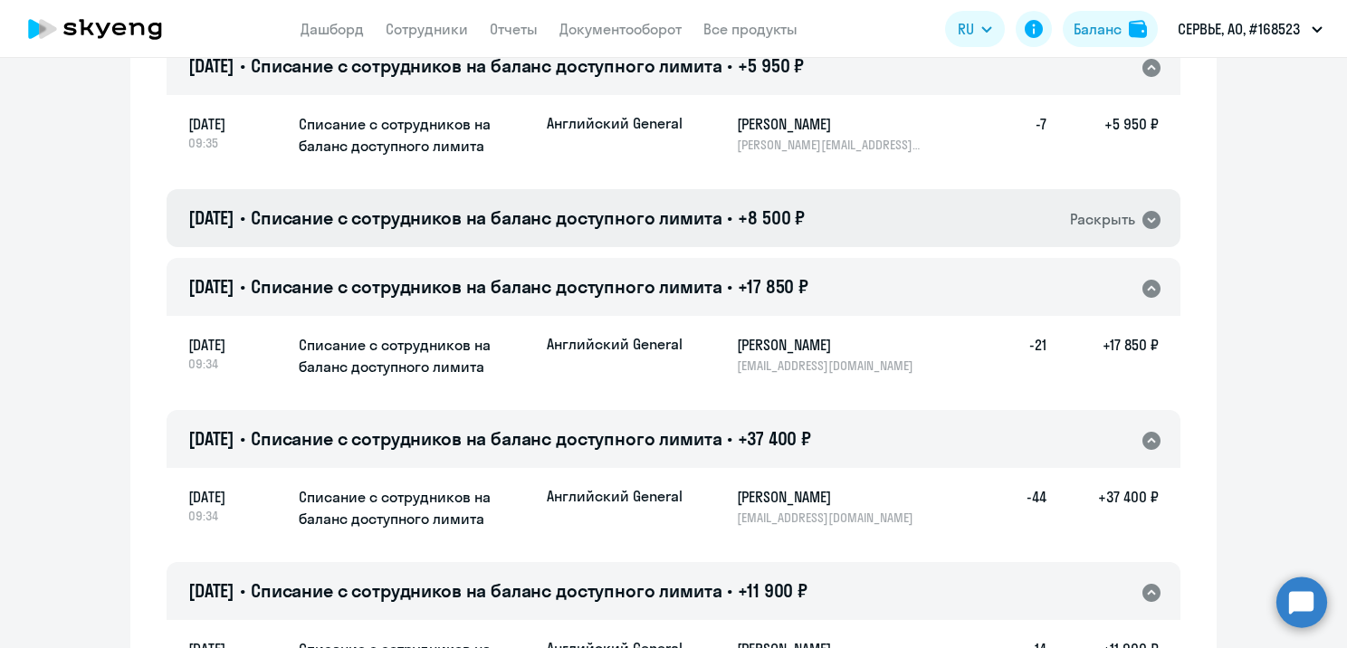
scroll to position [8535, 0]
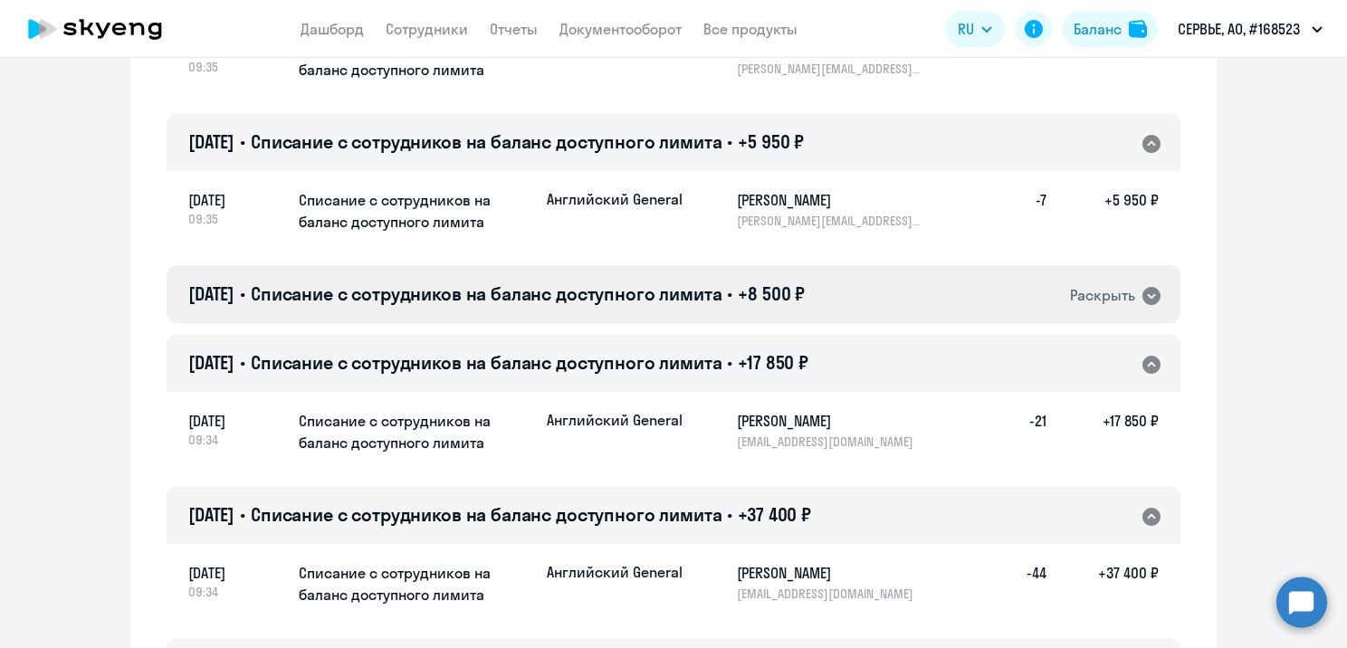
click at [844, 296] on div "[DATE] • Списание с сотрудников на баланс доступного лимита • +8 500 ₽ Раскрыть" at bounding box center [674, 294] width 1014 height 58
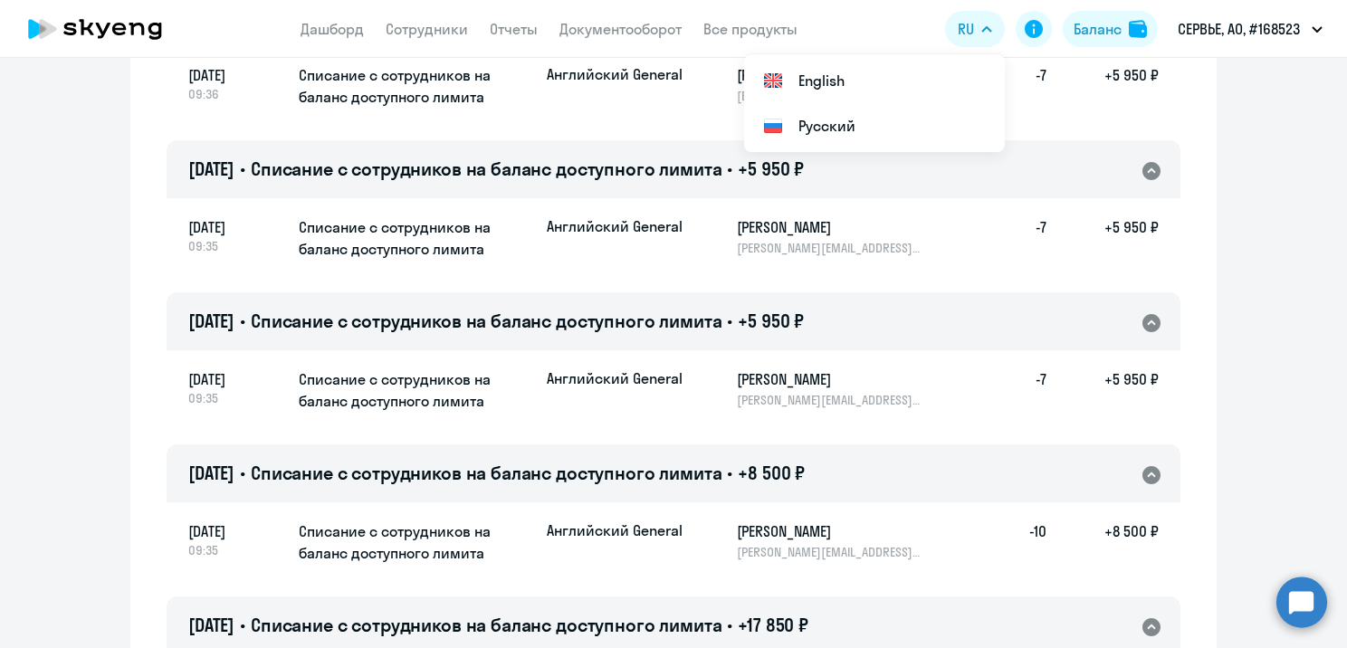
scroll to position [8354, 0]
drag, startPoint x: 728, startPoint y: 534, endPoint x: 898, endPoint y: 533, distance: 170.2
click at [898, 533] on div "Английский General [PERSON_NAME] [PERSON_NAME][EMAIL_ADDRESS][DOMAIN_NAME] -10 …" at bounding box center [853, 542] width 612 height 40
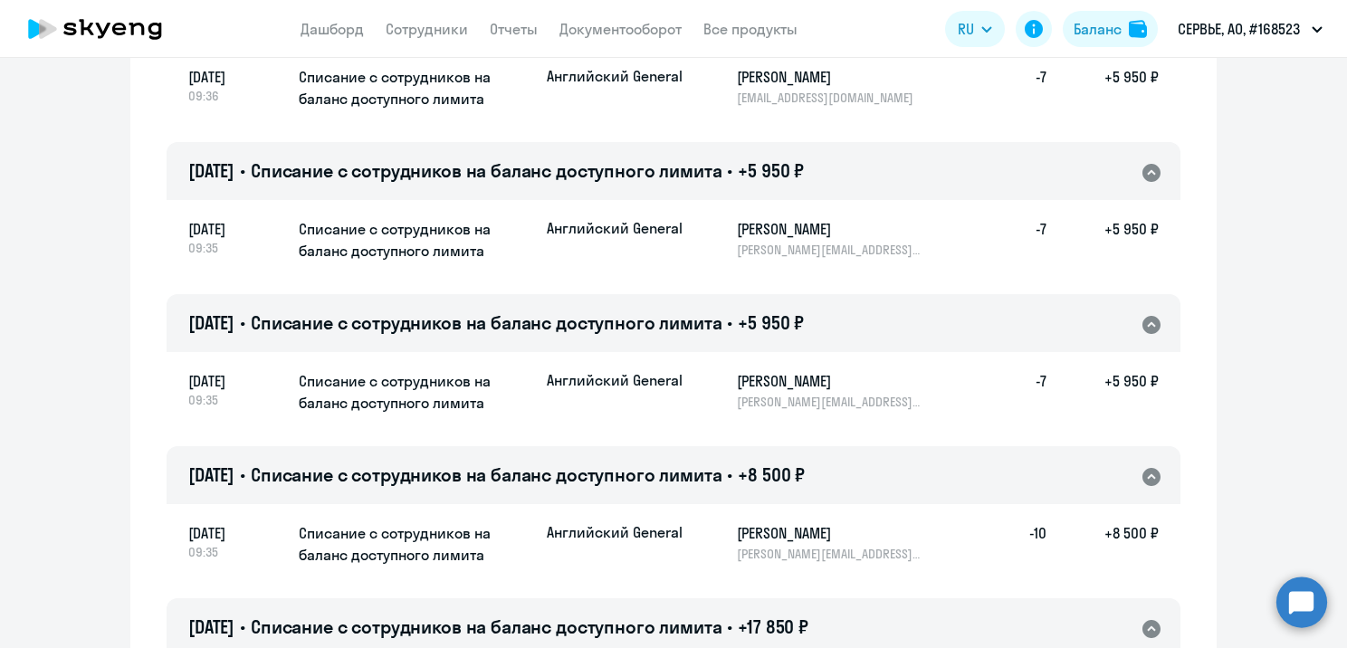
click at [898, 533] on h5 "[PERSON_NAME]" at bounding box center [830, 533] width 187 height 22
drag, startPoint x: 728, startPoint y: 531, endPoint x: 857, endPoint y: 531, distance: 128.6
click at [857, 531] on div "Английский General [PERSON_NAME] [PERSON_NAME][EMAIL_ADDRESS][DOMAIN_NAME] -10 …" at bounding box center [853, 542] width 612 height 40
copy h5 "[PERSON_NAME]"
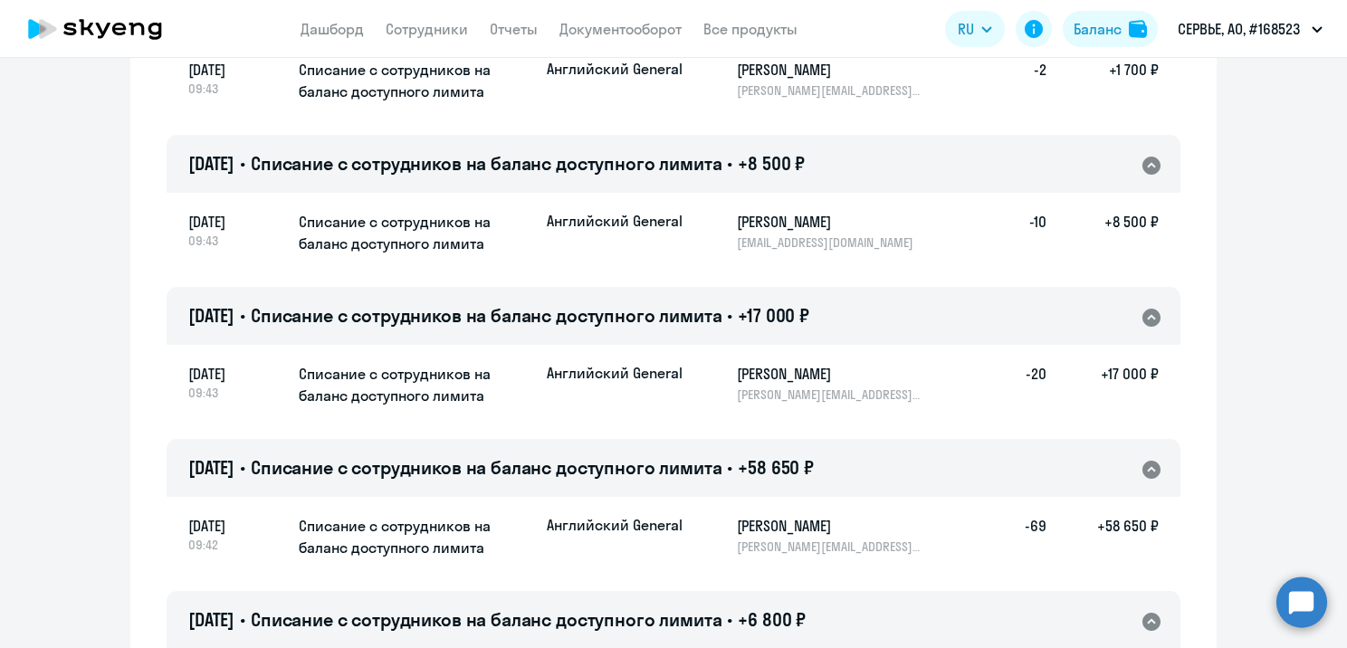
scroll to position [6272, 0]
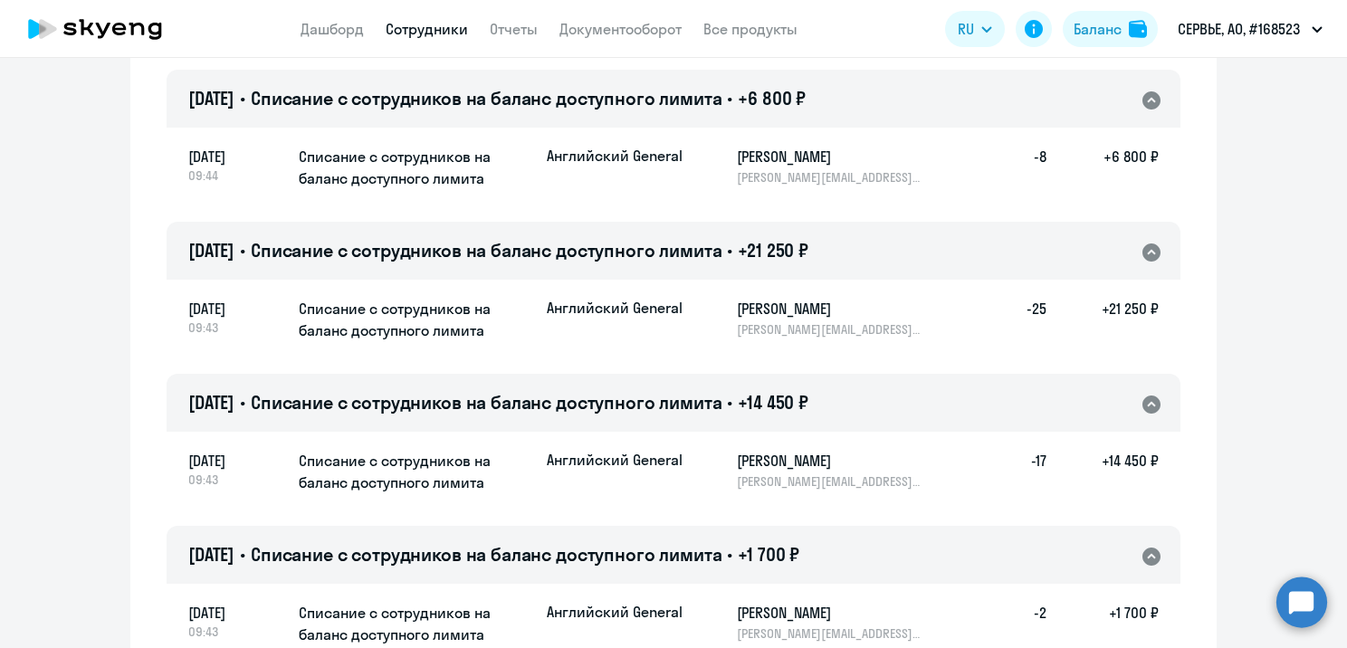
click at [436, 25] on link "Сотрудники" at bounding box center [427, 29] width 82 height 18
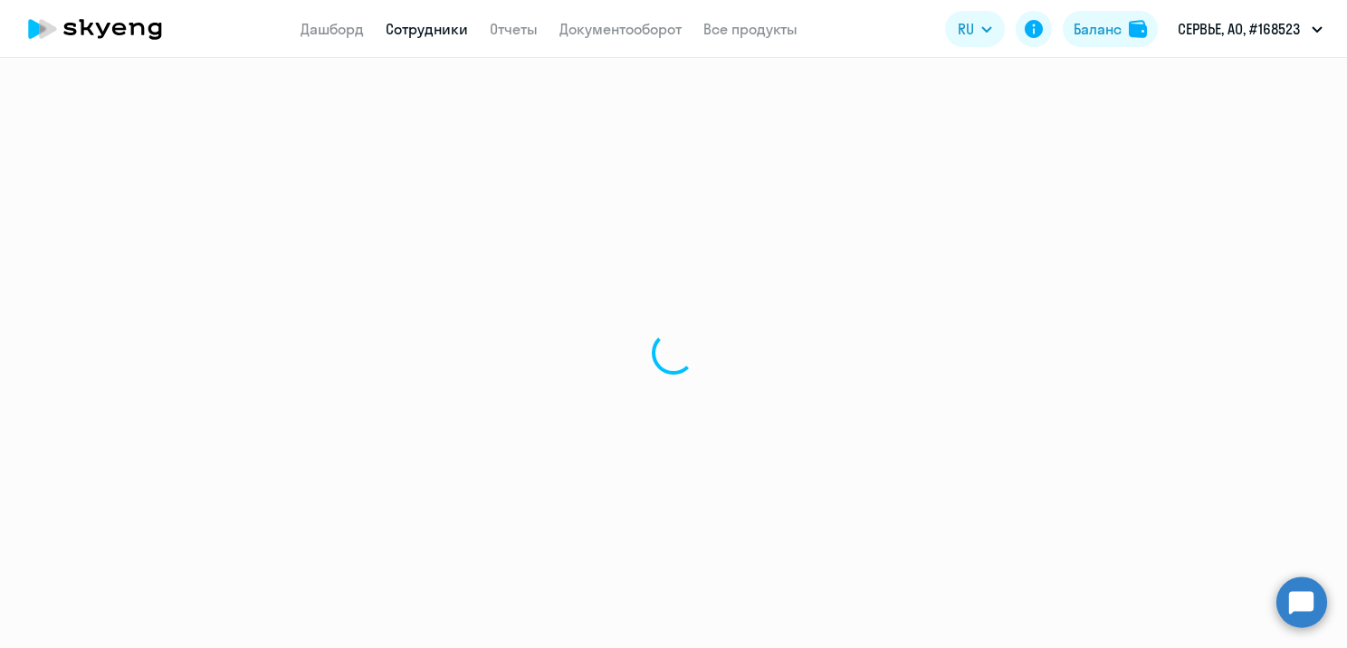
select select "30"
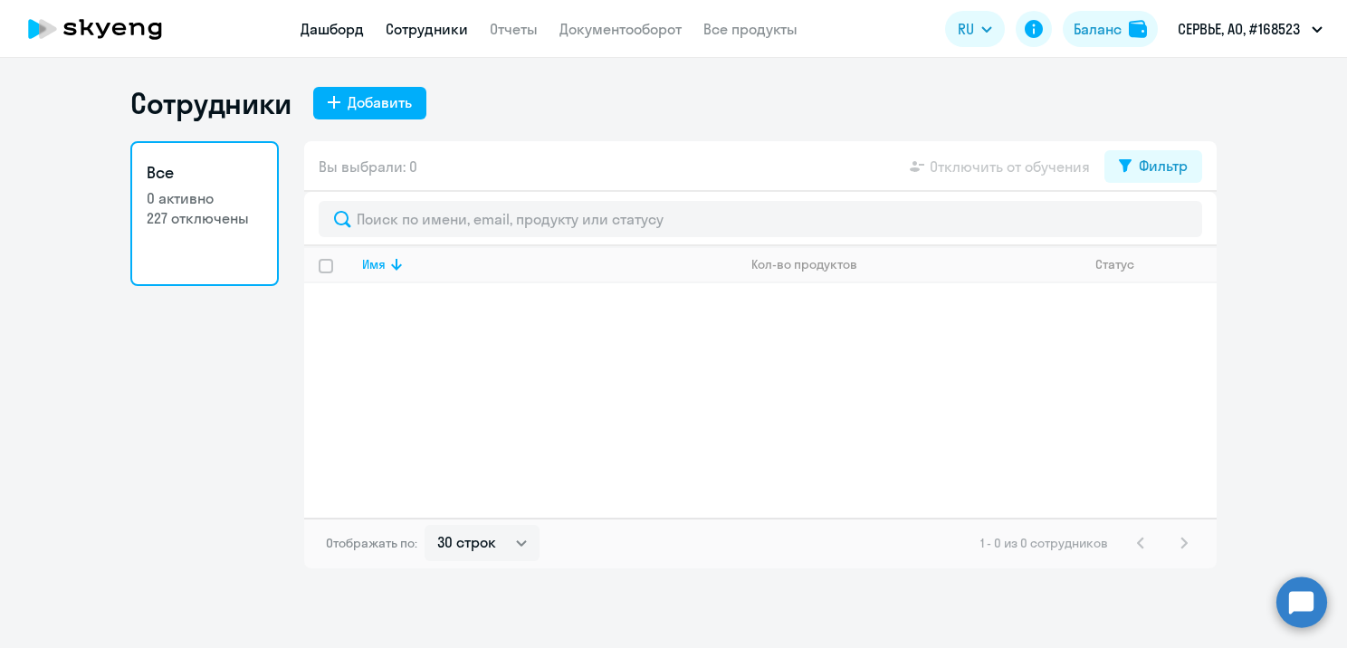
click at [336, 30] on link "Дашборд" at bounding box center [332, 29] width 63 height 18
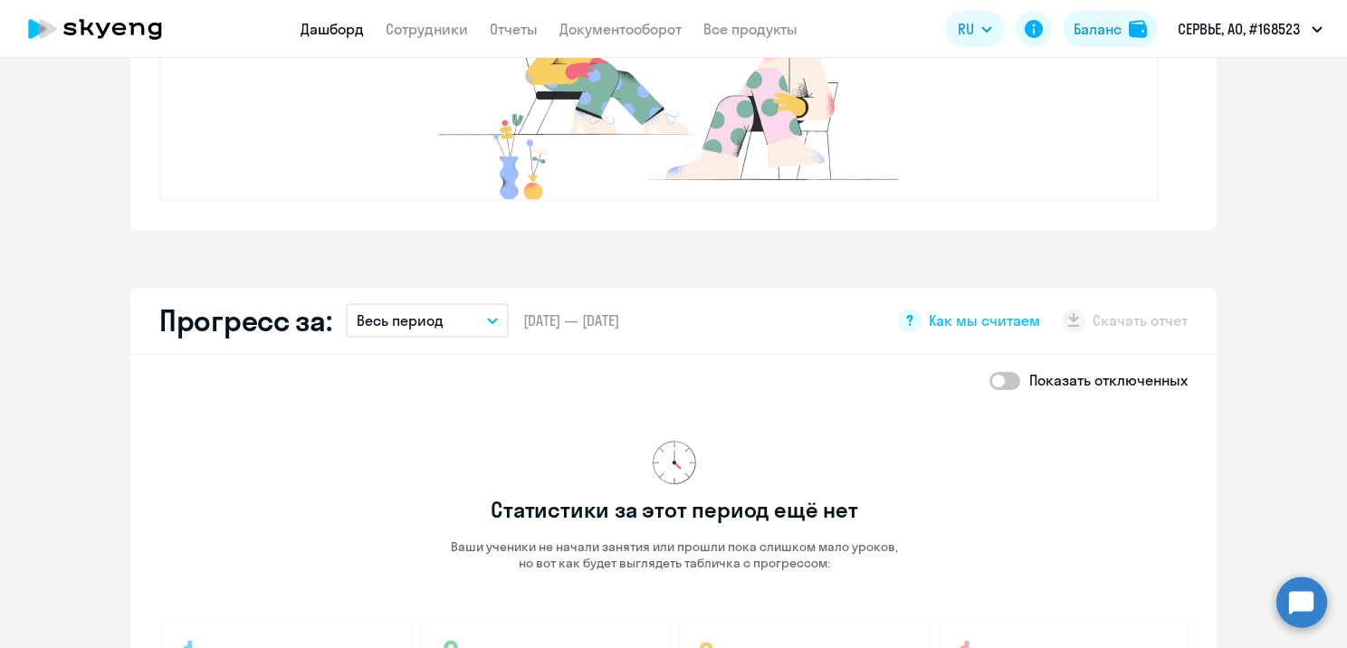
scroll to position [815, 0]
click at [994, 380] on span at bounding box center [1005, 381] width 31 height 18
click at [990, 380] on input "checkbox" at bounding box center [989, 380] width 1 height 1
checkbox input "true"
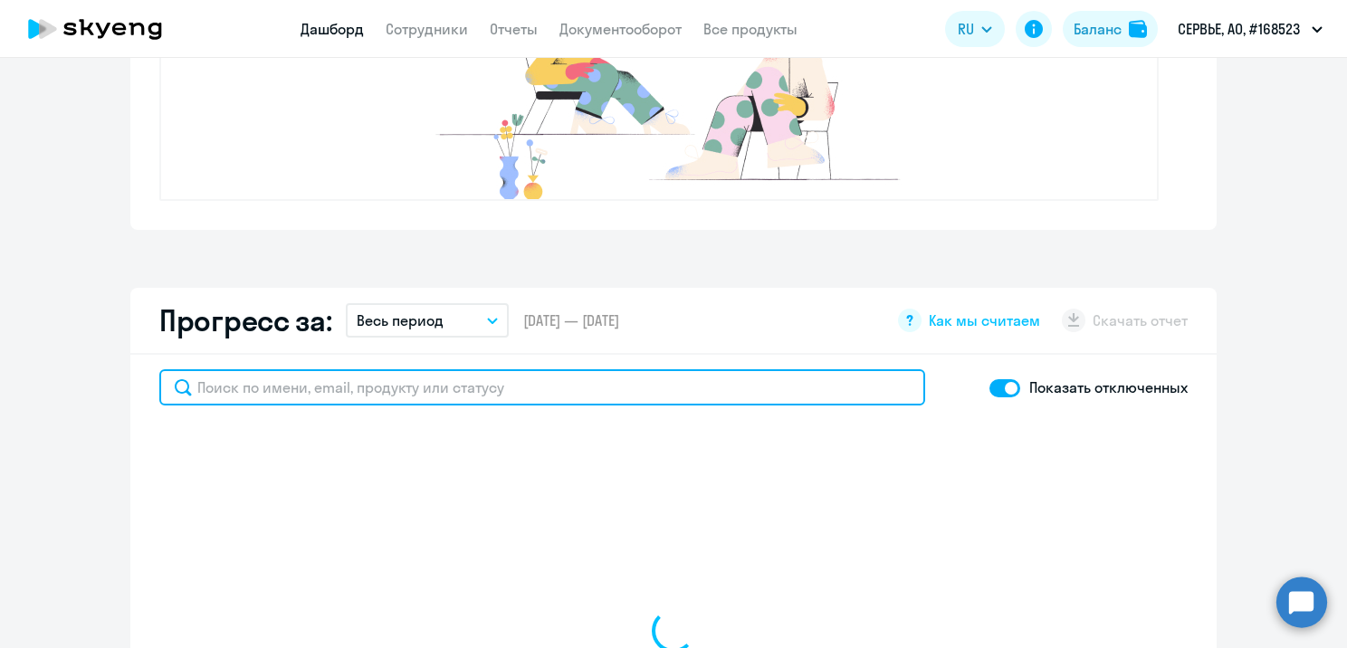
click at [529, 392] on input "text" at bounding box center [542, 387] width 766 height 36
paste input "[PERSON_NAME]"
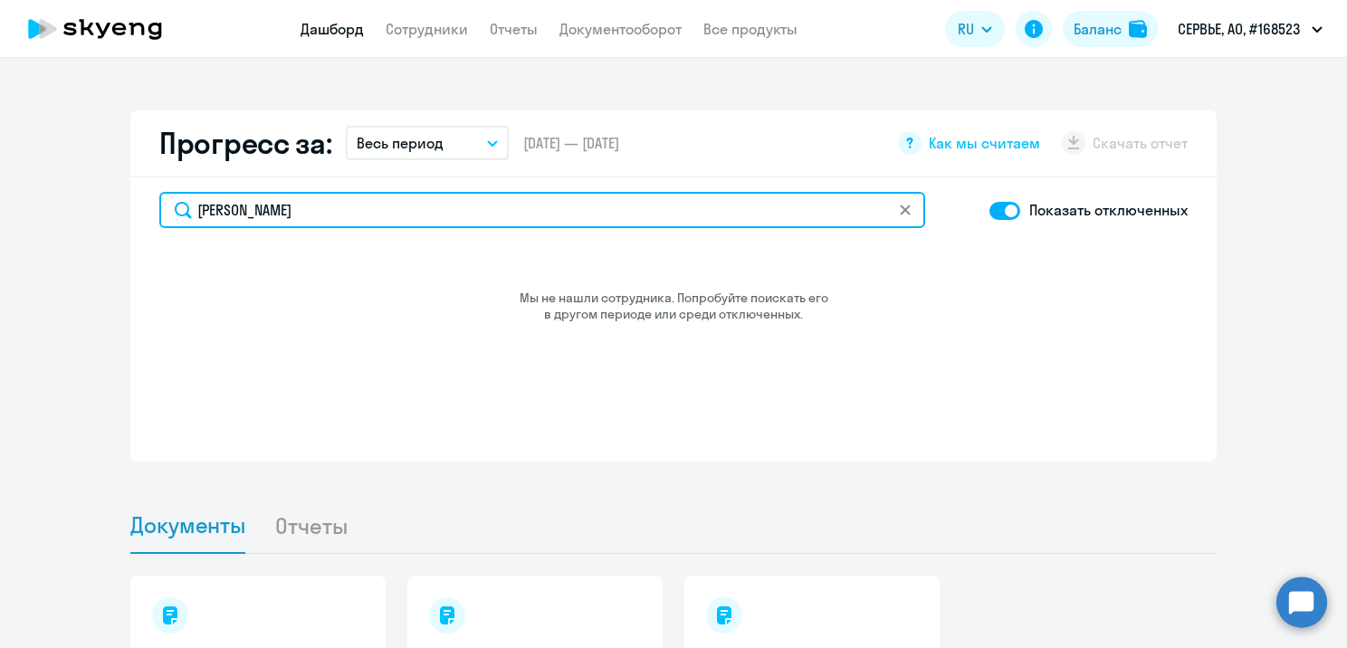
scroll to position [996, 0]
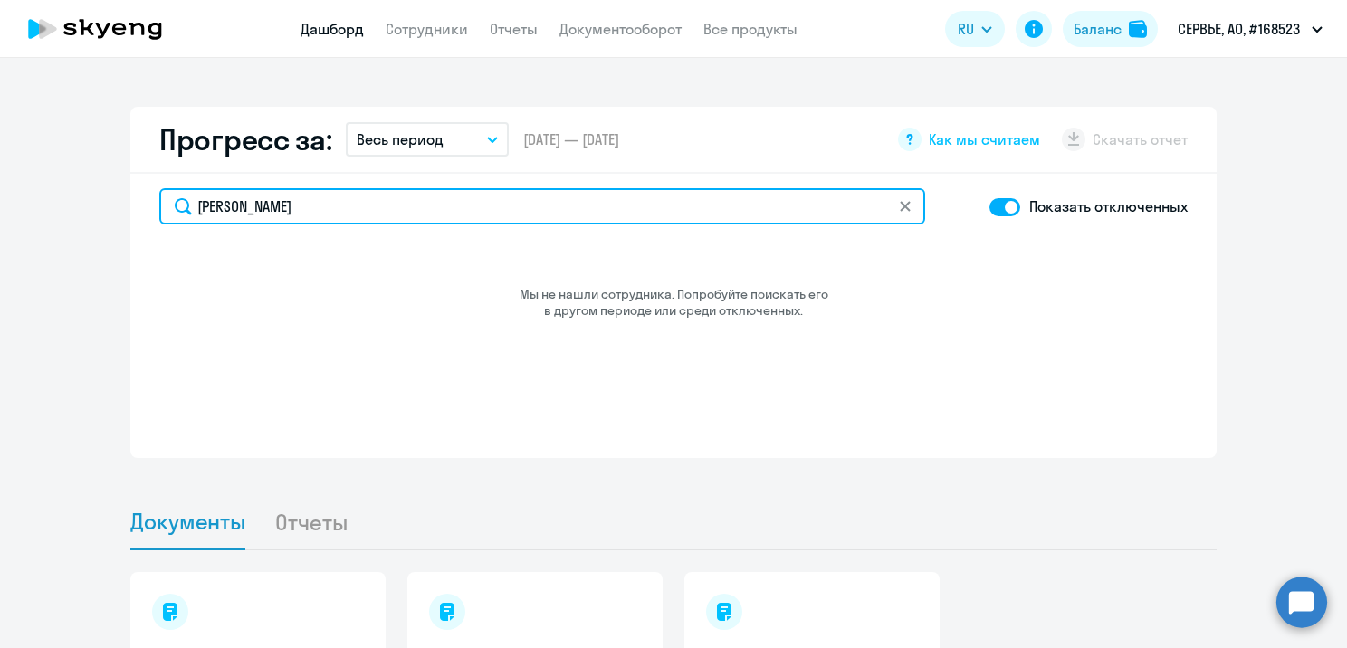
drag, startPoint x: 322, startPoint y: 207, endPoint x: 73, endPoint y: 142, distance: 257.4
click at [73, 142] on app-progress-dashboard "Прогресс за: Весь период – [DATE] — [DATE] Как мы считаем Скачать отчет [PERSON…" at bounding box center [673, 282] width 1347 height 351
paste input "[PERSON_NAME][EMAIL_ADDRESS][DOMAIN_NAME]"
type input "[PERSON_NAME][EMAIL_ADDRESS][DOMAIN_NAME]"
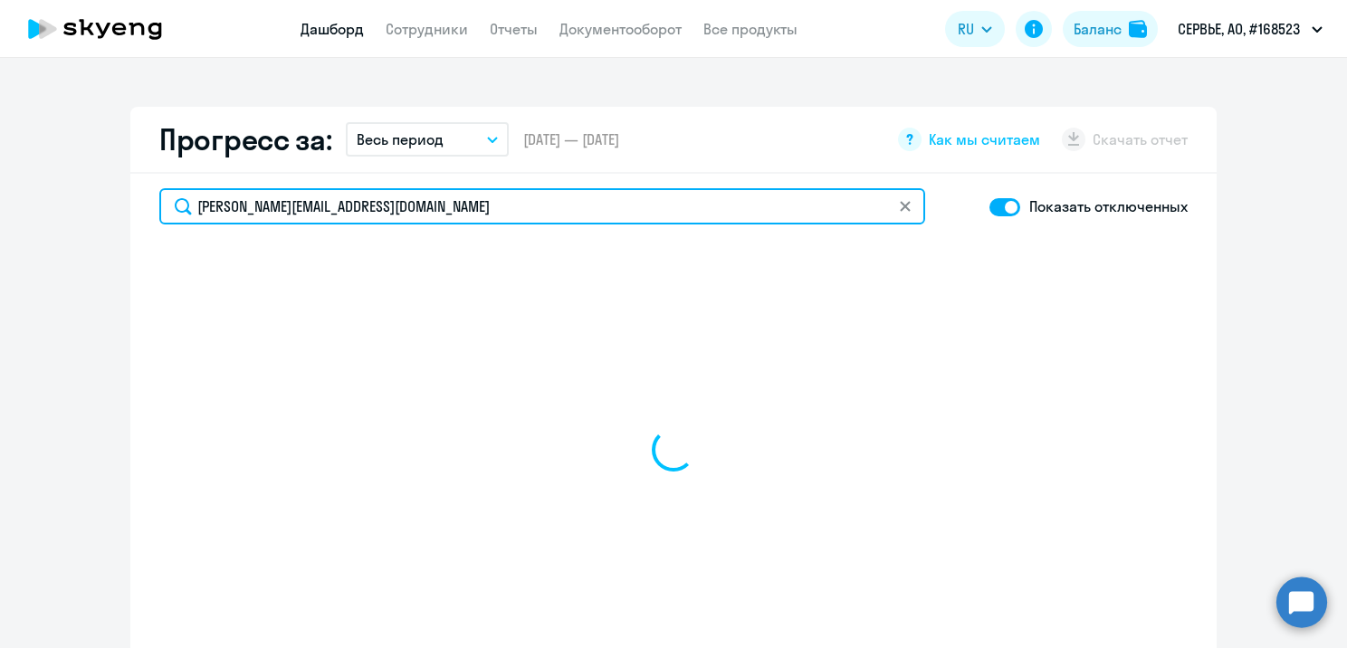
select select "30"
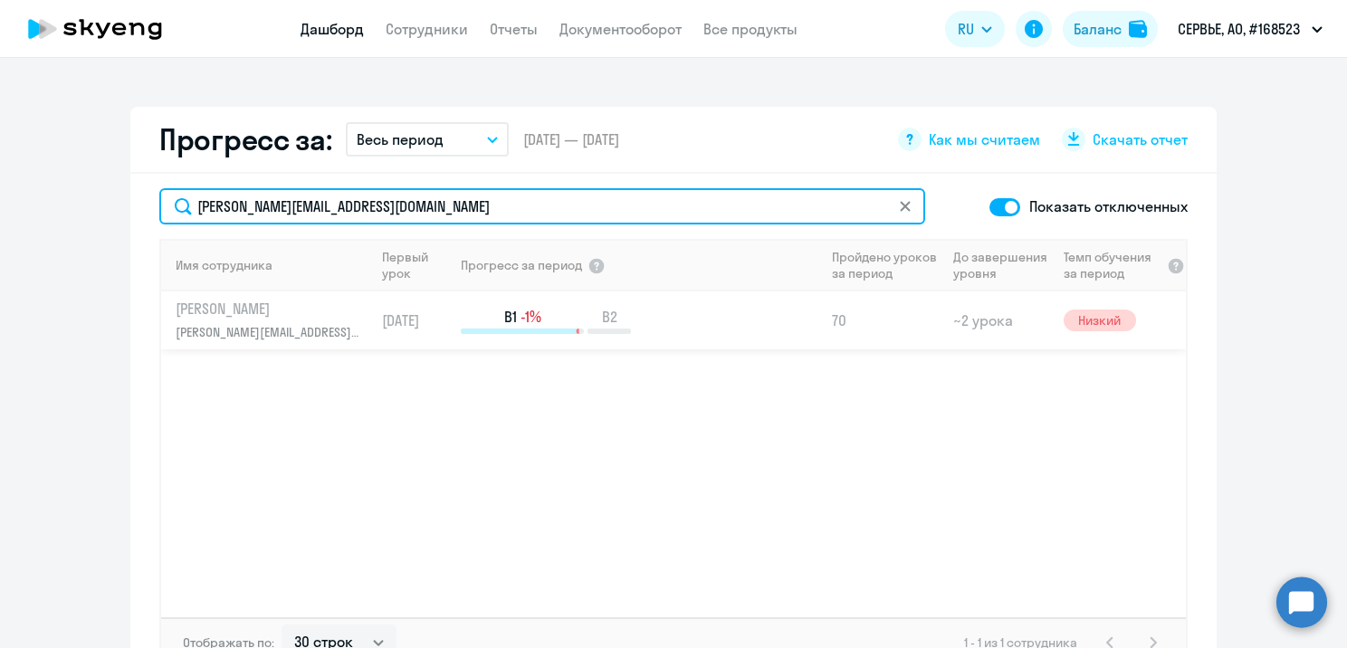
type input "[PERSON_NAME][EMAIL_ADDRESS][DOMAIN_NAME]"
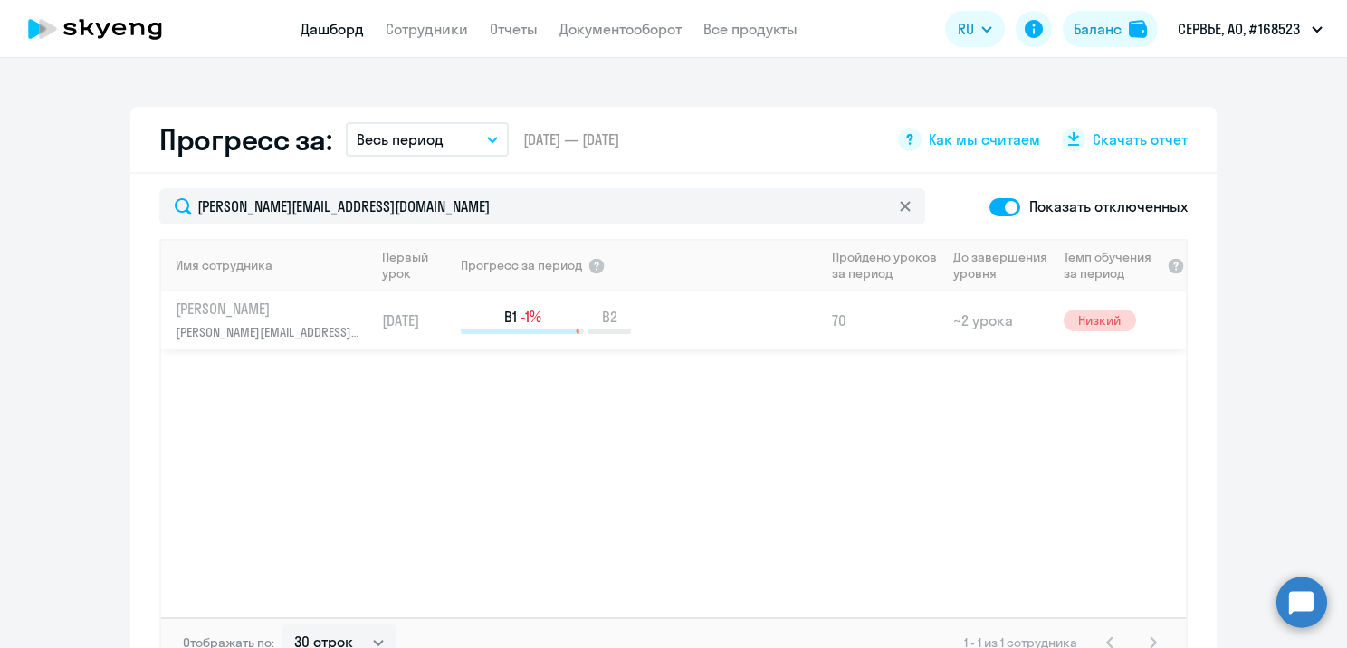
click at [203, 319] on link "[PERSON_NAME] [PERSON_NAME][EMAIL_ADDRESS][DOMAIN_NAME]" at bounding box center [275, 320] width 198 height 43
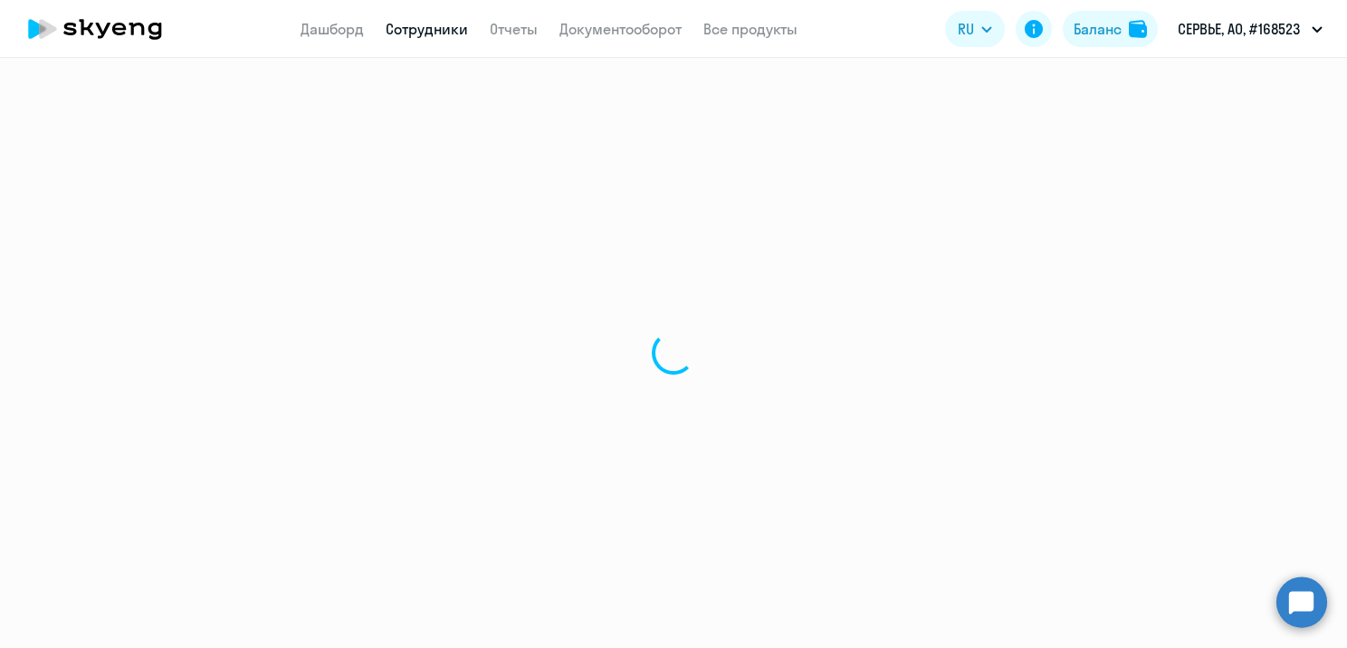
select select "english"
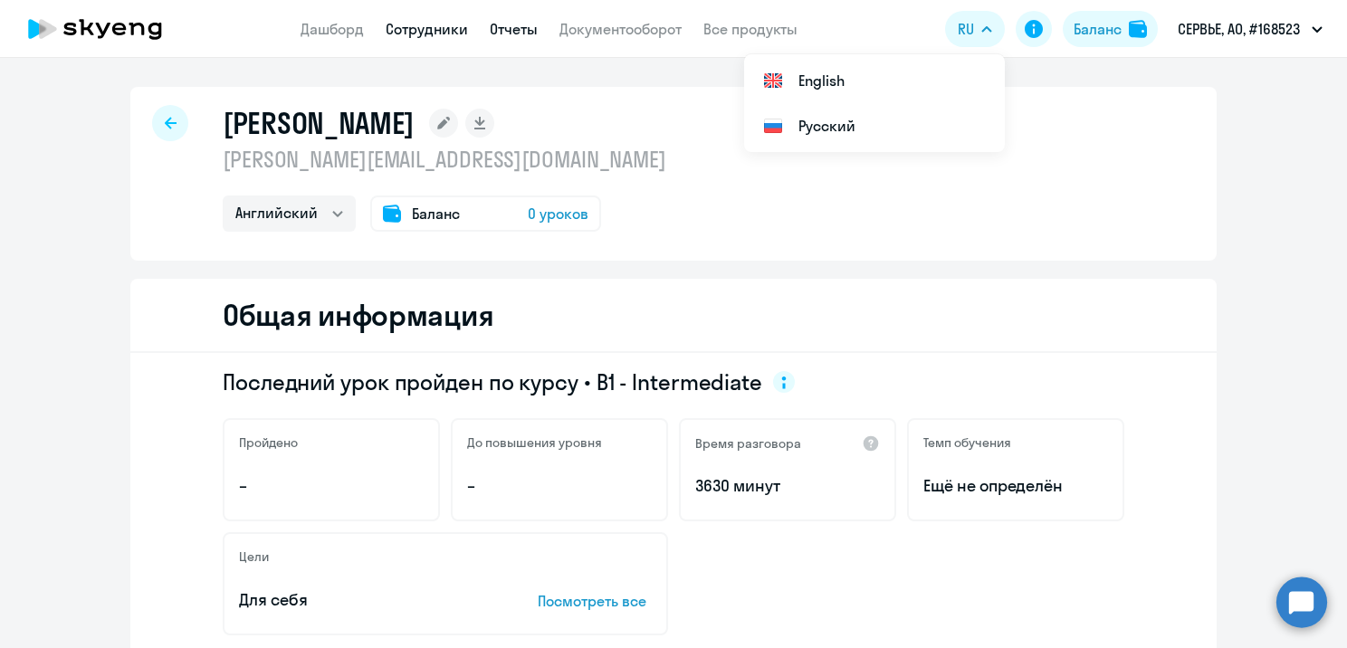
click at [512, 23] on link "Отчеты" at bounding box center [514, 29] width 48 height 18
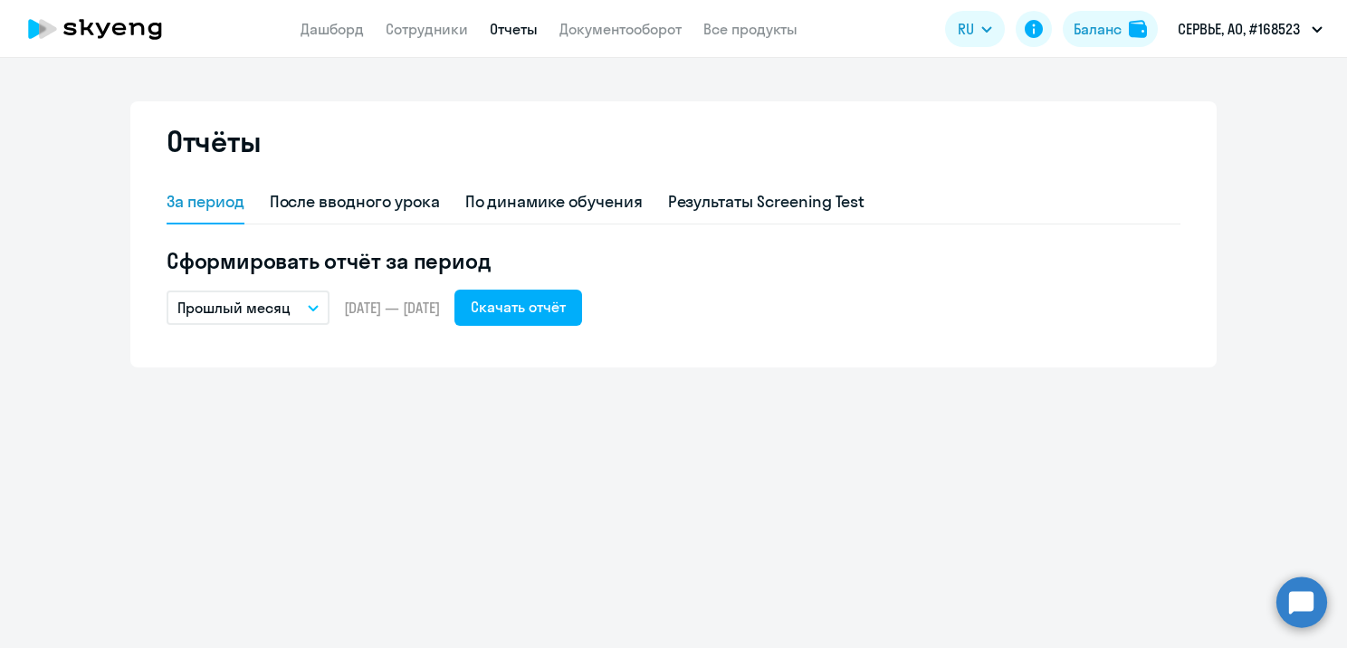
click at [279, 310] on p "Прошлый месяц" at bounding box center [233, 308] width 113 height 22
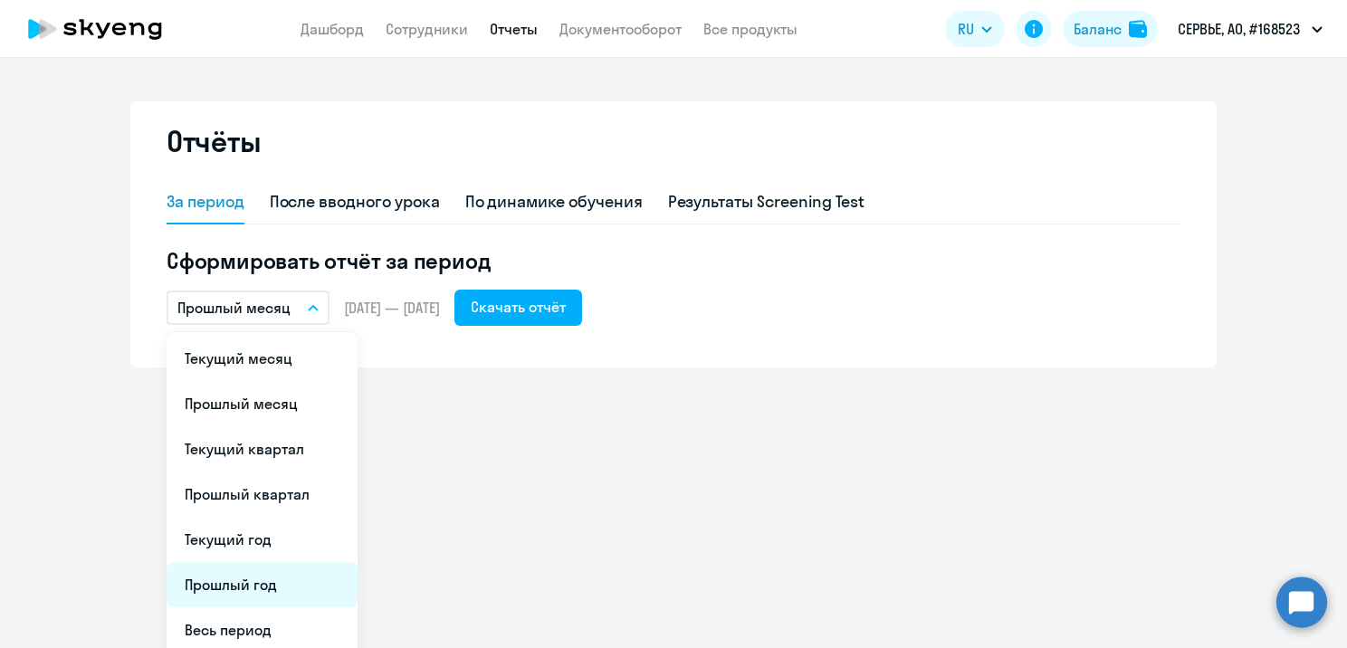
scroll to position [53, 0]
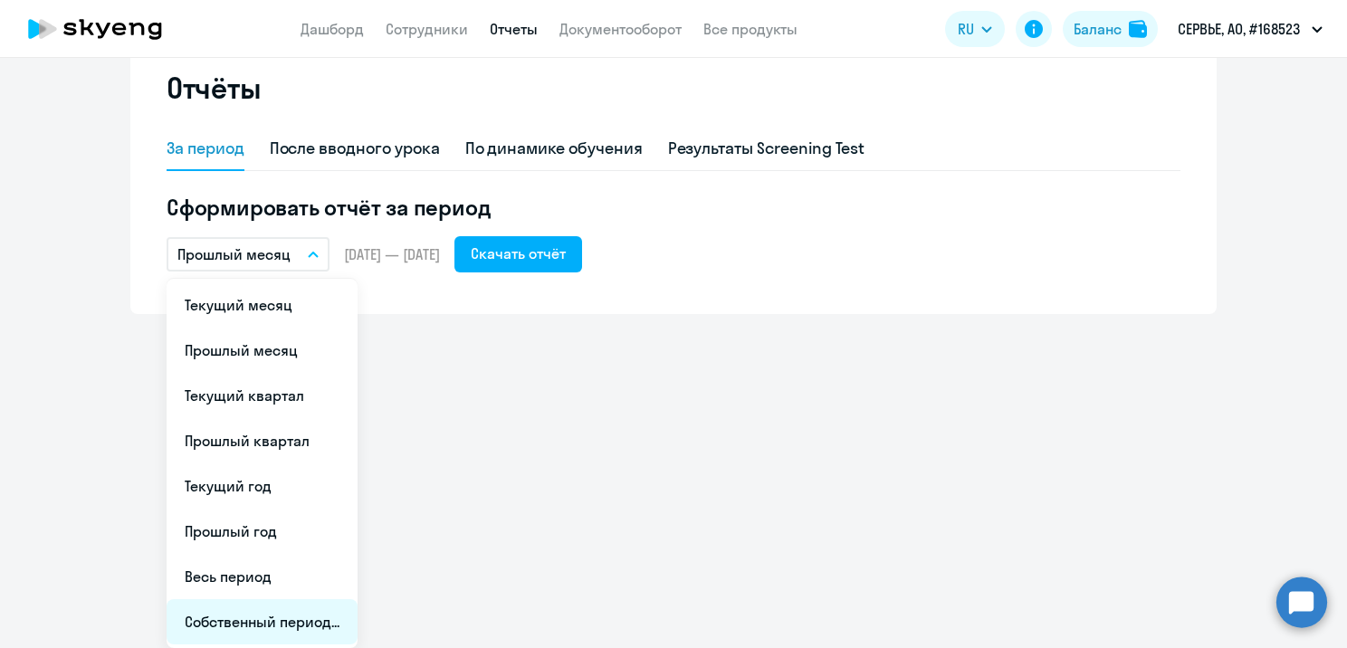
click at [214, 621] on li "Собственный период..." at bounding box center [262, 621] width 191 height 45
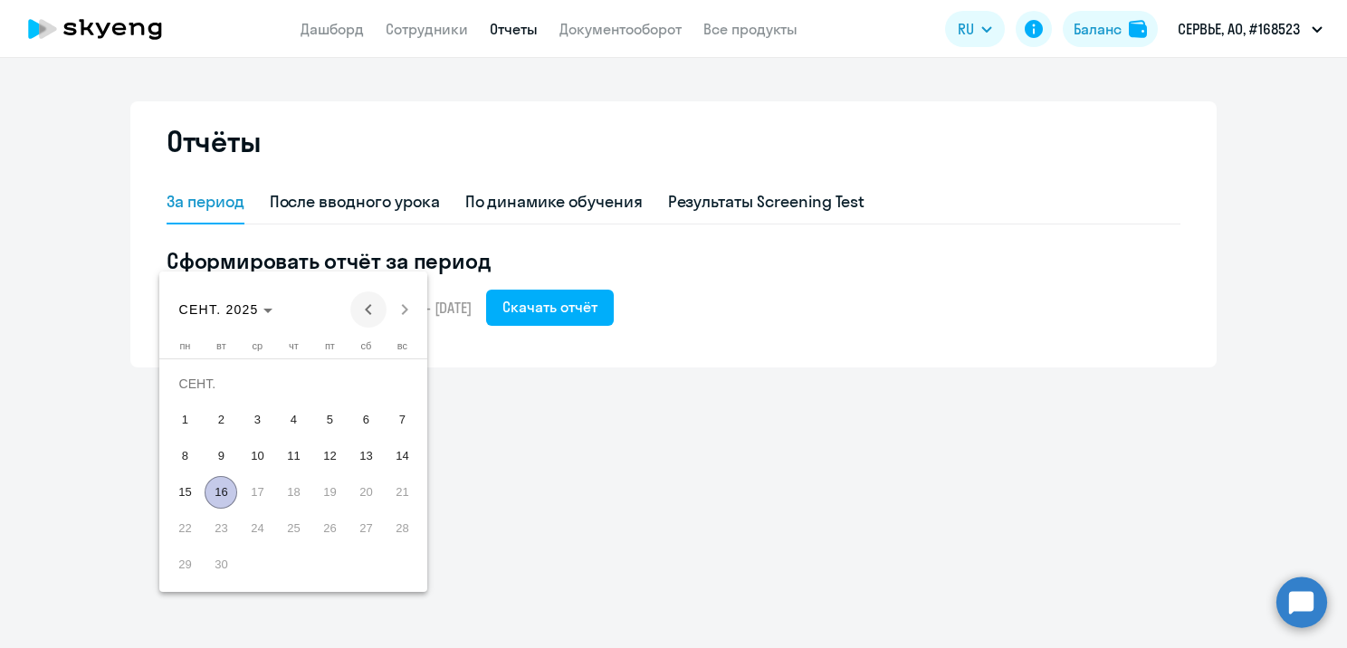
click at [369, 306] on span "Previous month" at bounding box center [368, 310] width 36 height 36
click at [391, 379] on span "1" at bounding box center [402, 384] width 33 height 33
click at [410, 304] on span "Next month" at bounding box center [405, 310] width 36 height 36
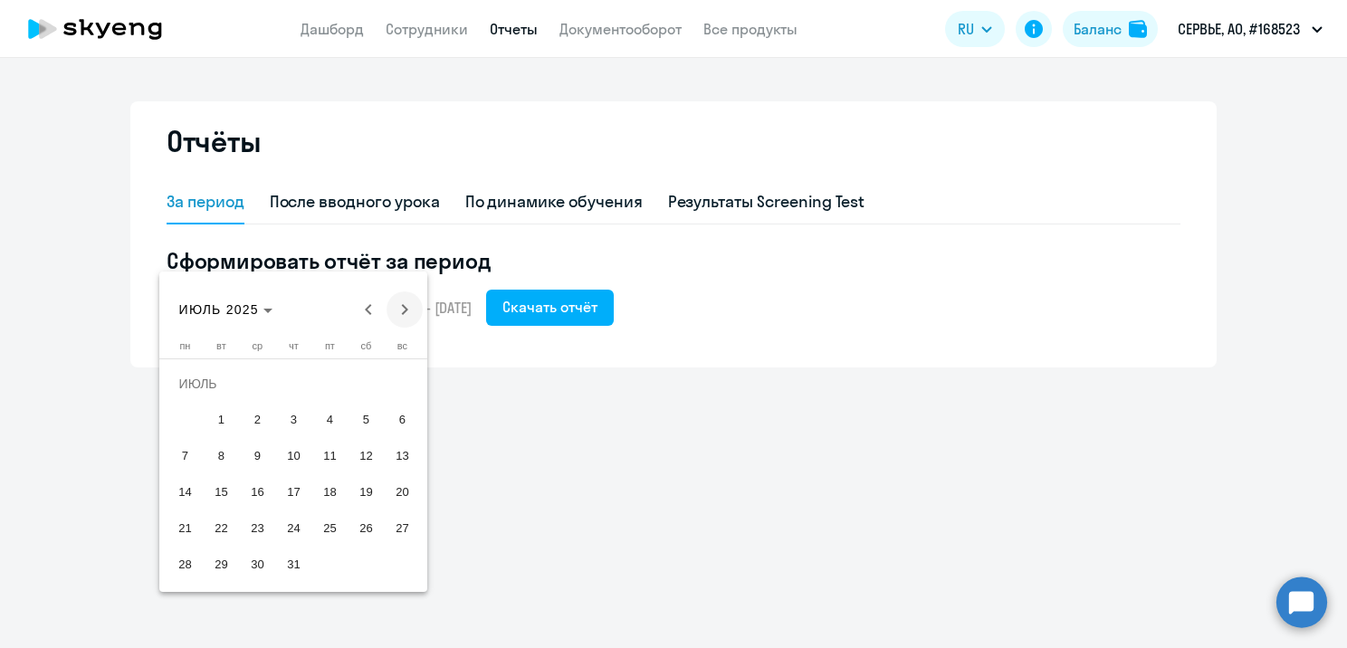
click at [409, 303] on span "Next month" at bounding box center [405, 310] width 36 height 36
click at [390, 532] on span "31" at bounding box center [402, 528] width 33 height 33
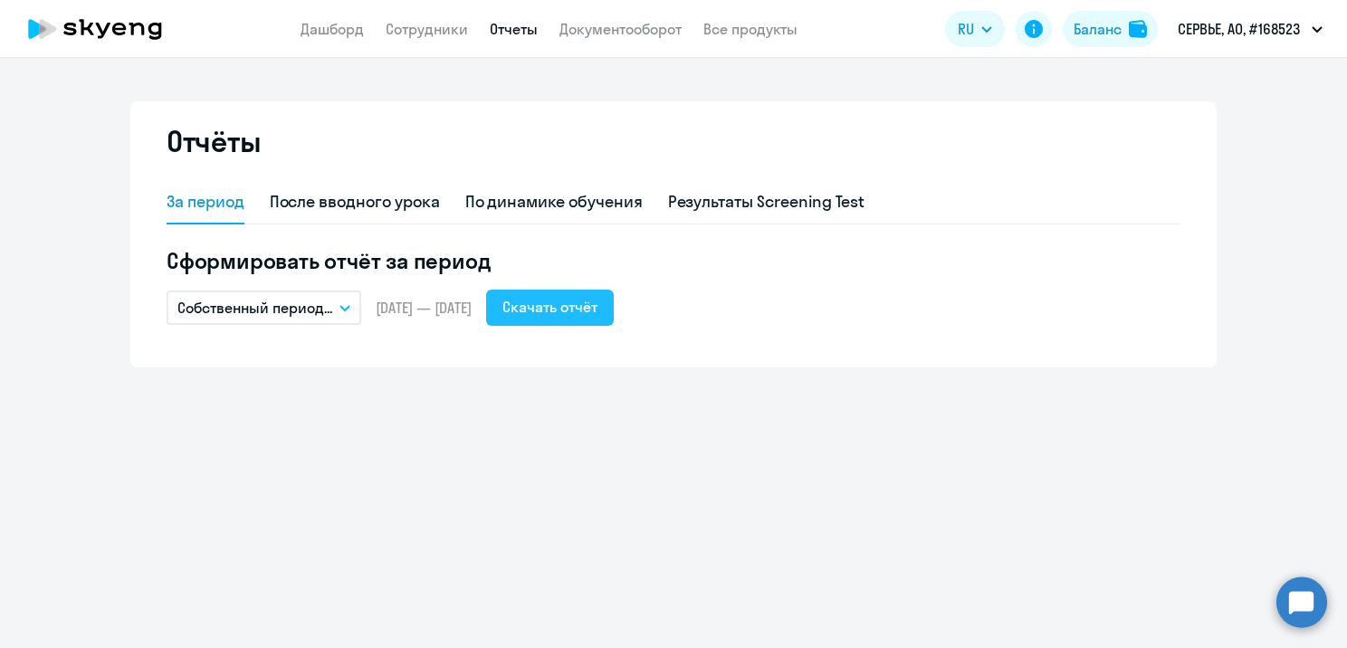
click at [598, 304] on div "Скачать отчёт" at bounding box center [550, 307] width 95 height 22
